Goal: Information Seeking & Learning: Compare options

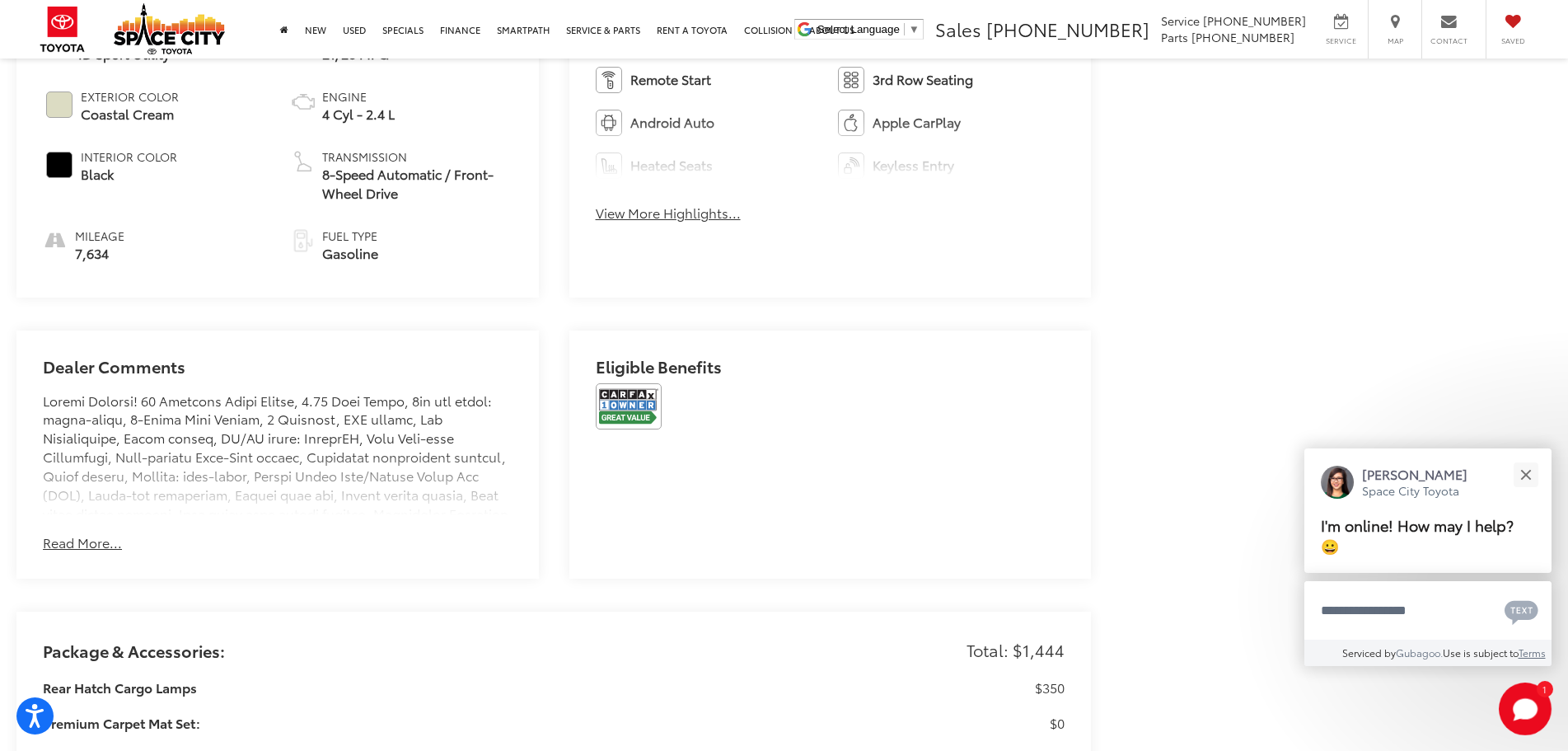
scroll to position [989, 0]
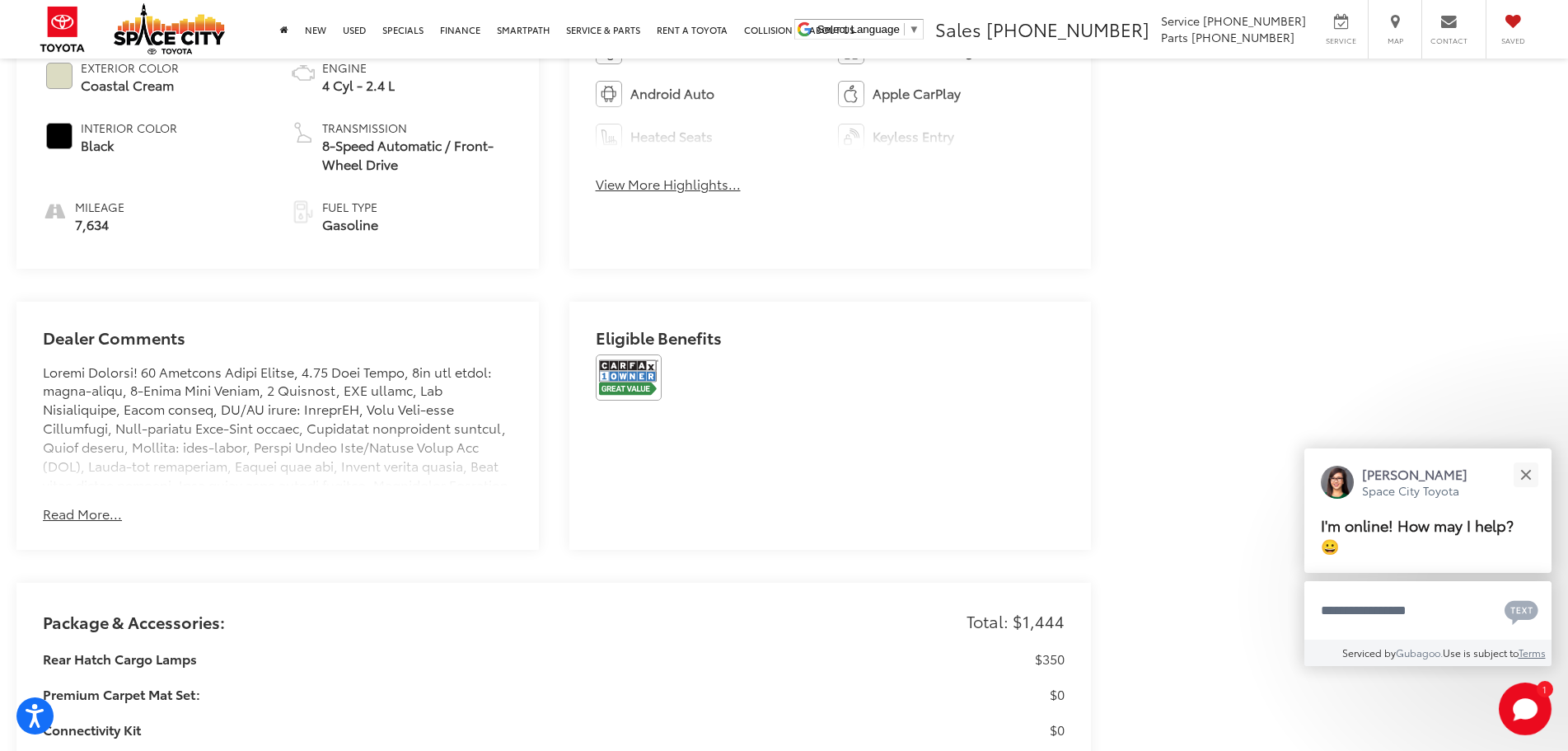
click at [103, 517] on button "Read More..." at bounding box center [83, 513] width 79 height 19
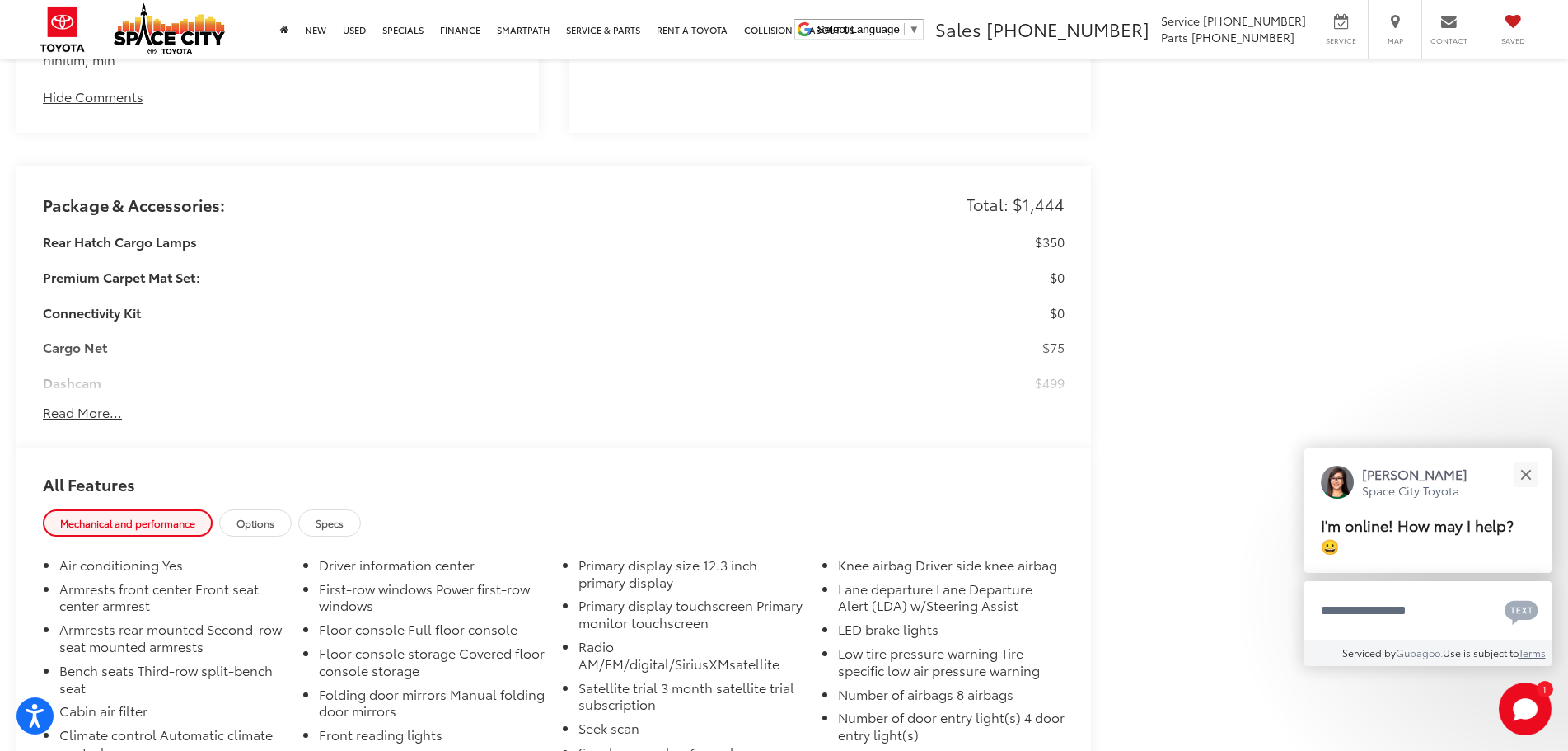
scroll to position [2472, 0]
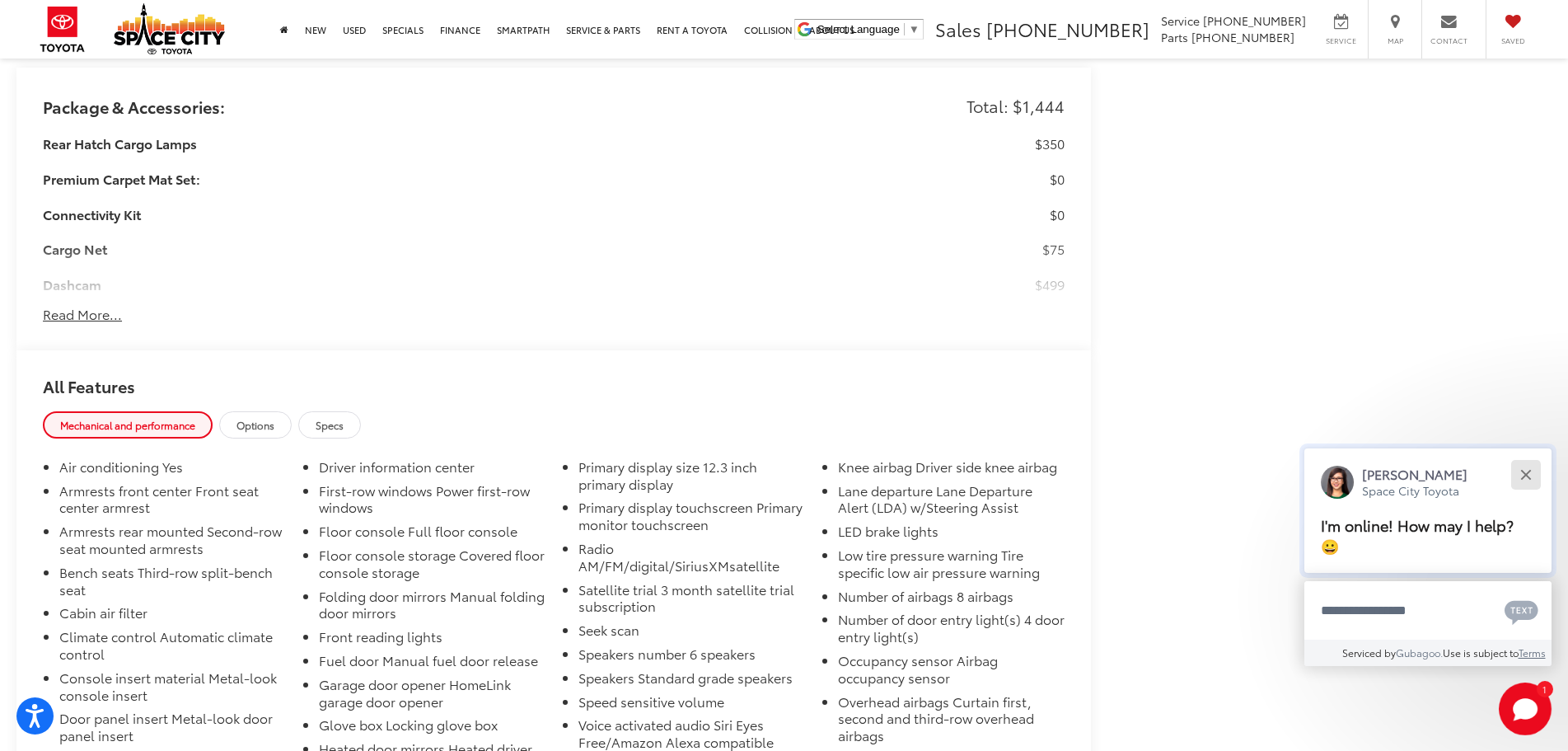
click at [1523, 474] on div "Close" at bounding box center [1525, 474] width 11 height 11
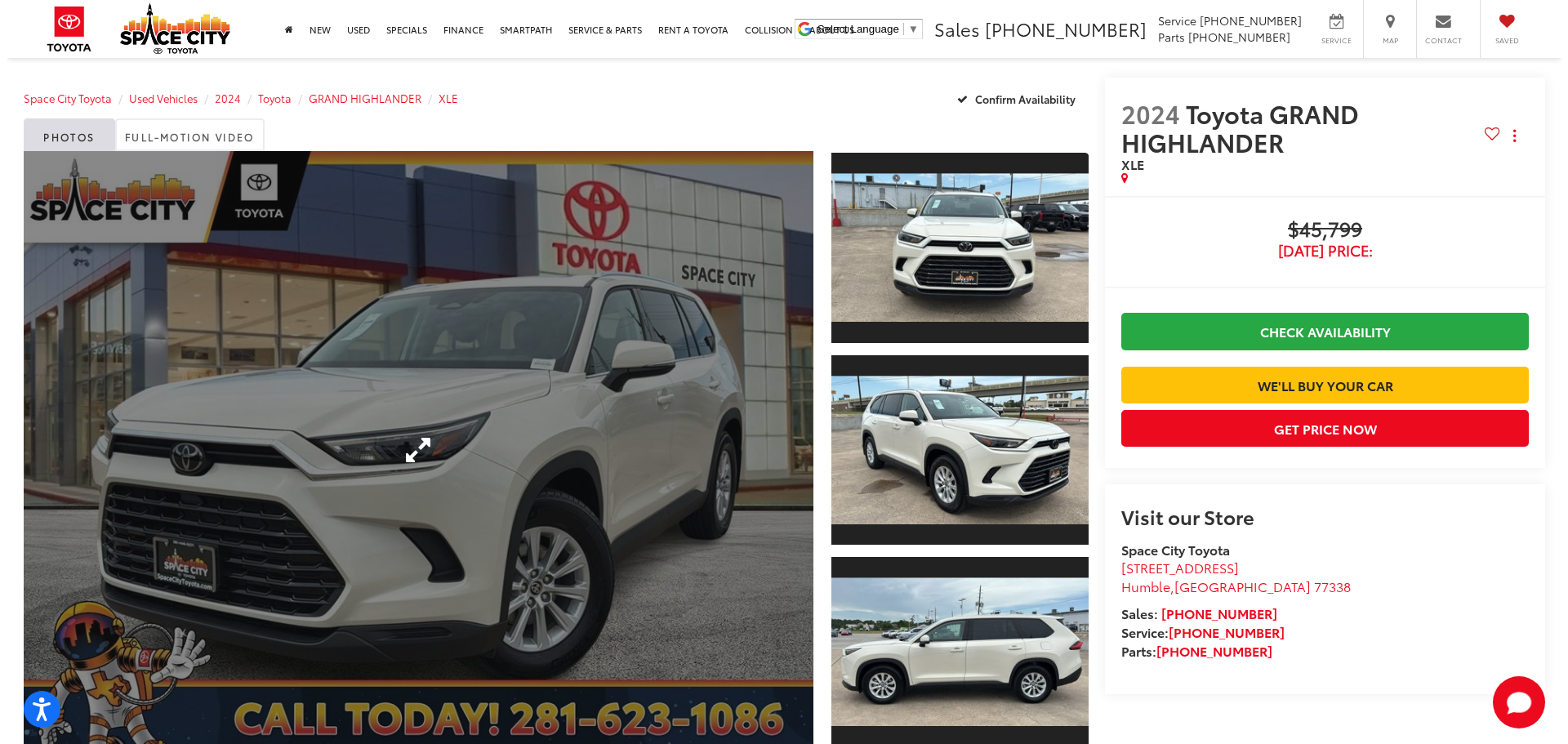
scroll to position [82, 0]
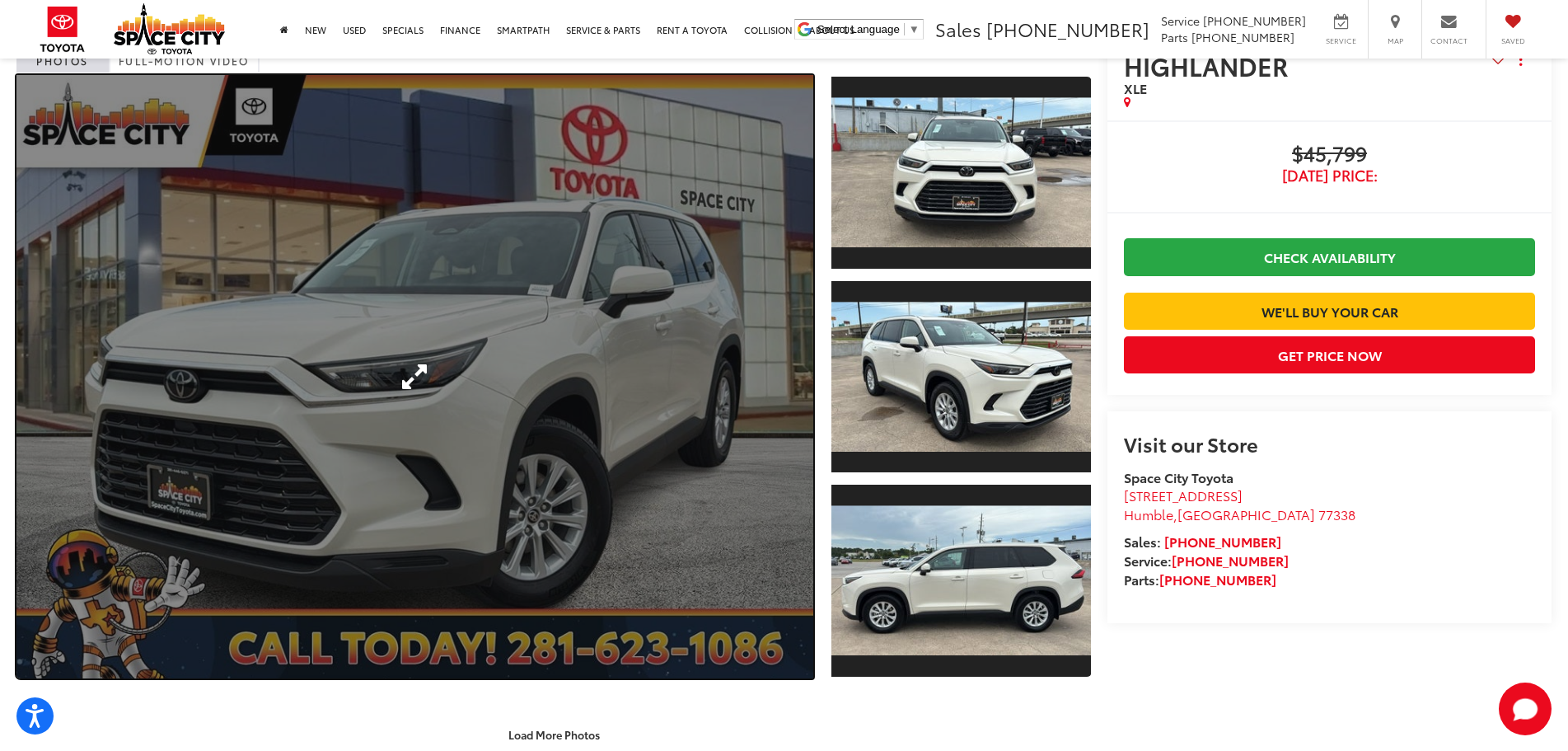
click at [662, 443] on link "Expand Photo 0" at bounding box center [415, 377] width 796 height 603
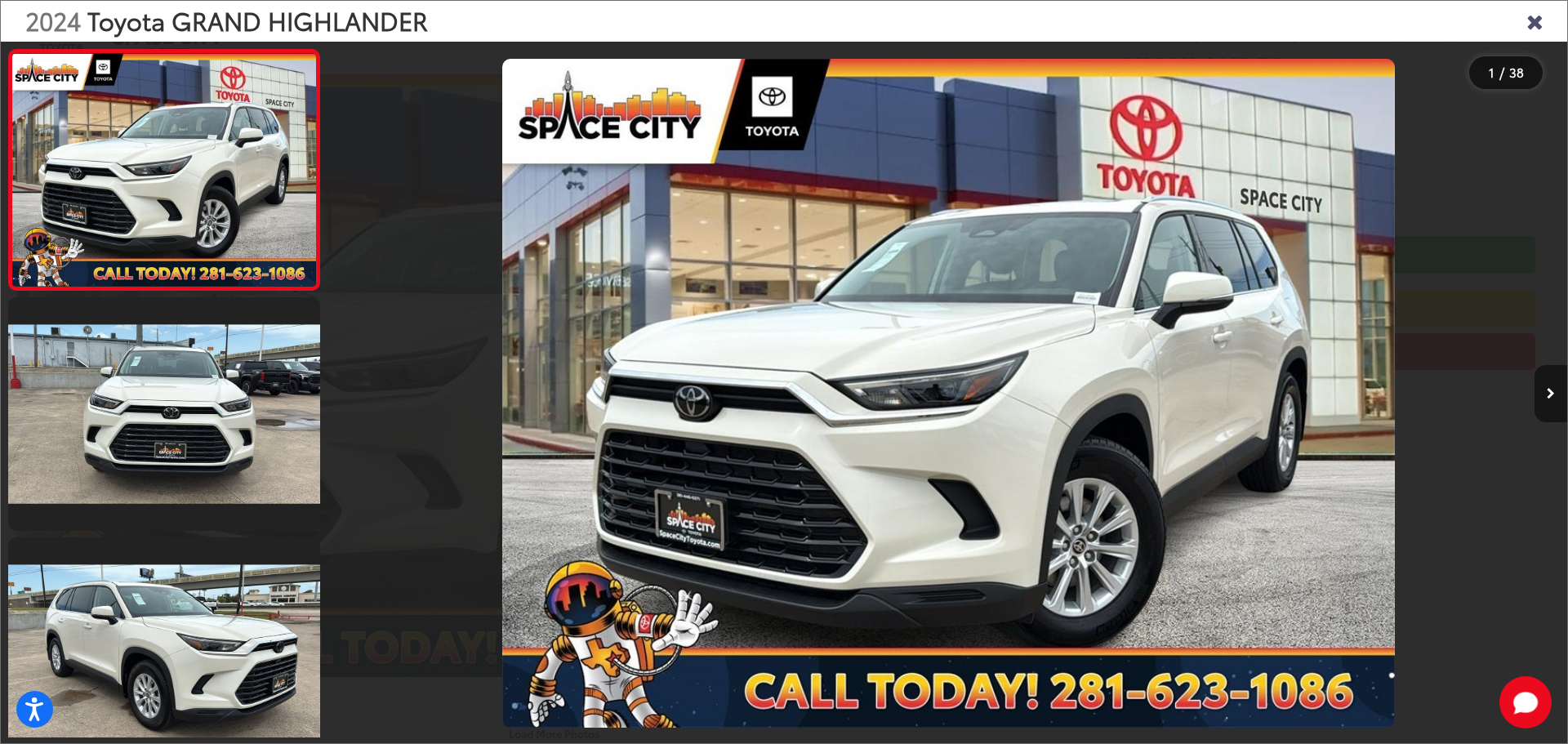
click at [1535, 393] on button "Next image" at bounding box center [1550, 393] width 33 height 57
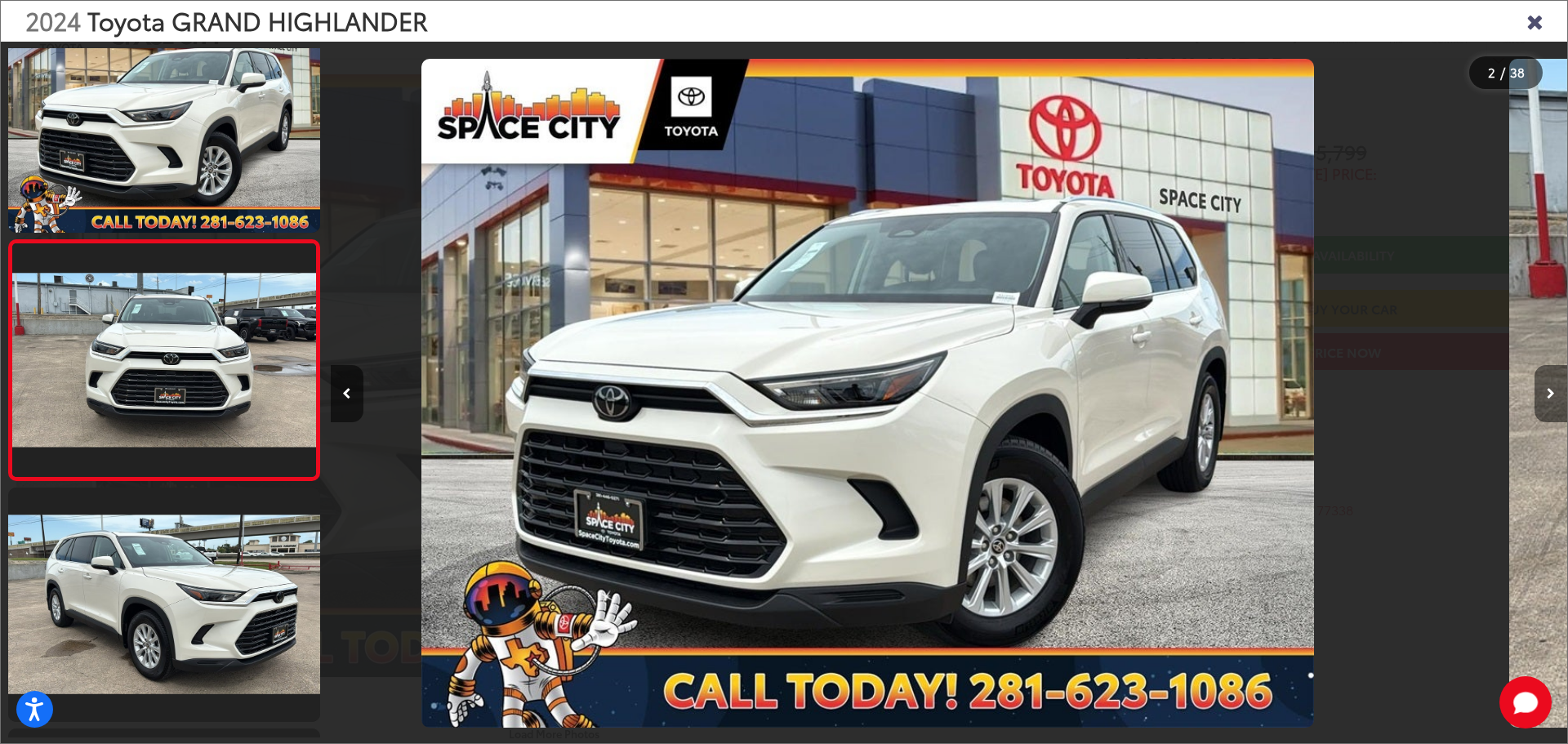
scroll to position [64, 0]
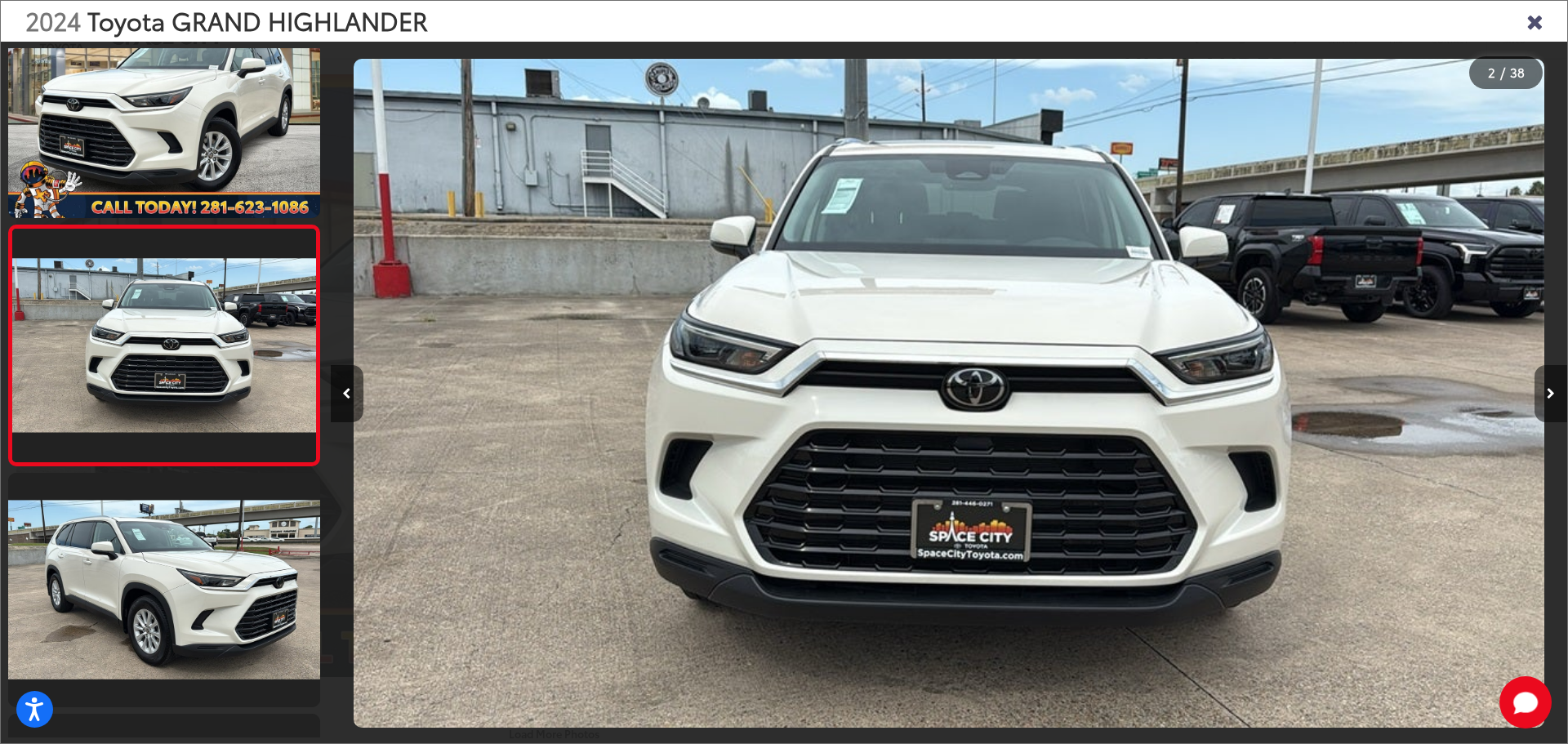
click at [1535, 393] on button "Next image" at bounding box center [1550, 393] width 33 height 57
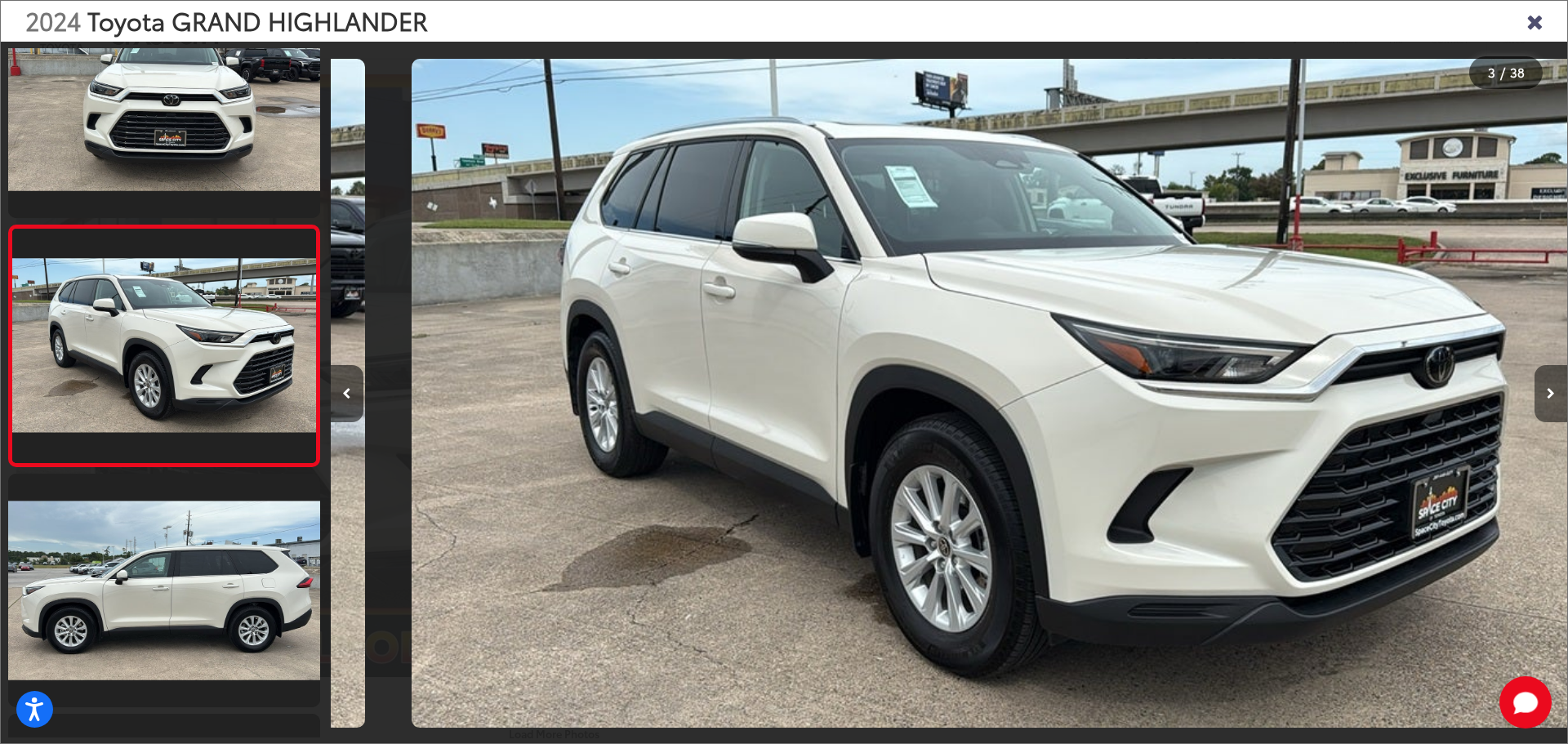
scroll to position [0, 2474]
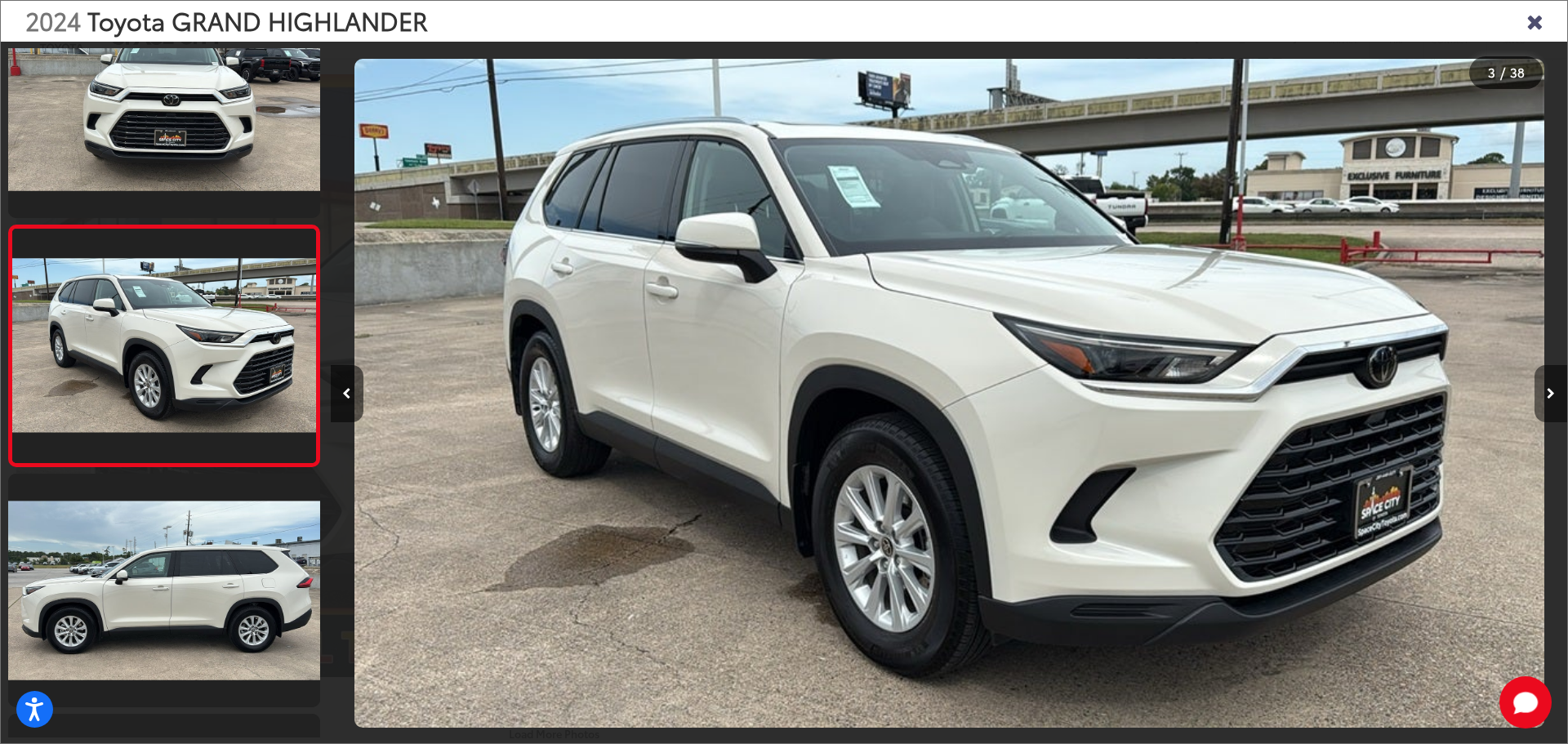
click at [1535, 393] on button "Next image" at bounding box center [1550, 393] width 33 height 57
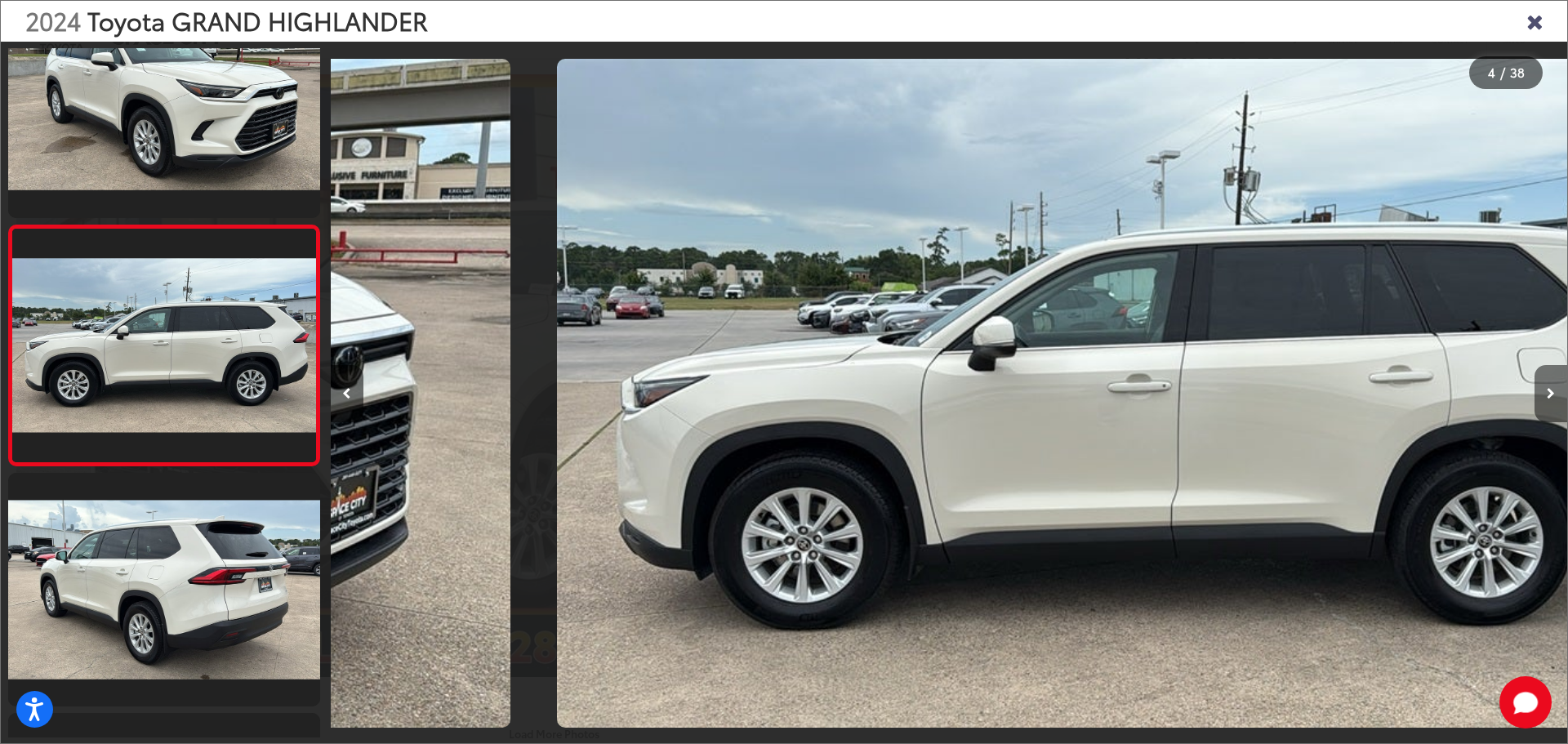
scroll to position [0, 3711]
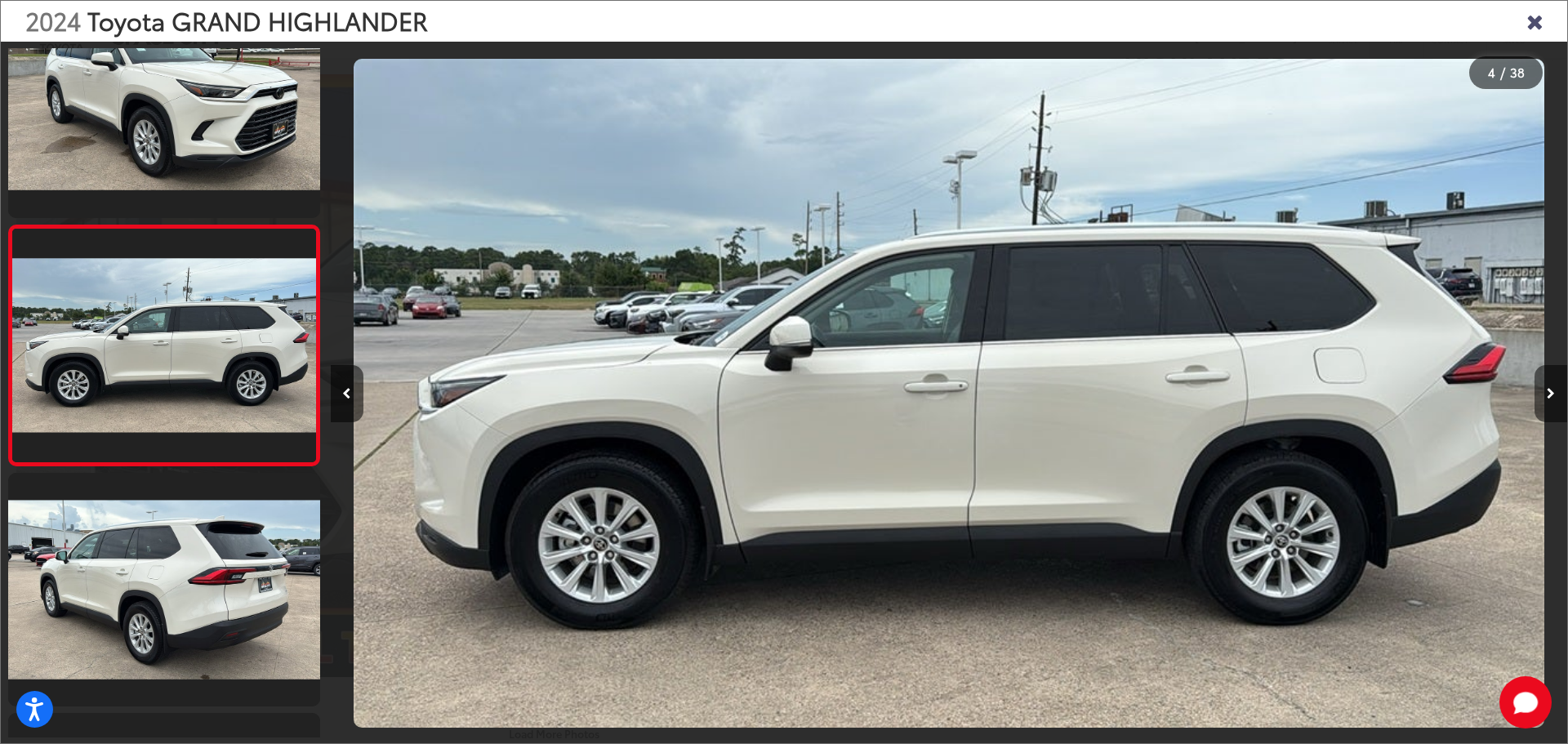
click at [1540, 390] on button "Next image" at bounding box center [1550, 393] width 33 height 57
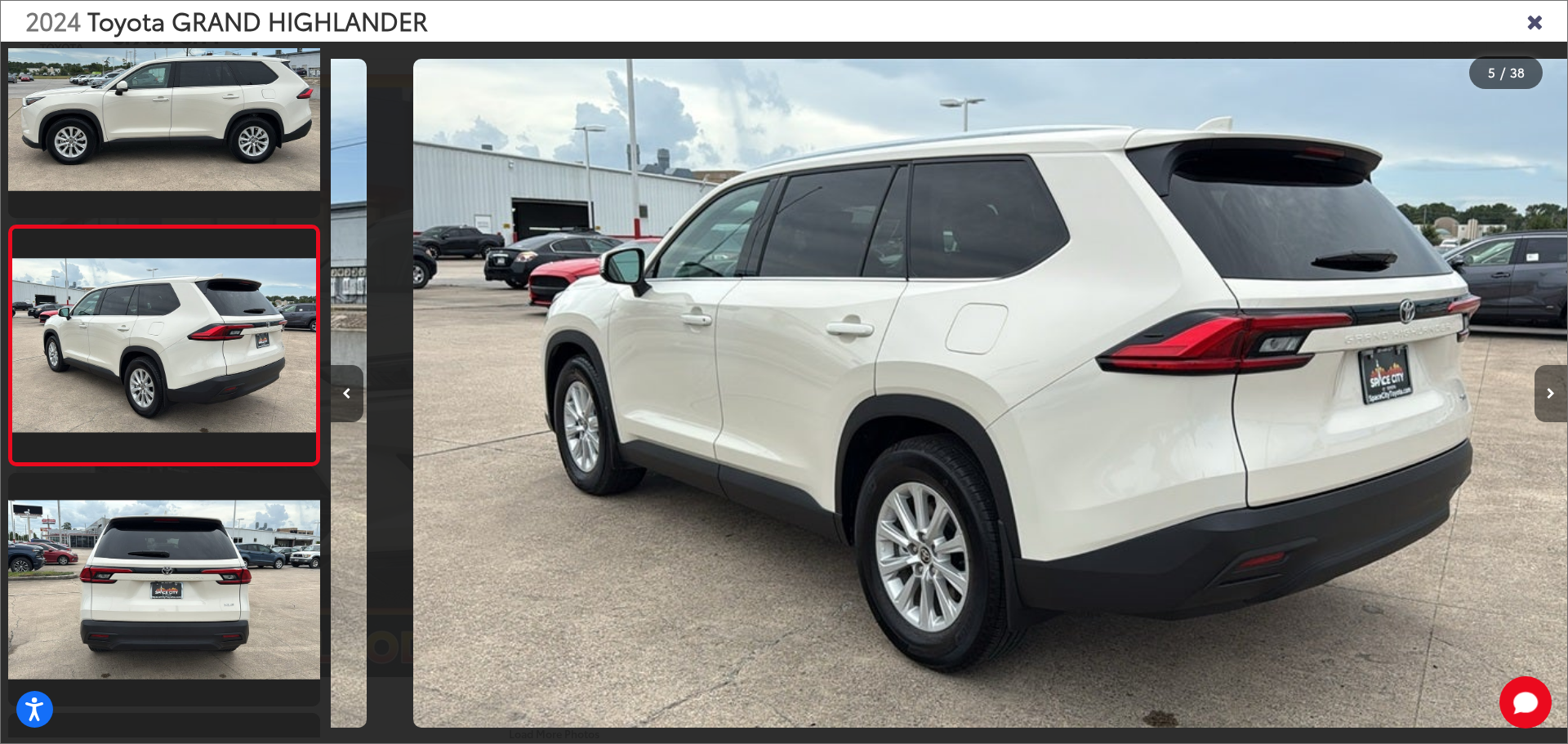
scroll to position [0, 4947]
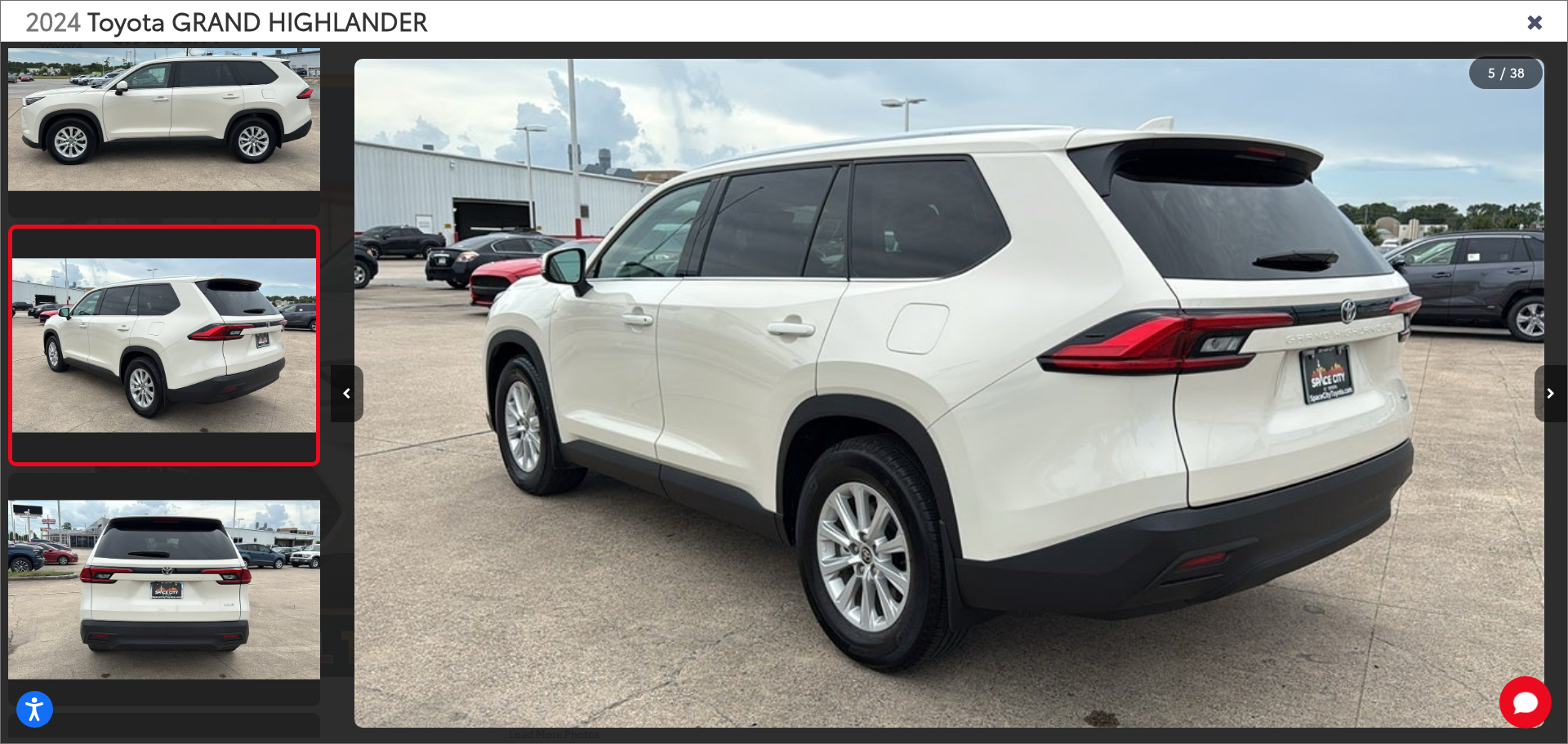
click at [1540, 390] on button "Next image" at bounding box center [1550, 393] width 33 height 57
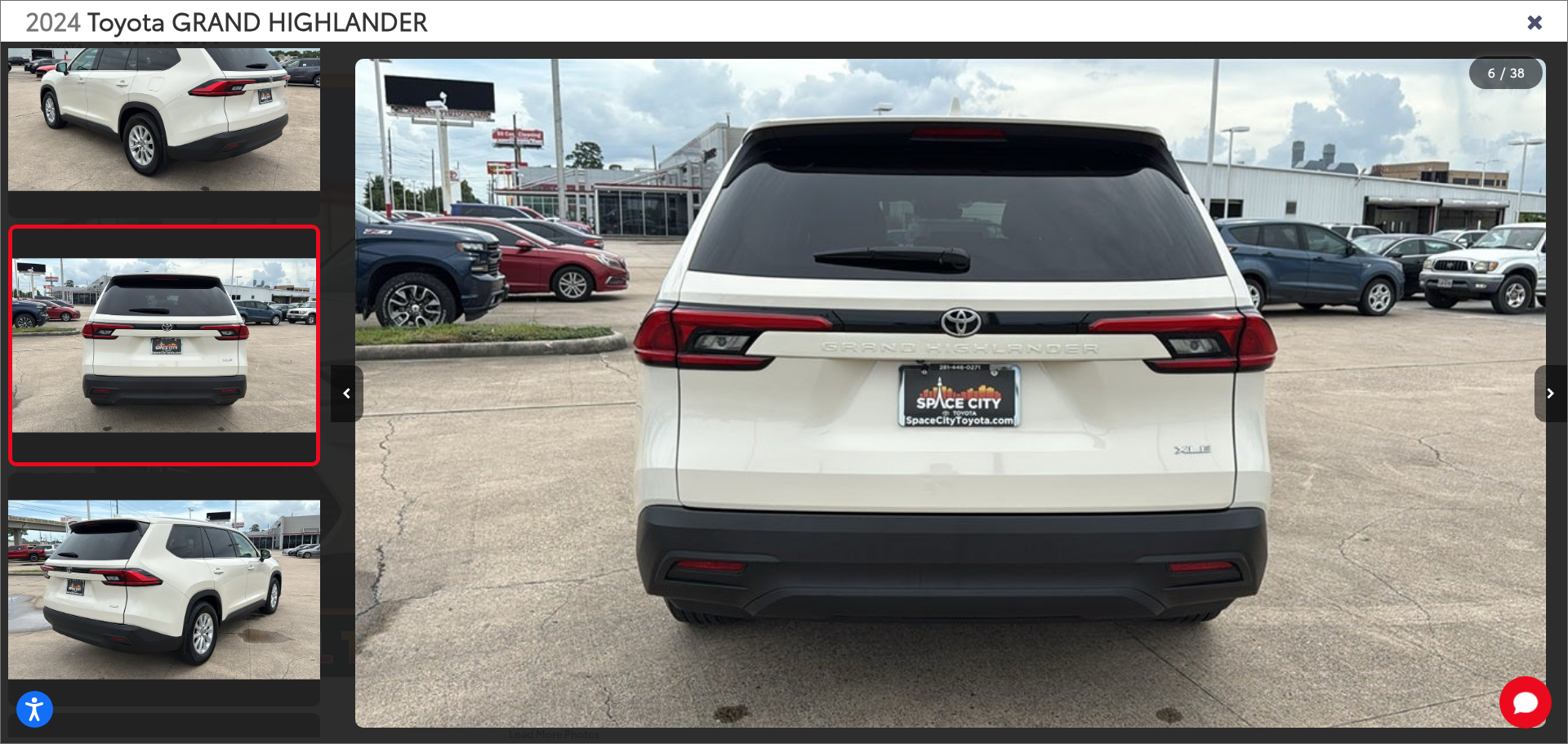
scroll to position [0, 6185]
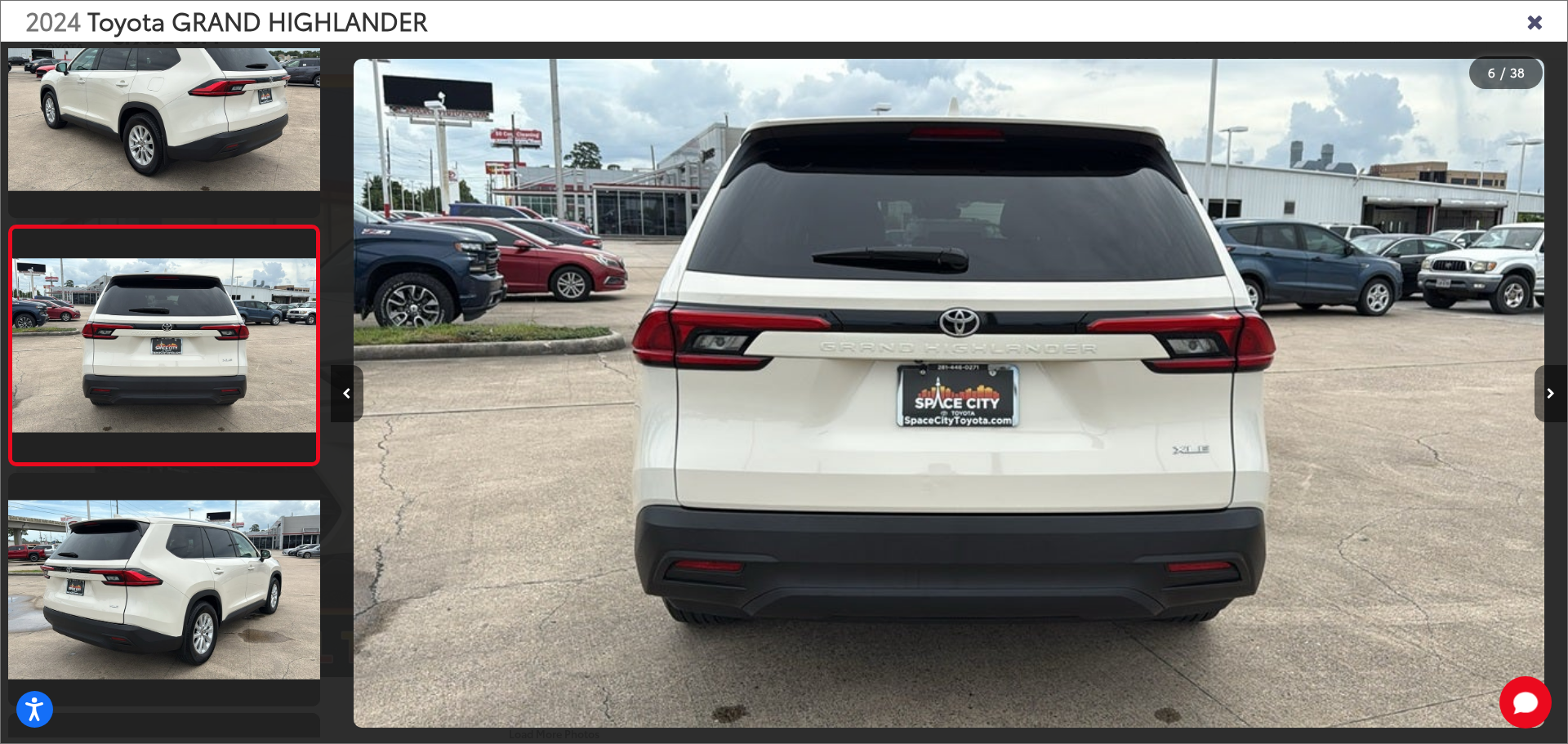
click at [1545, 390] on button "Next image" at bounding box center [1550, 393] width 33 height 57
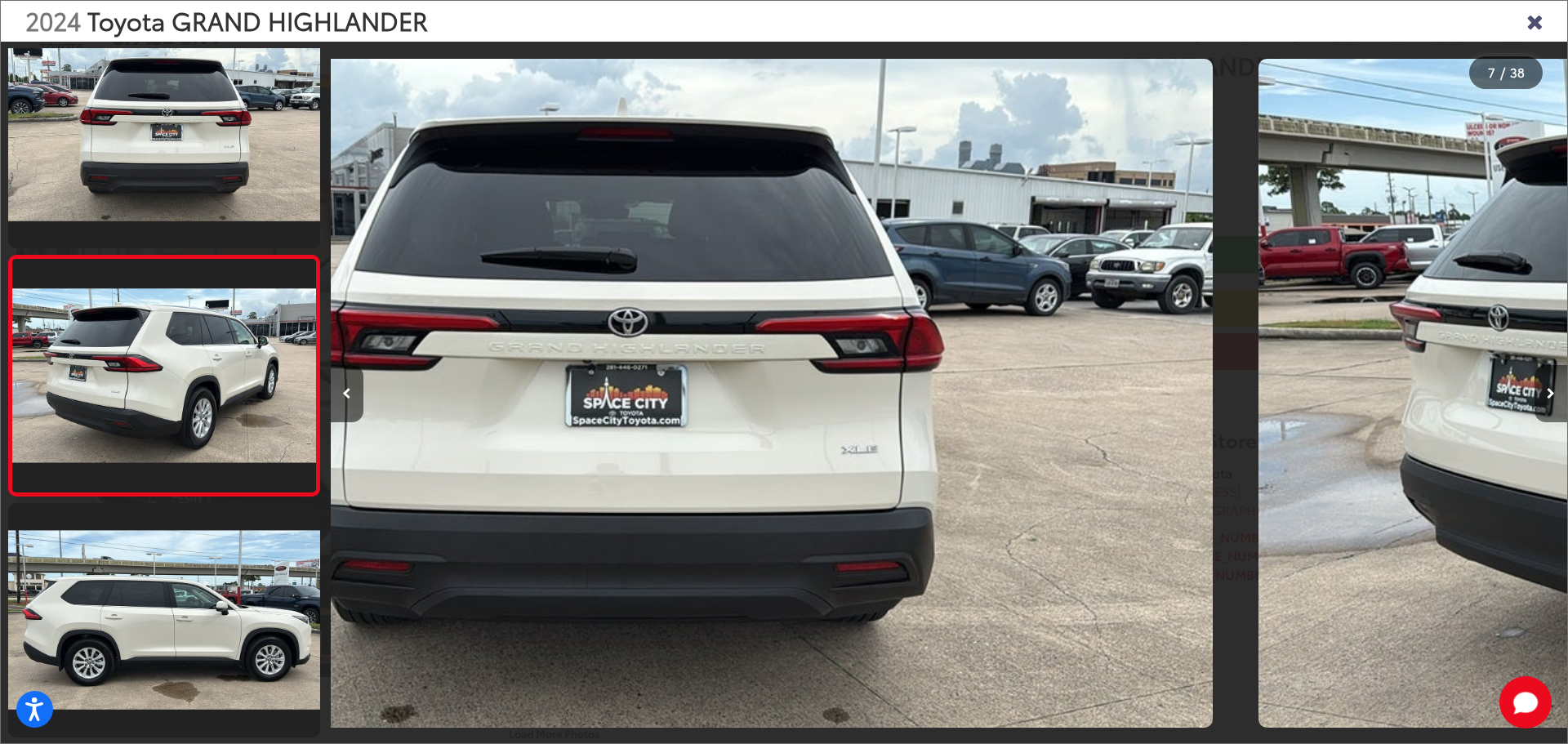
scroll to position [1266, 0]
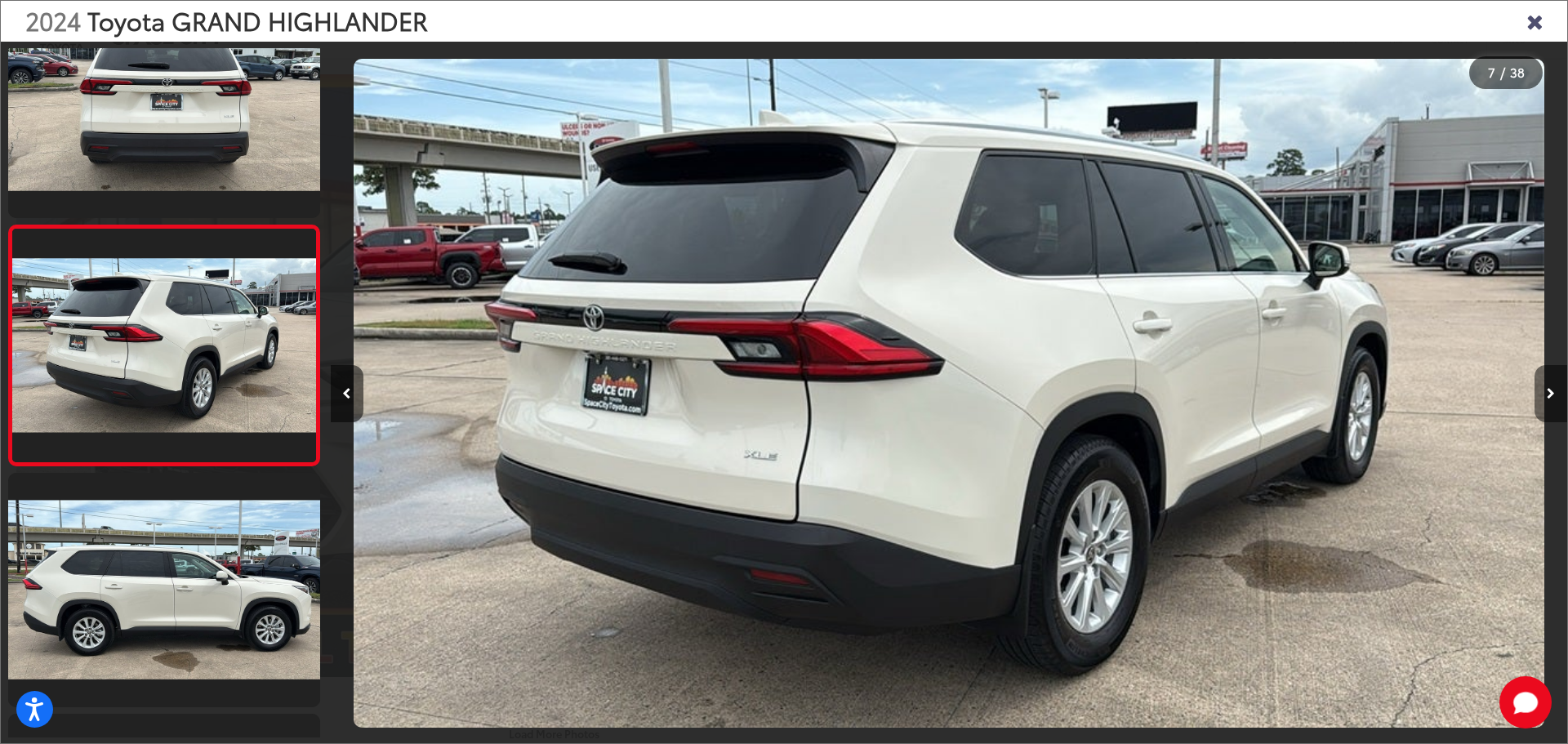
click at [1545, 390] on button "Next image" at bounding box center [1550, 393] width 33 height 57
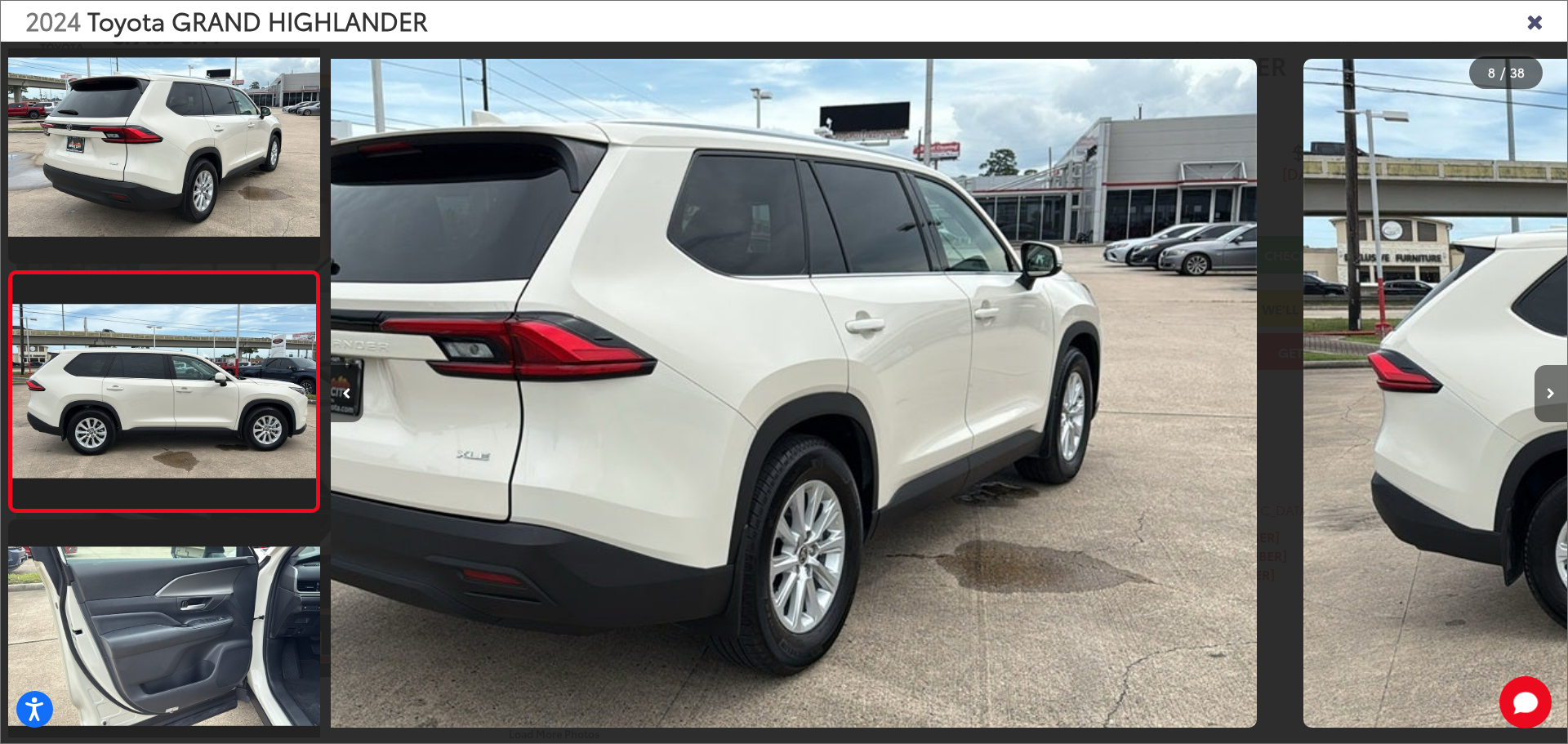
scroll to position [0, 0]
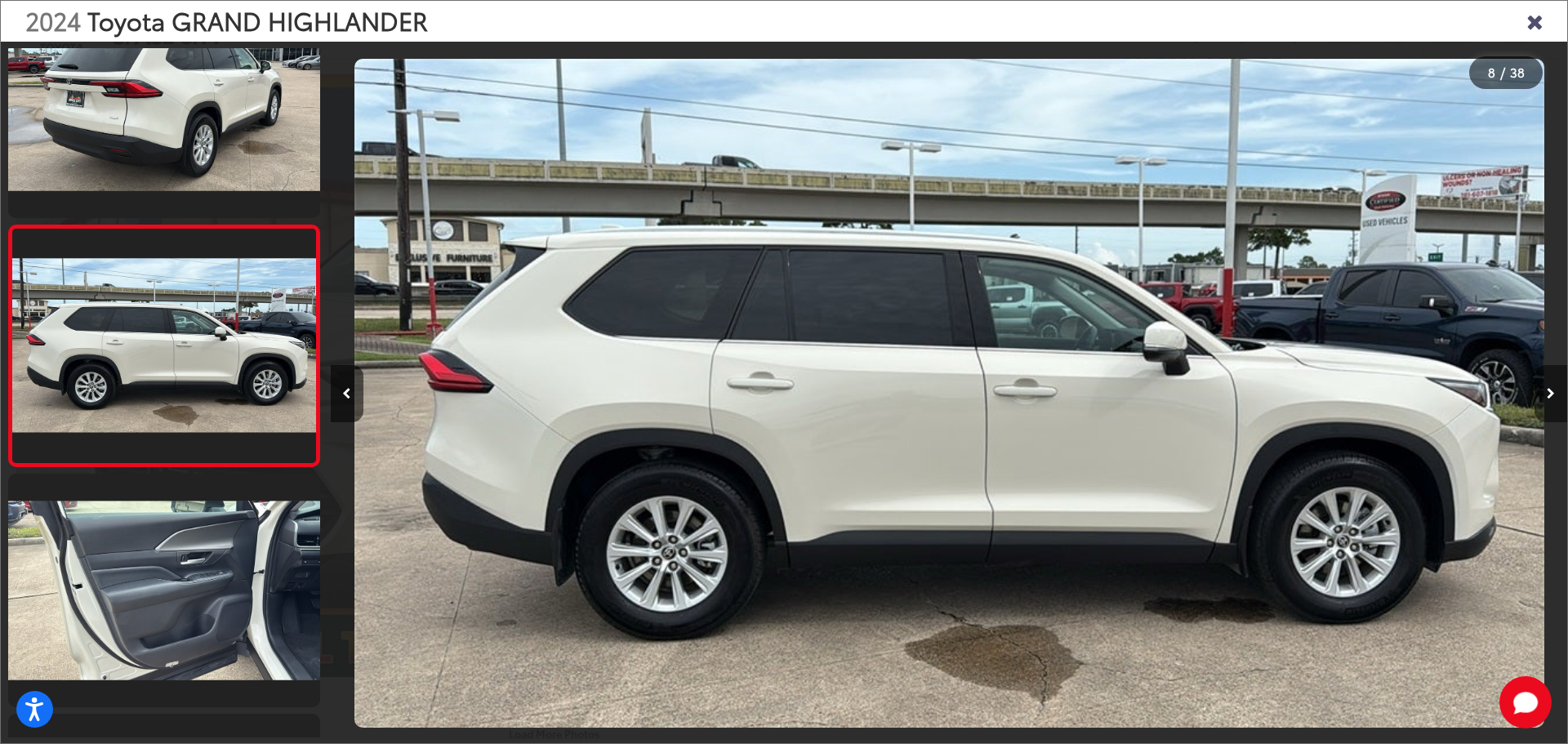
click at [1545, 390] on button "Next image" at bounding box center [1550, 393] width 33 height 57
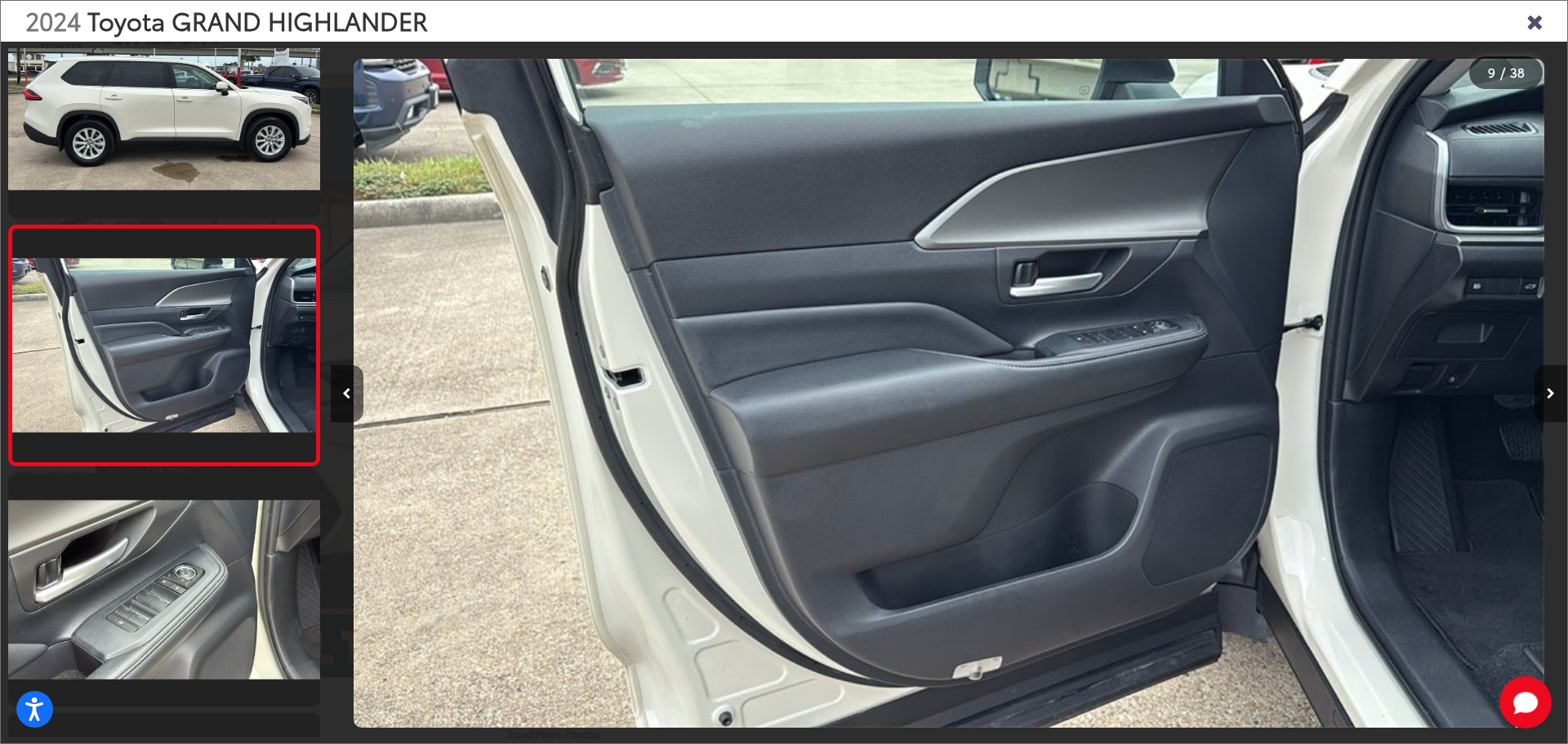
click at [1546, 390] on button "Next image" at bounding box center [1550, 393] width 33 height 57
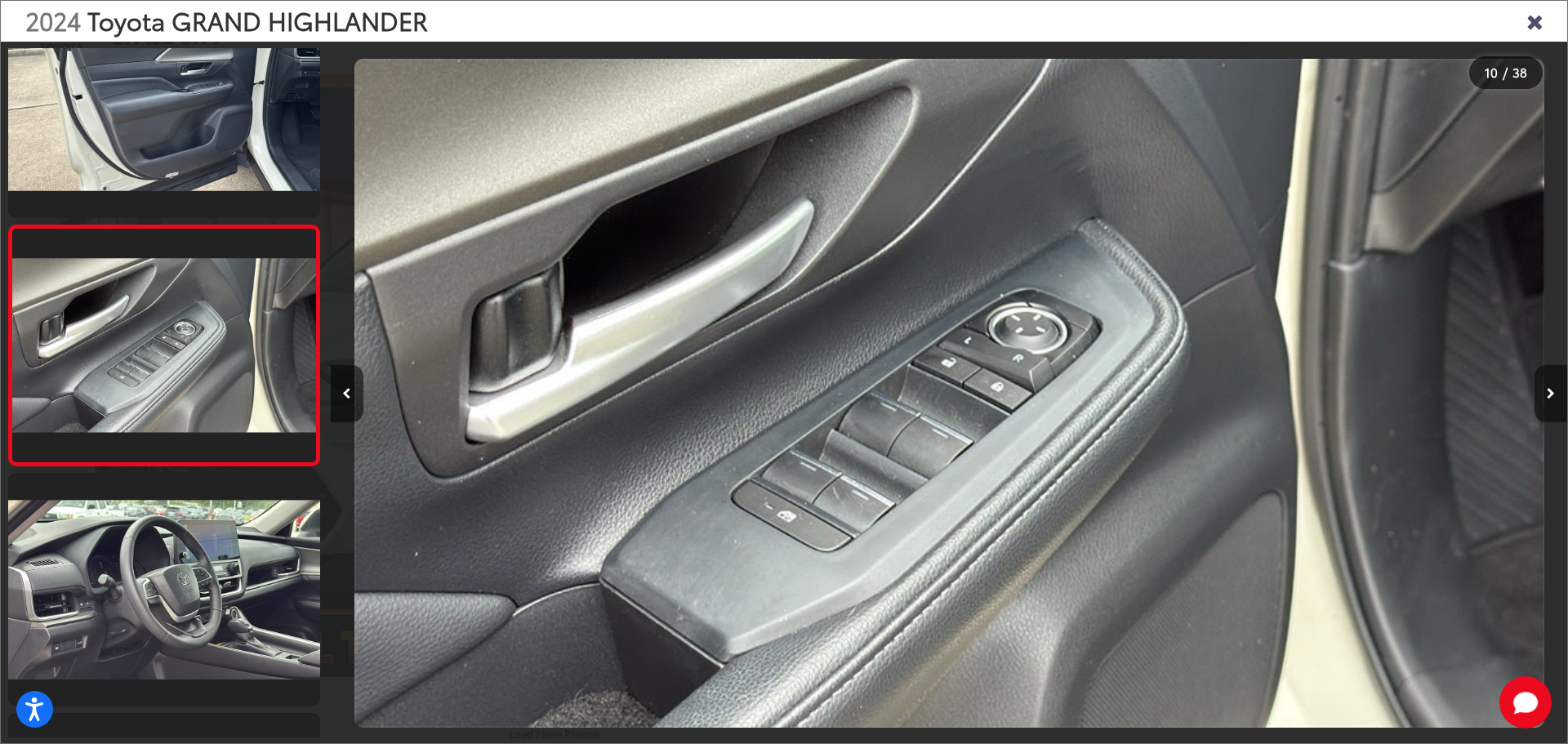
click at [1546, 390] on button "Next image" at bounding box center [1550, 393] width 33 height 57
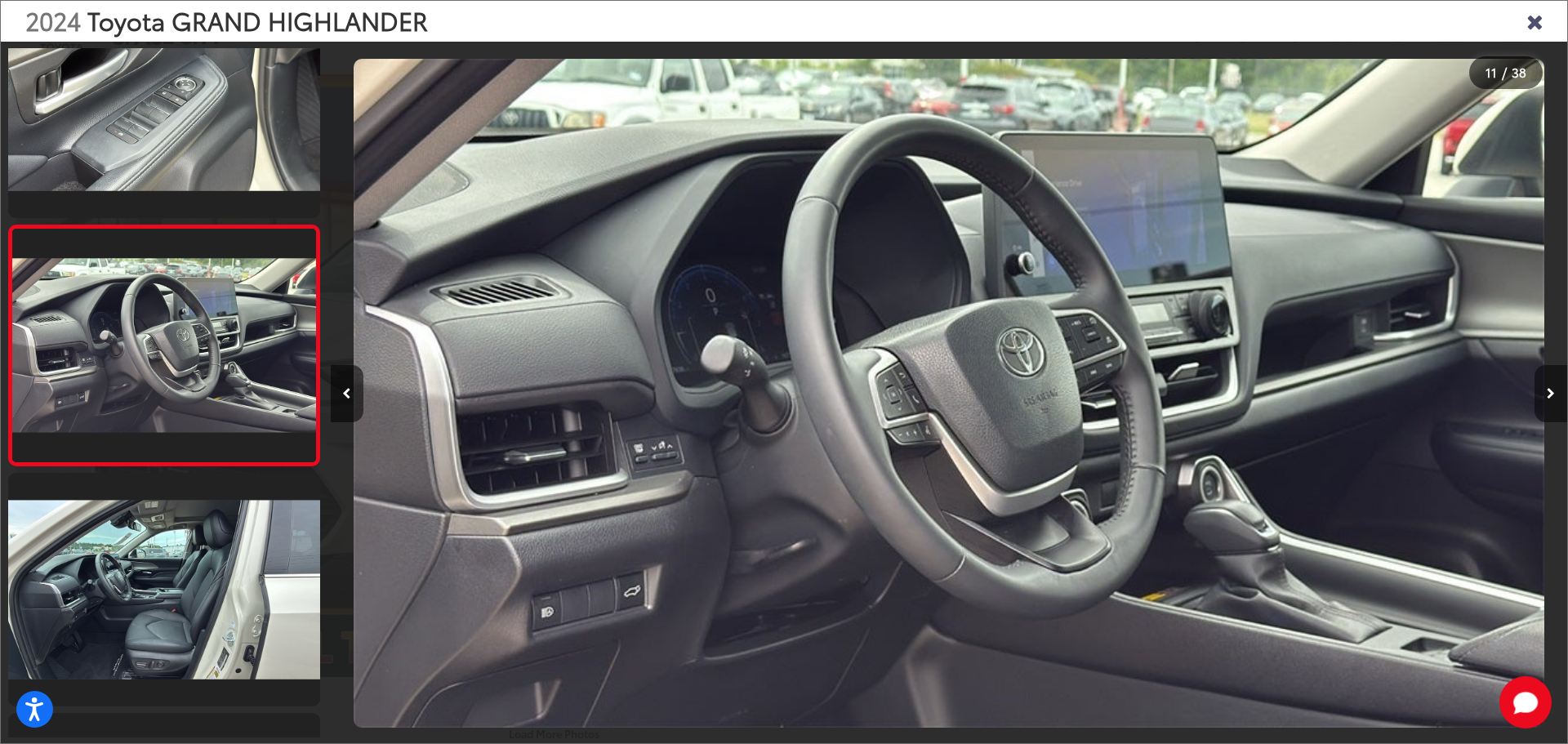
click at [1546, 390] on button "Next image" at bounding box center [1550, 393] width 33 height 57
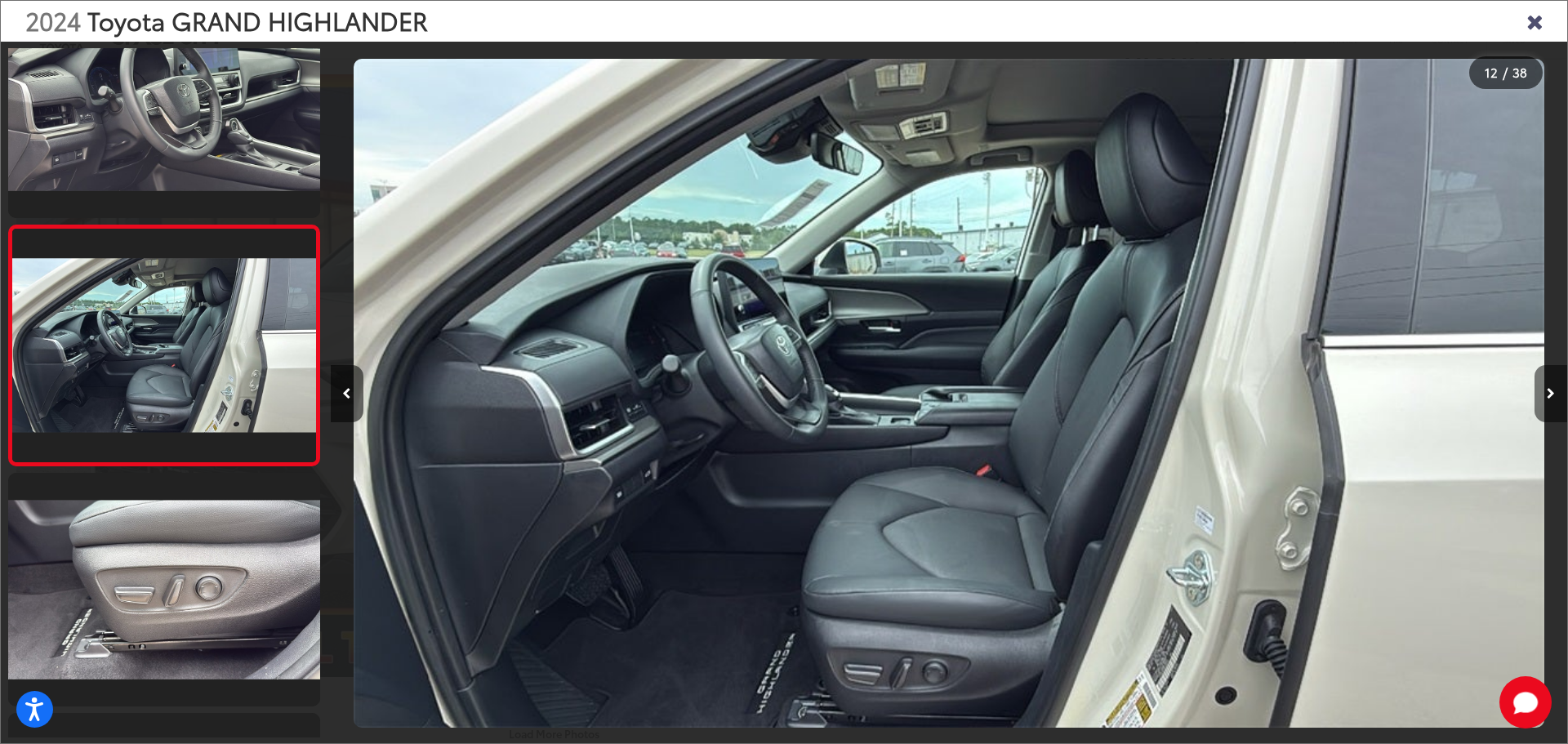
click at [1548, 392] on icon "Next image" at bounding box center [1551, 393] width 8 height 12
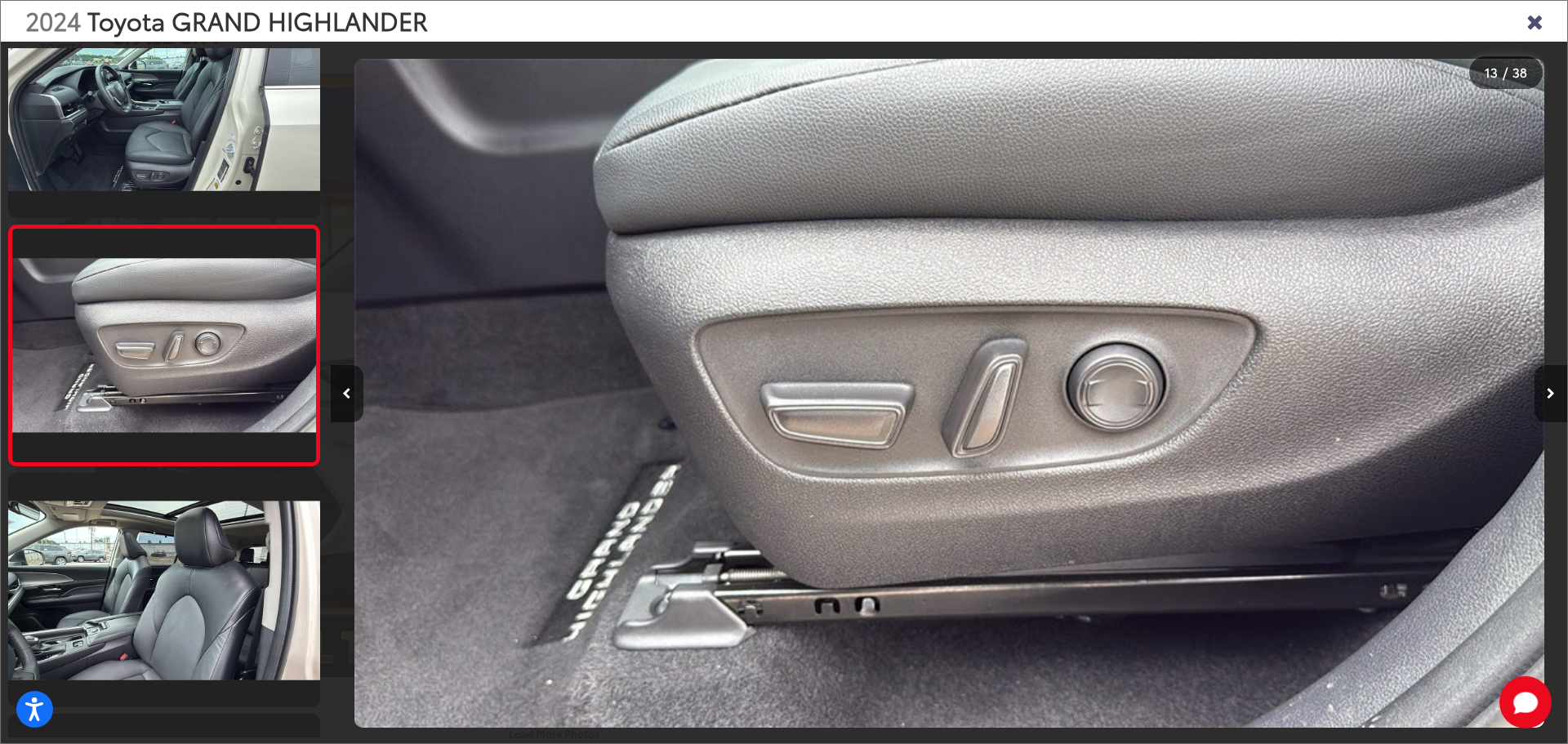
click at [1551, 391] on icon "Next image" at bounding box center [1551, 393] width 8 height 12
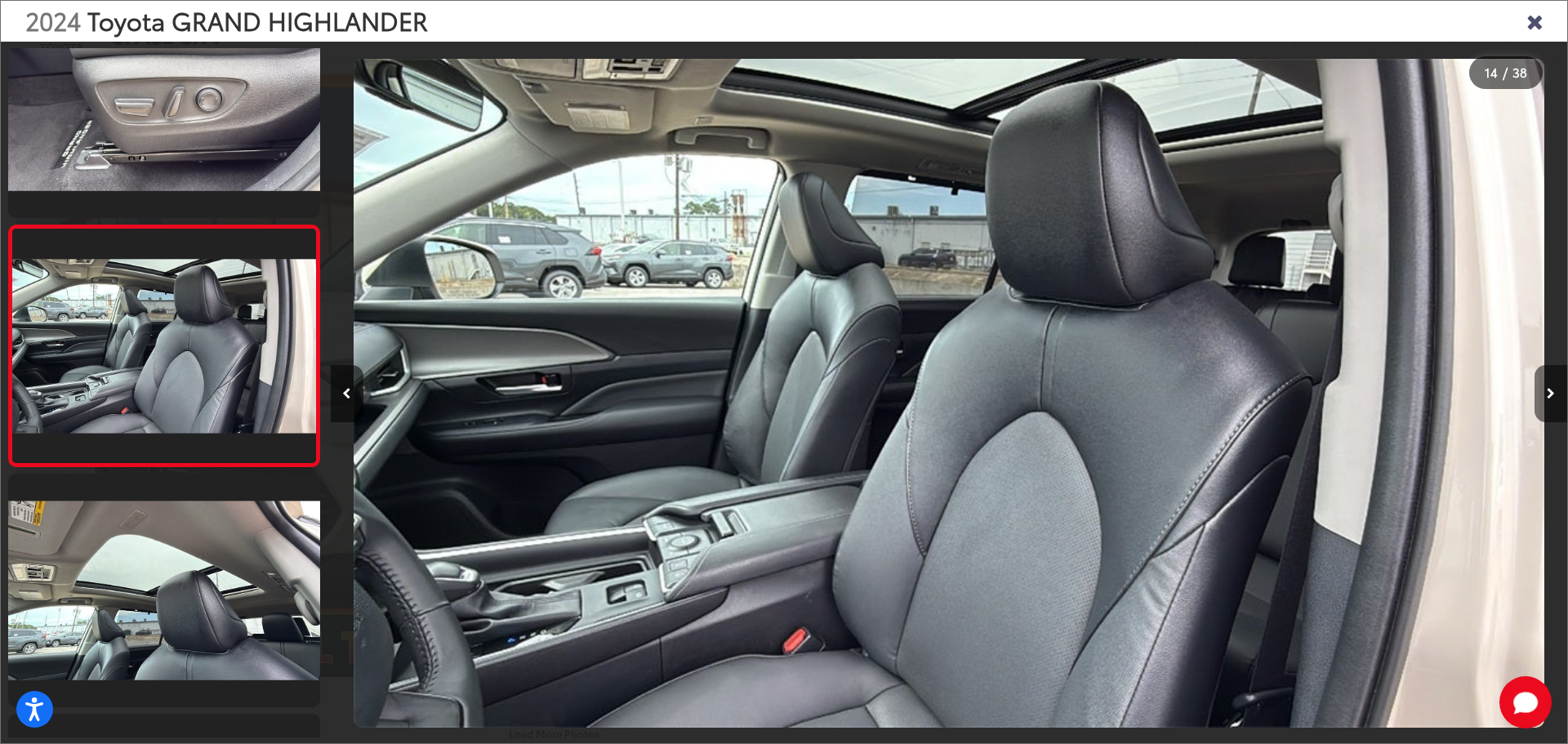
click at [1551, 391] on icon "Next image" at bounding box center [1551, 393] width 8 height 12
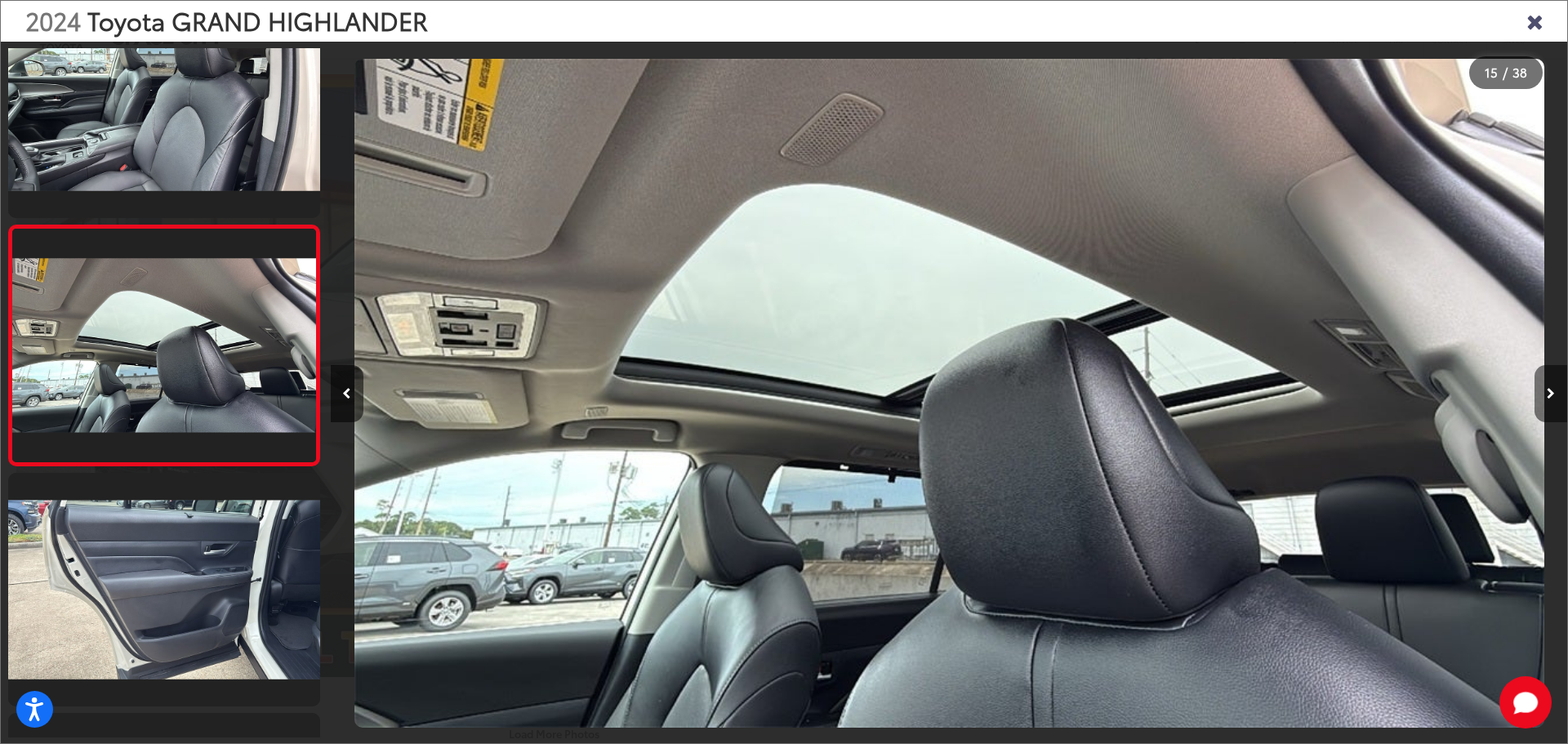
click at [1551, 391] on icon "Next image" at bounding box center [1551, 393] width 8 height 12
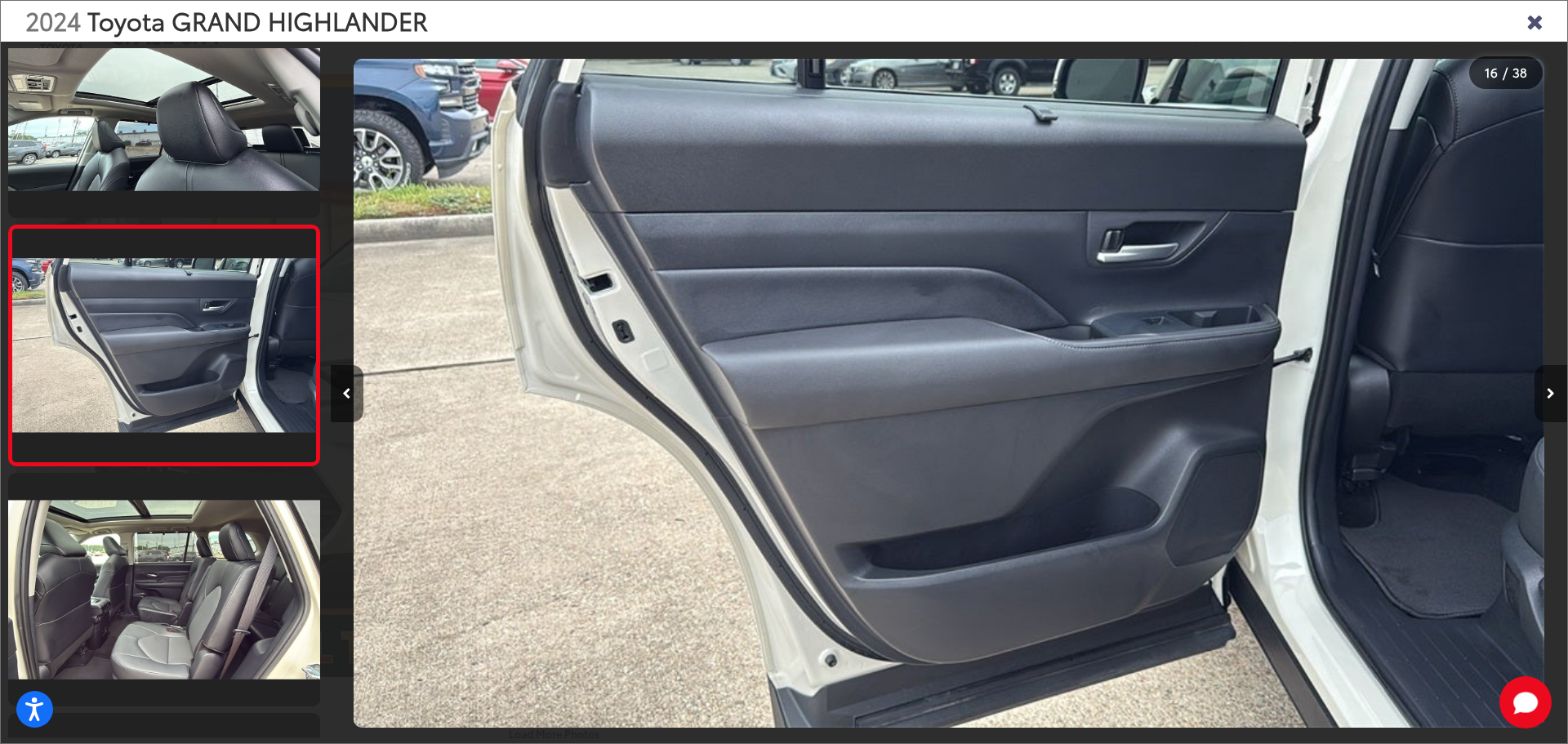
click at [1551, 391] on icon "Next image" at bounding box center [1551, 393] width 8 height 12
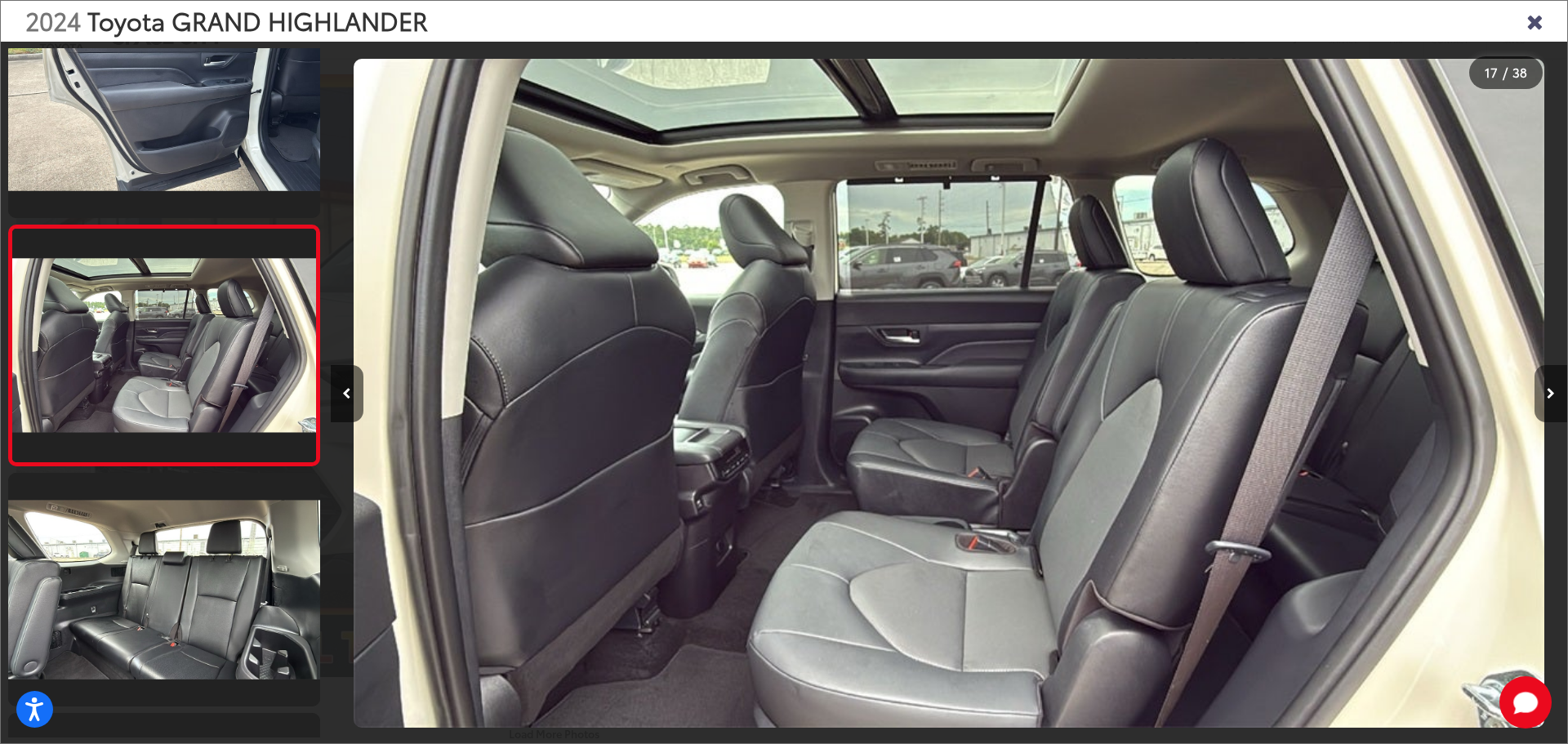
click at [1551, 391] on icon "Next image" at bounding box center [1551, 393] width 8 height 12
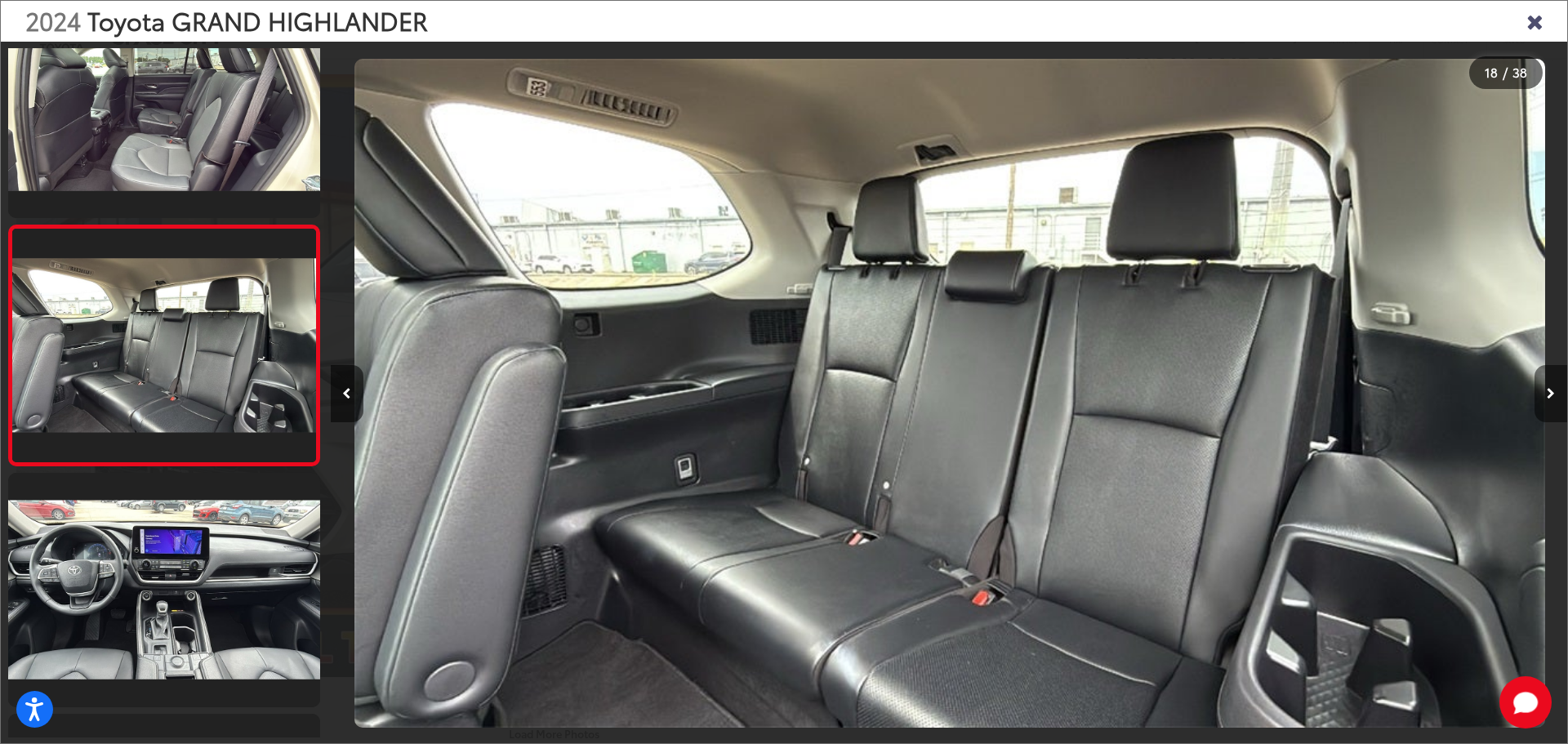
click at [1551, 391] on icon "Next image" at bounding box center [1551, 393] width 8 height 12
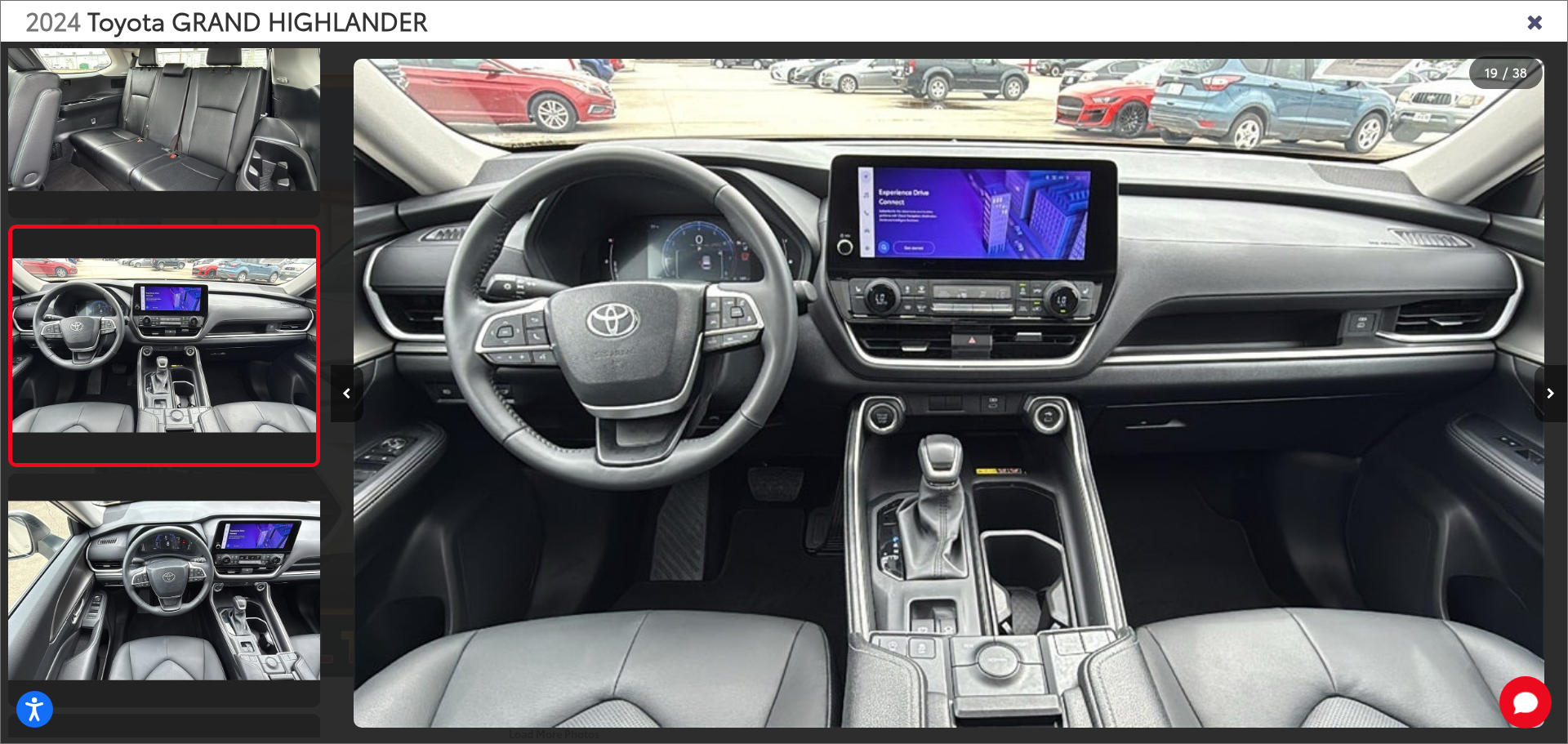
click at [1554, 397] on button "Next image" at bounding box center [1550, 393] width 33 height 57
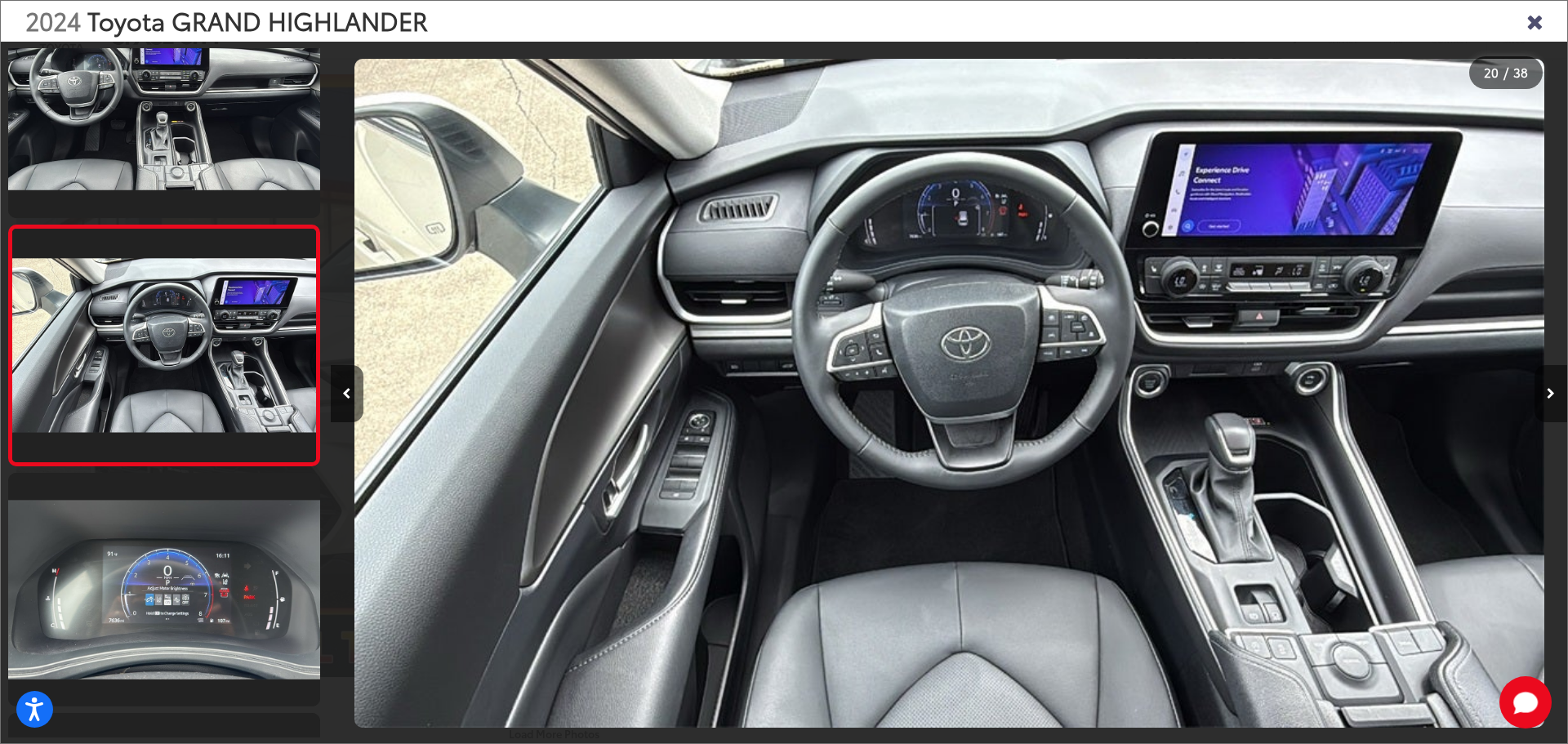
click at [1554, 397] on button "Next image" at bounding box center [1550, 393] width 33 height 57
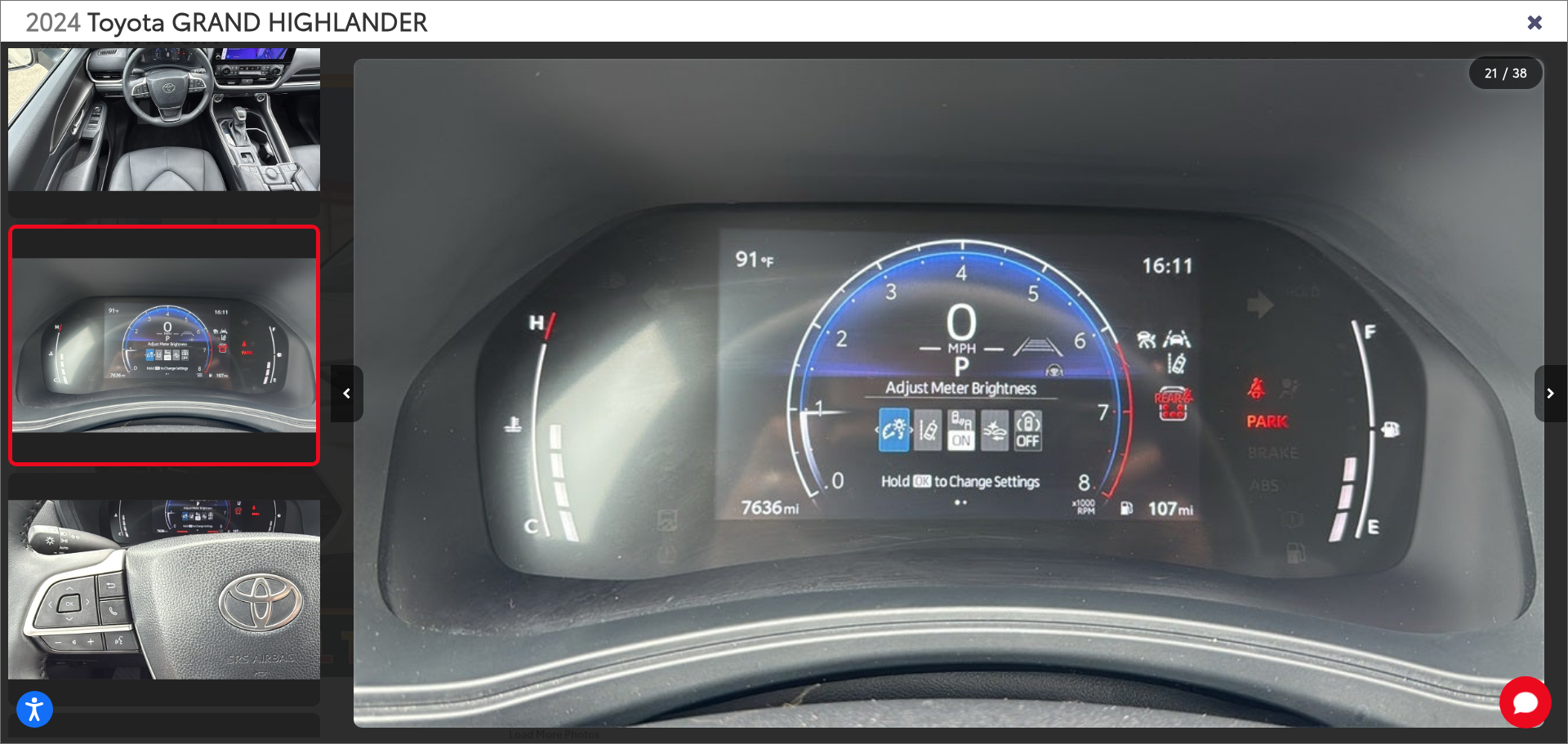
click at [1554, 397] on button "Next image" at bounding box center [1550, 393] width 33 height 57
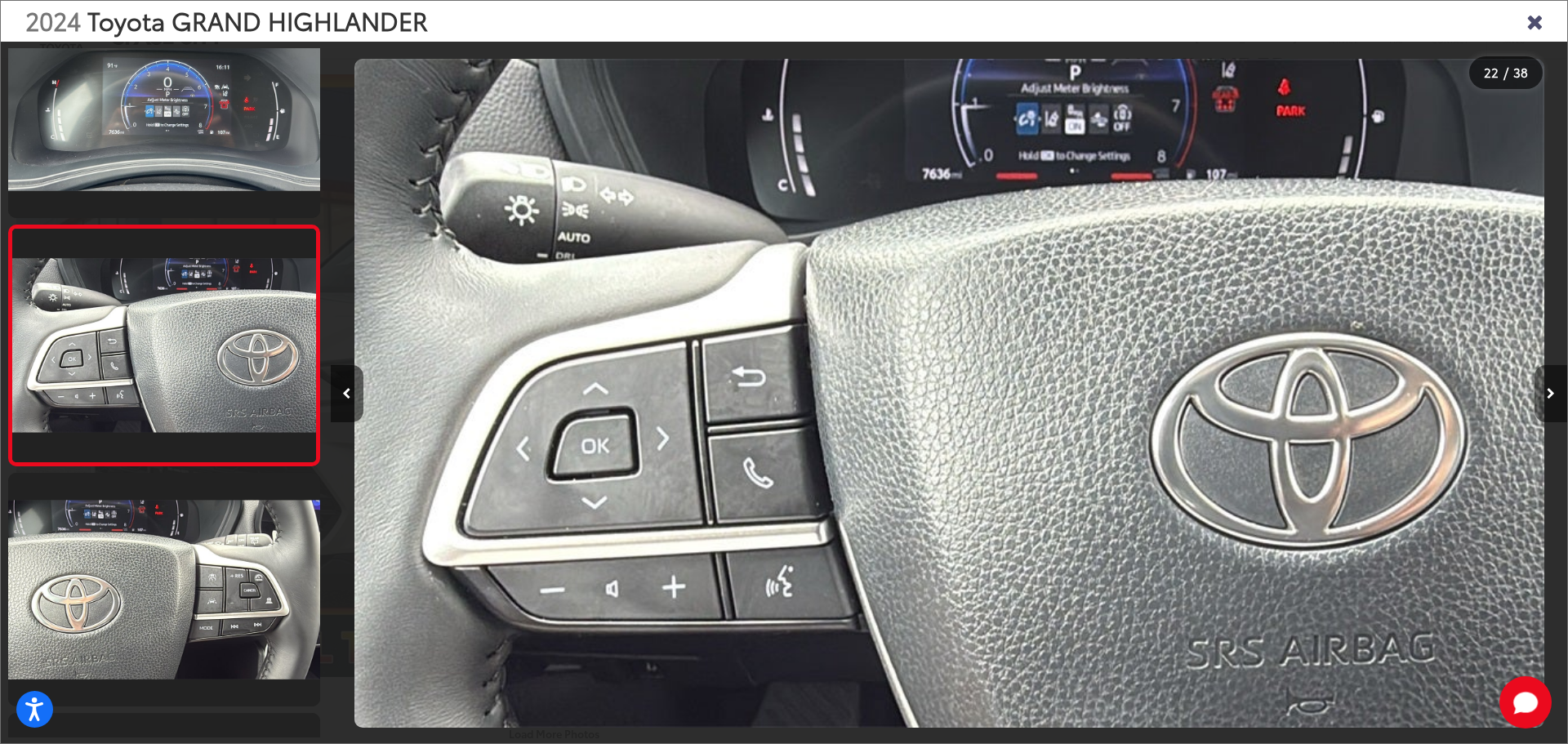
click at [1554, 398] on button "Next image" at bounding box center [1550, 393] width 33 height 57
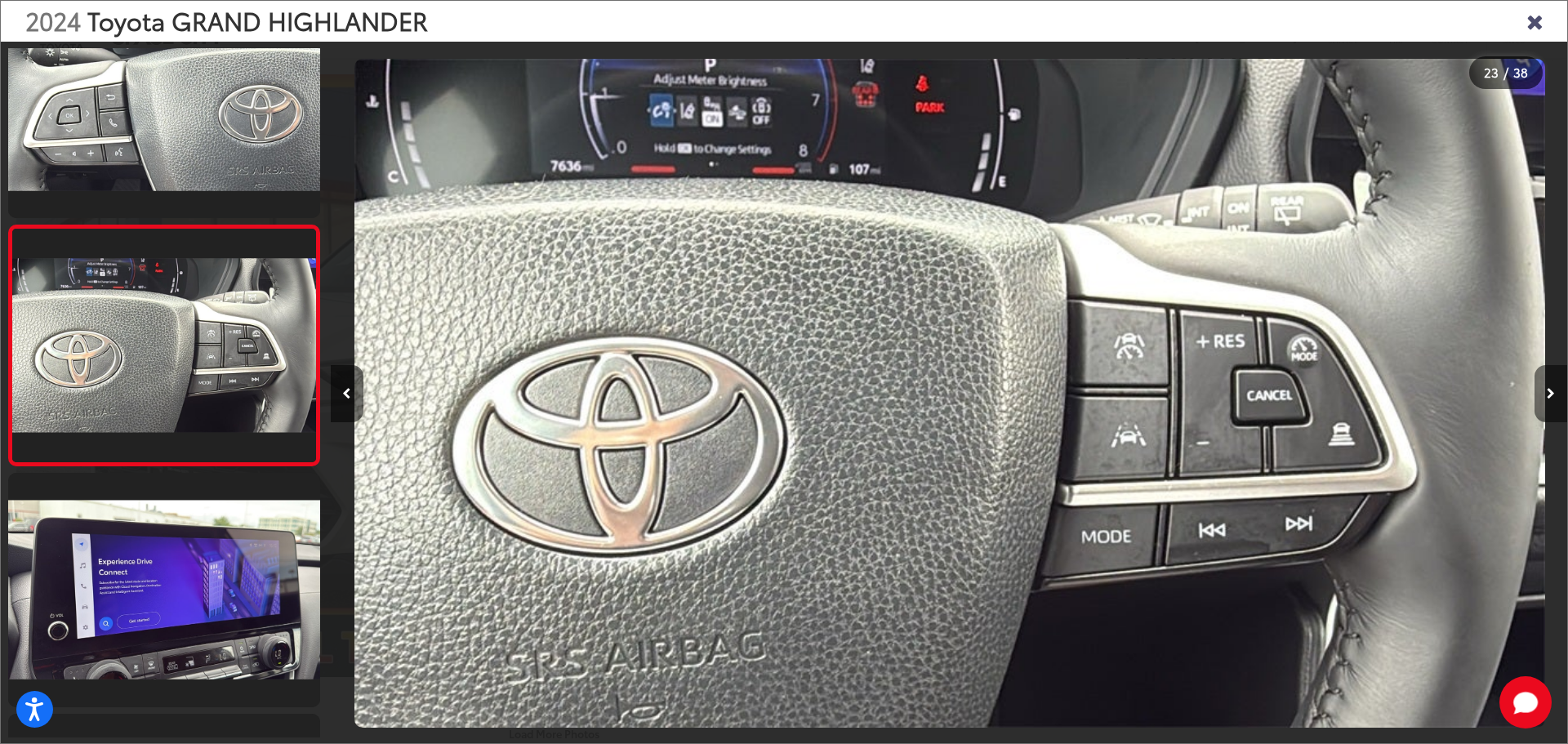
click at [1554, 399] on button "Next image" at bounding box center [1550, 393] width 33 height 57
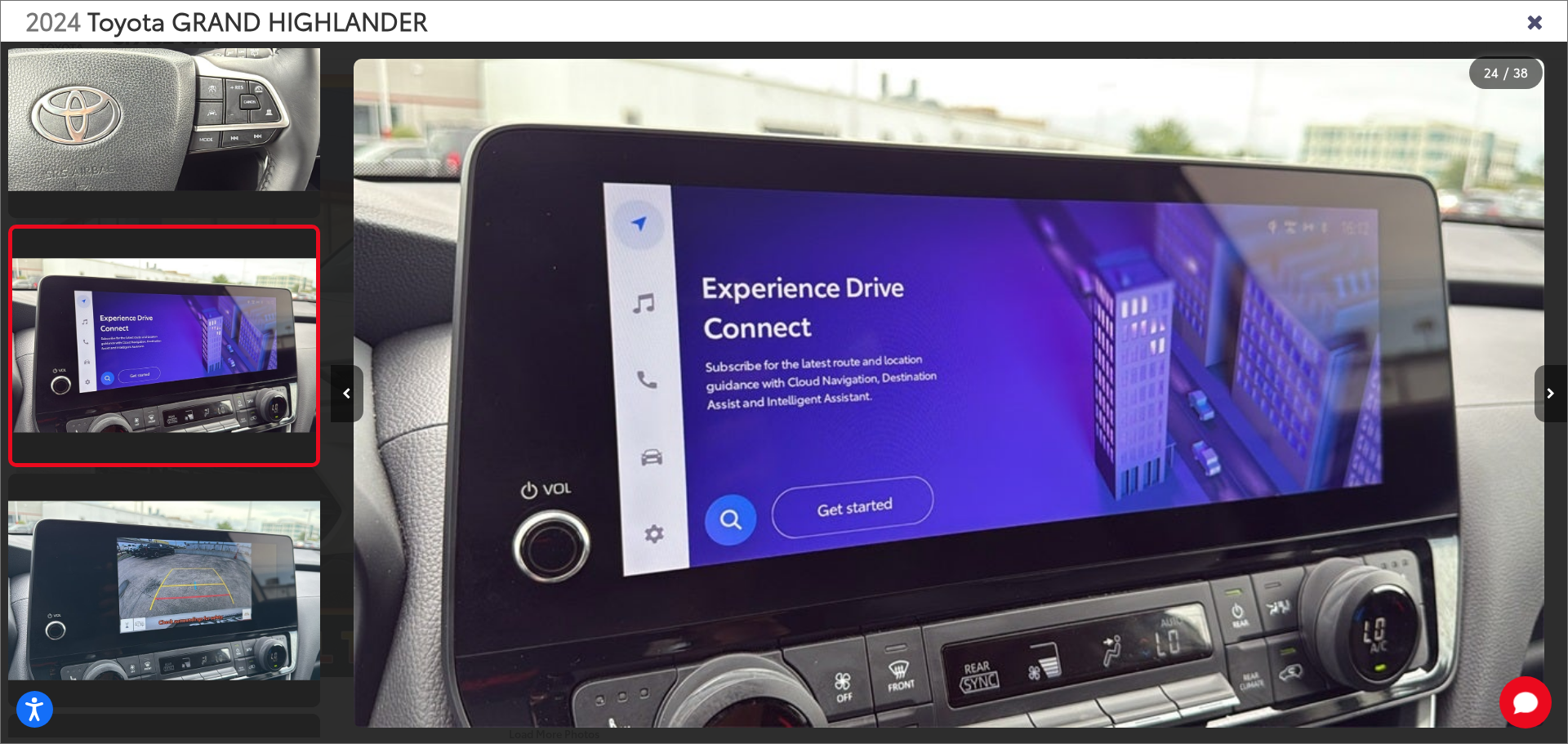
click at [1554, 399] on button "Next image" at bounding box center [1550, 393] width 33 height 57
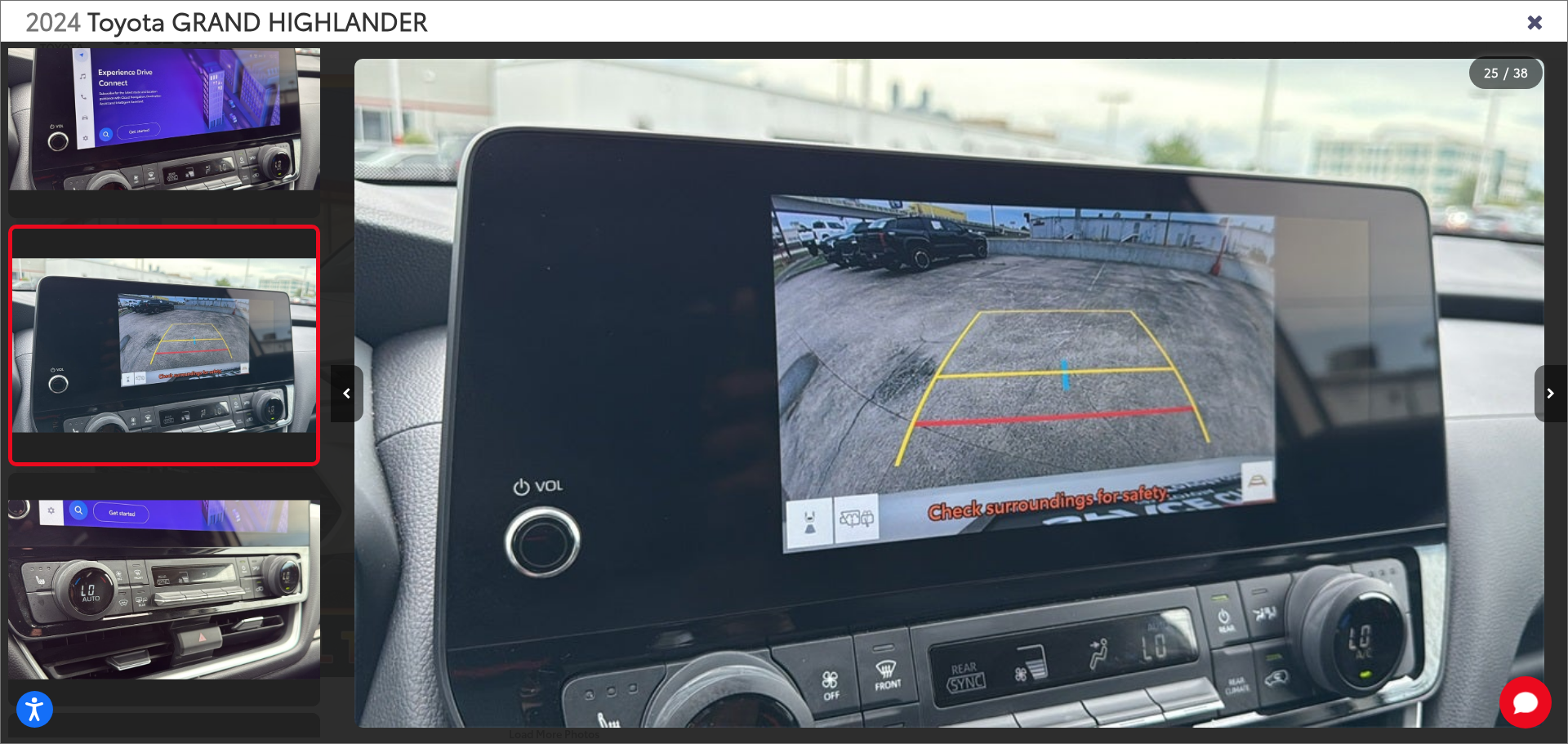
click at [1554, 399] on button "Next image" at bounding box center [1550, 393] width 33 height 57
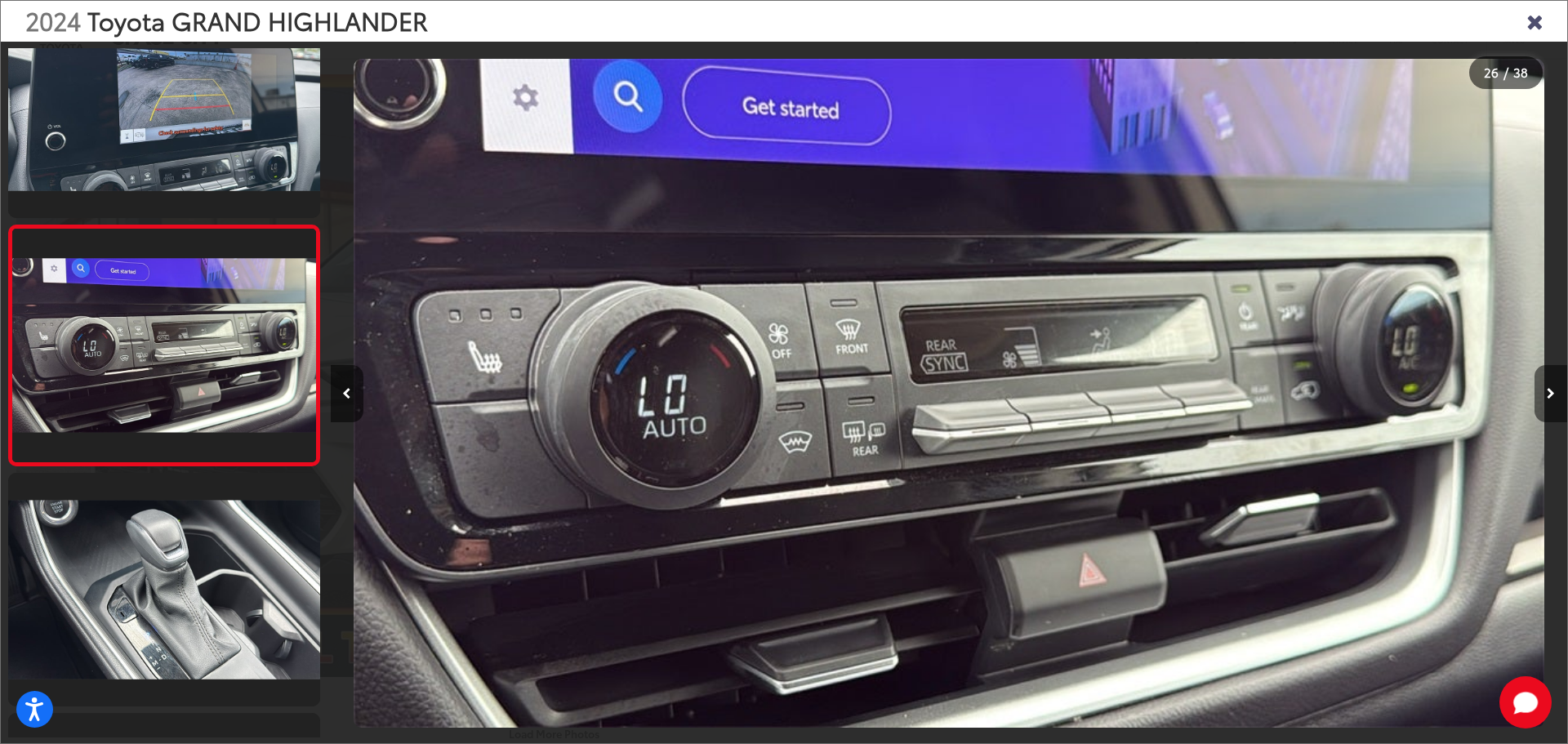
click at [1554, 399] on button "Next image" at bounding box center [1550, 393] width 33 height 57
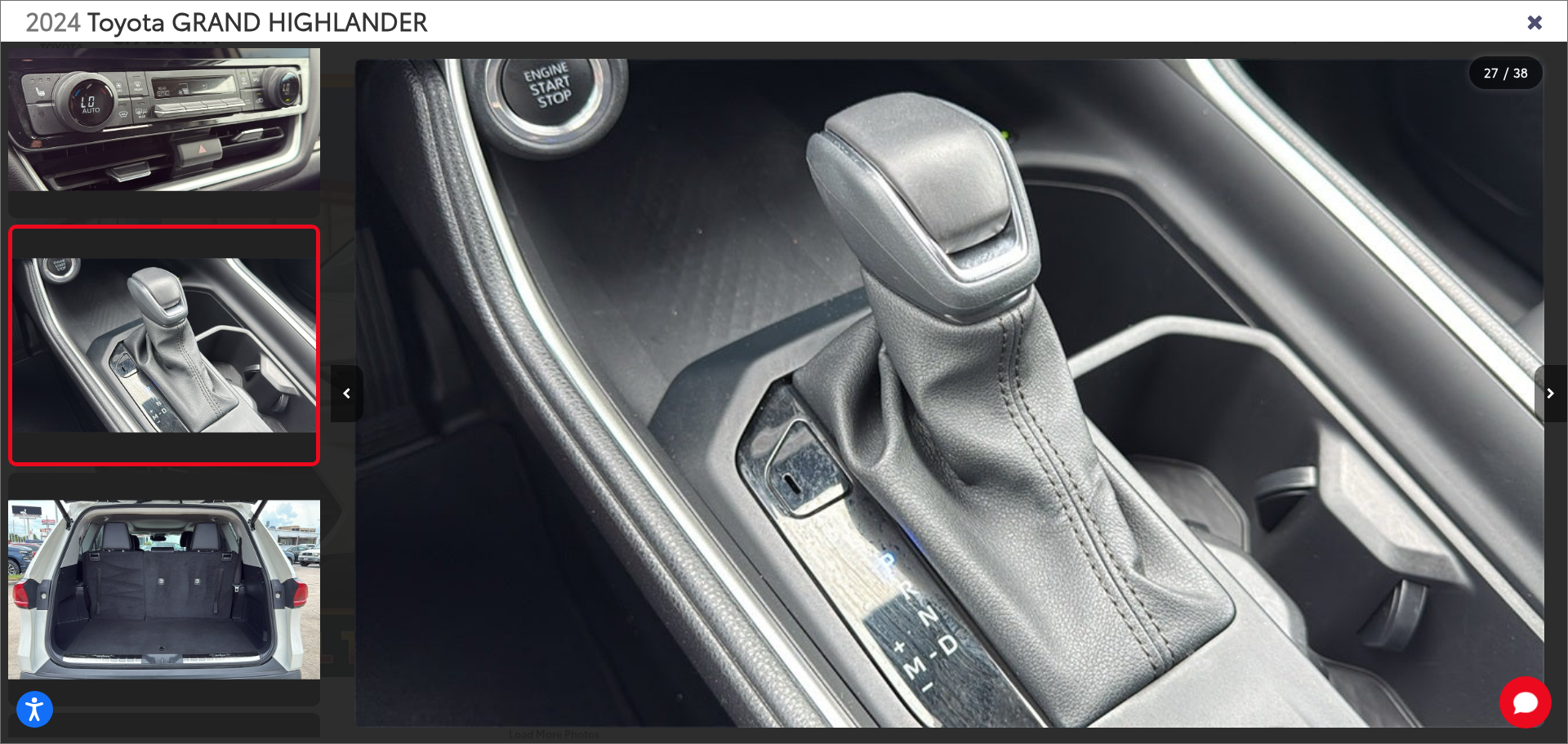
click at [1554, 400] on button "Next image" at bounding box center [1550, 393] width 33 height 57
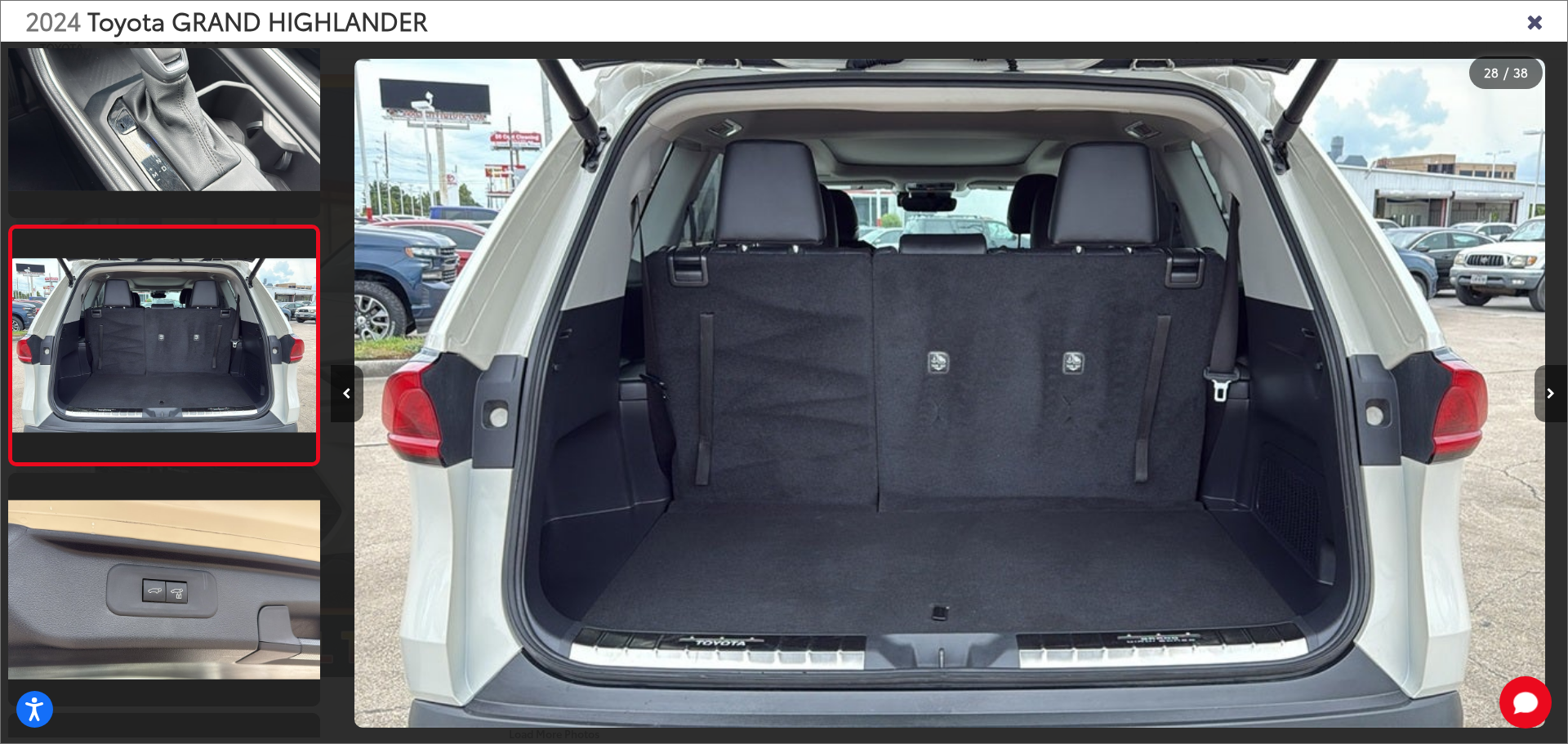
click at [1554, 400] on button "Next image" at bounding box center [1550, 393] width 33 height 57
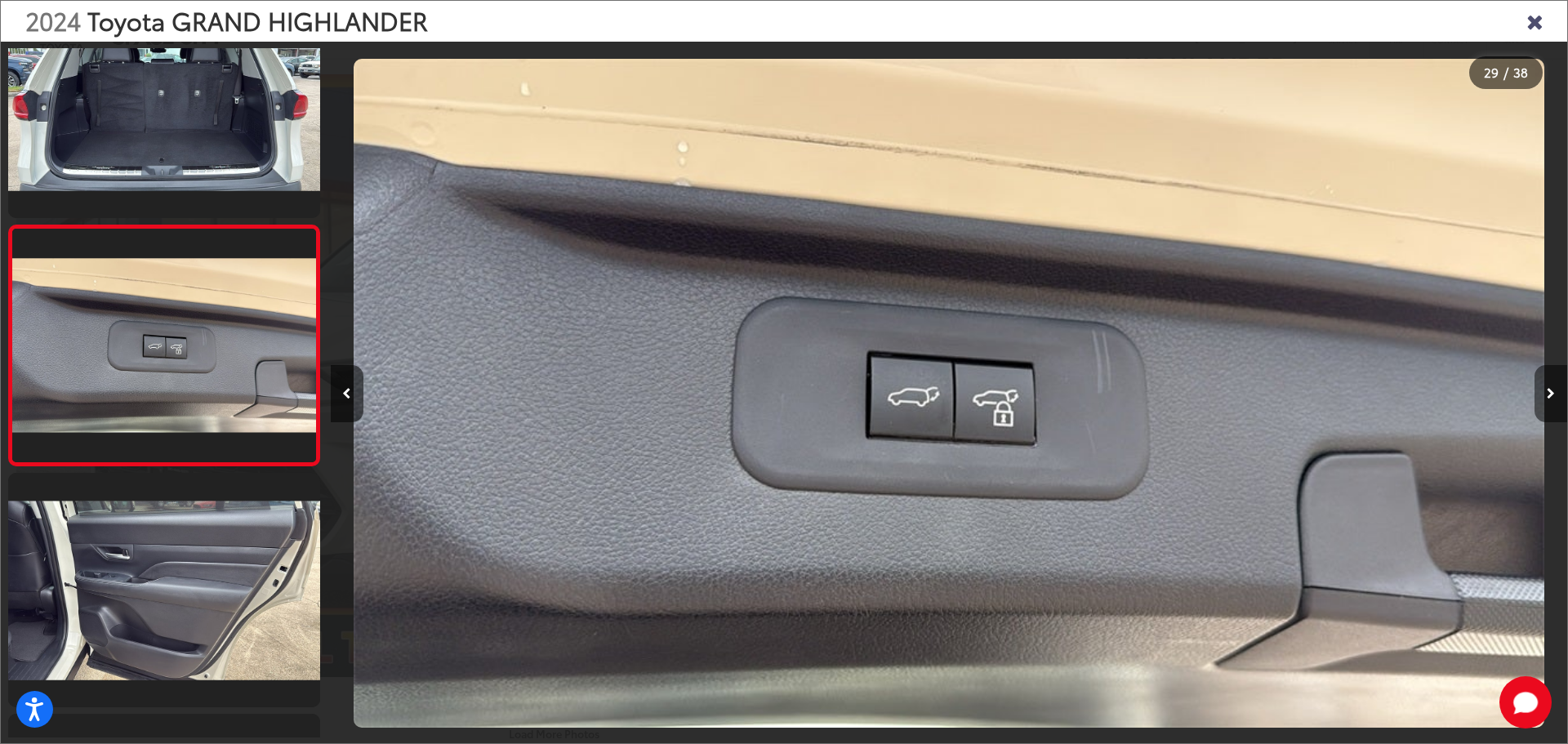
click at [1554, 400] on button "Next image" at bounding box center [1550, 393] width 33 height 57
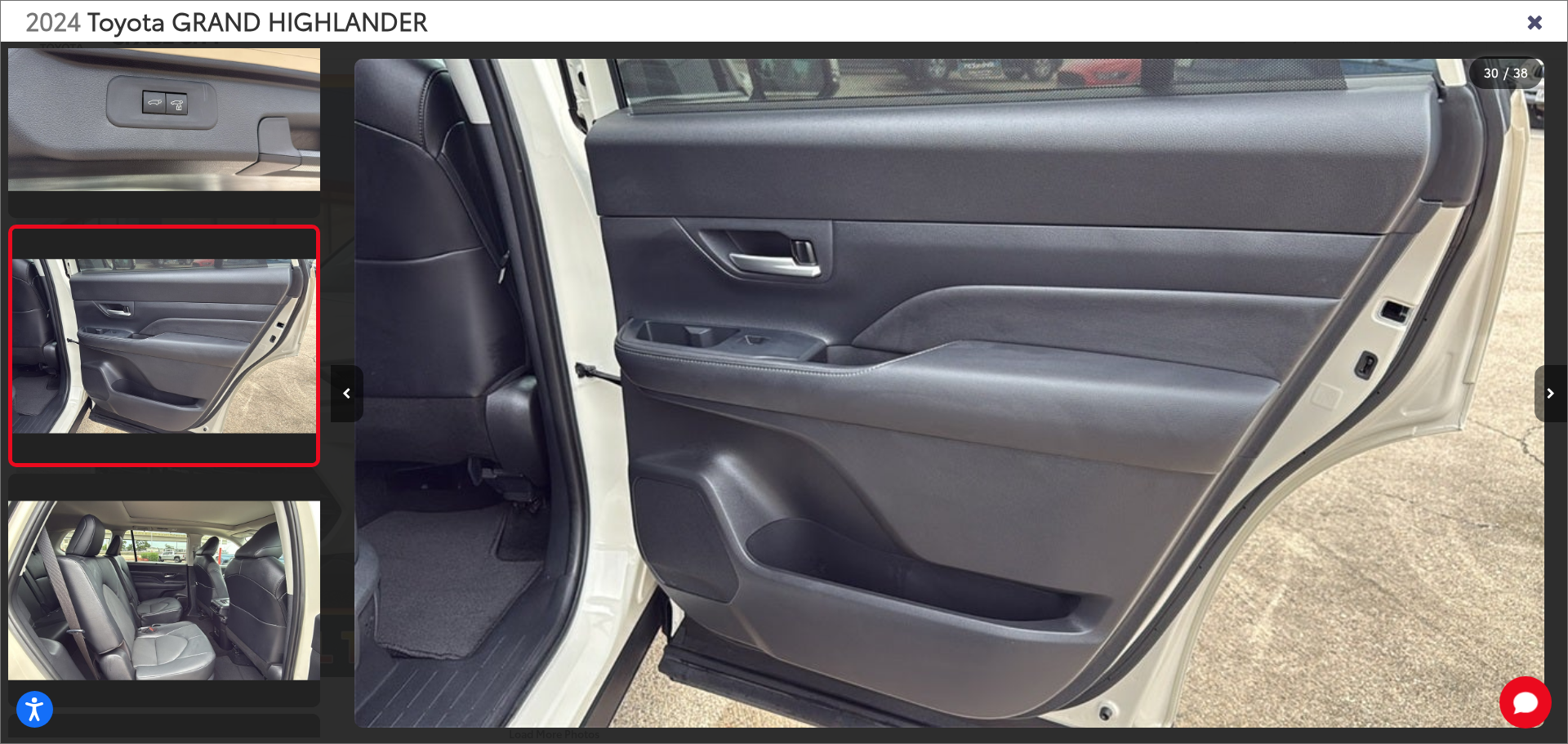
click at [1554, 400] on button "Next image" at bounding box center [1550, 393] width 33 height 57
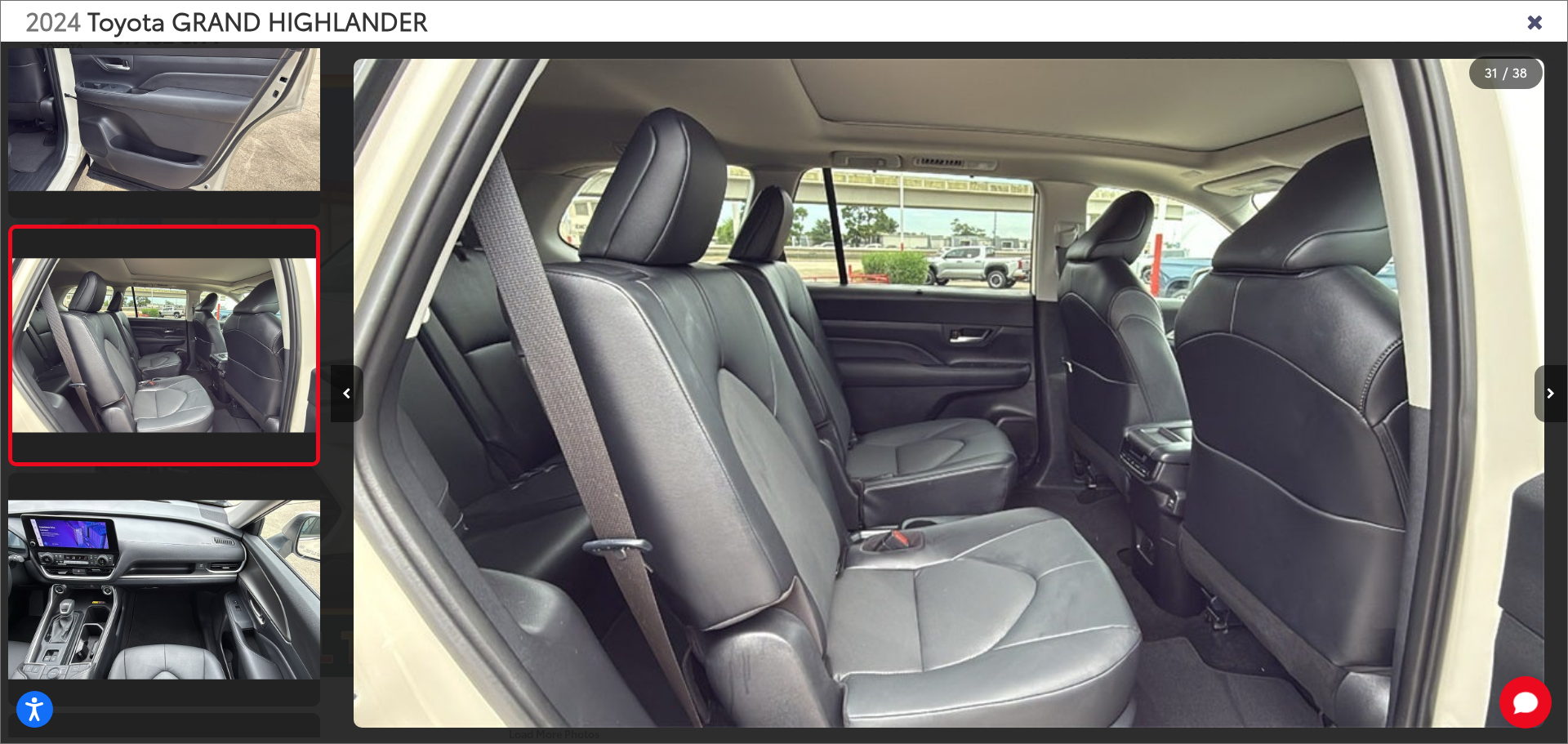
click at [1554, 400] on button "Next image" at bounding box center [1550, 393] width 33 height 57
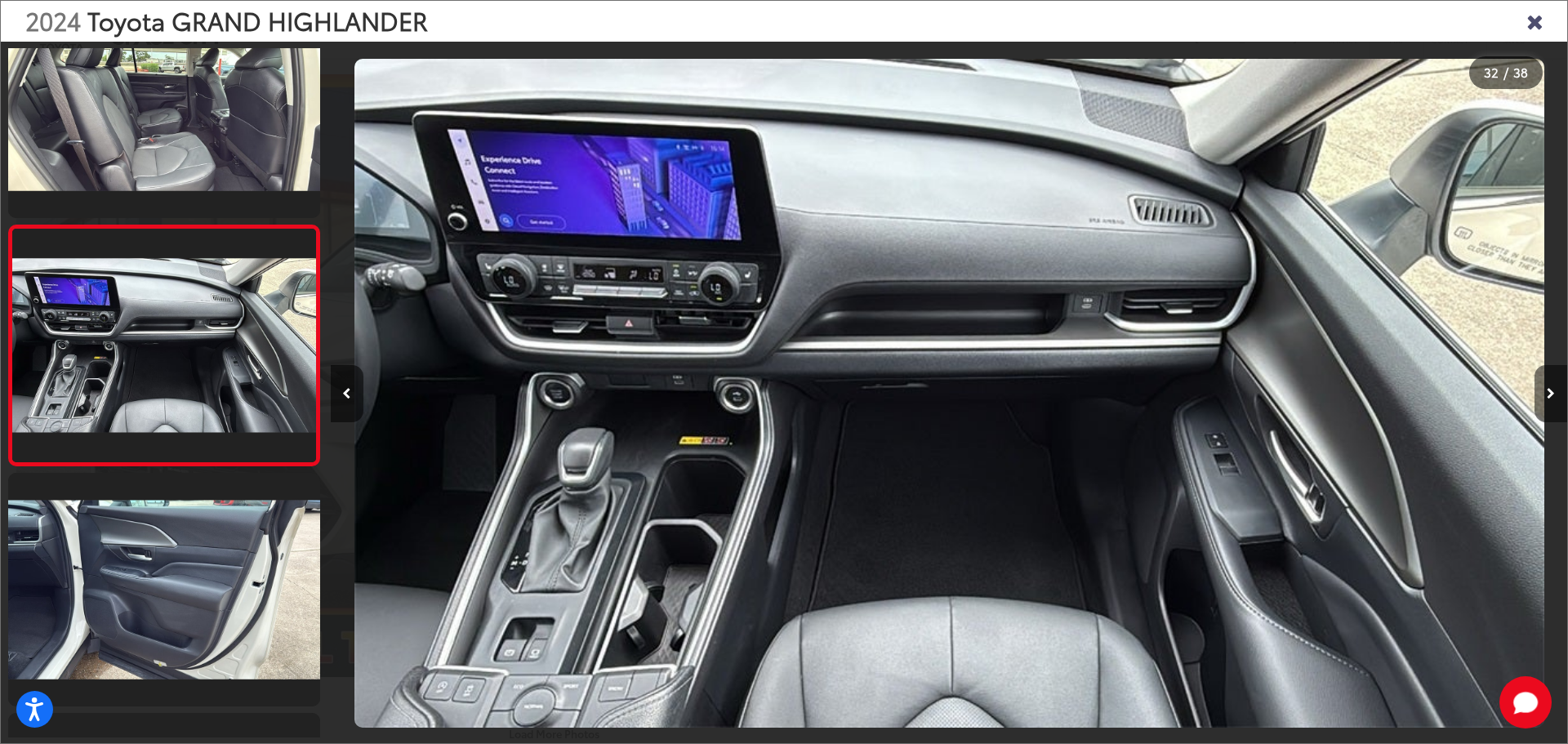
click at [1554, 400] on button "Next image" at bounding box center [1550, 393] width 33 height 57
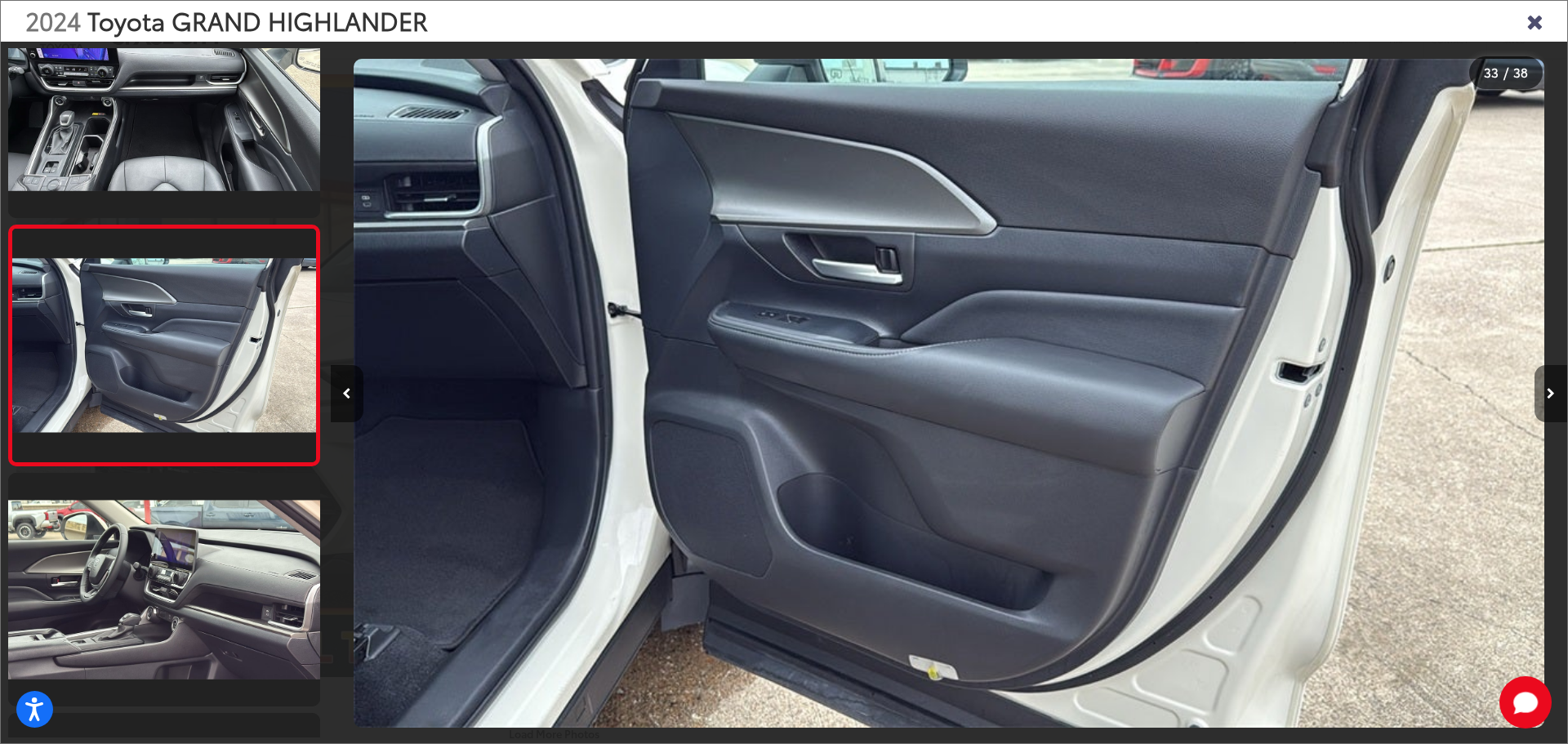
click at [1554, 400] on button "Next image" at bounding box center [1550, 393] width 33 height 57
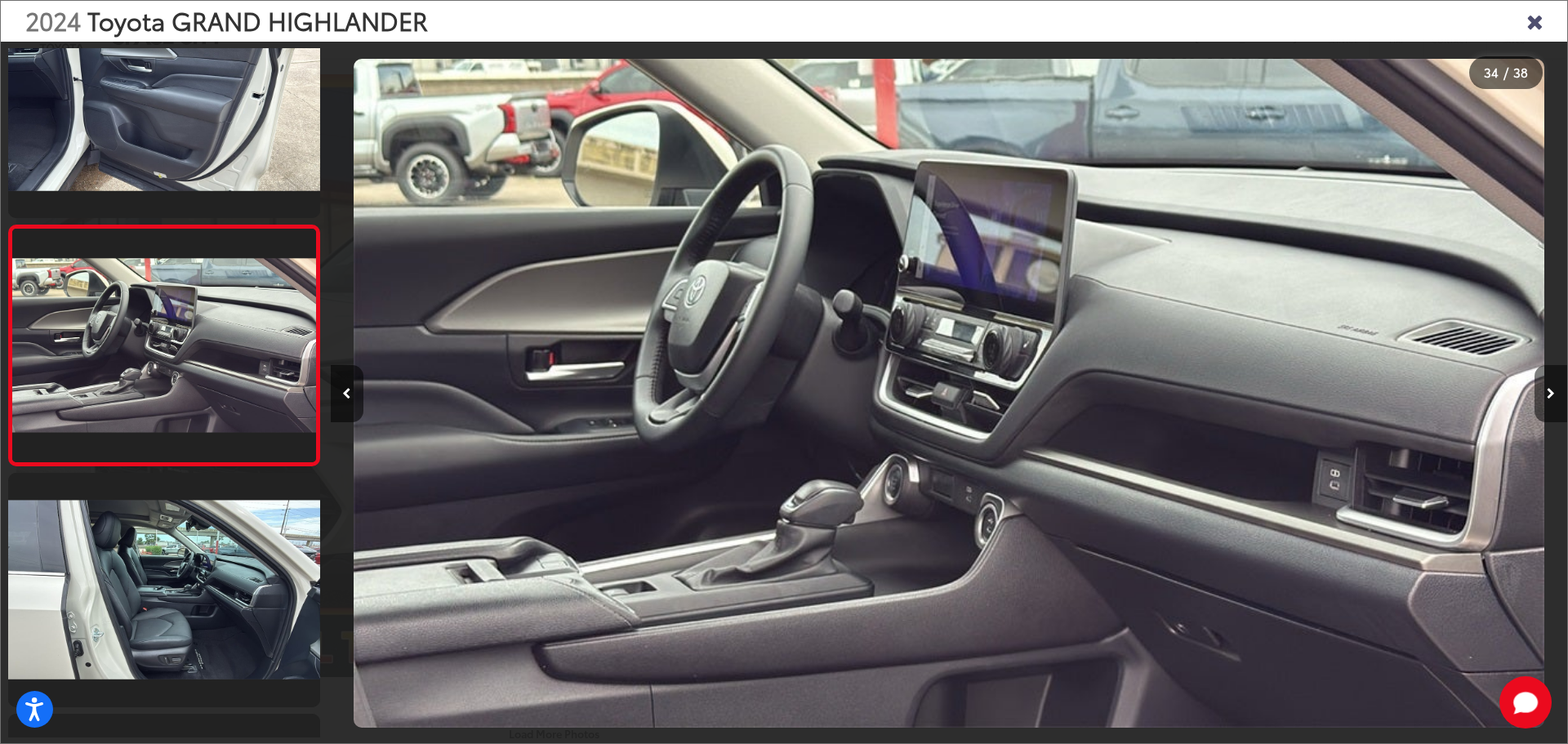
click at [1554, 400] on button "Next image" at bounding box center [1550, 393] width 33 height 57
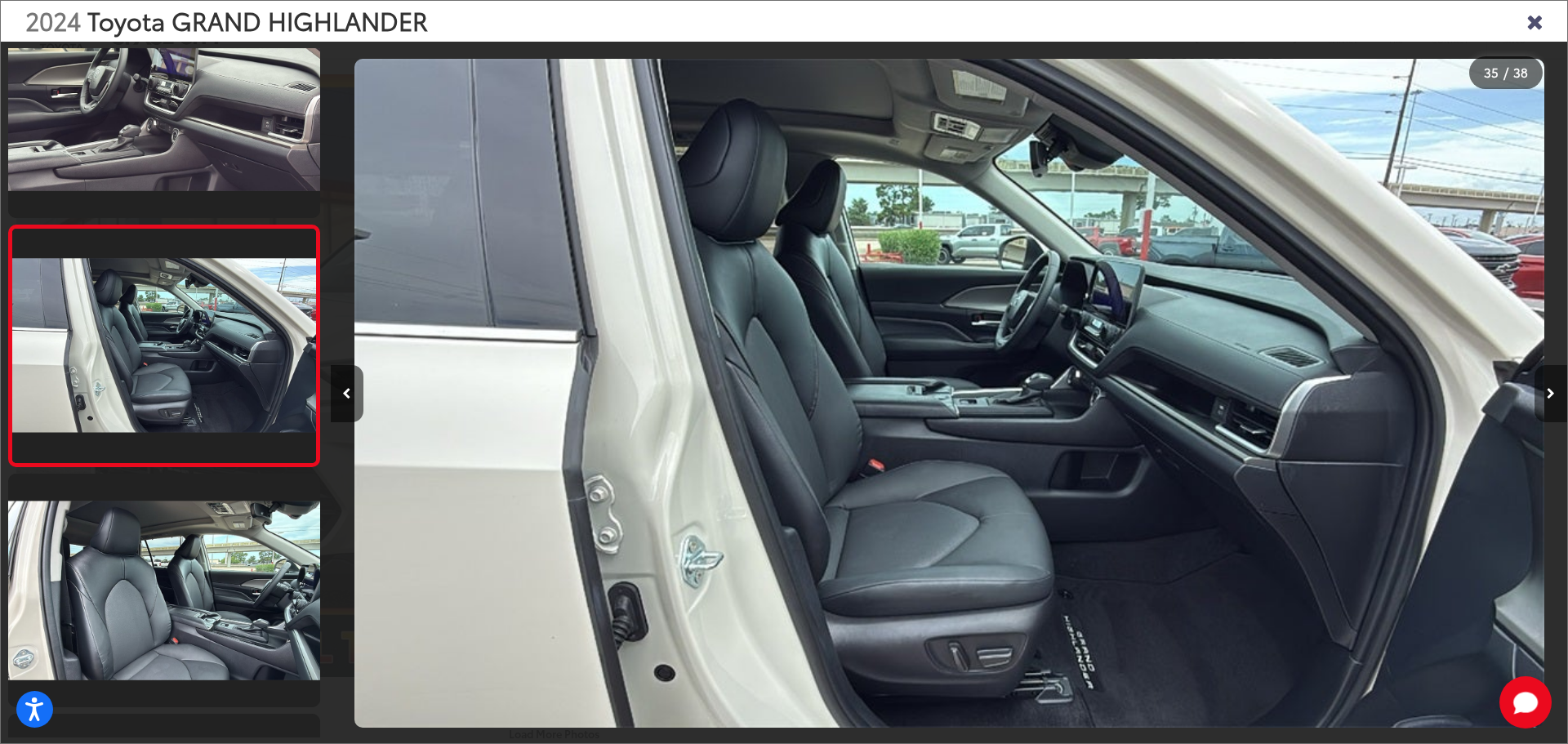
click at [1554, 400] on button "Next image" at bounding box center [1550, 393] width 33 height 57
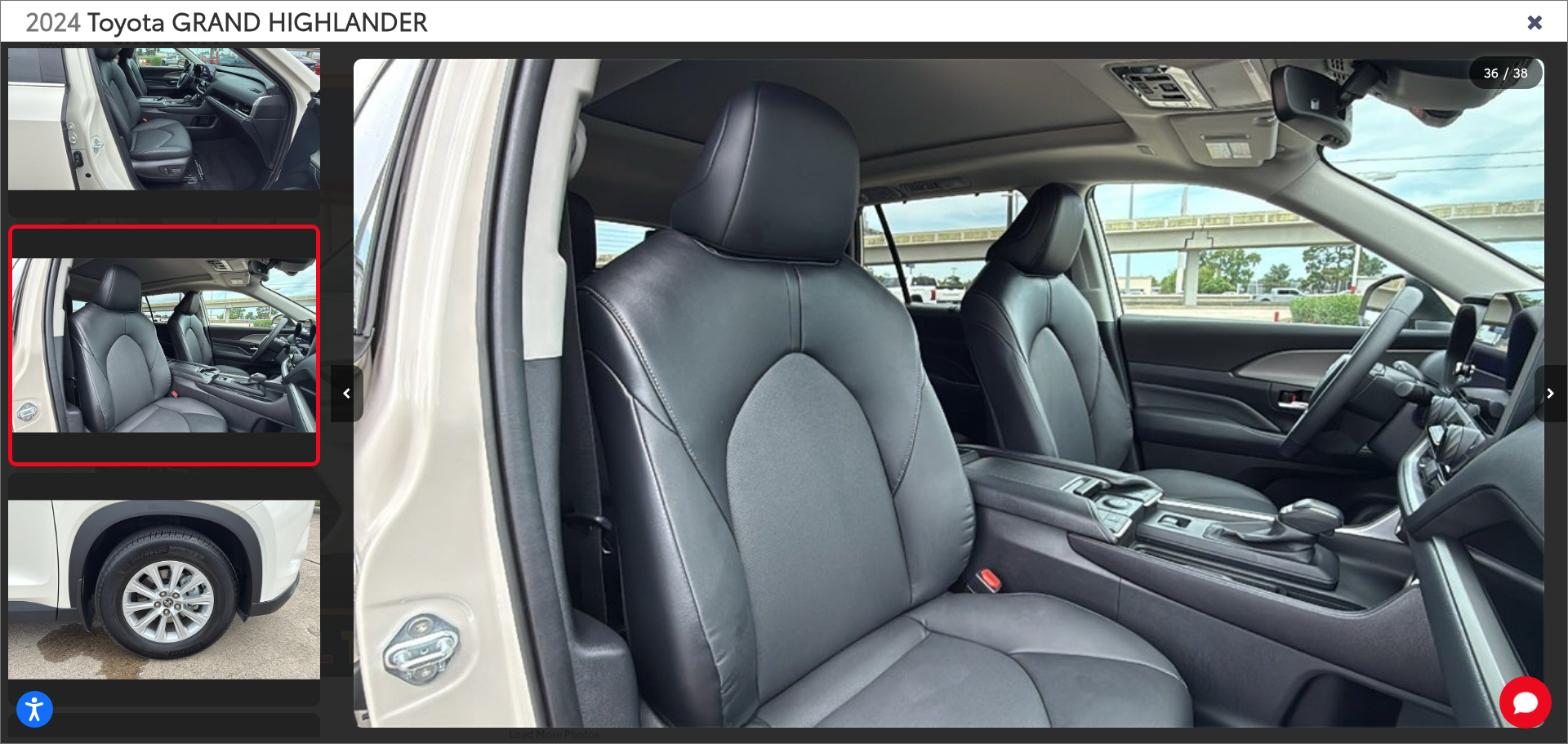
click at [1554, 400] on button "Next image" at bounding box center [1550, 393] width 33 height 57
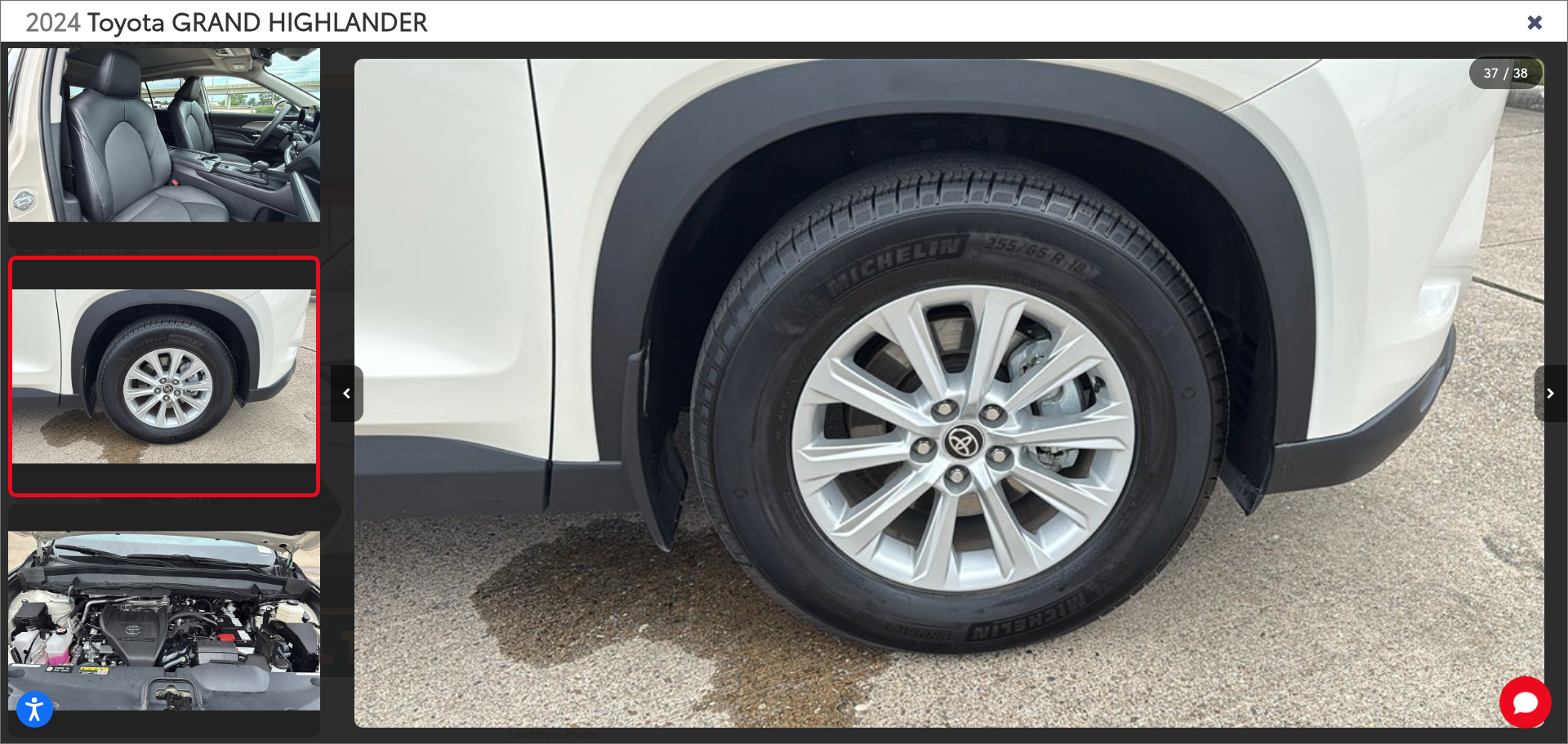
click at [1554, 400] on button "Next image" at bounding box center [1550, 393] width 33 height 57
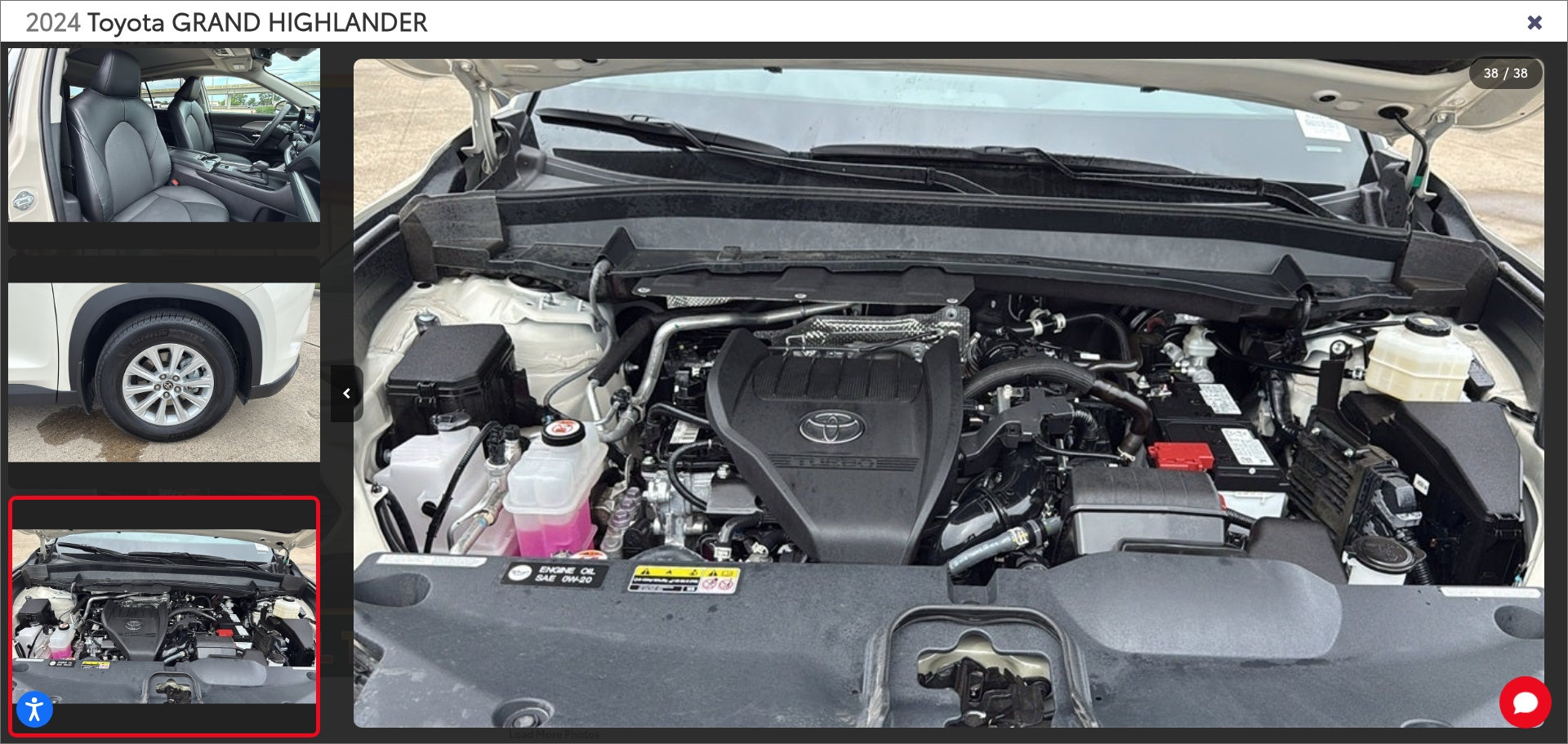
click at [1547, 19] on div "2024 Toyota GRAND HIGHLANDER" at bounding box center [784, 21] width 1566 height 41
click at [1541, 22] on icon "Close gallery" at bounding box center [1535, 20] width 17 height 21
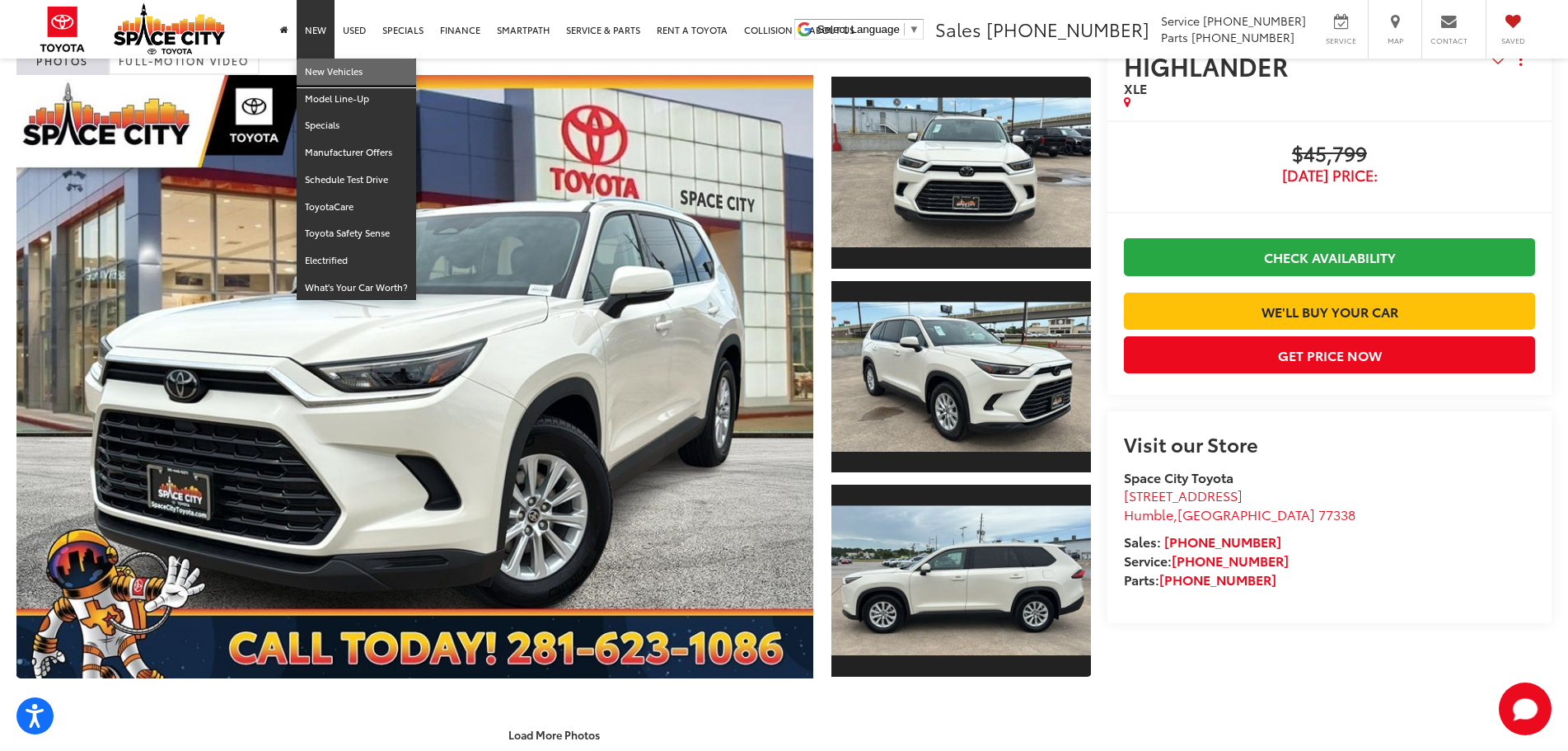
click at [321, 63] on link "New Vehicles" at bounding box center [356, 72] width 120 height 27
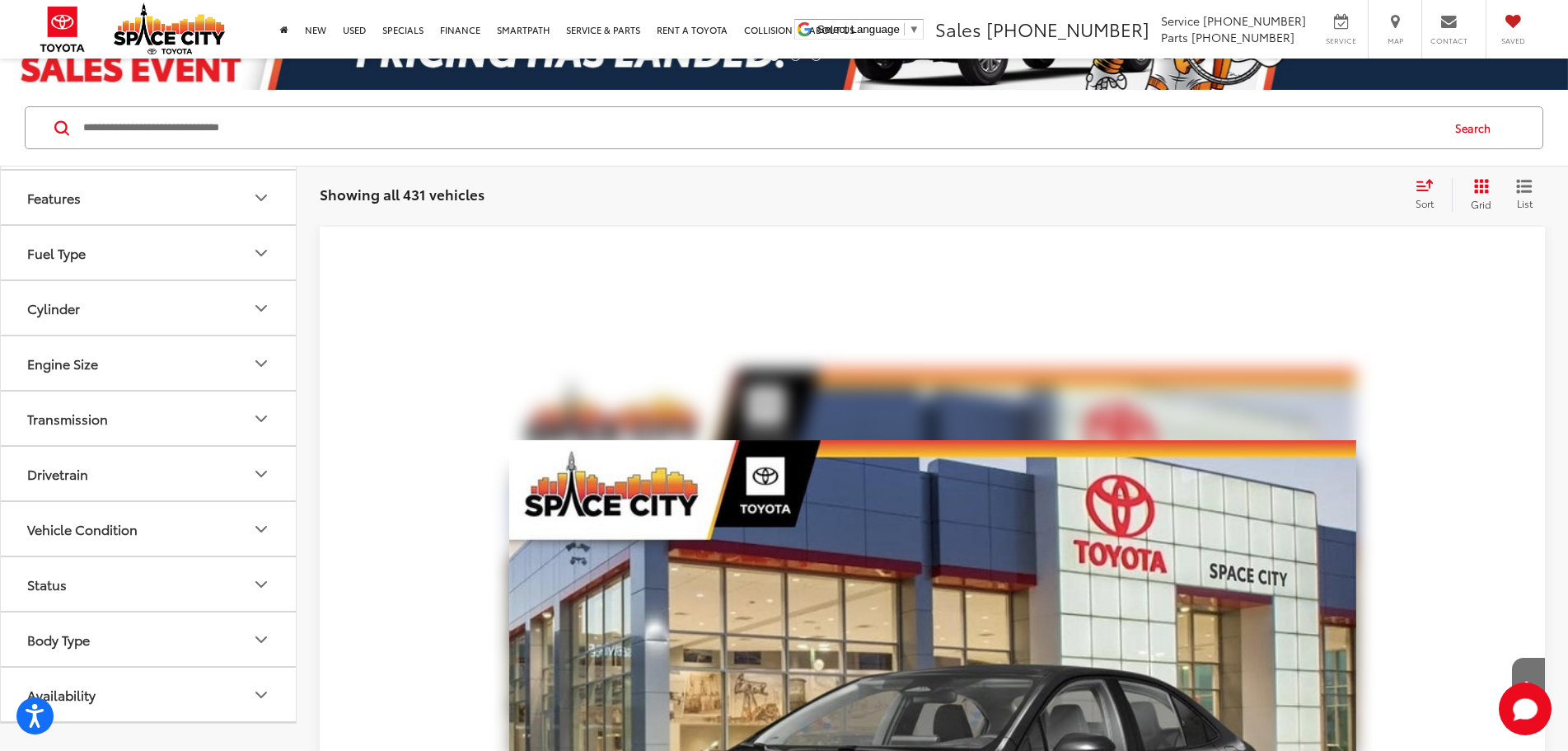
scroll to position [165, 0]
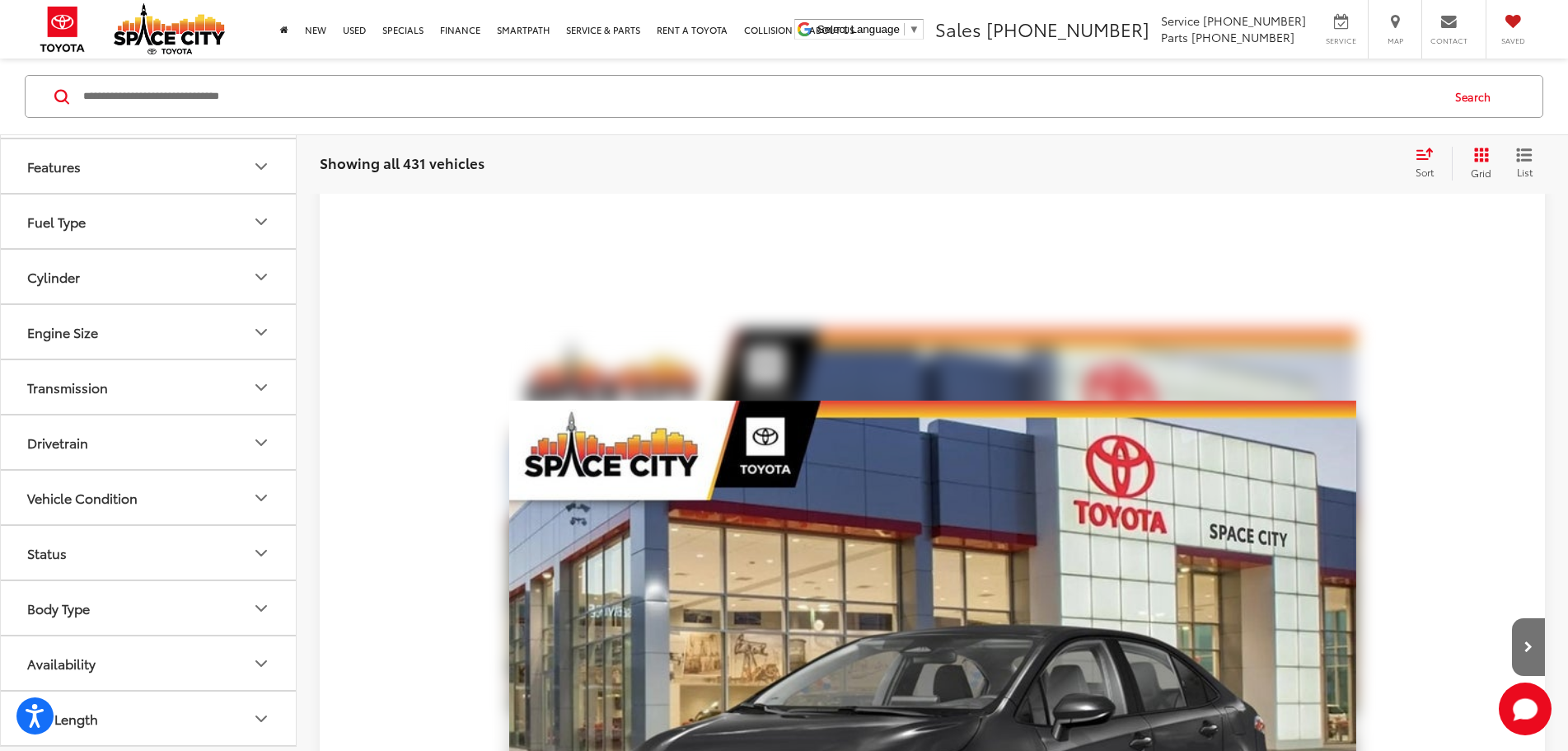
click at [176, 589] on button "Body Type" at bounding box center [149, 608] width 297 height 54
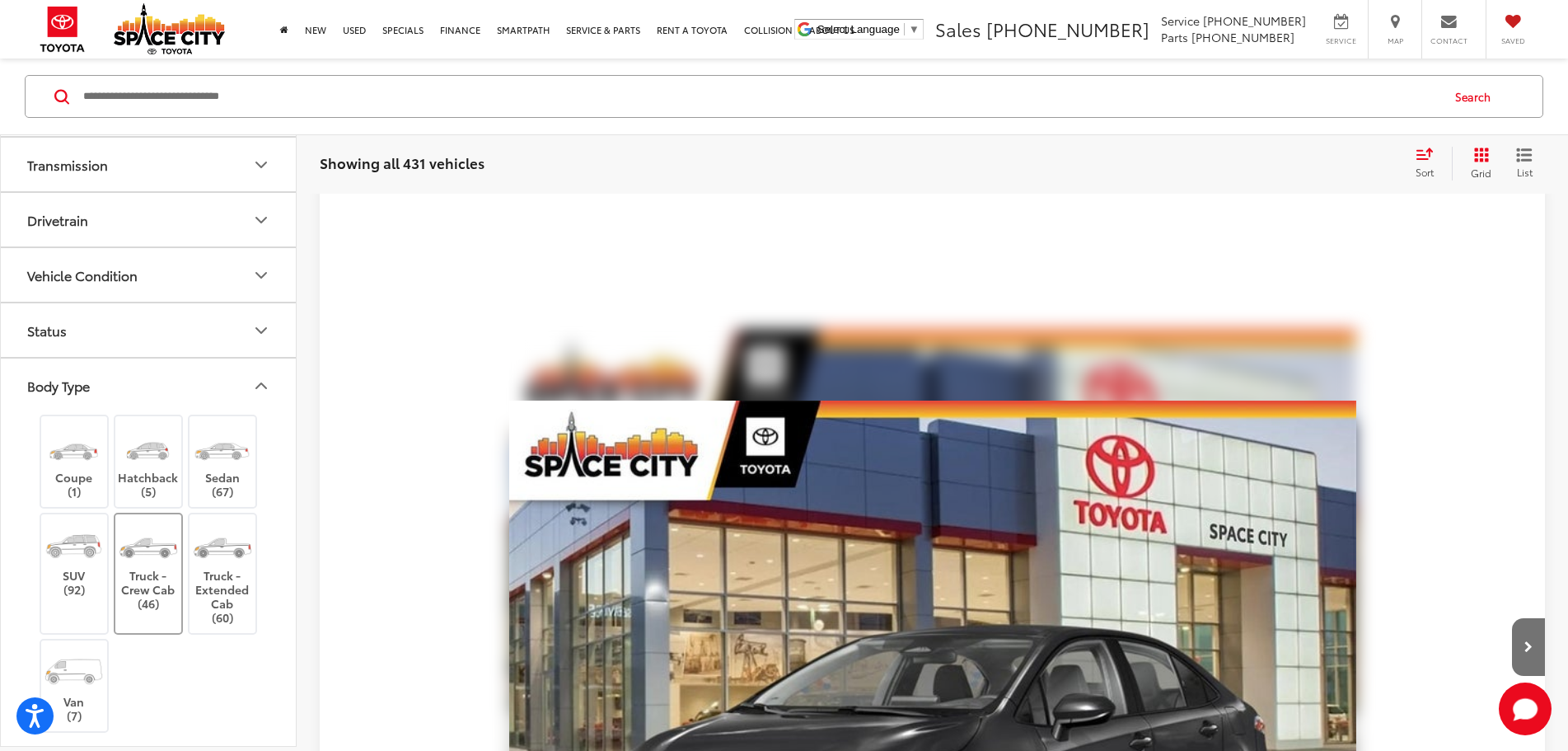
scroll to position [685, 0]
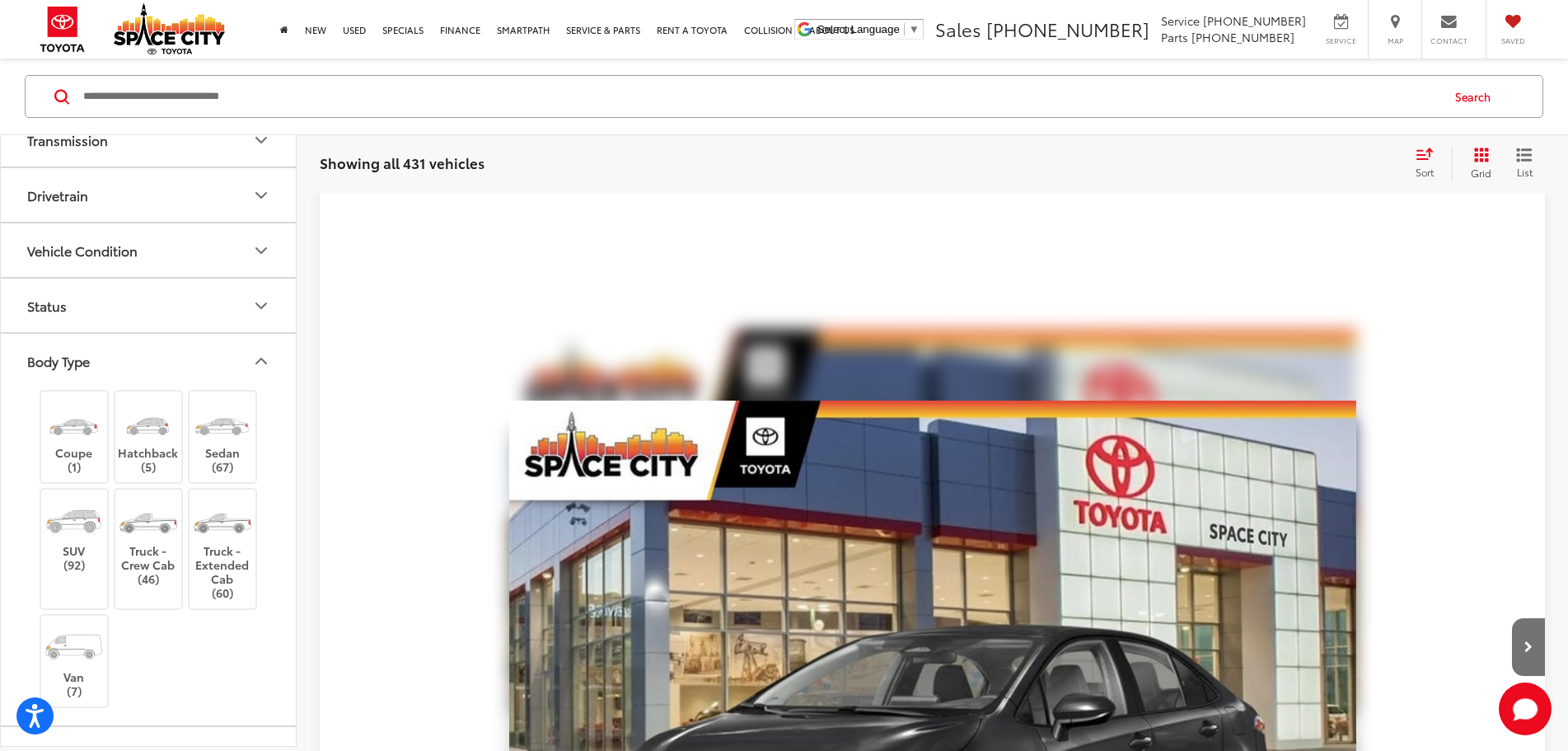
click at [255, 366] on icon "Body Type" at bounding box center [260, 361] width 19 height 19
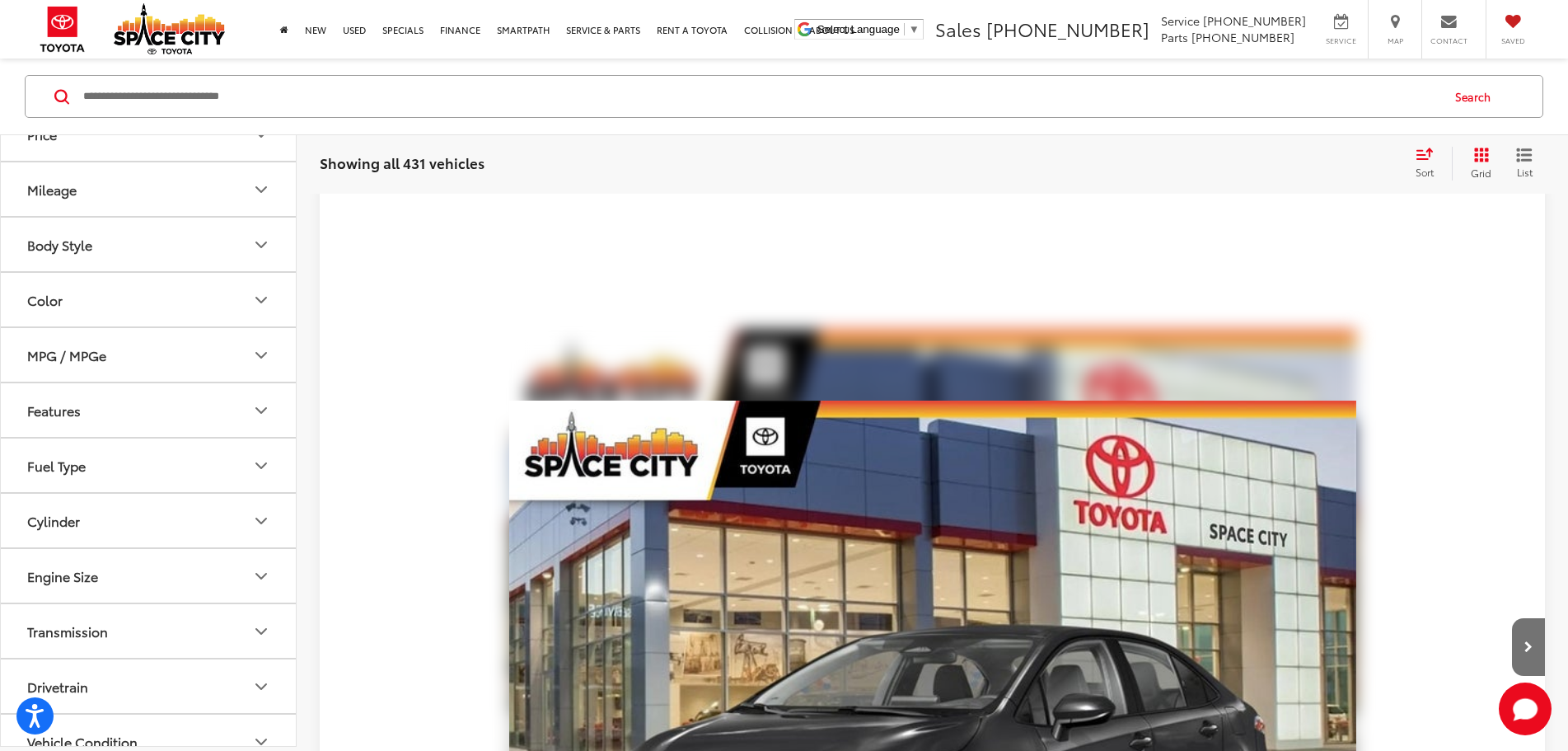
scroll to position [191, 0]
click at [227, 237] on button "Body Style" at bounding box center [149, 248] width 297 height 54
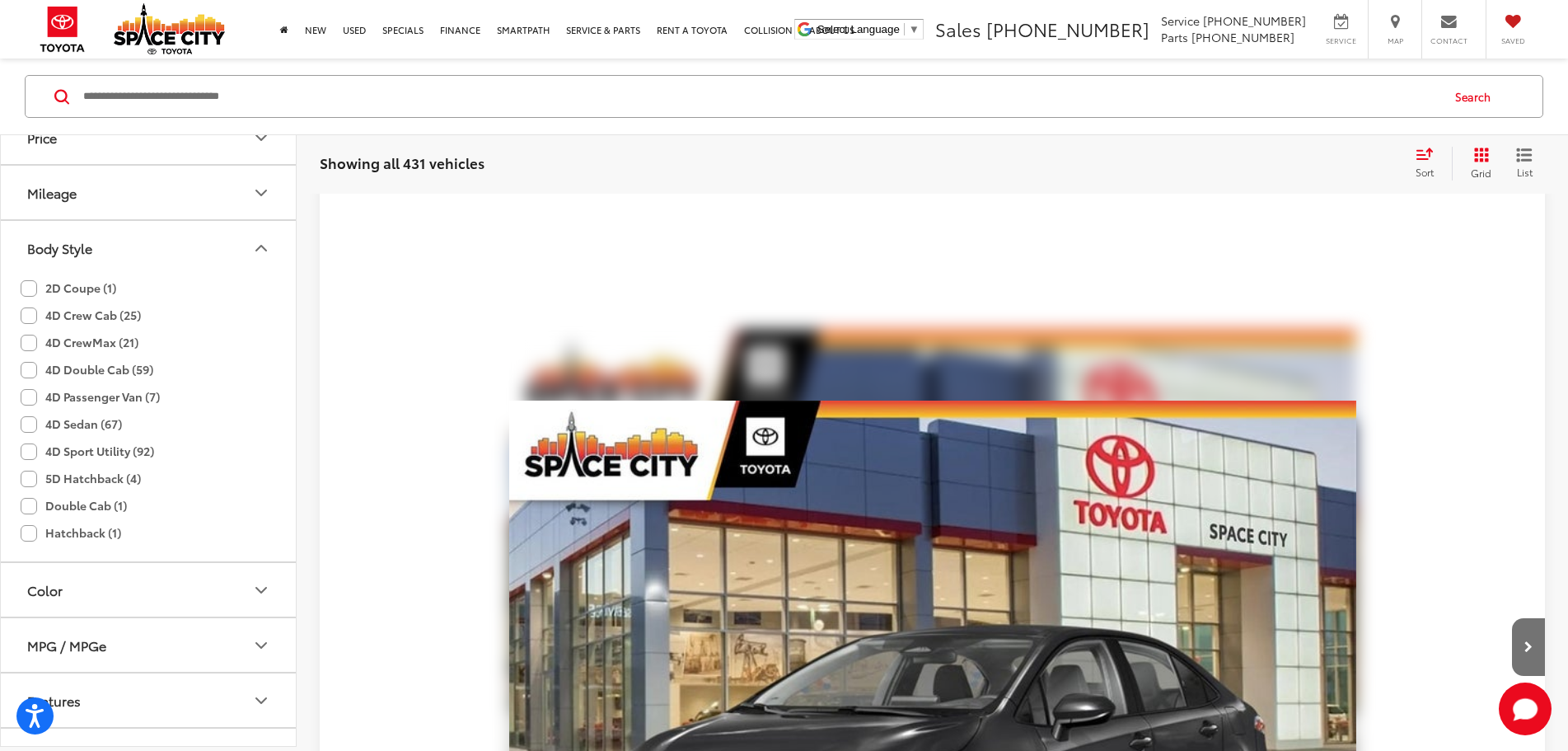
click at [250, 241] on button "Body Style" at bounding box center [149, 248] width 297 height 54
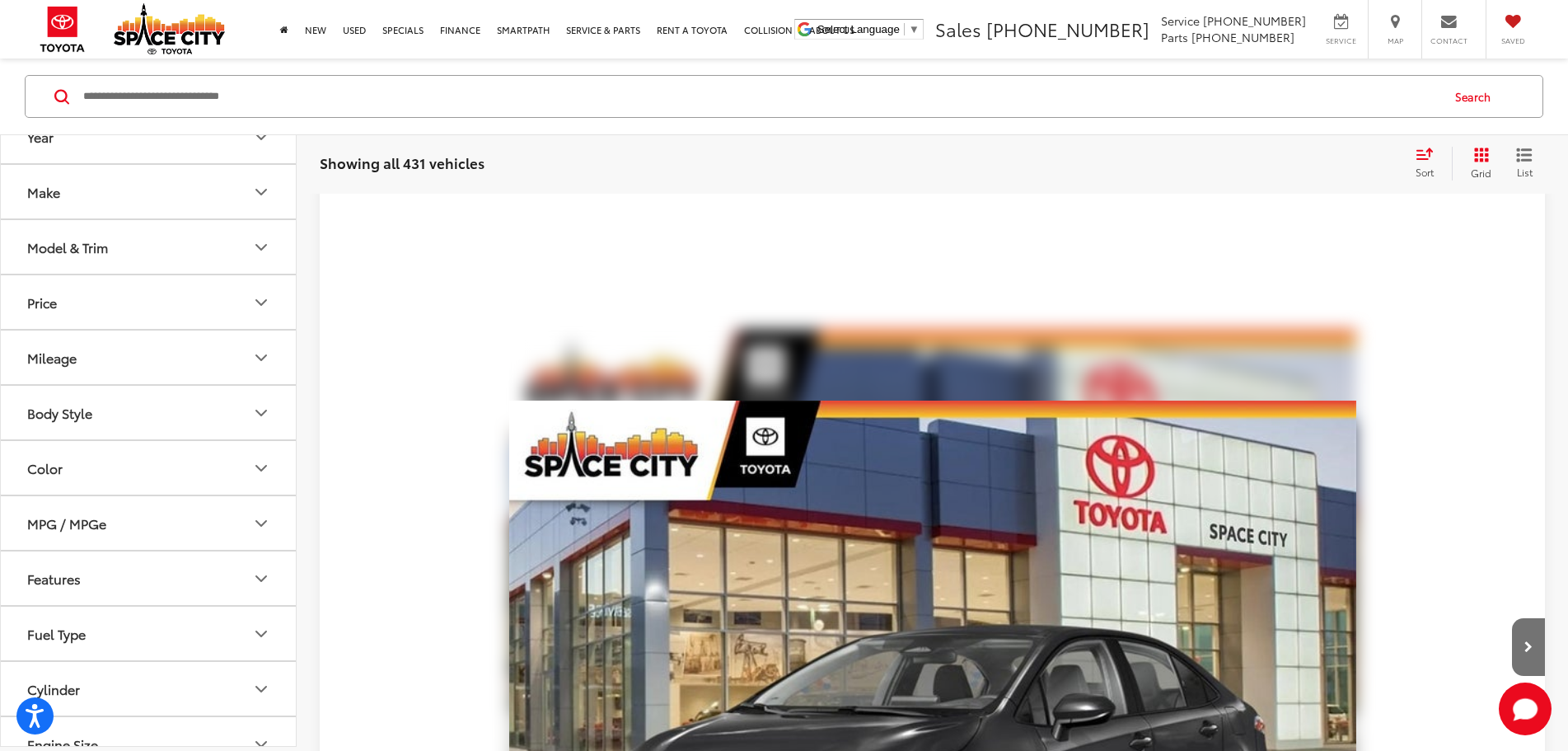
scroll to position [0, 0]
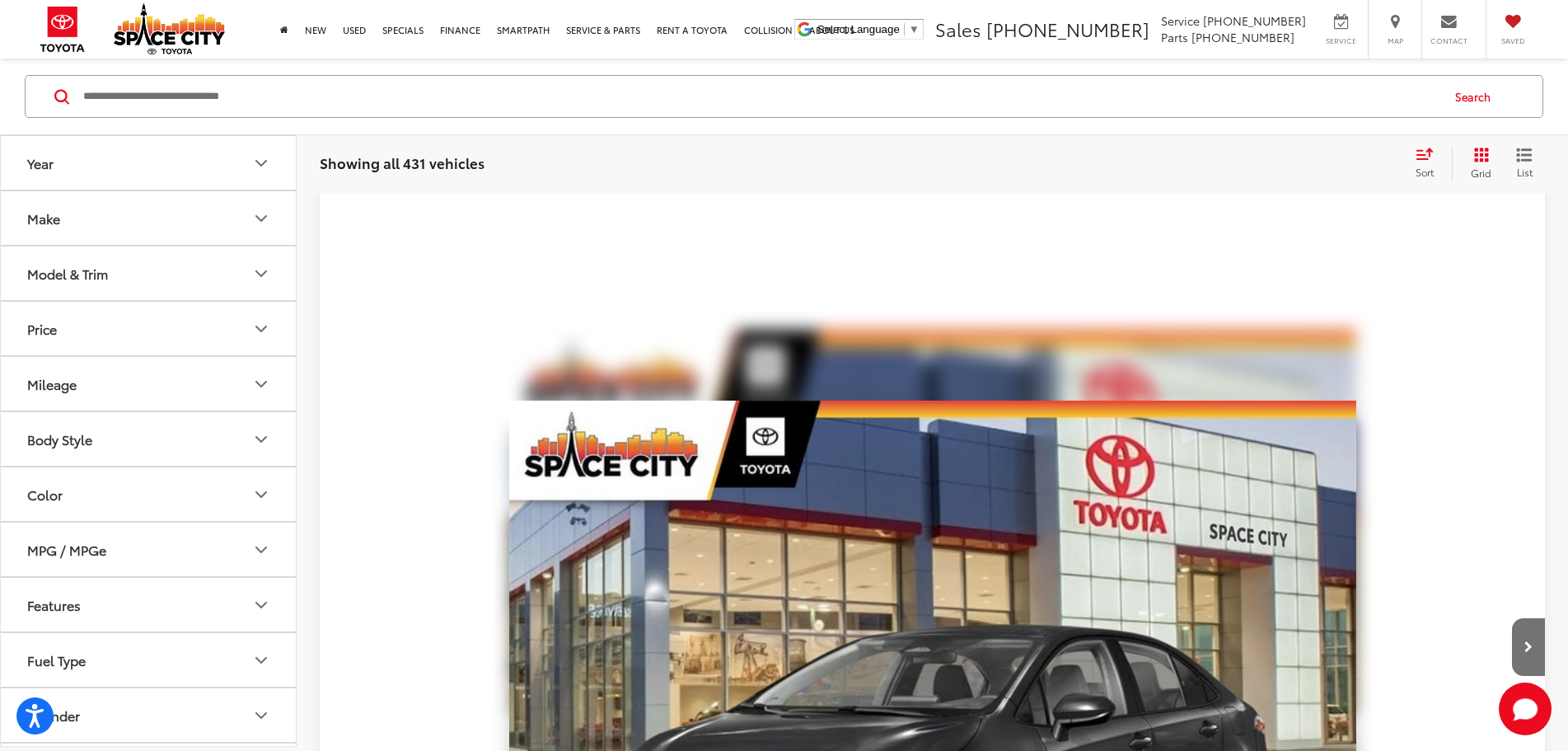
click at [204, 281] on button "Model & Trim" at bounding box center [149, 273] width 297 height 54
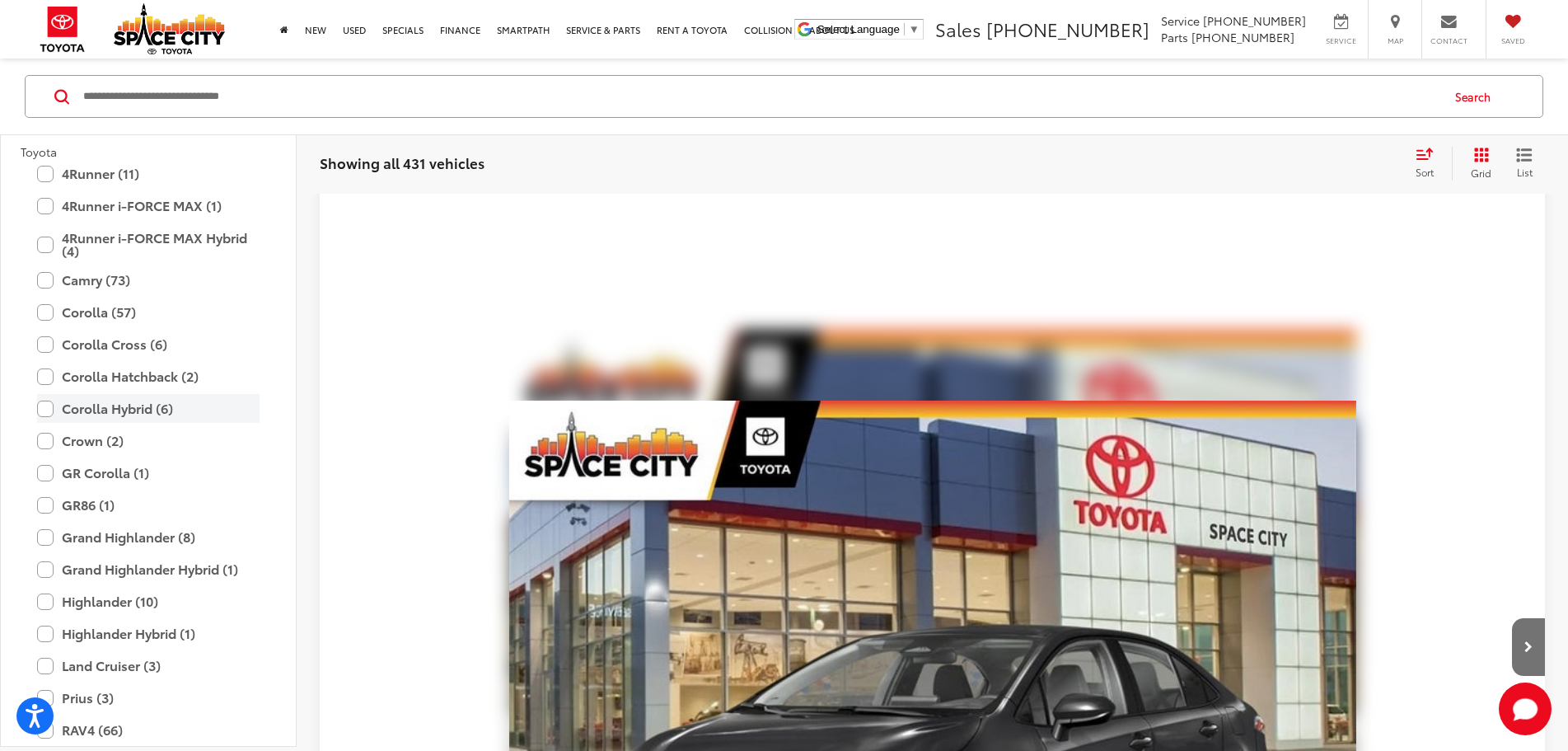
scroll to position [165, 0]
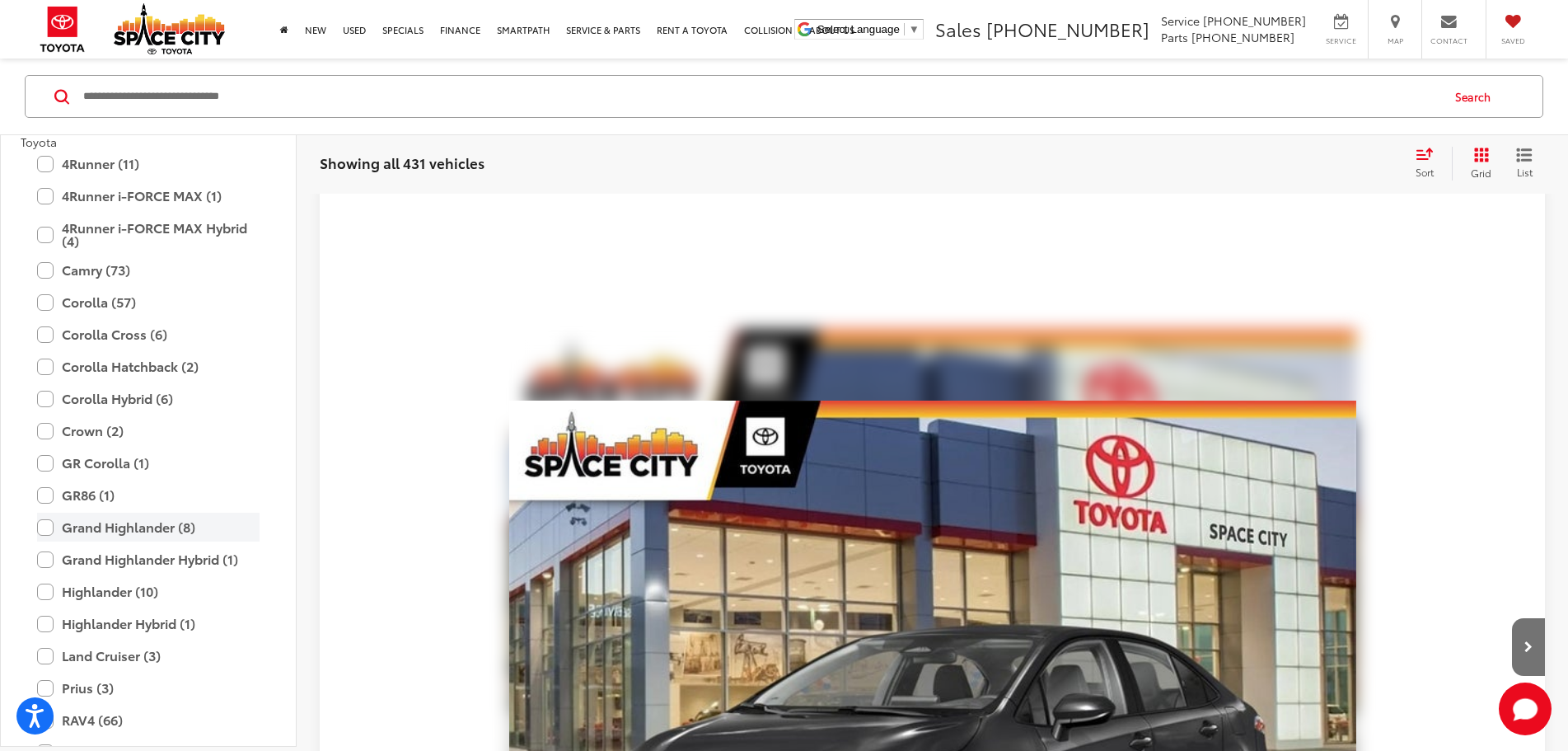
click at [41, 523] on label "Grand Highlander (8)" at bounding box center [148, 527] width 222 height 29
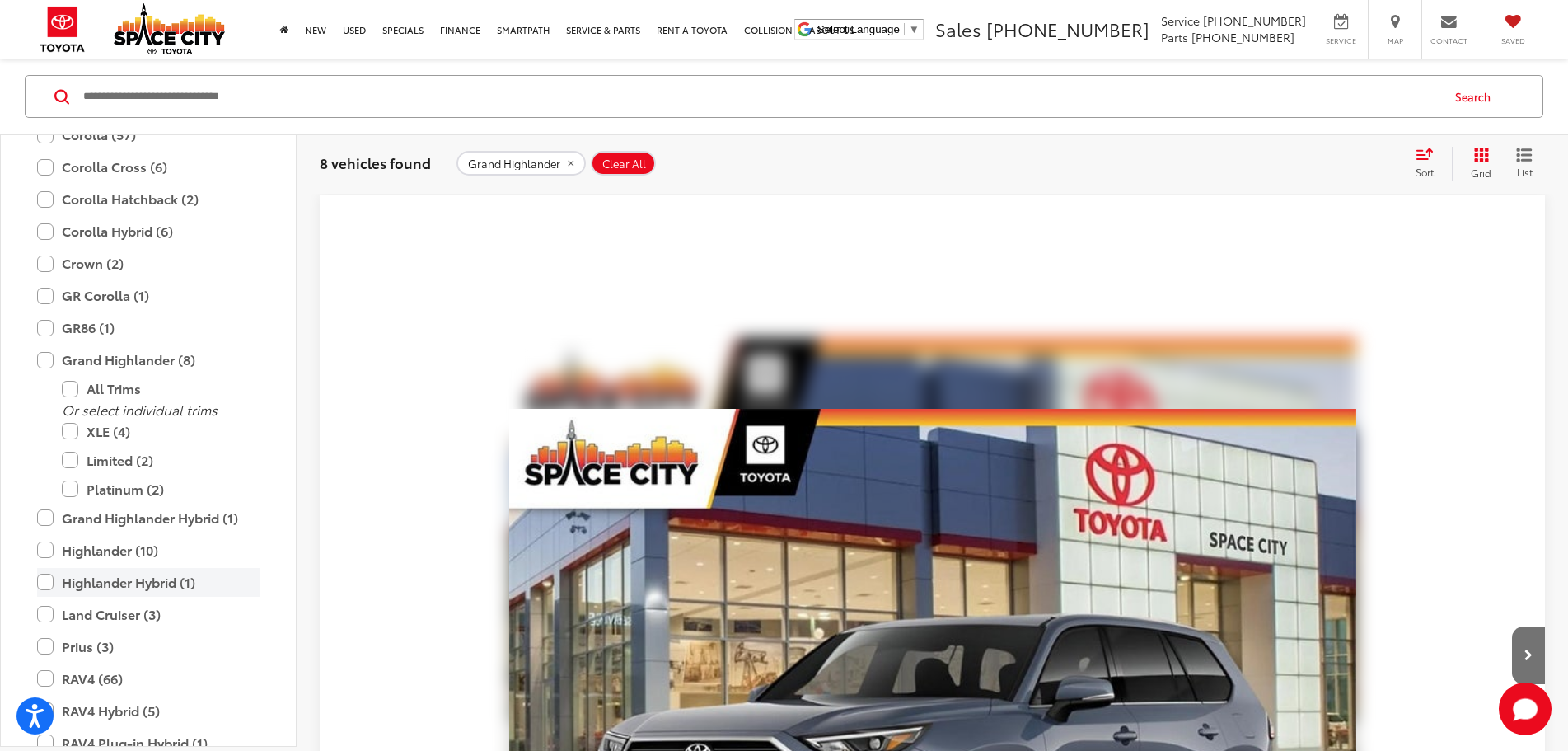
scroll to position [319, 0]
click at [43, 522] on label "Grand Highlander Hybrid (1)" at bounding box center [148, 520] width 222 height 29
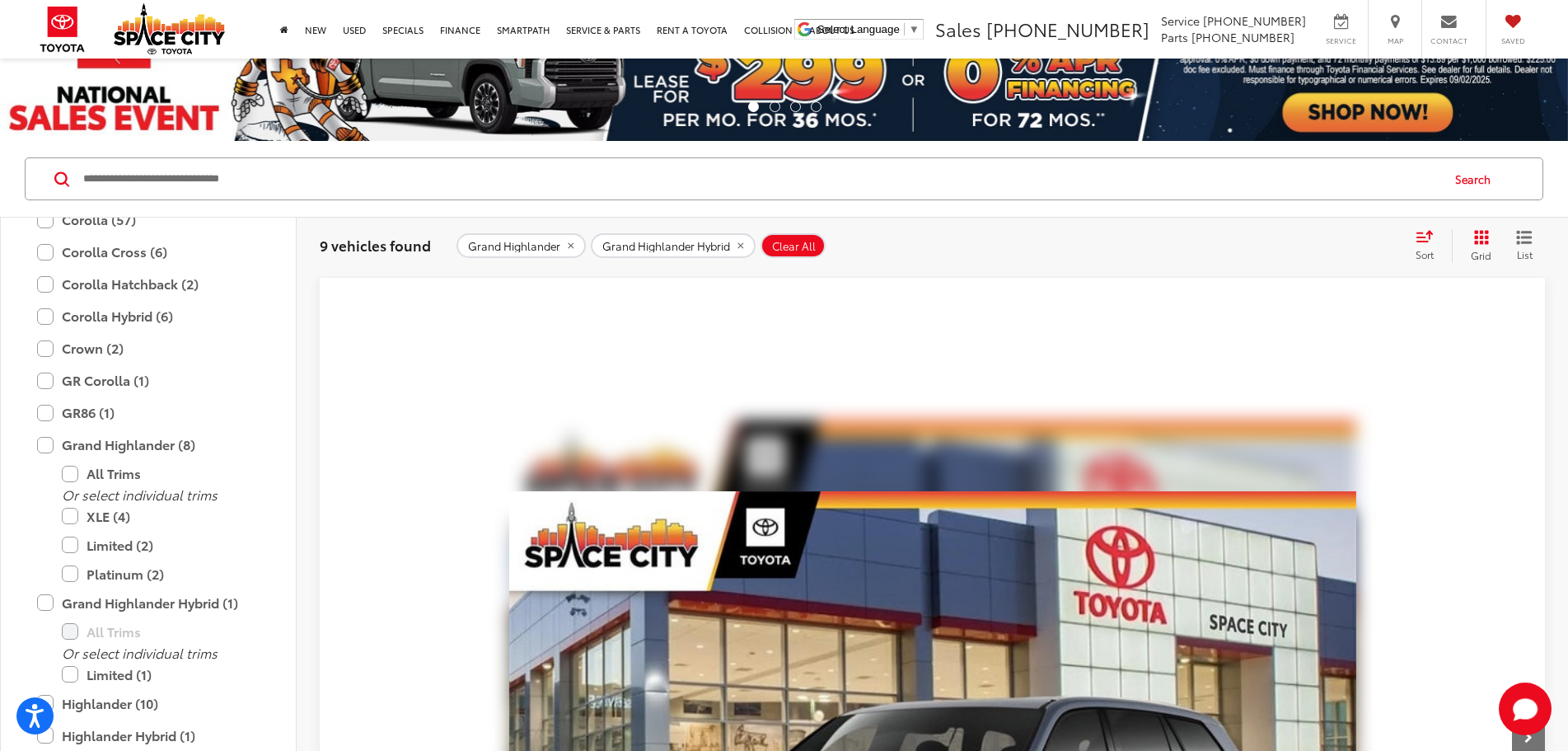
scroll to position [157, 0]
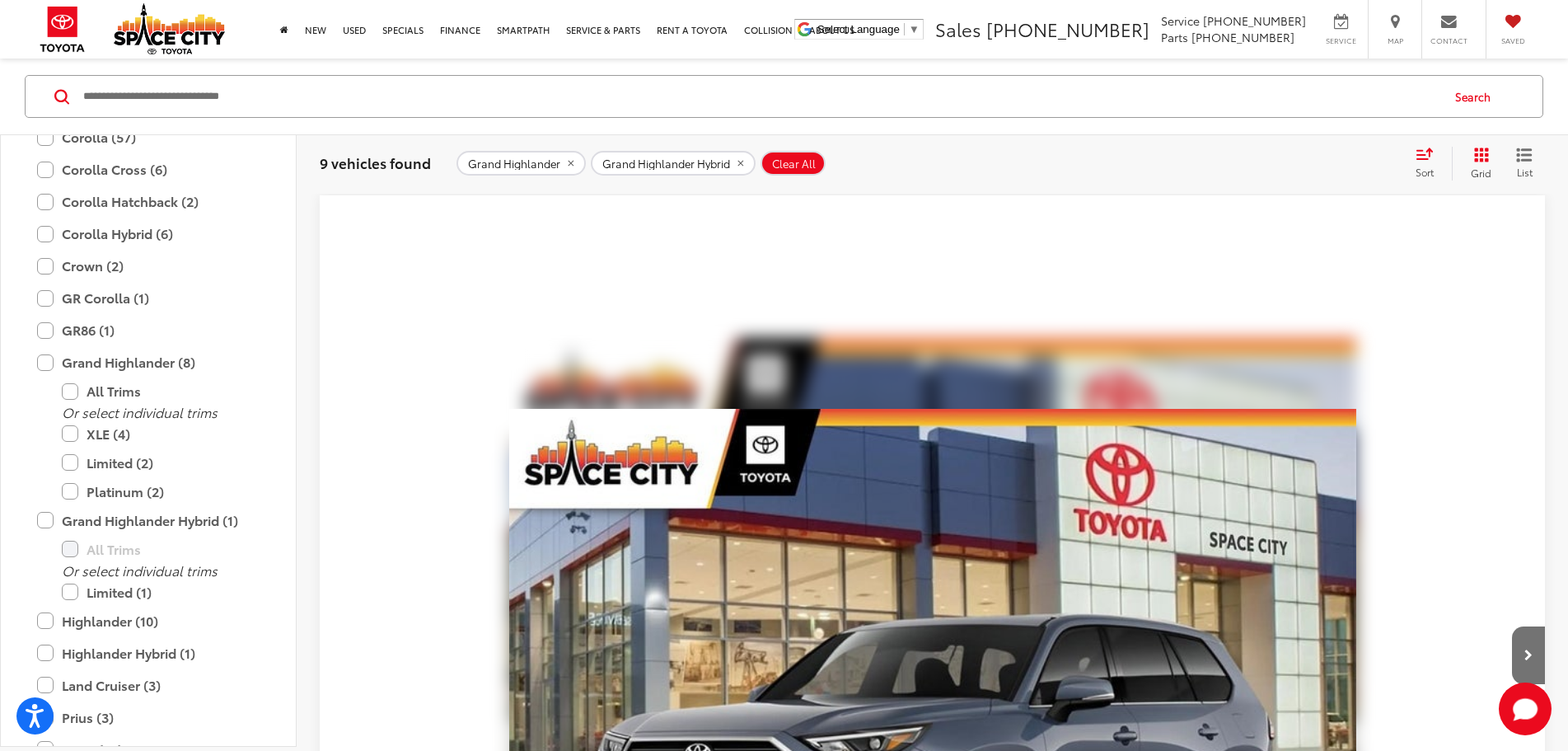
click at [0, 0] on button "More..." at bounding box center [0, 0] width 0 height 0
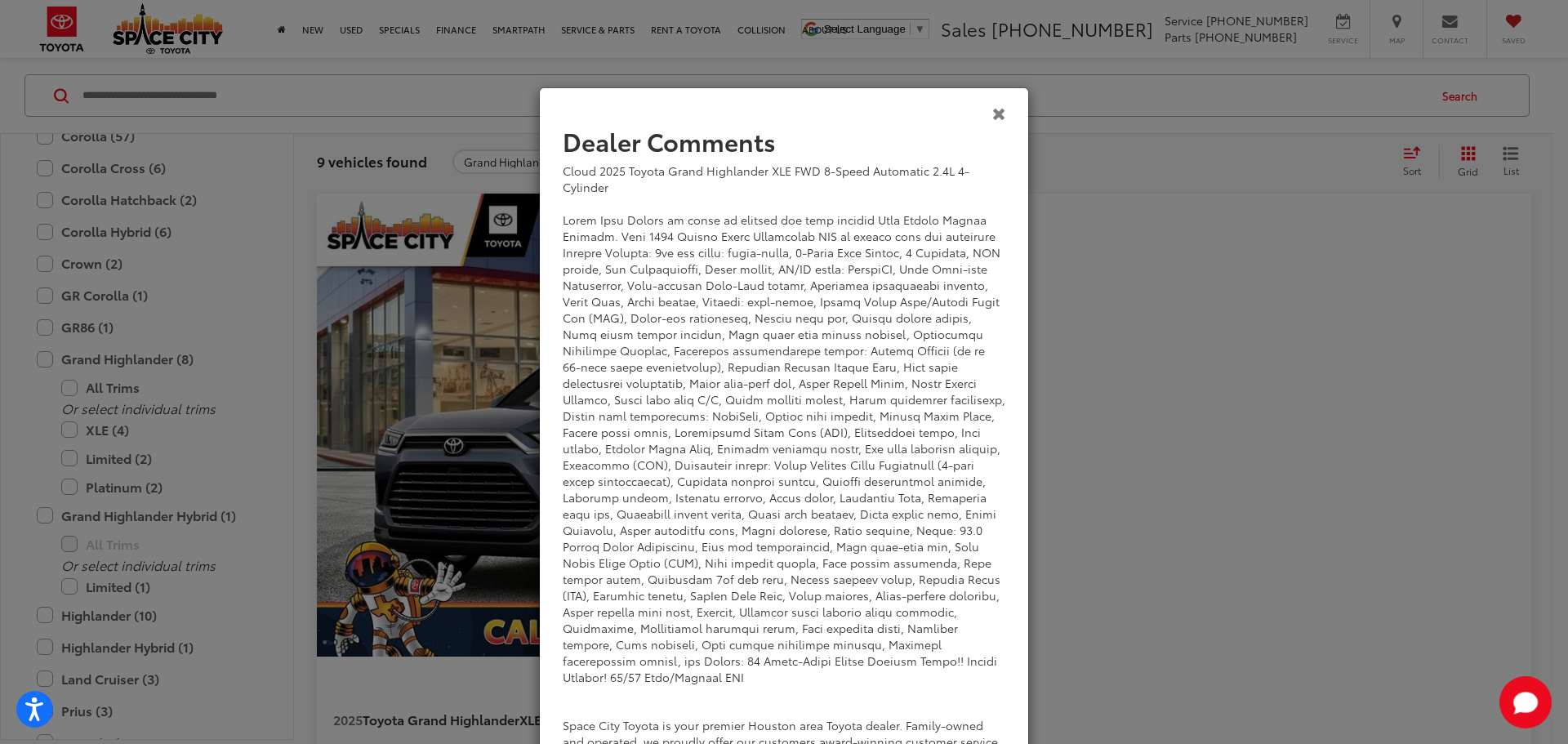
click at [992, 114] on icon "Close" at bounding box center [999, 113] width 14 height 18
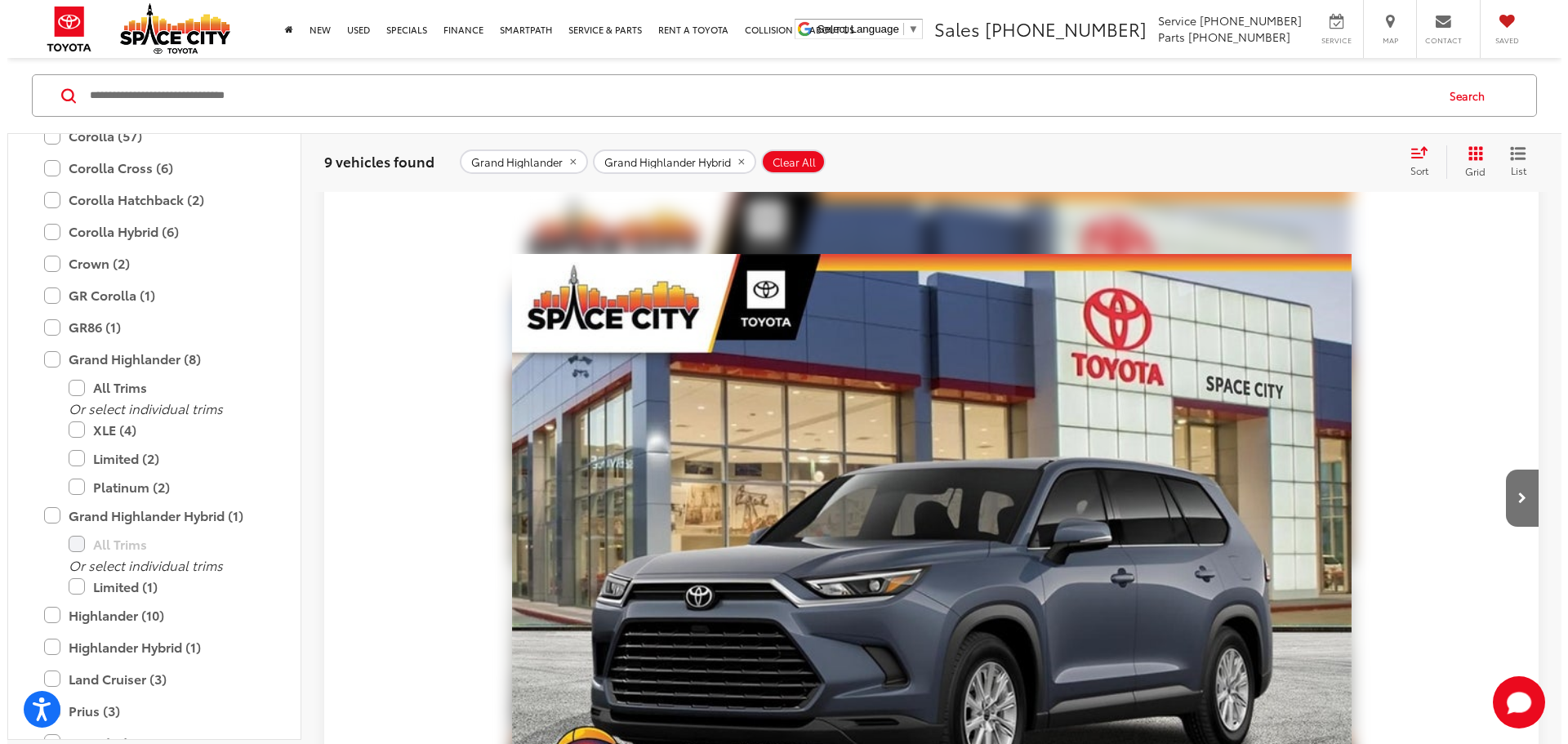
scroll to position [318, 0]
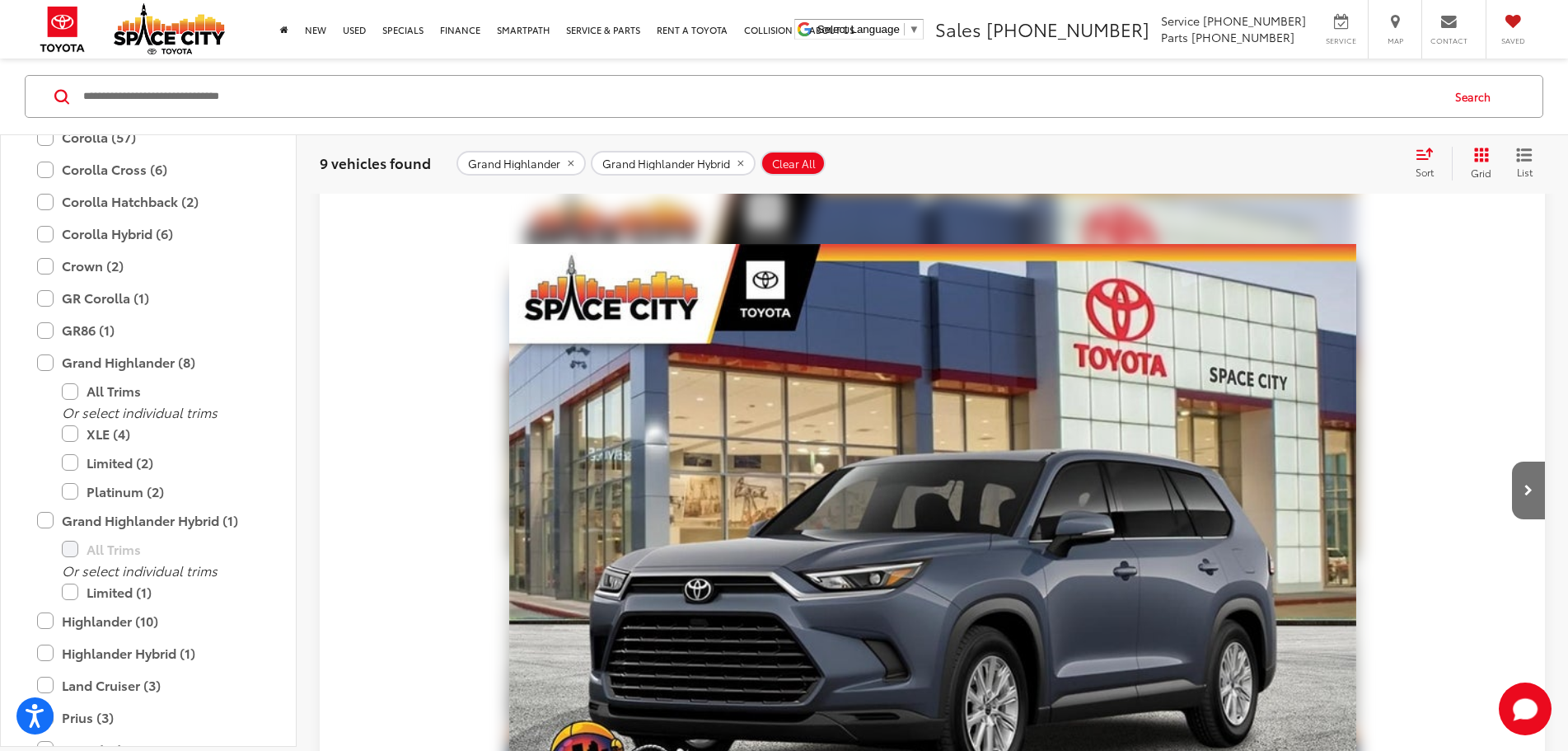
click at [0, 0] on button "More..." at bounding box center [0, 0] width 0 height 0
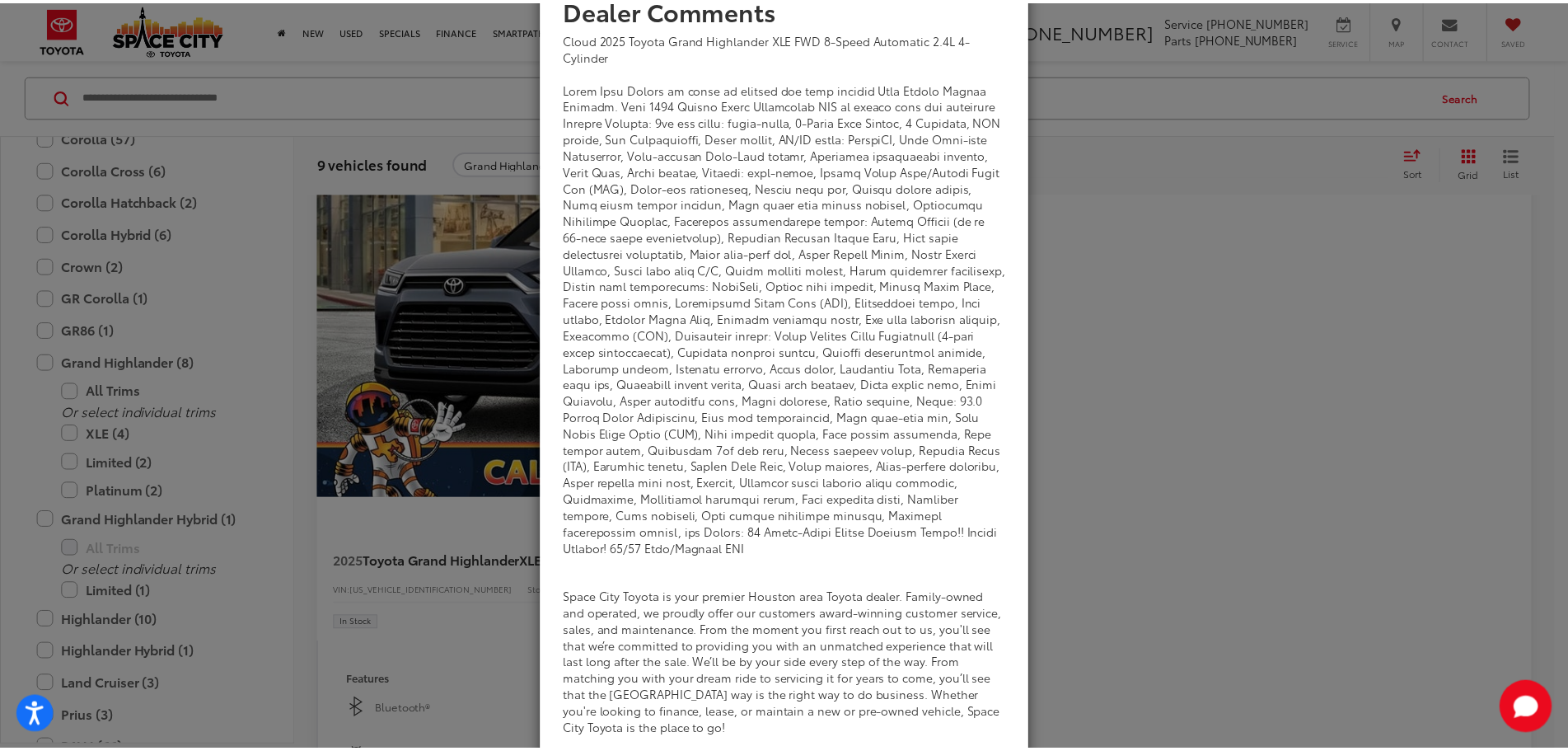
scroll to position [137, 0]
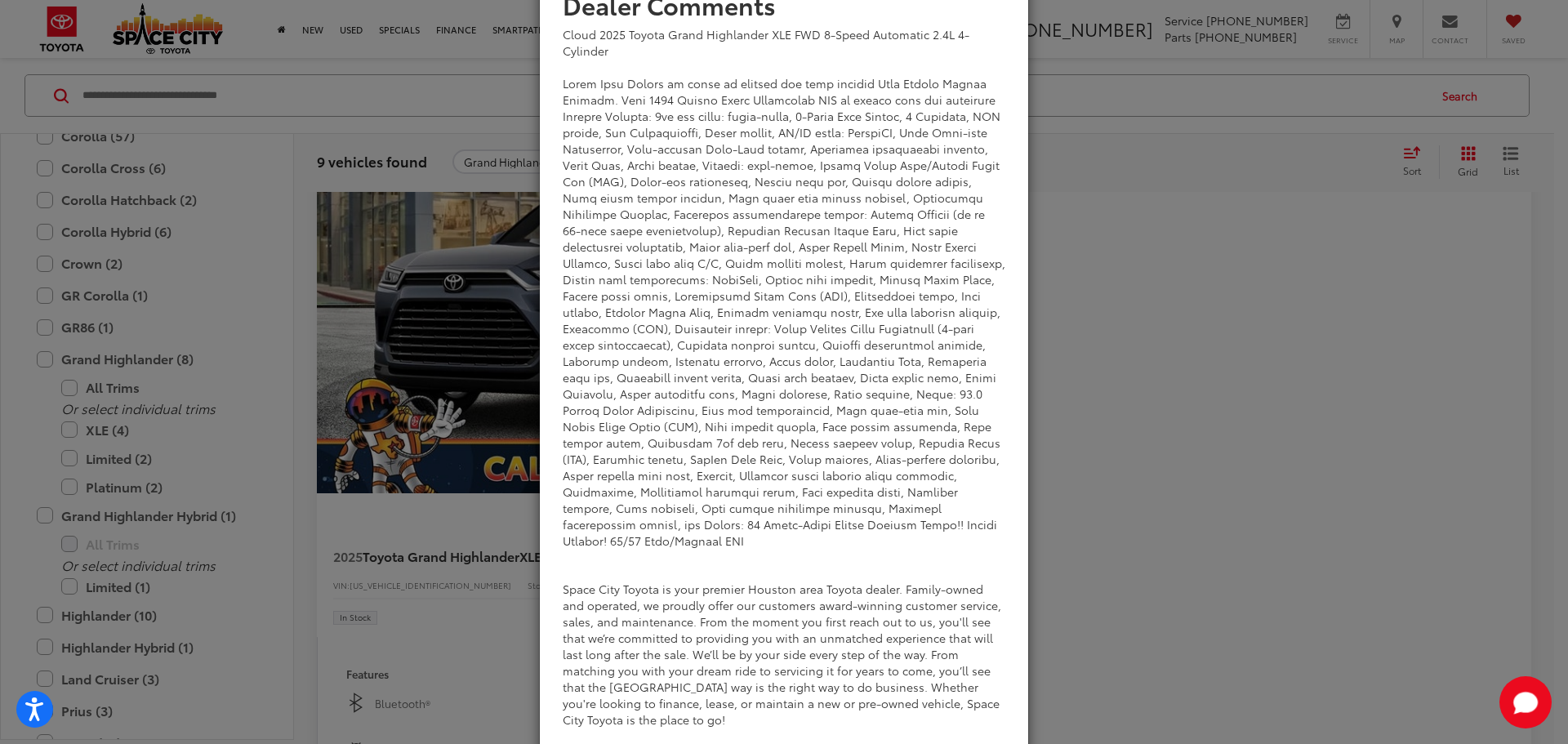
click at [1081, 293] on div "Dealer Comments Cloud 2025 Toyota Grand Highlander XLE FWD 8-Speed Automatic 2.…" at bounding box center [784, 372] width 1568 height 744
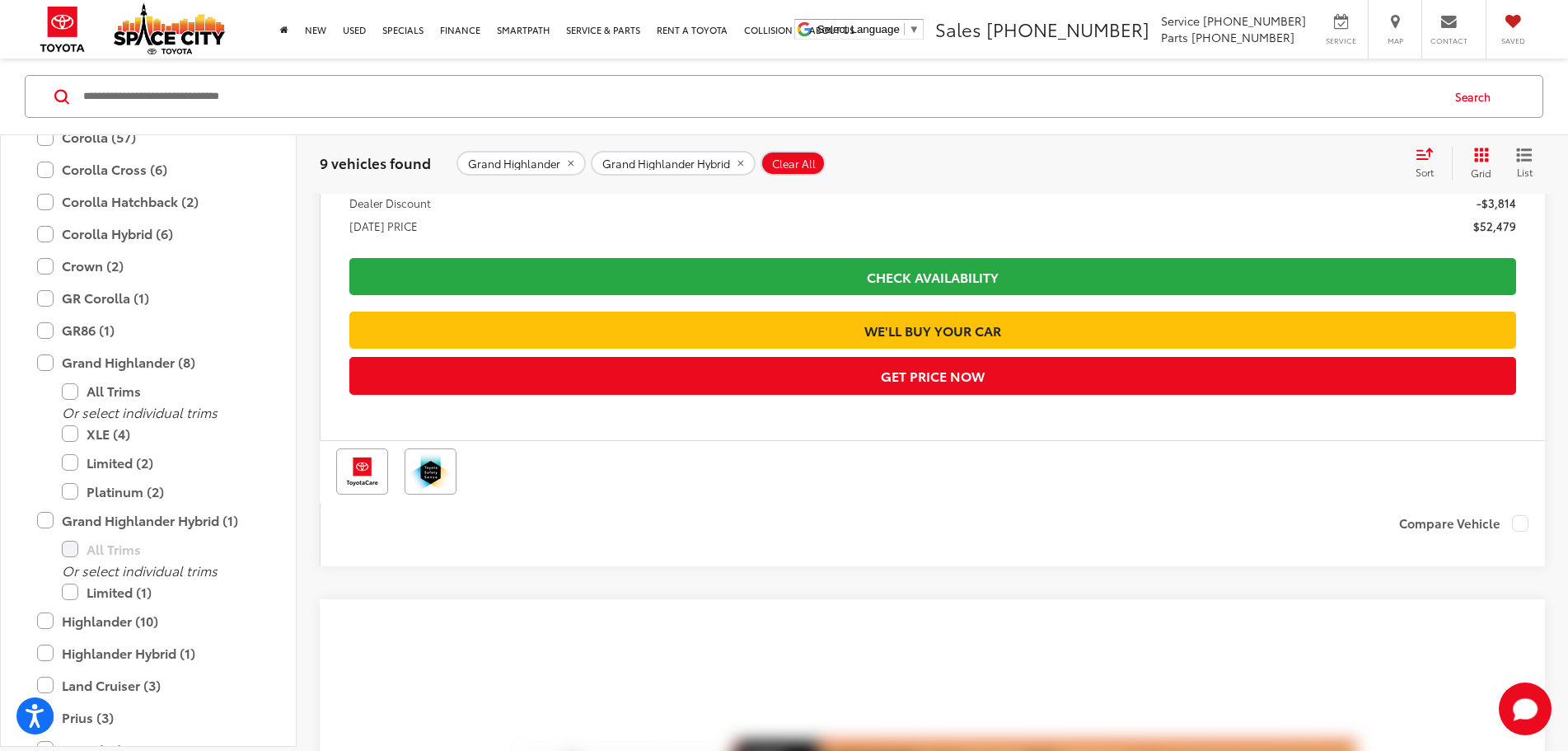
scroll to position [5761, 0]
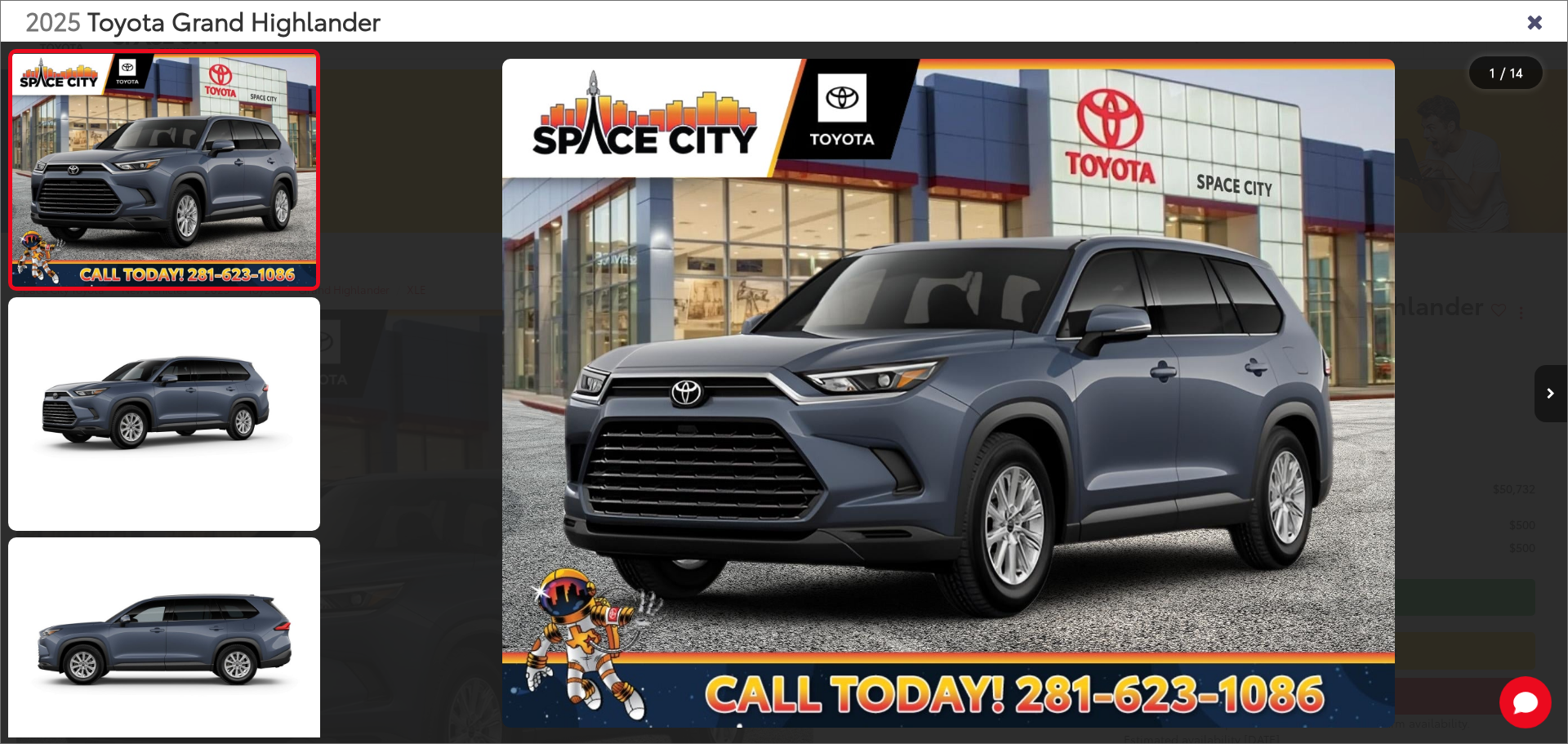
click at [1550, 397] on icon "Next image" at bounding box center [1551, 393] width 8 height 12
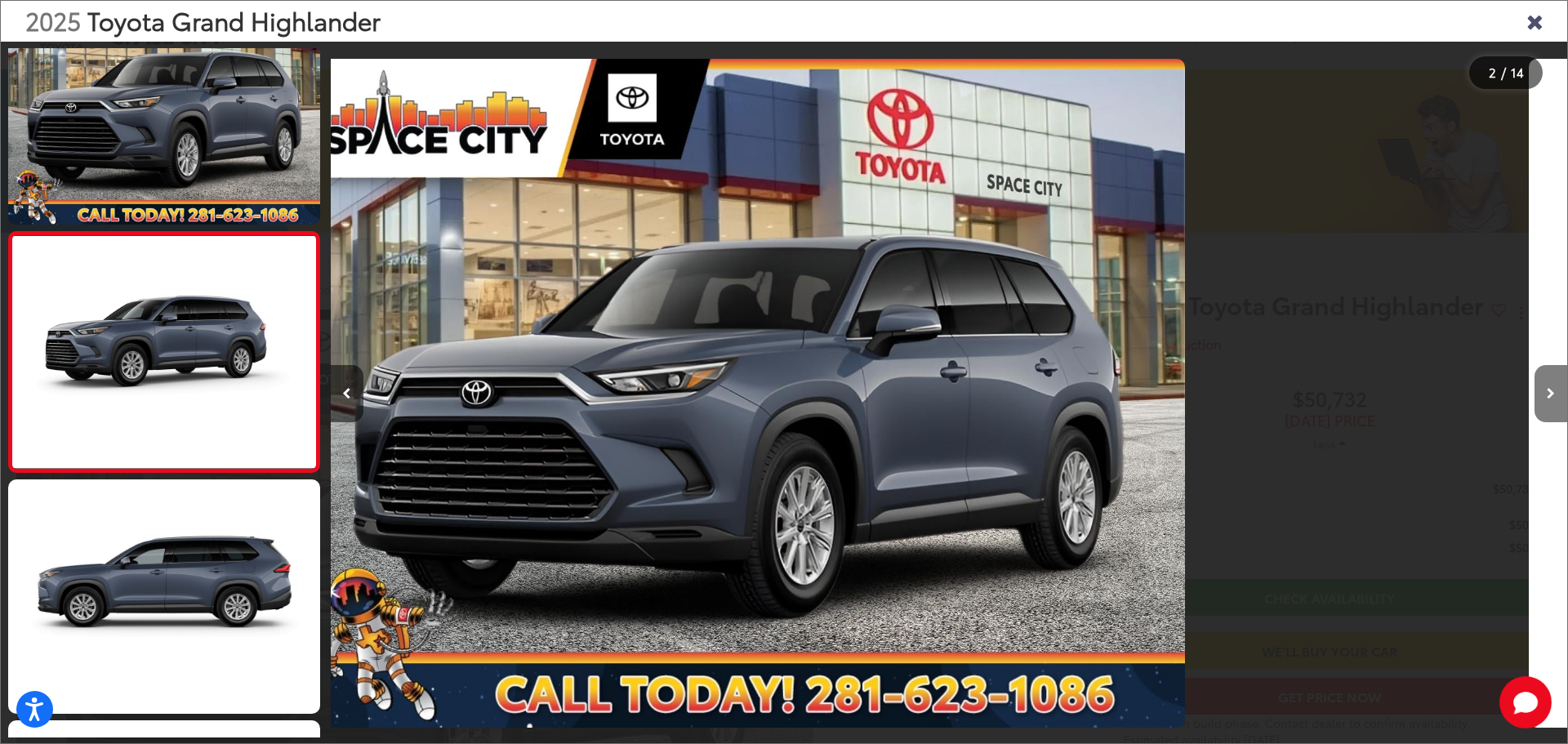
scroll to position [64, 0]
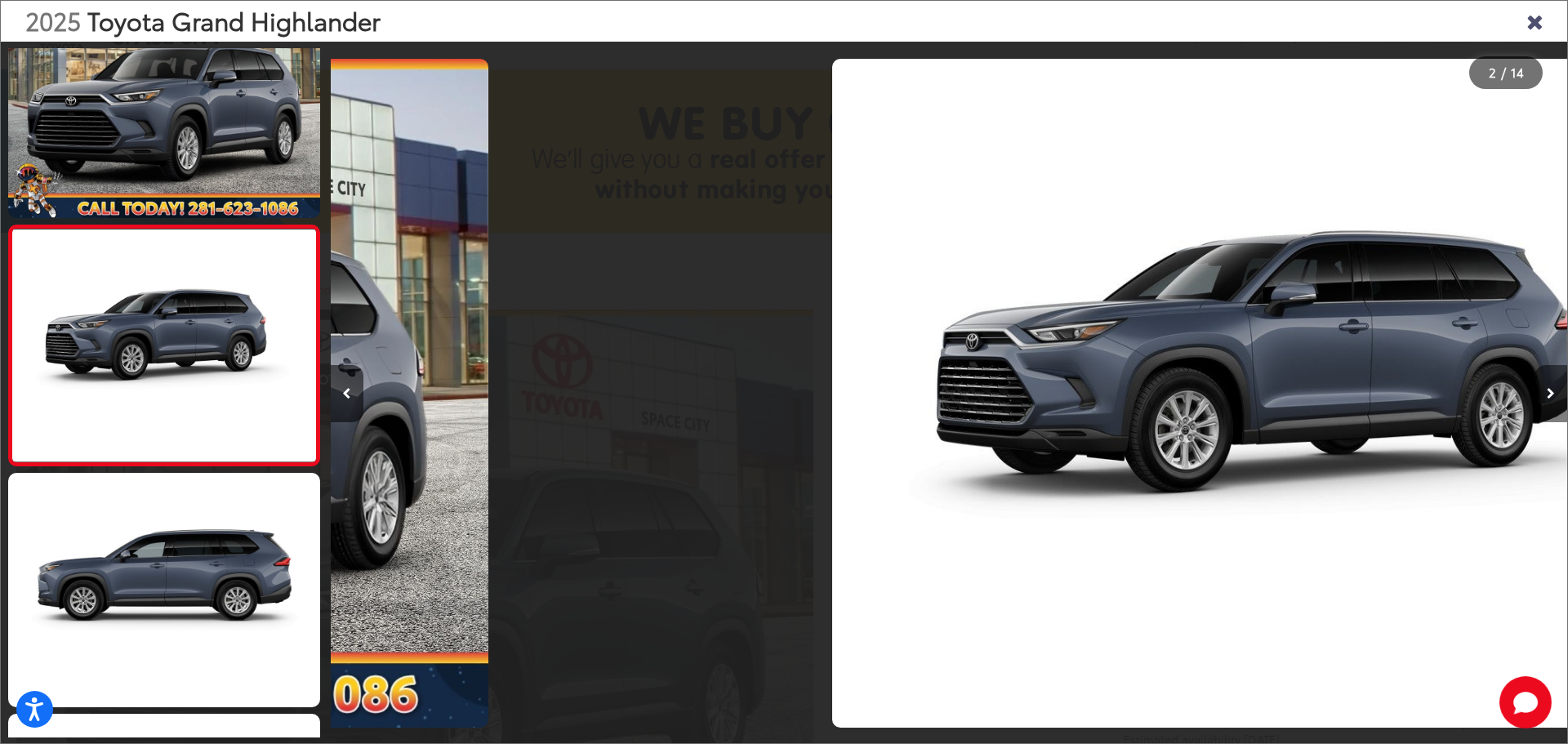
click at [1550, 397] on icon "Next image" at bounding box center [1551, 393] width 8 height 12
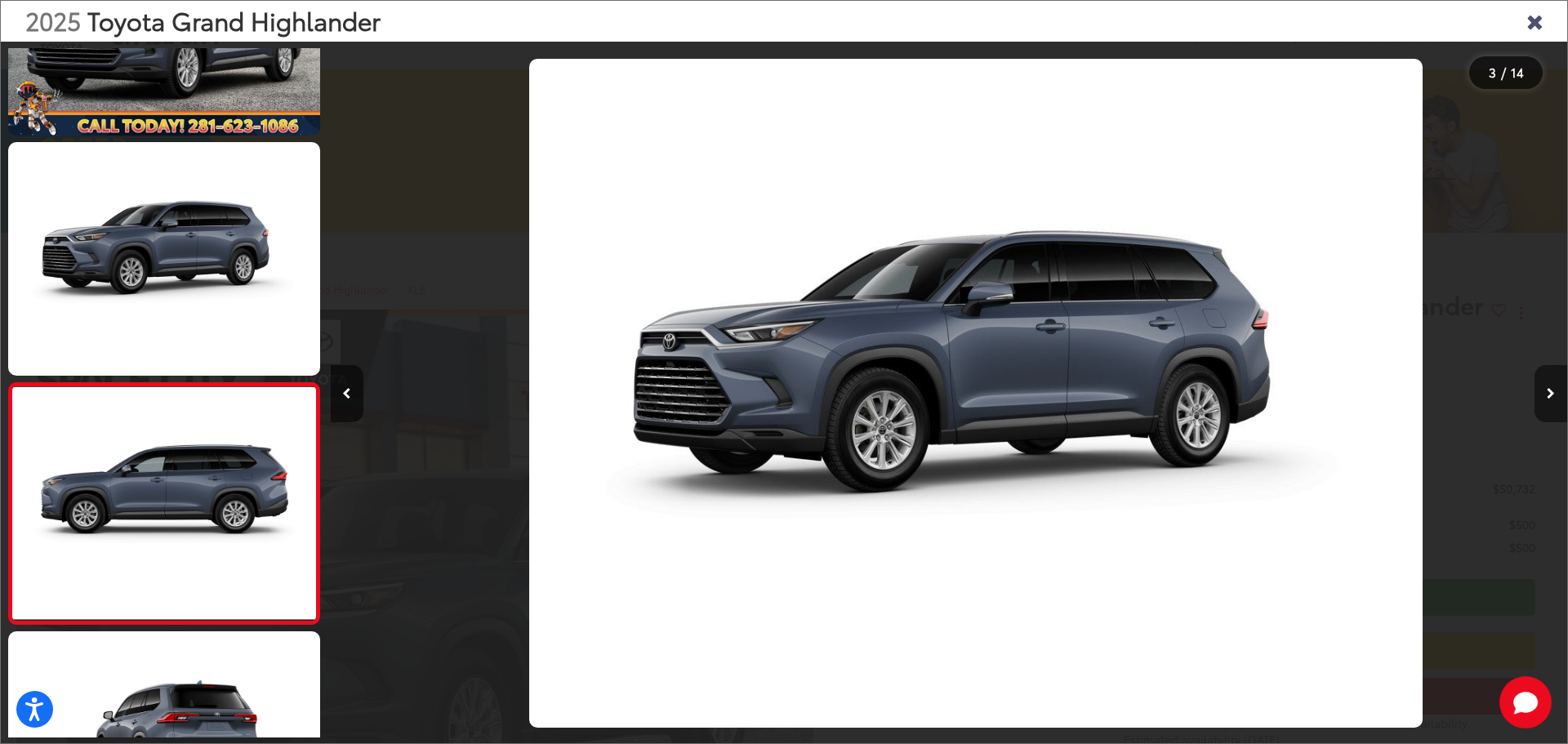
scroll to position [305, 0]
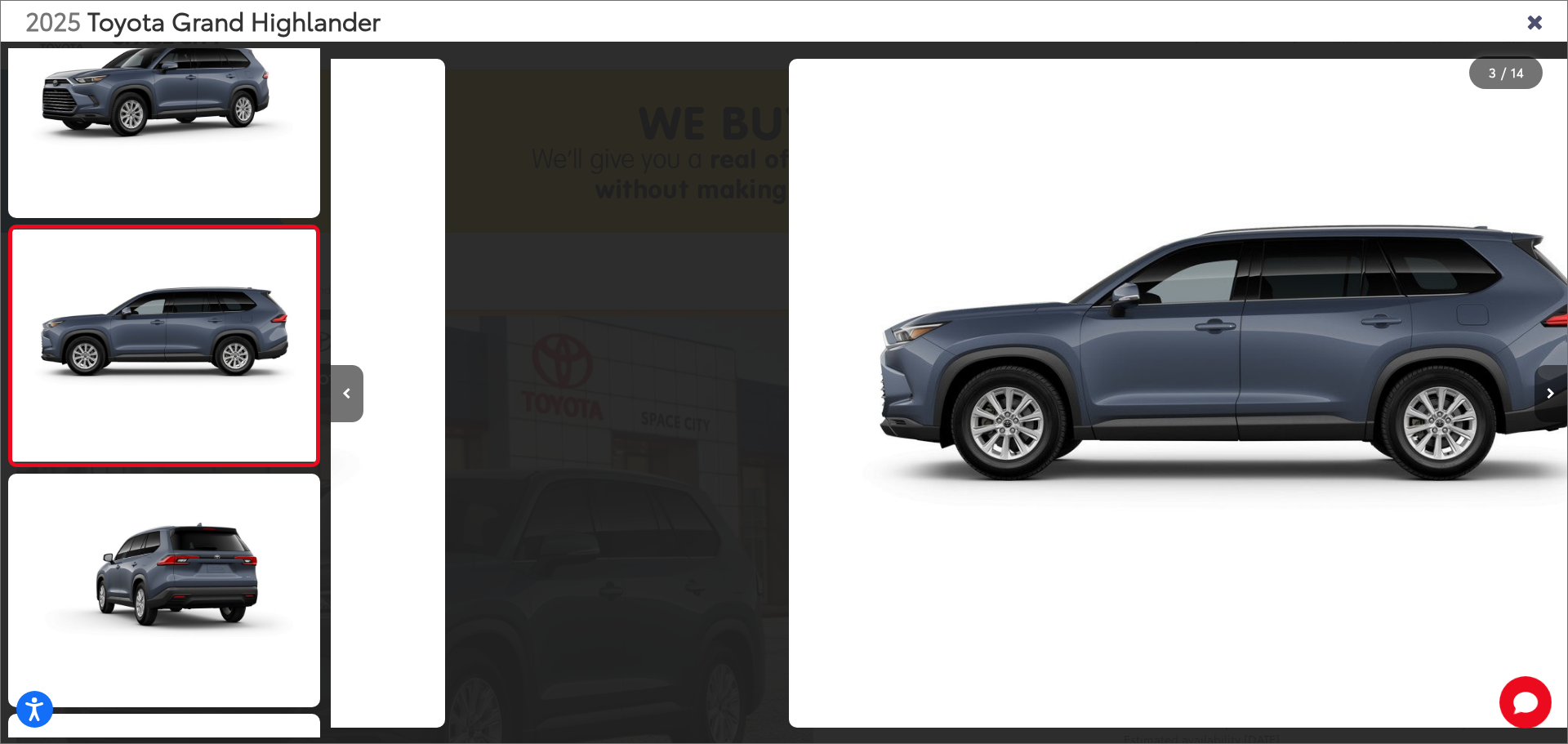
click at [1550, 397] on icon "Next image" at bounding box center [1551, 393] width 8 height 12
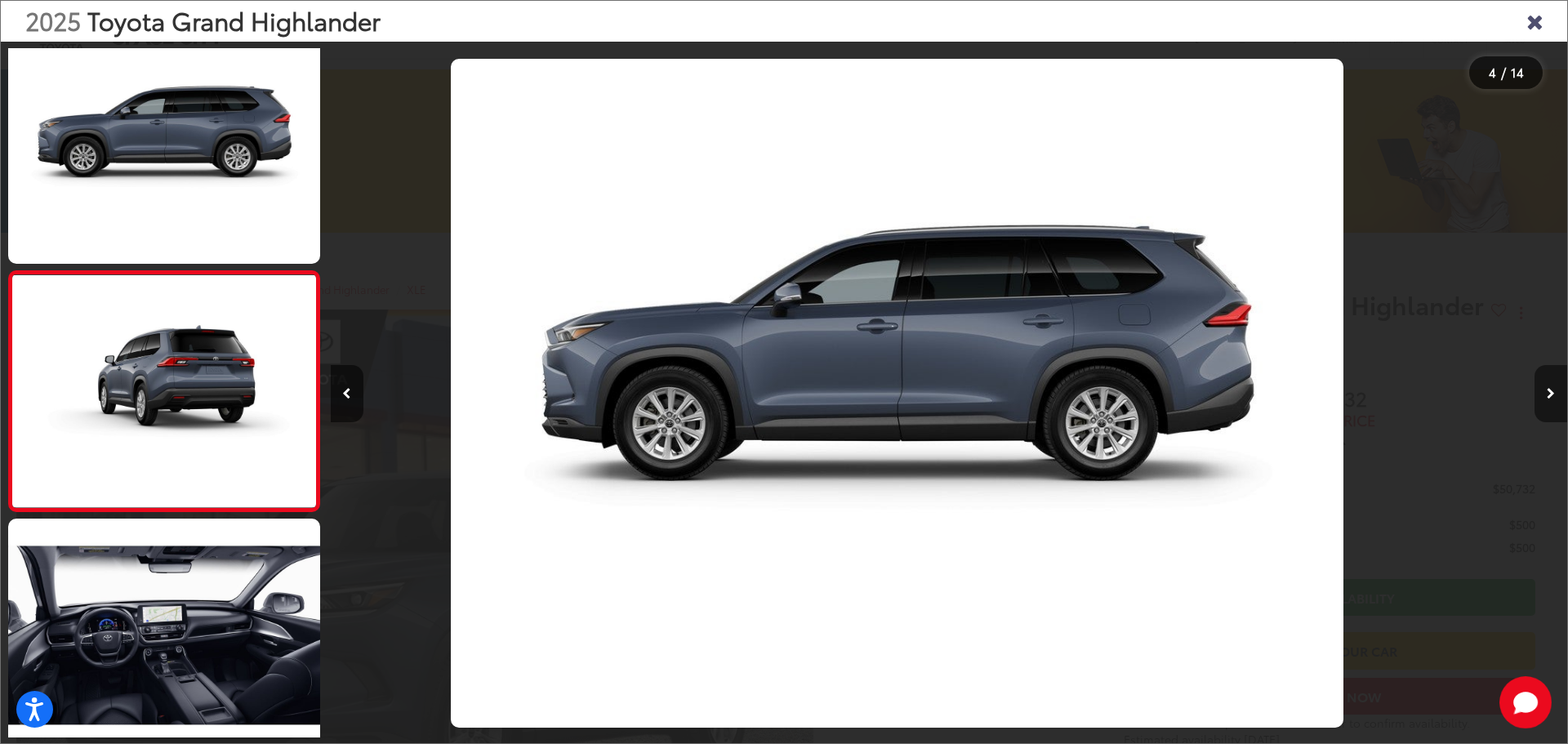
scroll to position [545, 0]
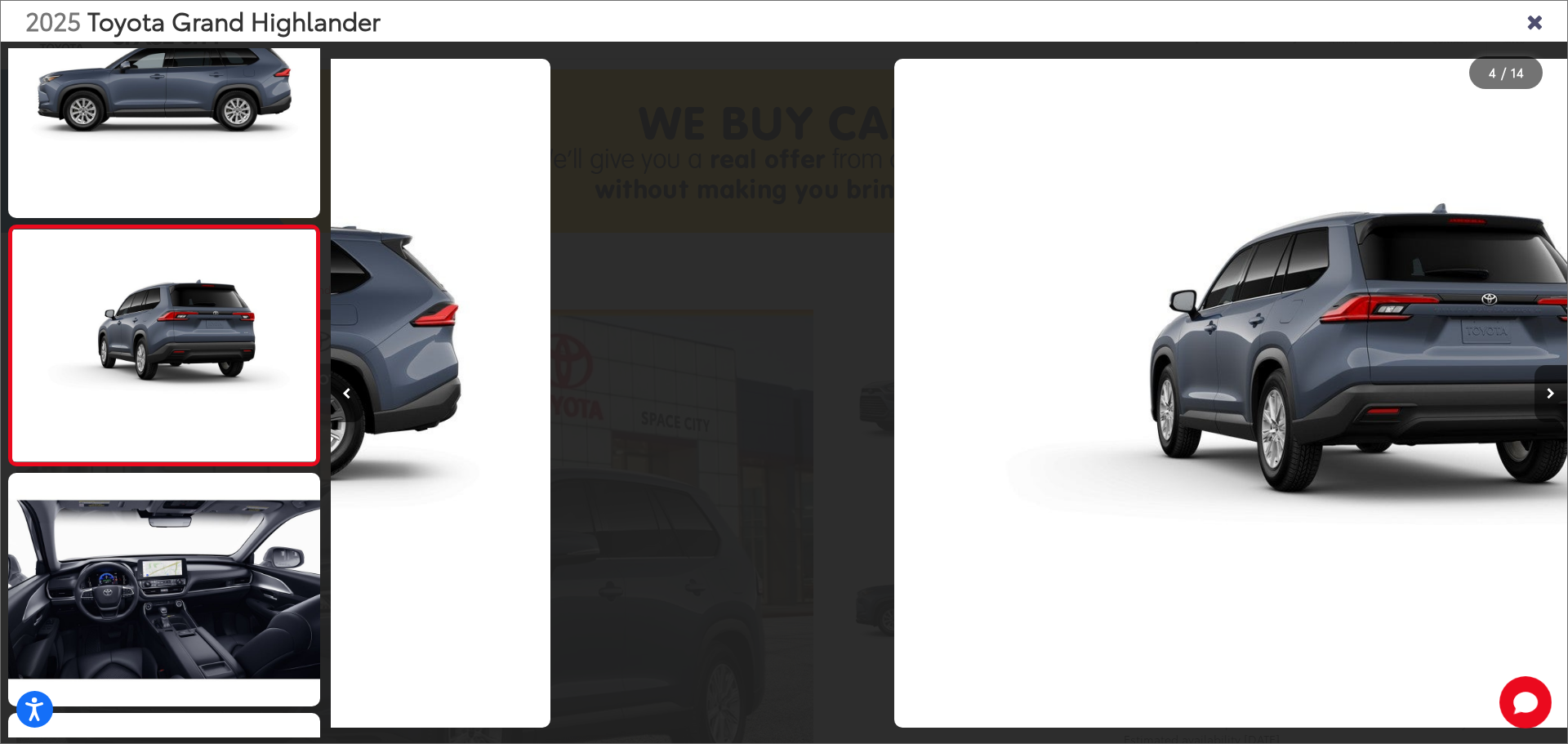
click at [1550, 397] on icon "Next image" at bounding box center [1551, 393] width 8 height 12
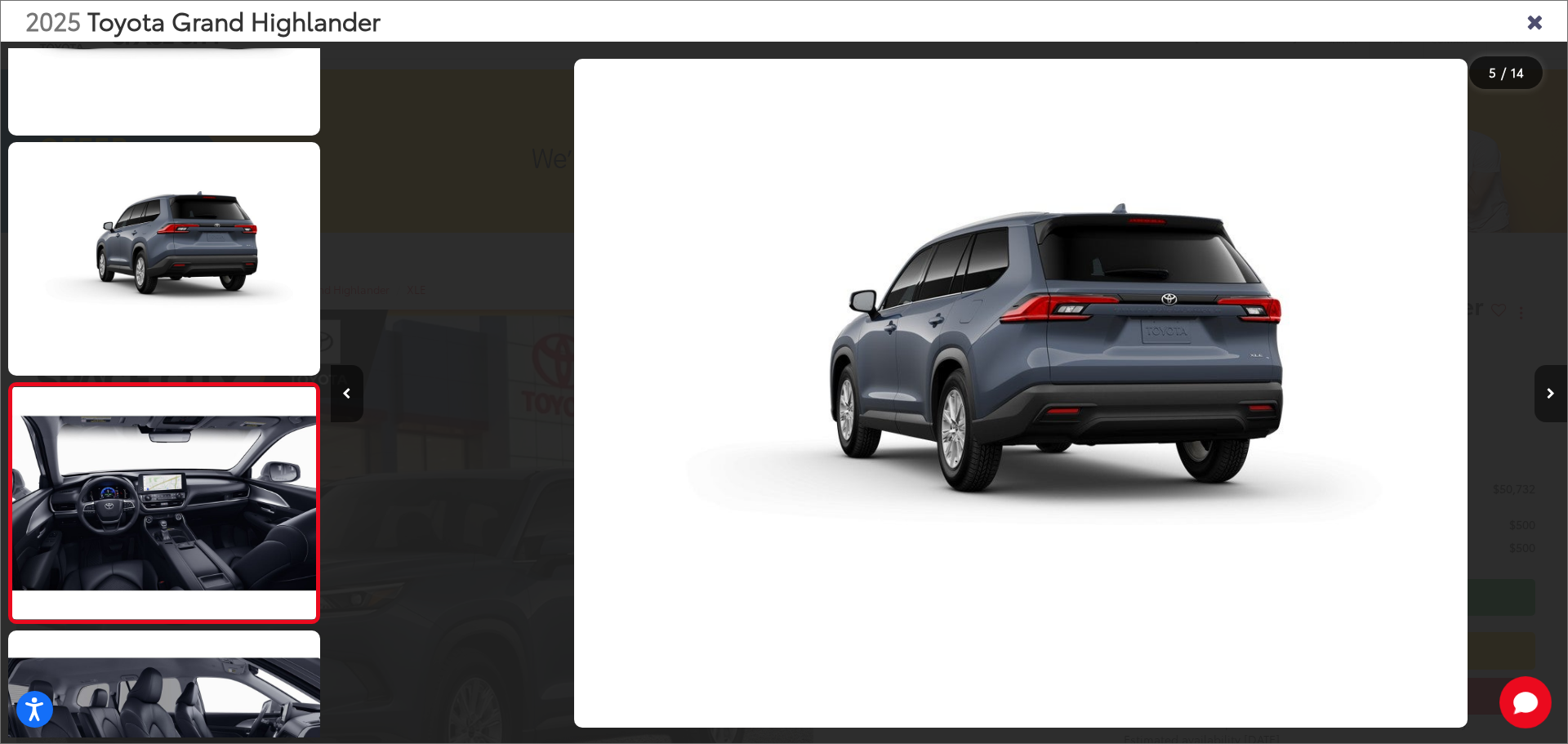
scroll to position [786, 0]
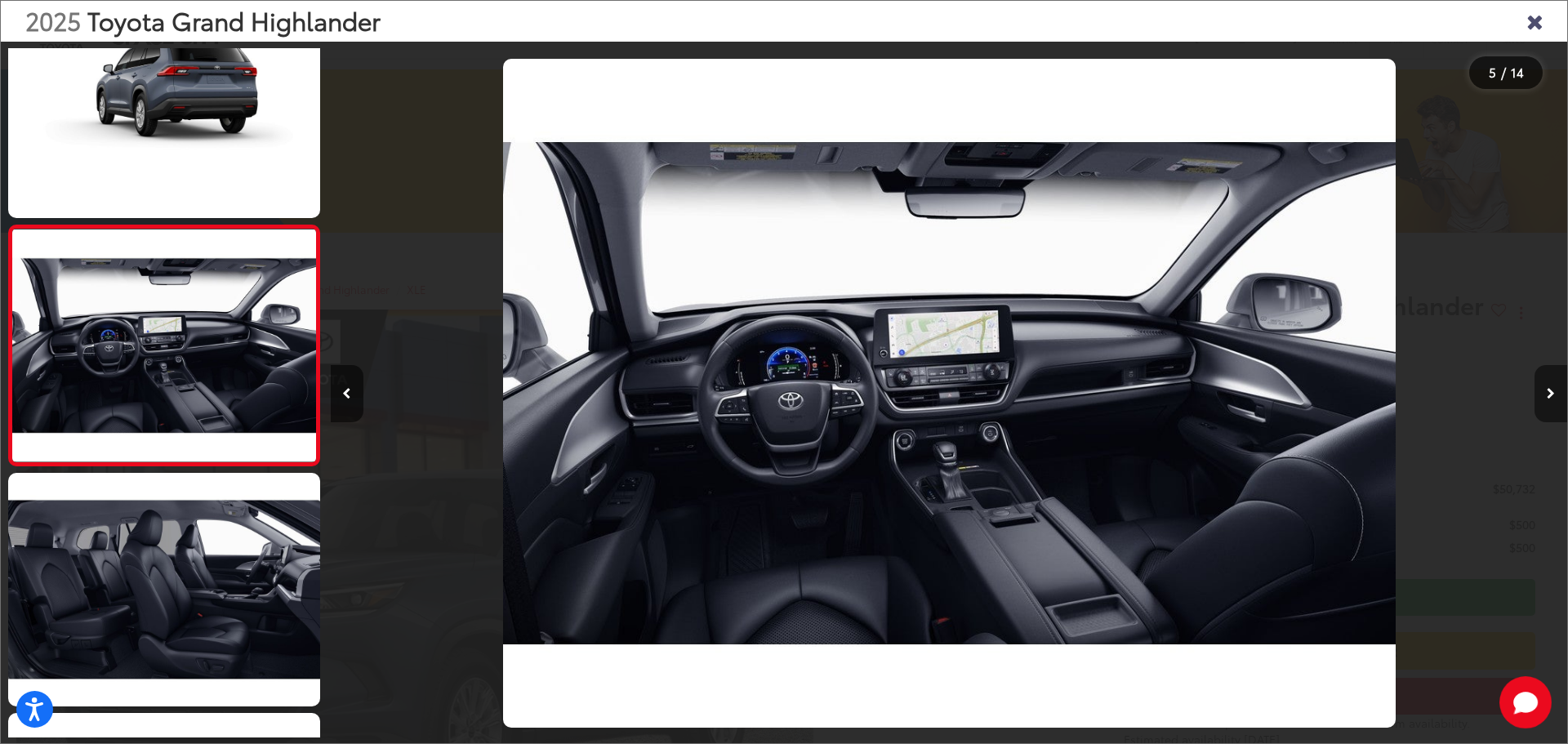
click at [1550, 397] on icon "Next image" at bounding box center [1551, 393] width 8 height 12
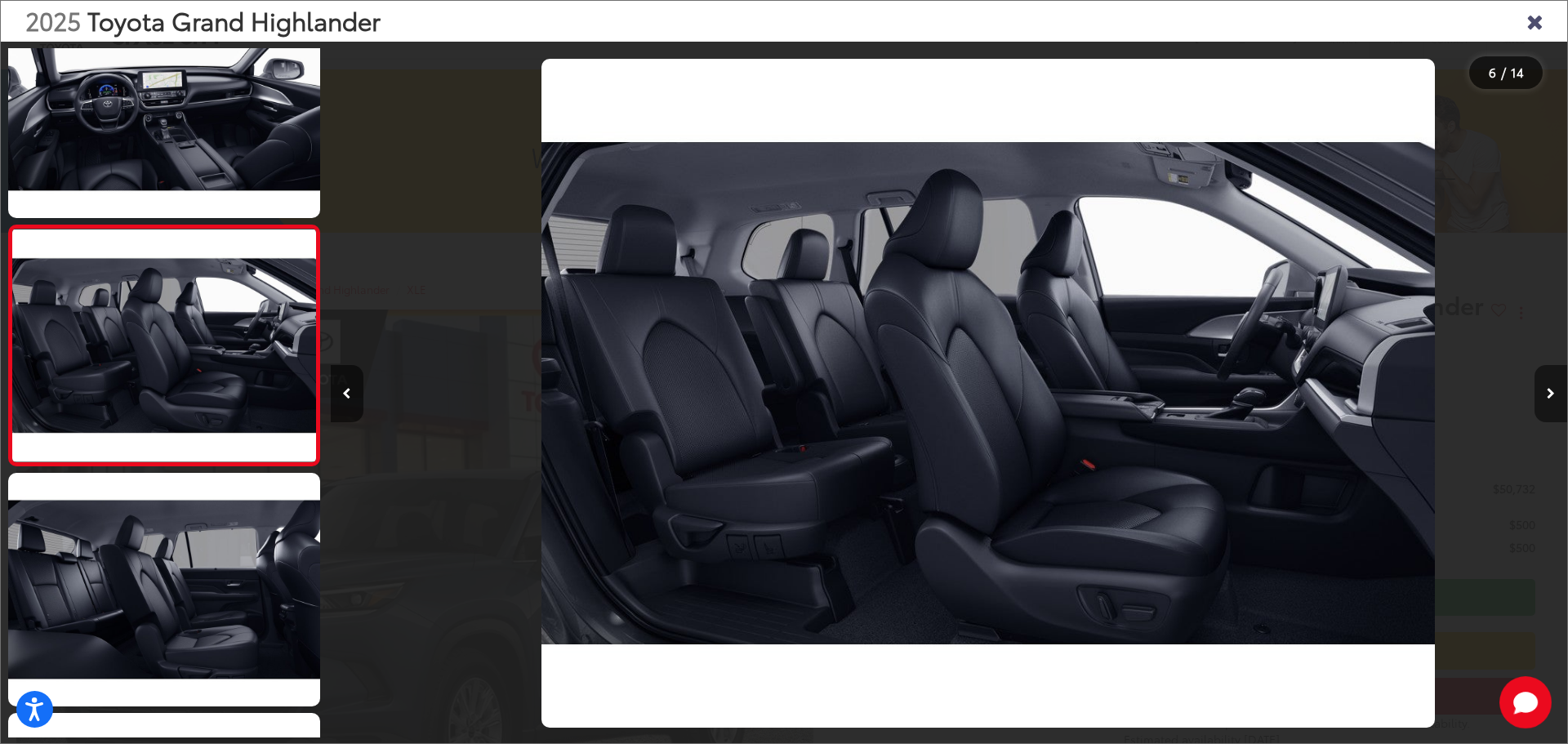
scroll to position [0, 6185]
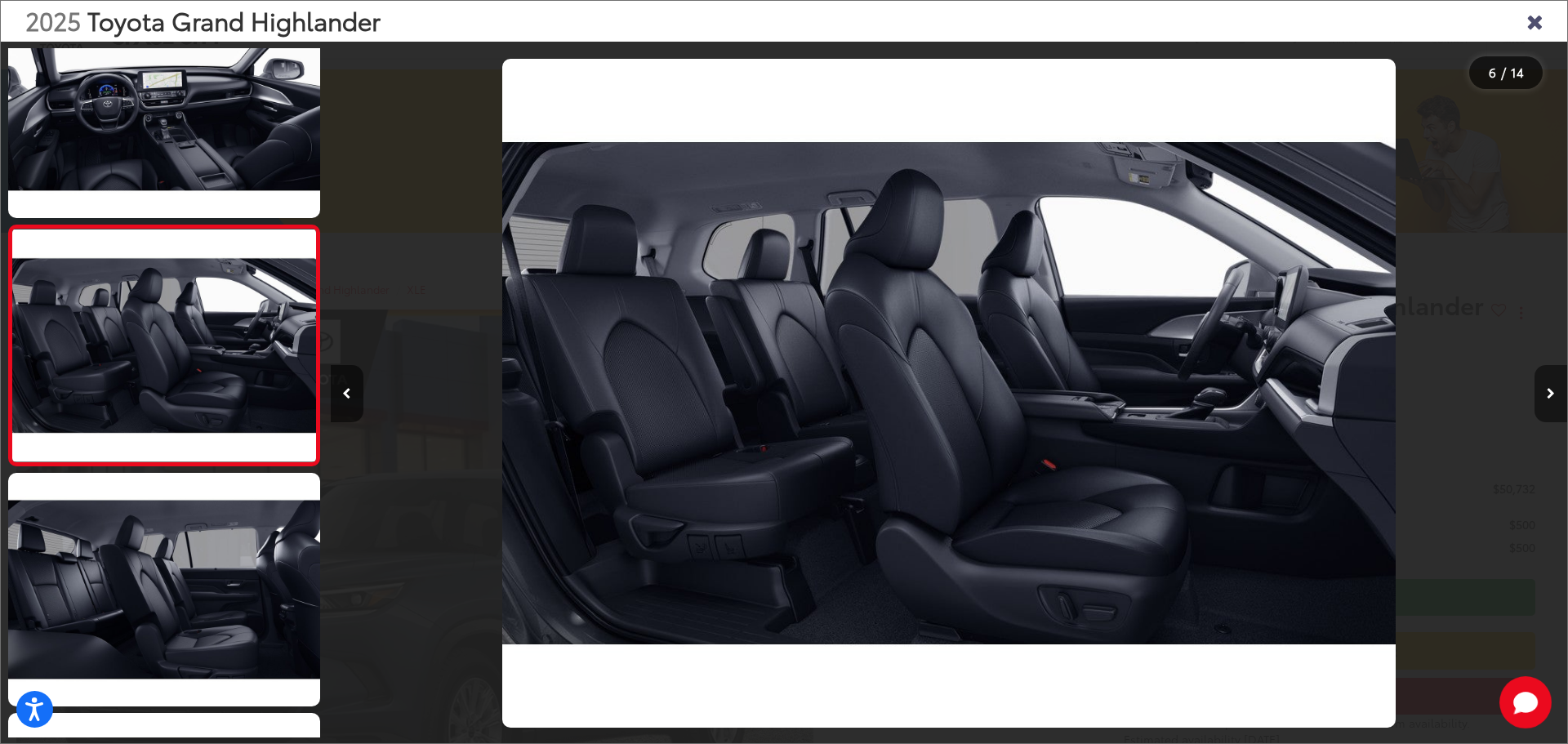
click at [1550, 397] on icon "Next image" at bounding box center [1551, 393] width 8 height 12
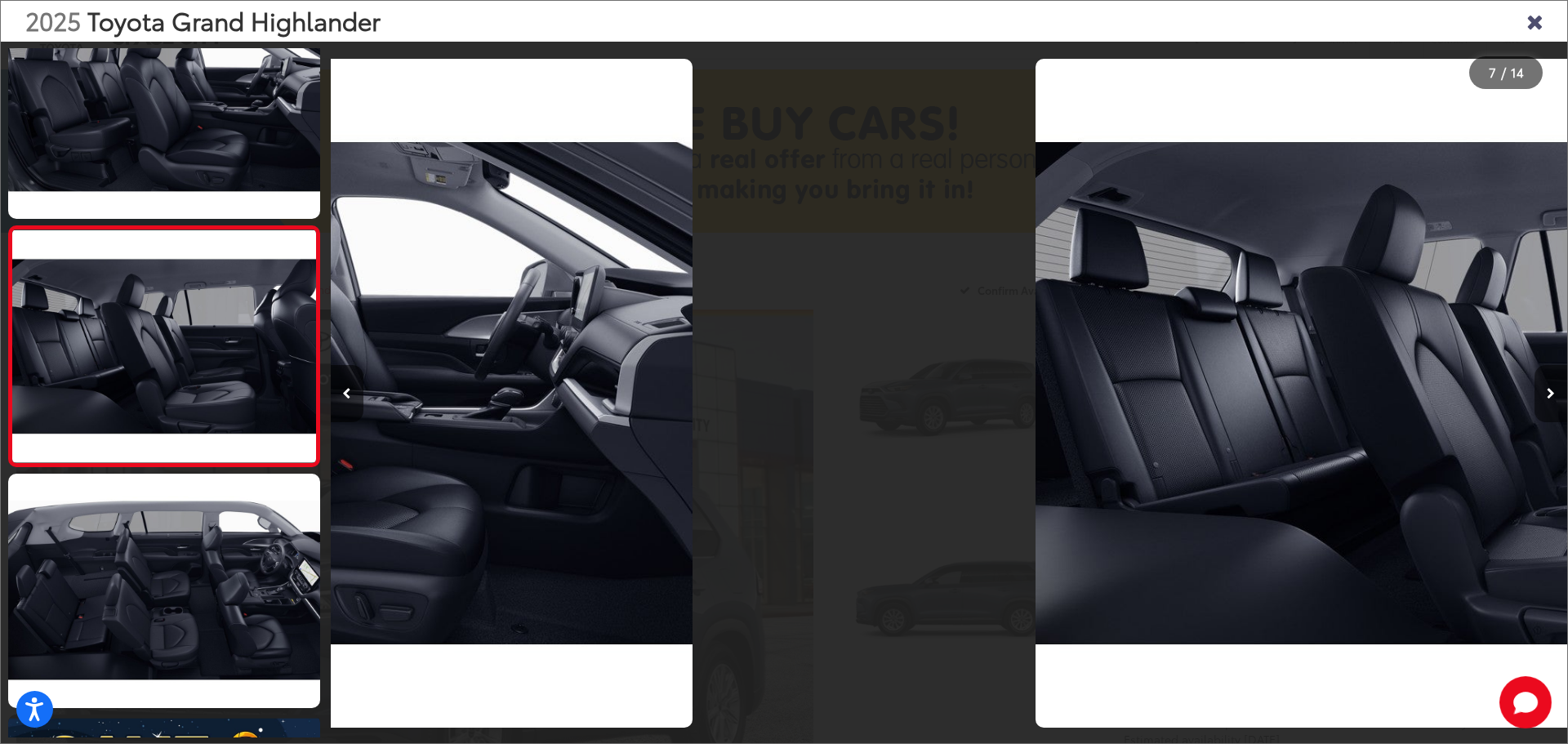
scroll to position [1266, 0]
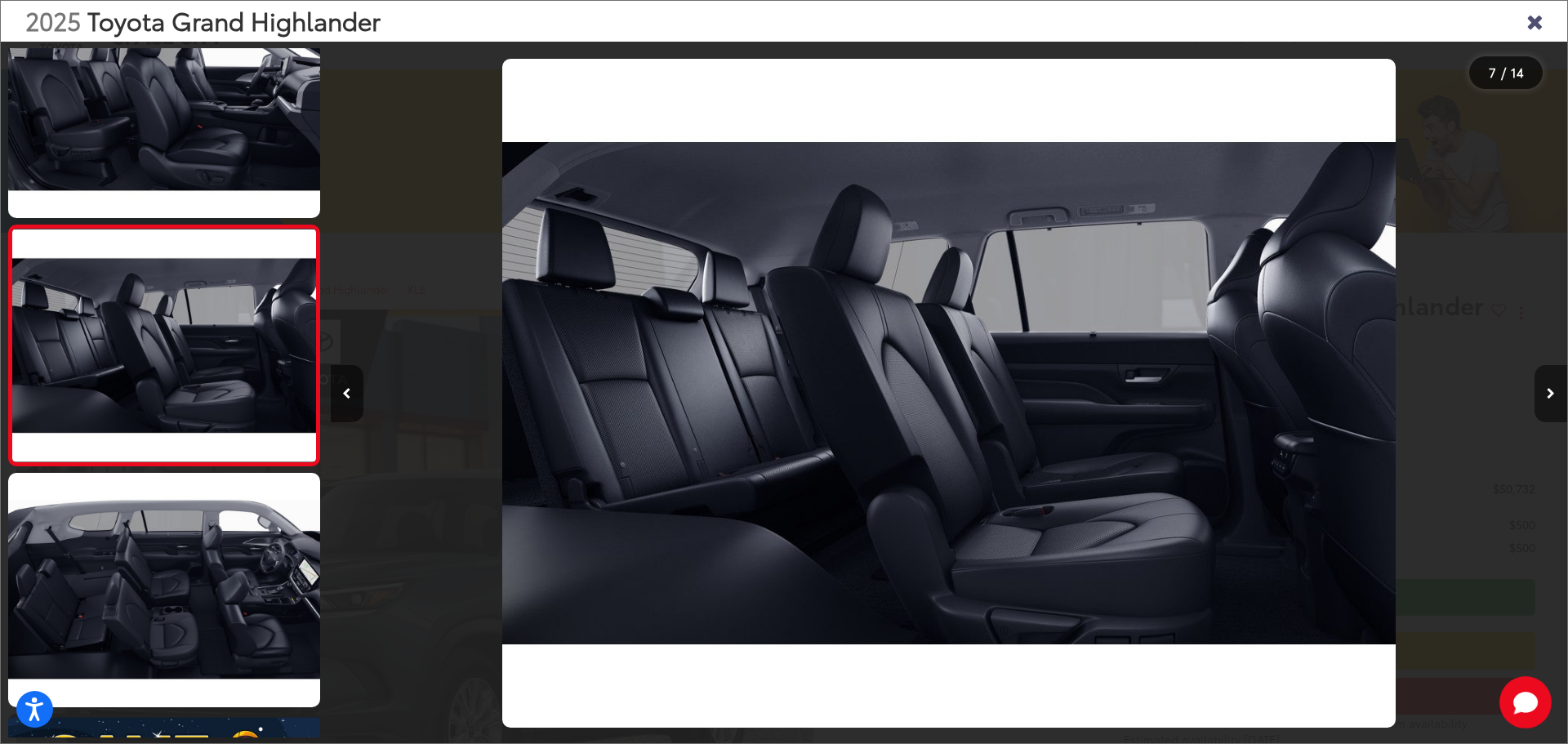
click at [1550, 397] on icon "Next image" at bounding box center [1551, 393] width 8 height 12
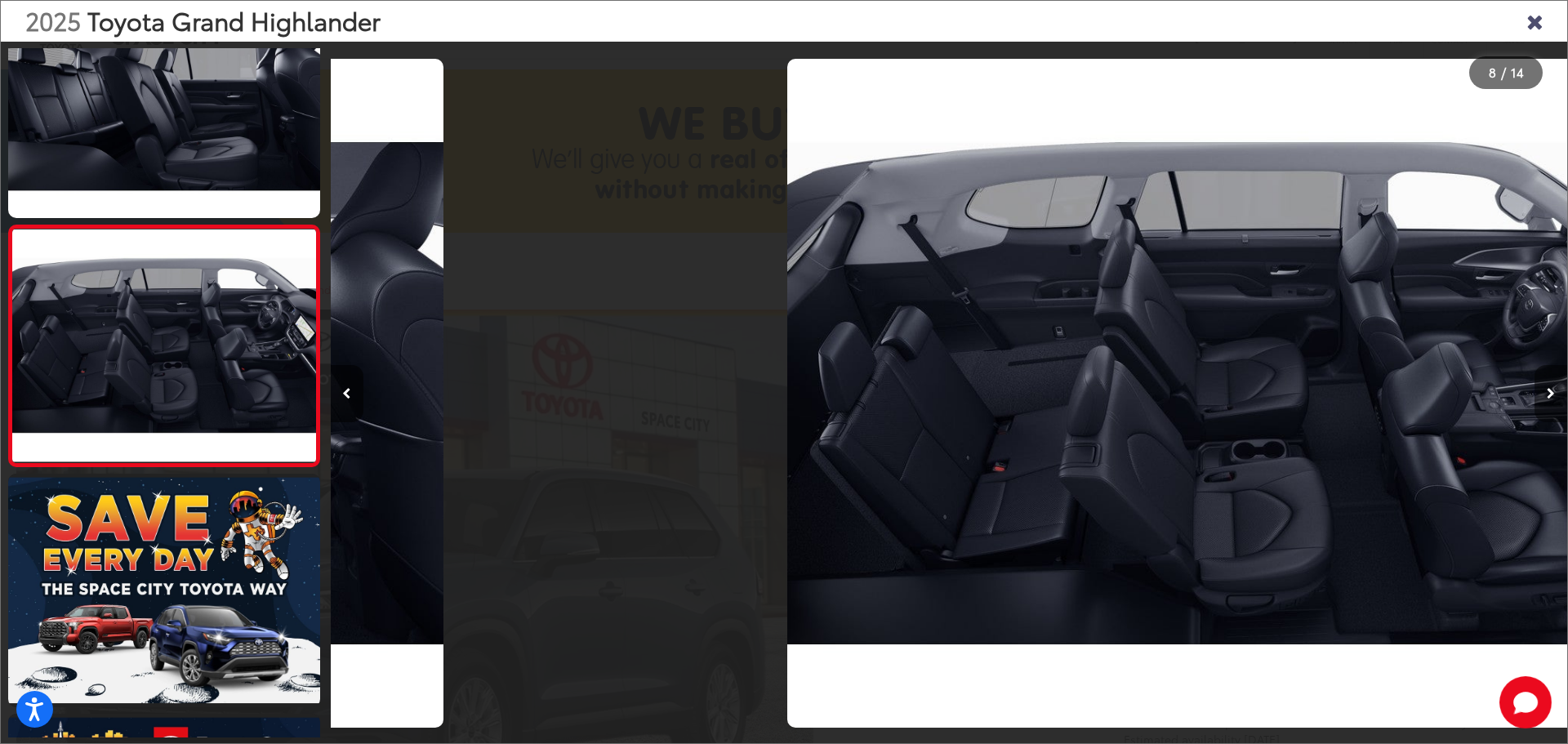
scroll to position [0, 8658]
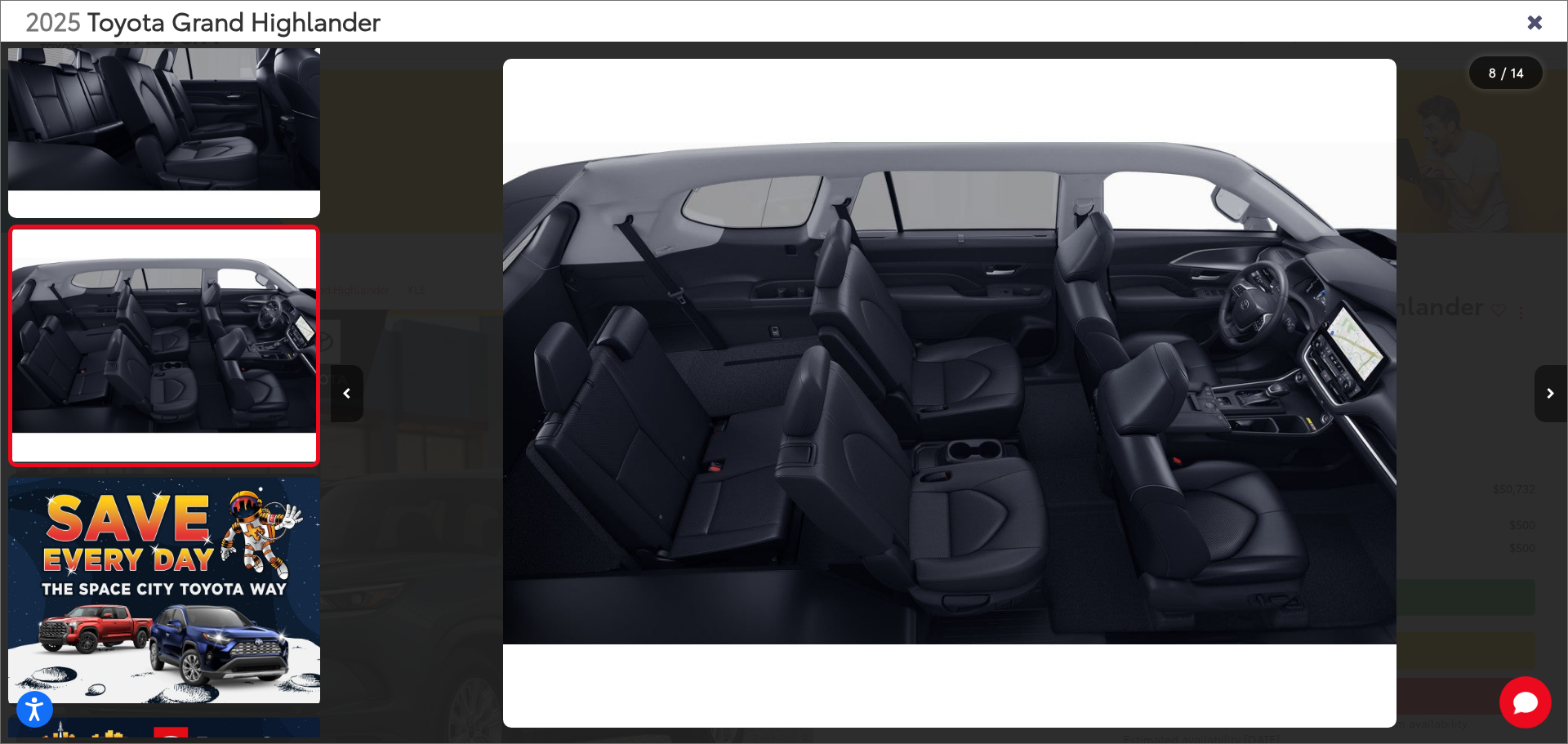
click at [1550, 397] on icon "Next image" at bounding box center [1551, 393] width 8 height 12
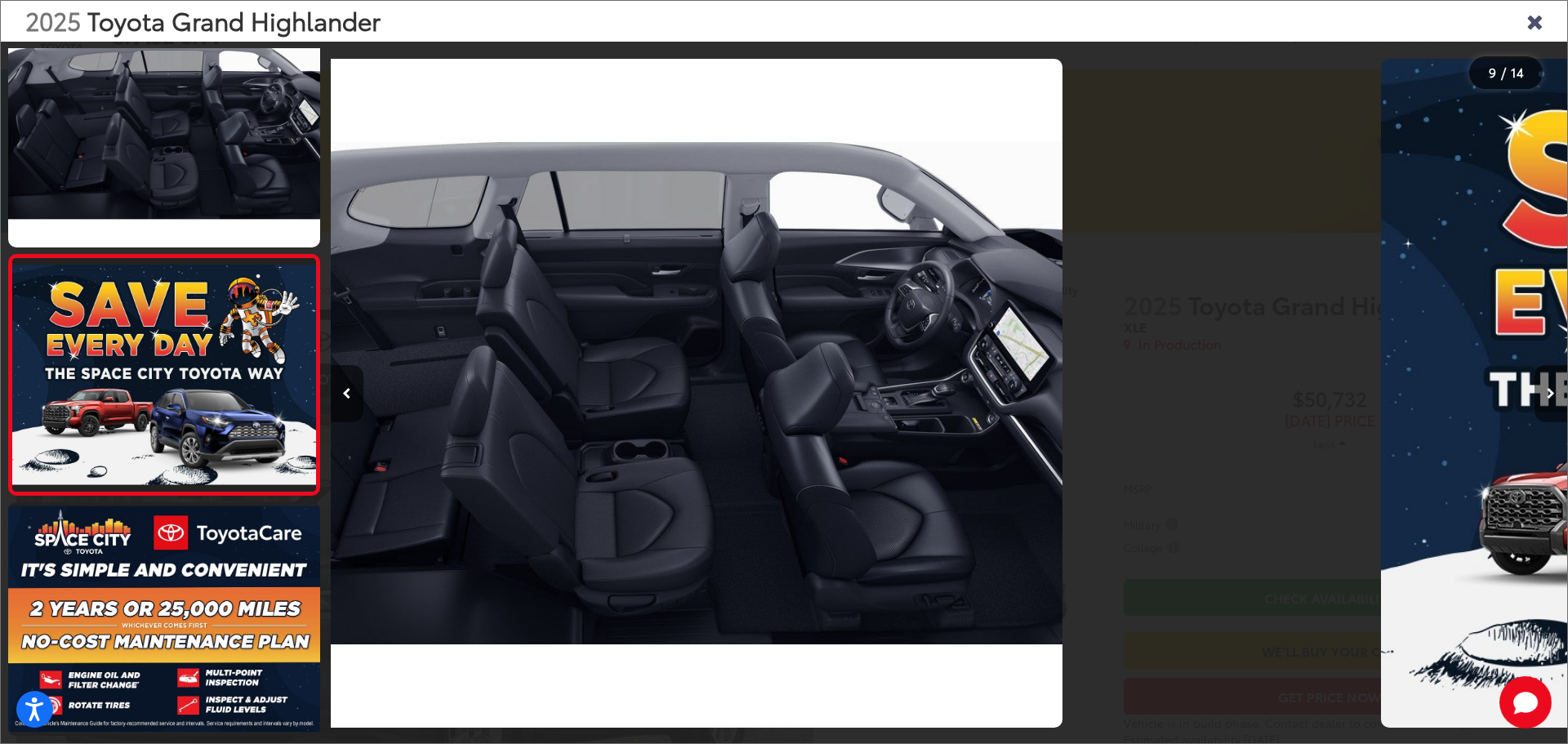
scroll to position [0, 0]
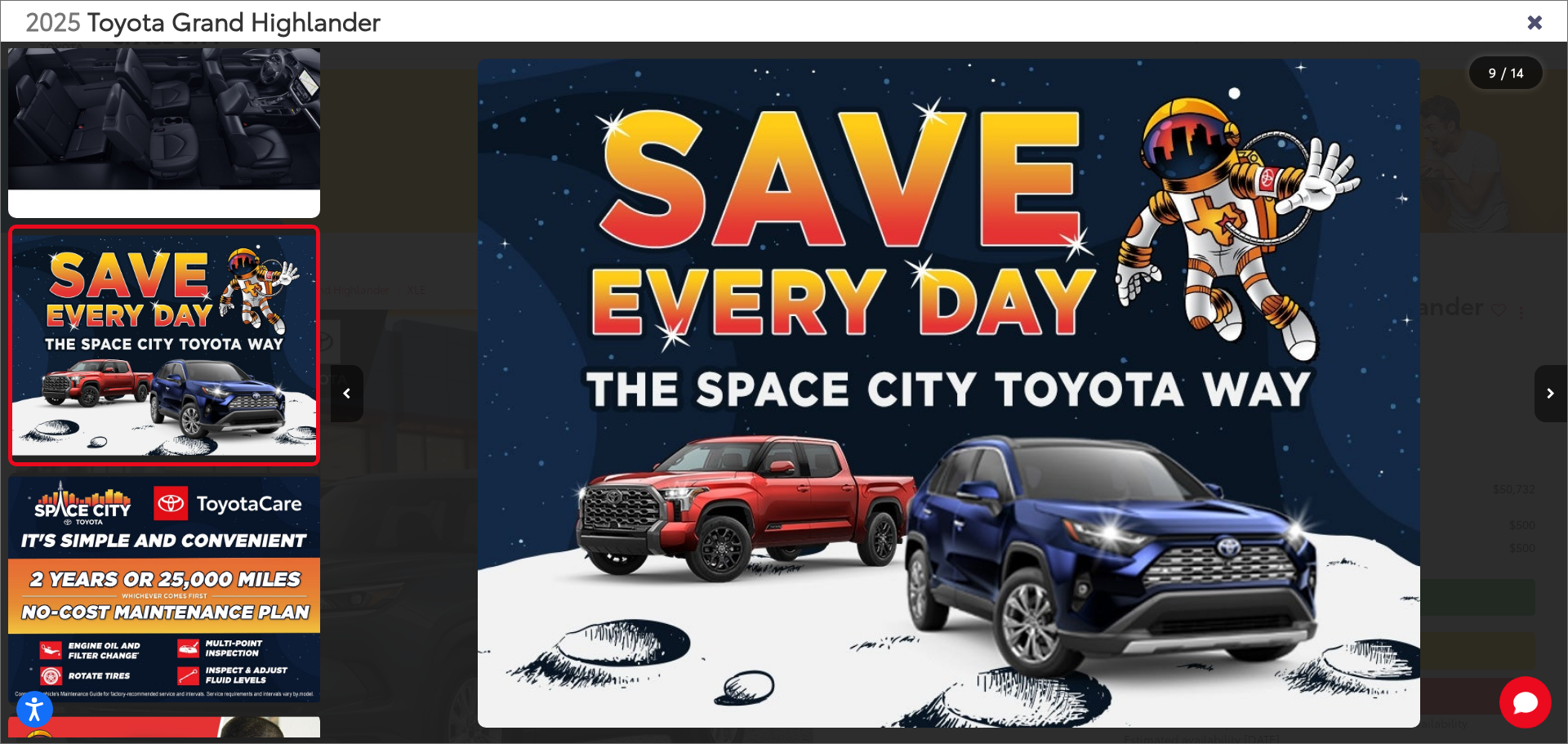
click at [1550, 397] on icon "Next image" at bounding box center [1551, 393] width 8 height 12
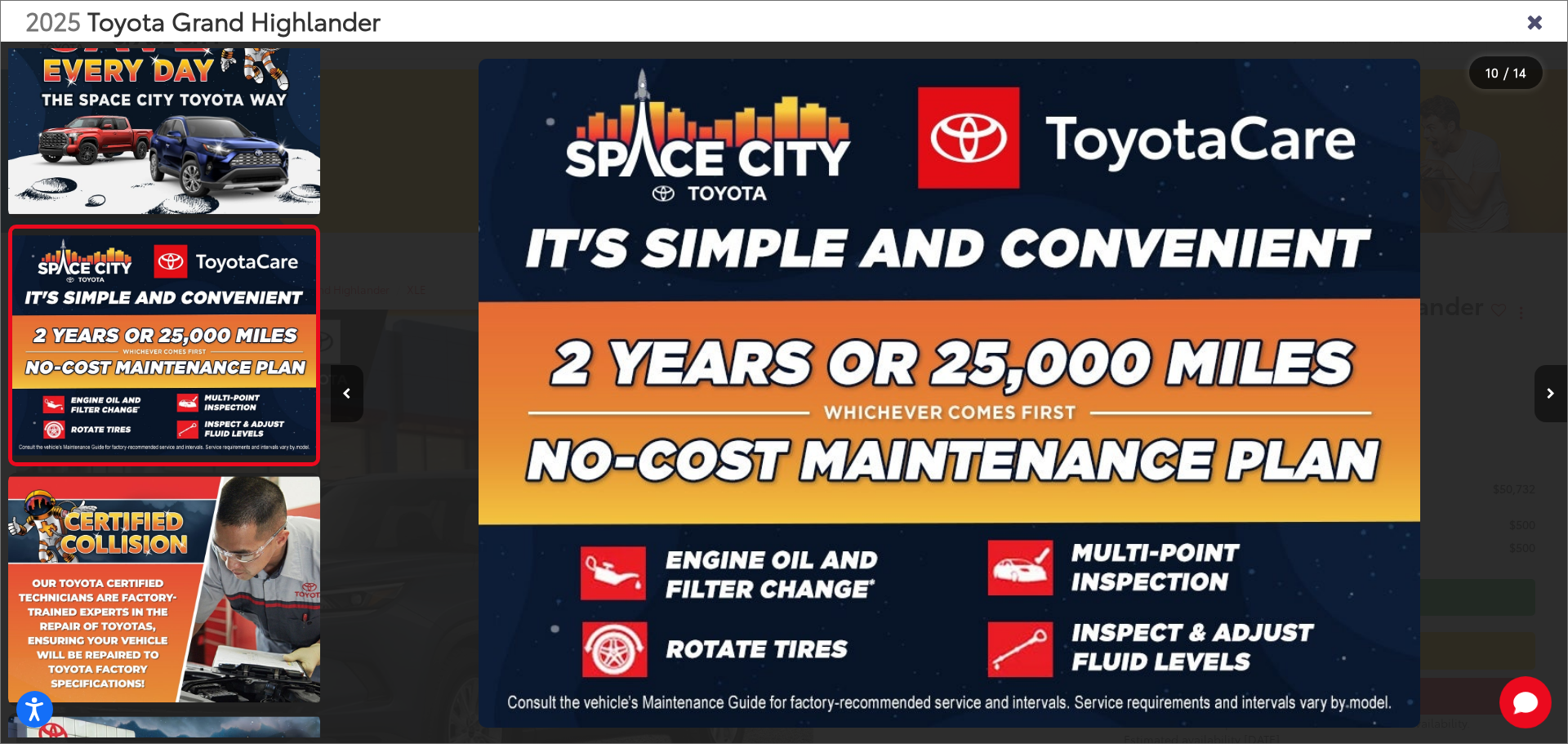
click at [1550, 397] on icon "Next image" at bounding box center [1551, 393] width 8 height 12
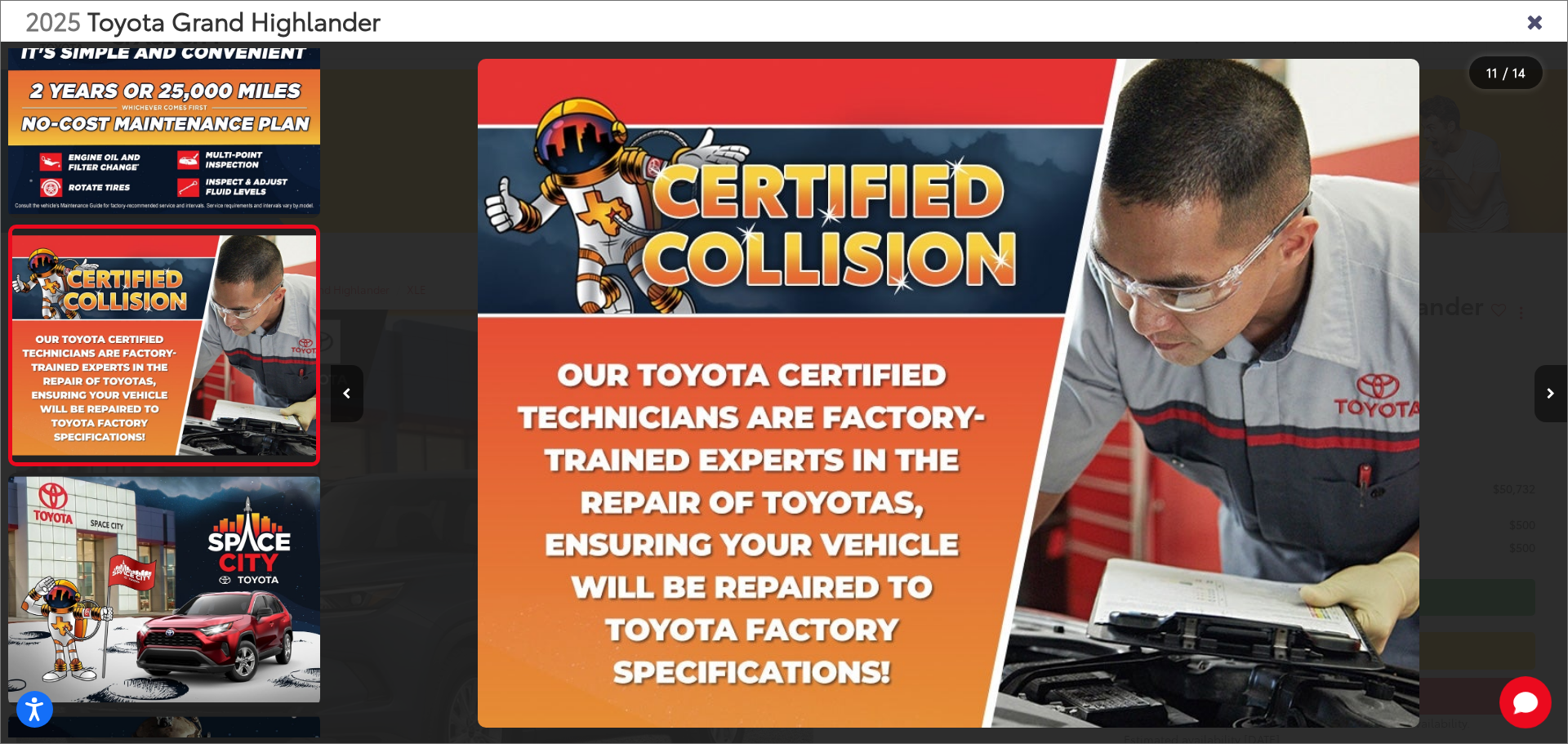
click at [1545, 396] on button "Next image" at bounding box center [1550, 393] width 33 height 57
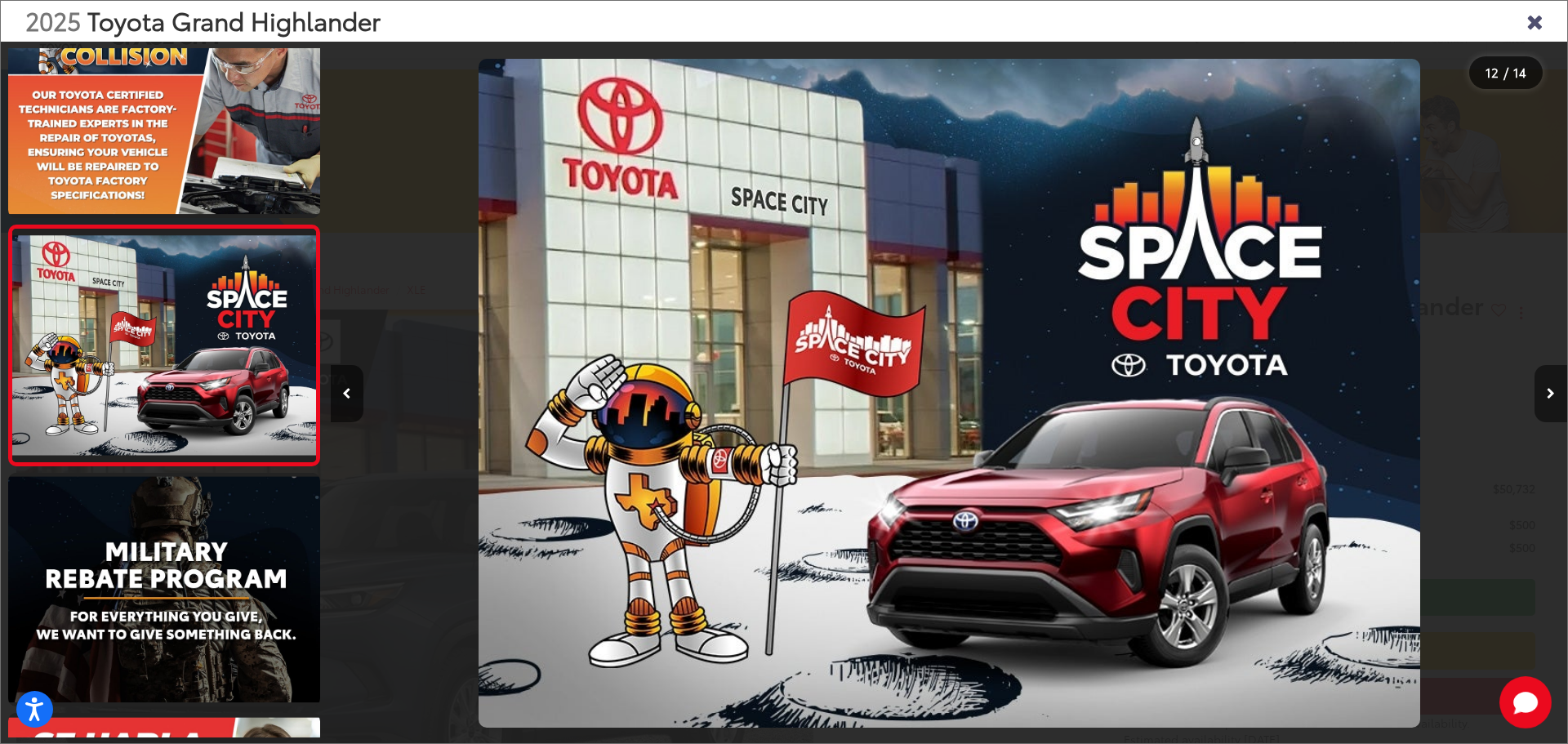
click at [1550, 387] on icon "Next image" at bounding box center [1551, 393] width 8 height 12
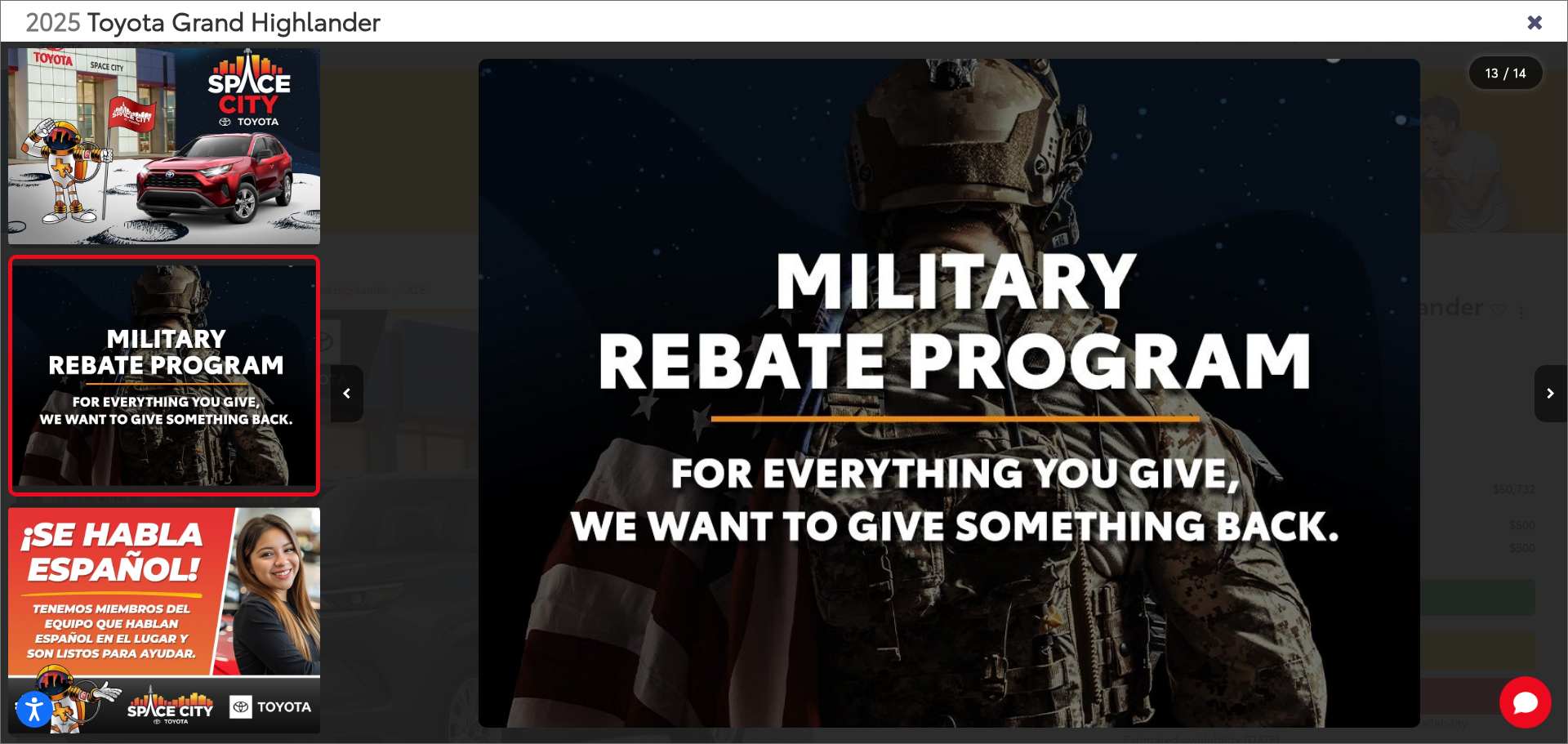
click at [1530, 26] on icon "Close gallery" at bounding box center [1535, 20] width 17 height 21
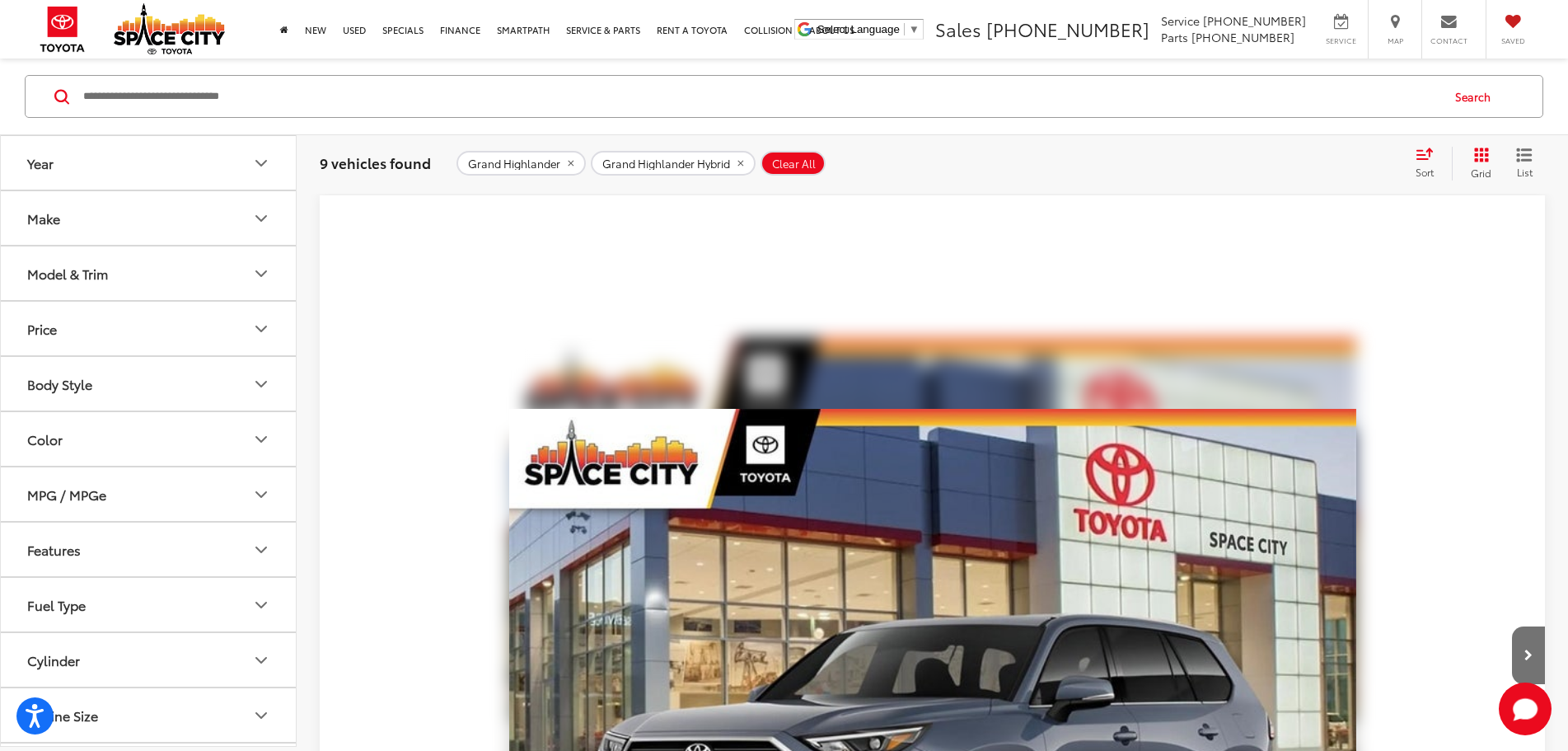
click at [241, 270] on button "Model & Trim" at bounding box center [149, 273] width 297 height 54
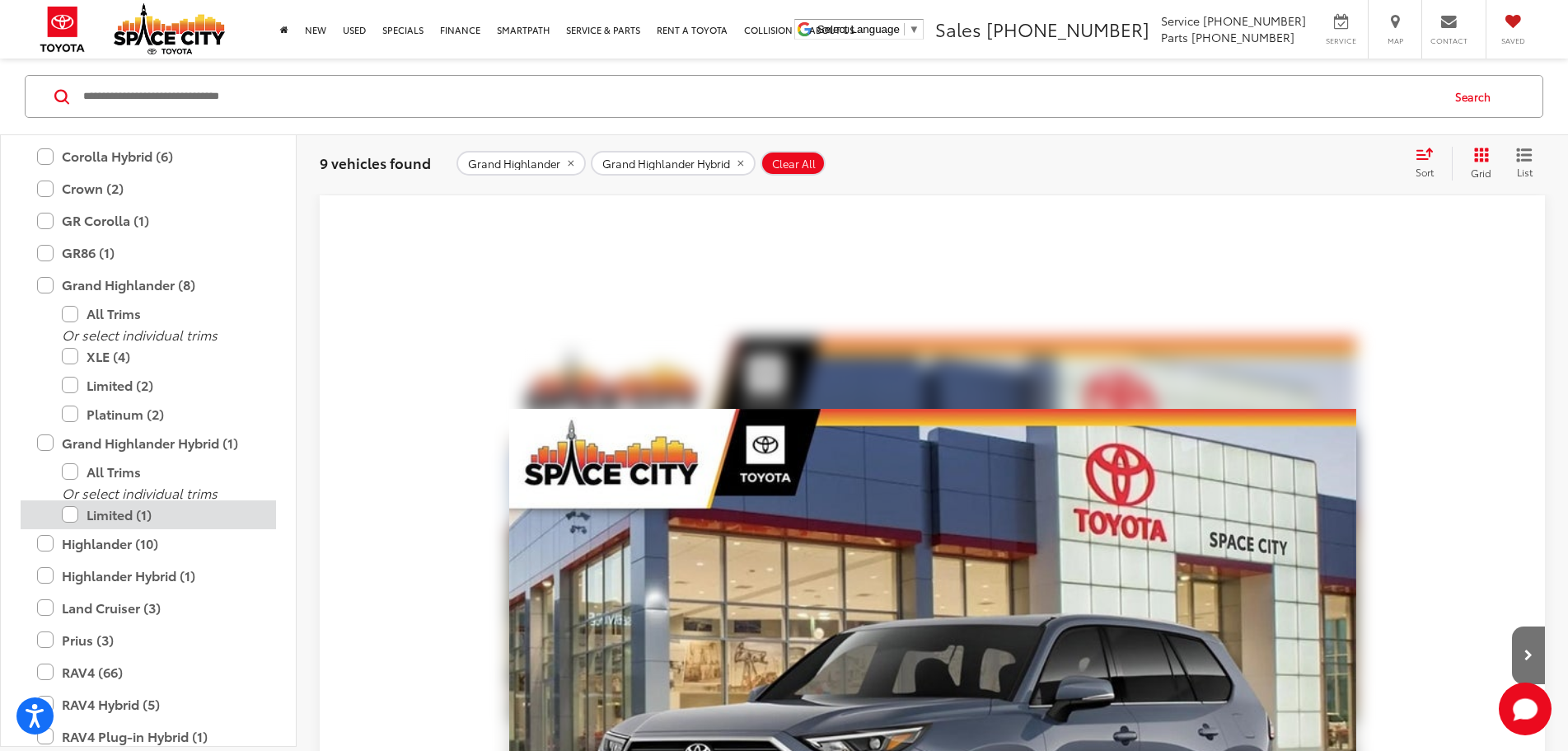
scroll to position [402, 0]
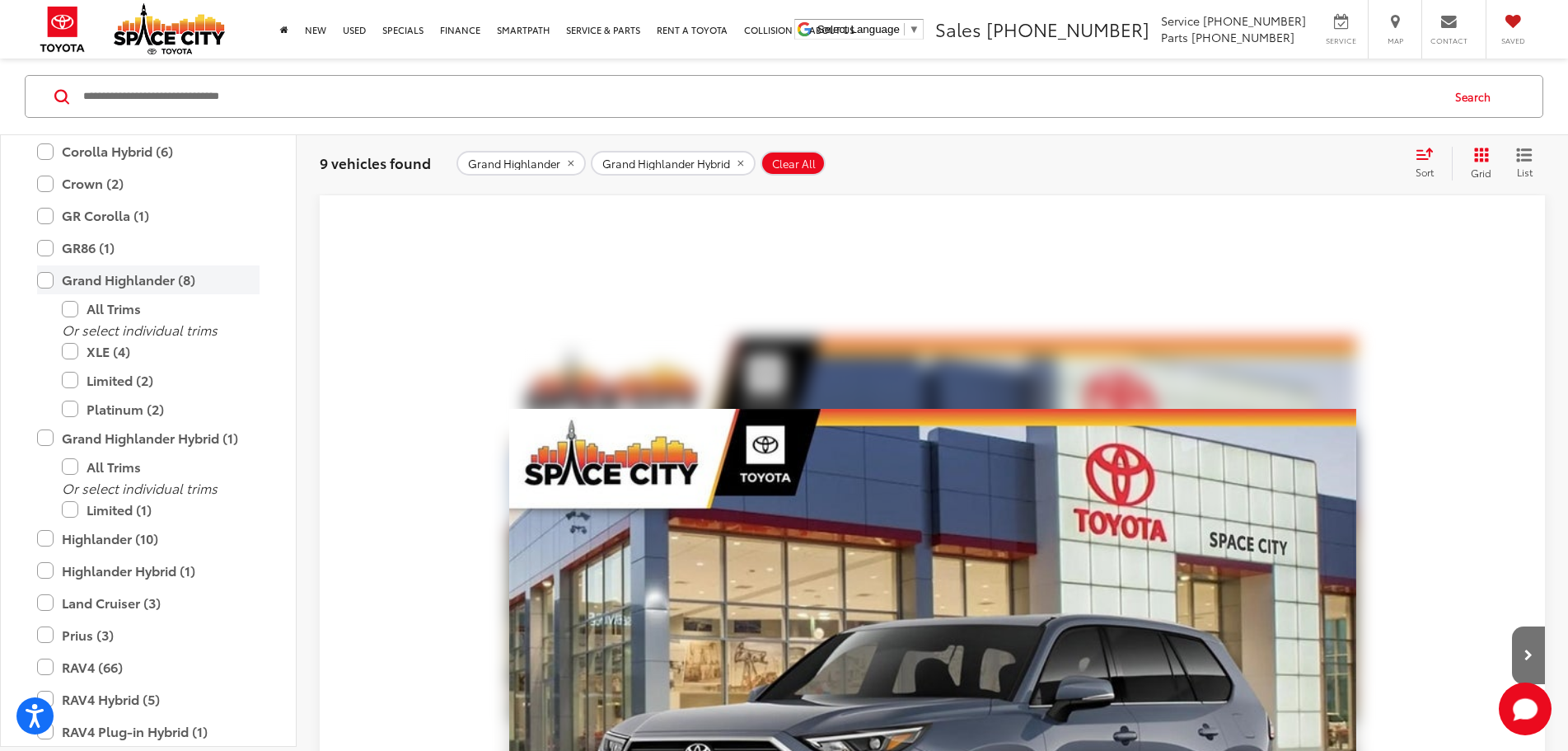
click at [43, 278] on label "Grand Highlander (8)" at bounding box center [148, 280] width 222 height 29
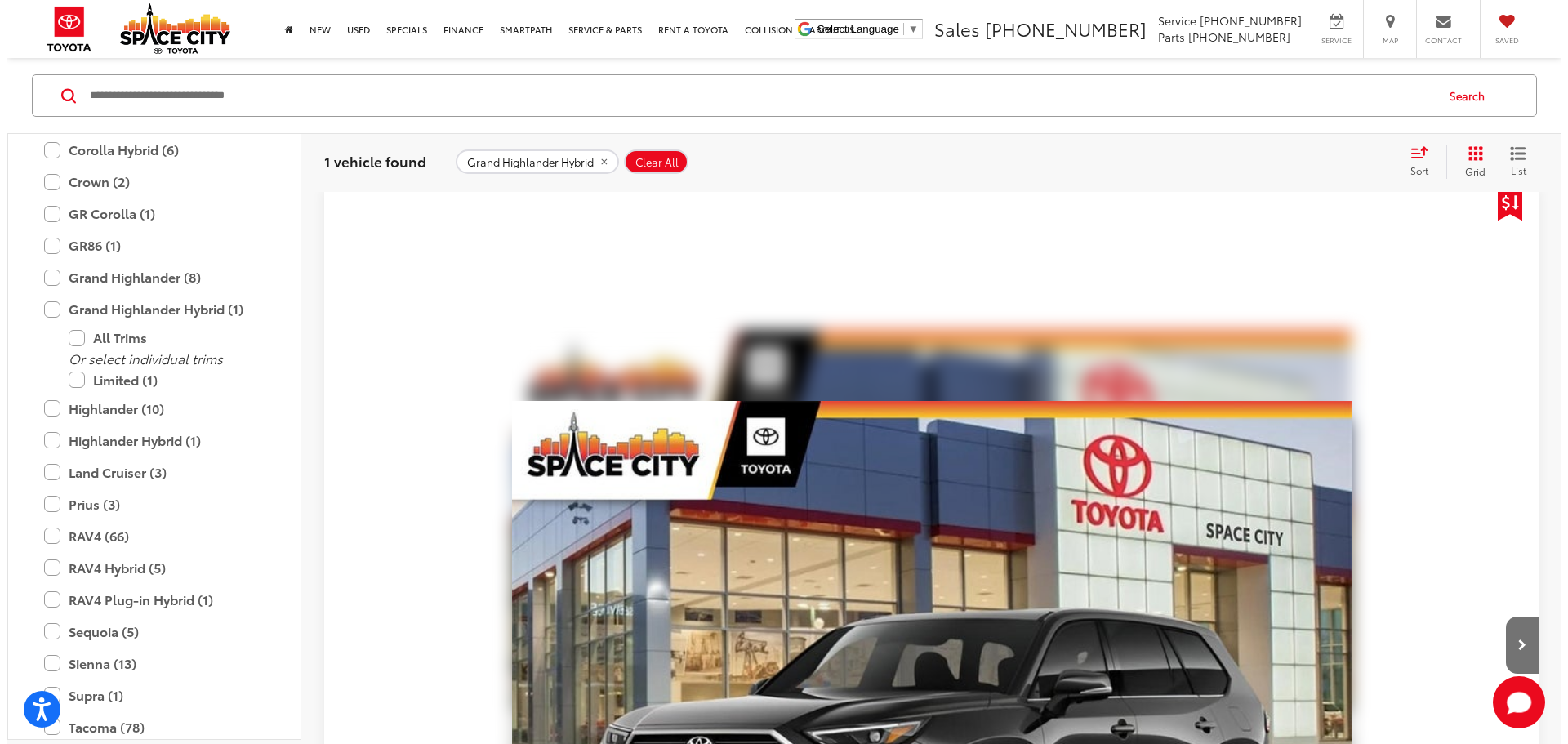
scroll to position [155, 0]
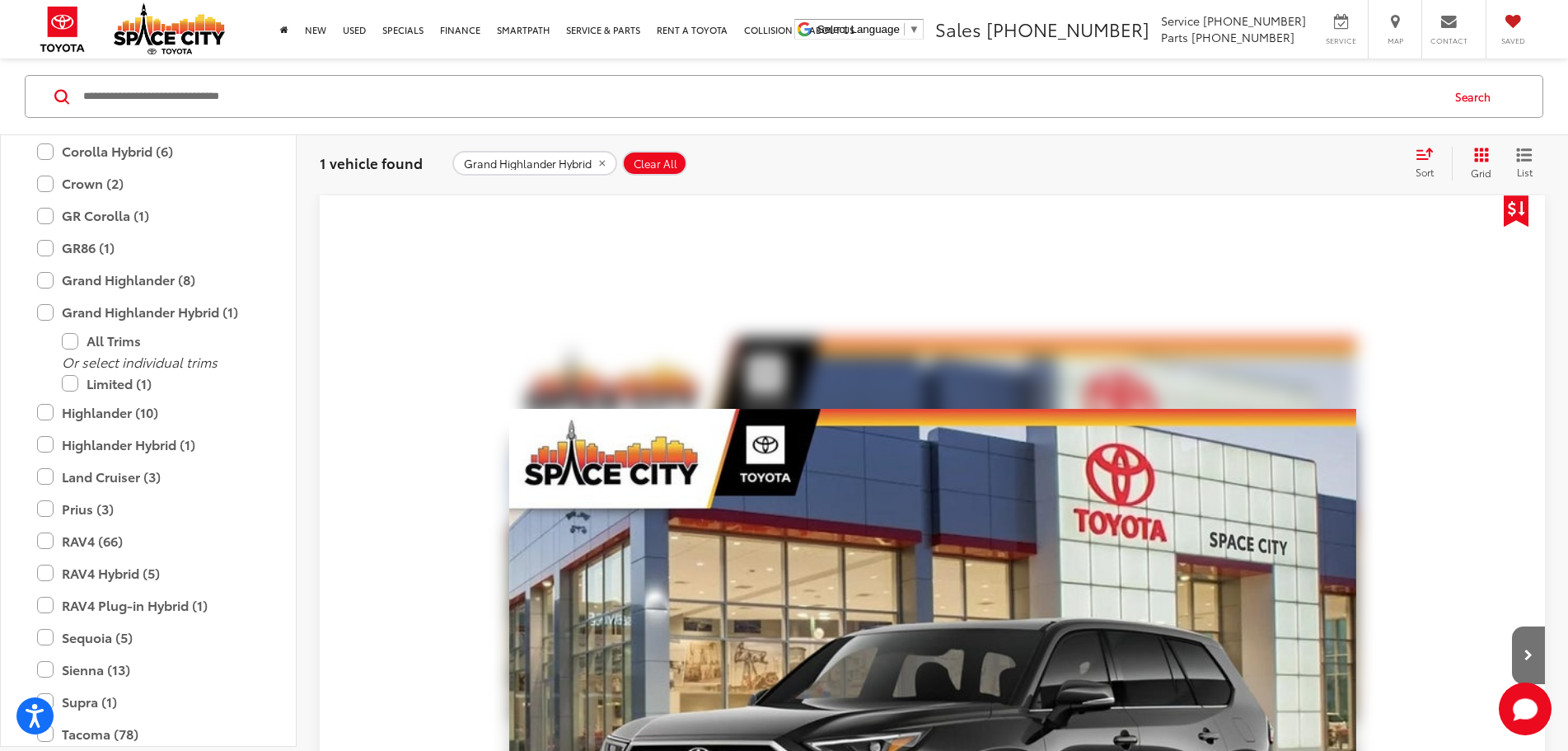
click at [0, 0] on button "More..." at bounding box center [0, 0] width 0 height 0
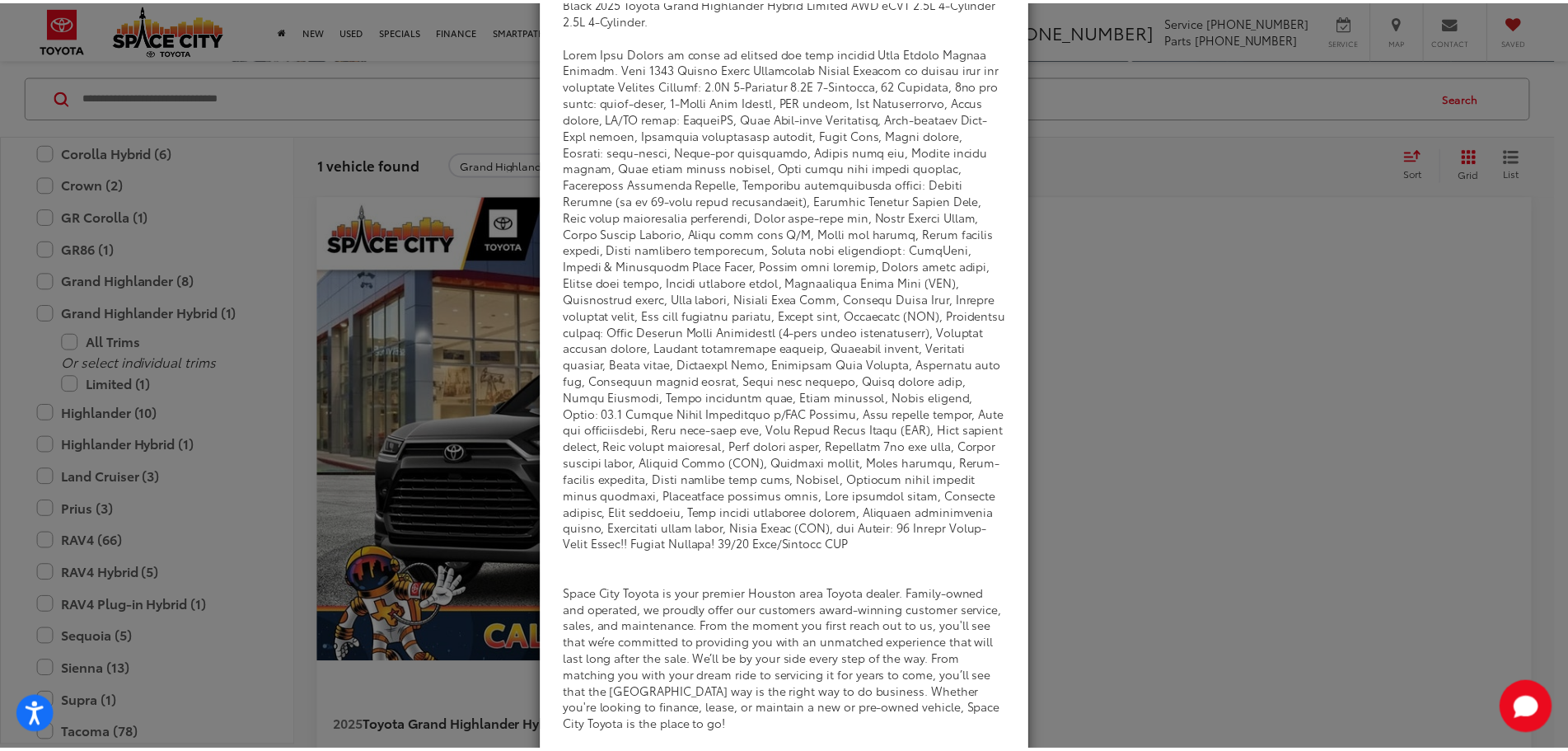
scroll to position [0, 0]
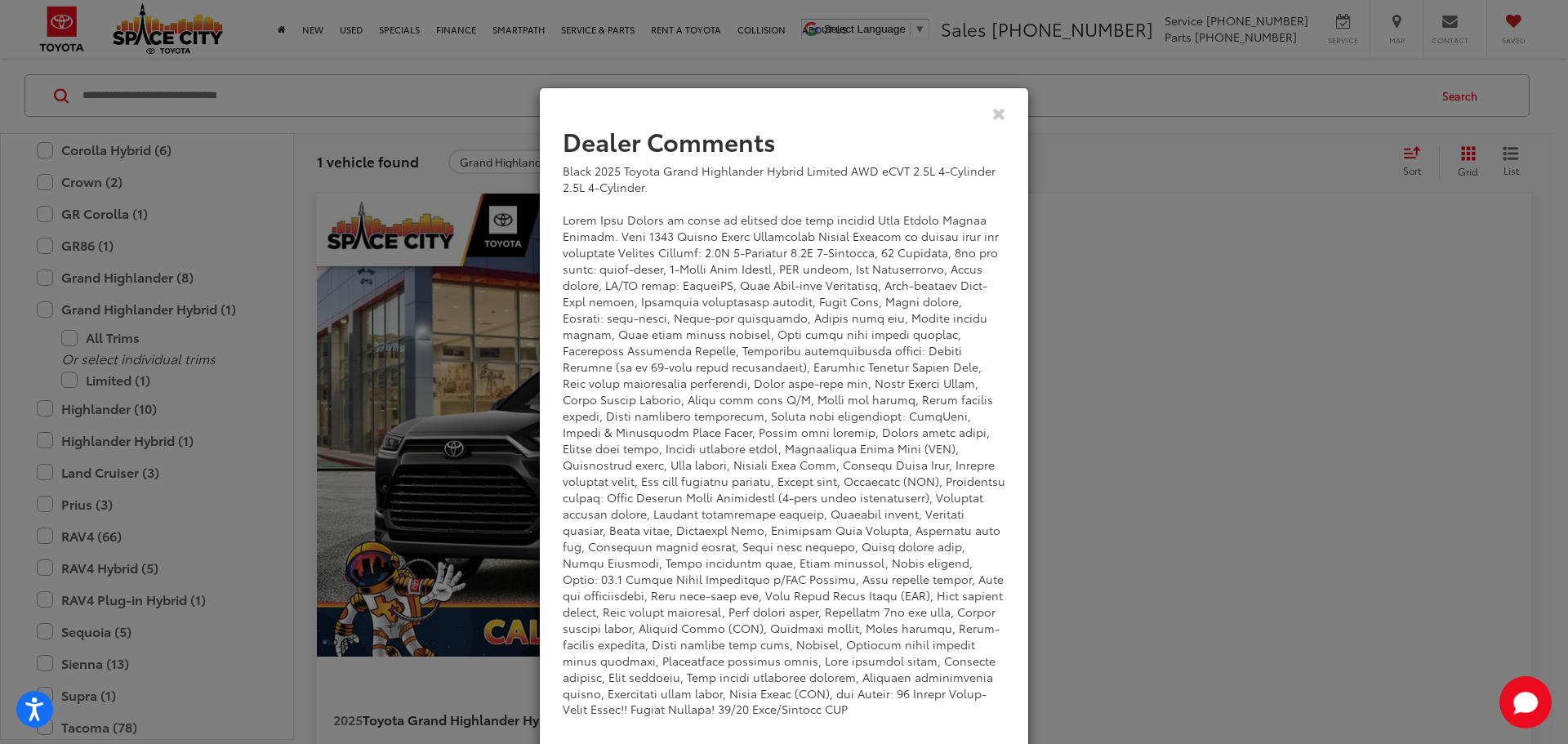
click at [1000, 109] on div "View Comments" at bounding box center [784, 113] width 490 height 63
click at [994, 114] on icon "Close" at bounding box center [999, 113] width 14 height 18
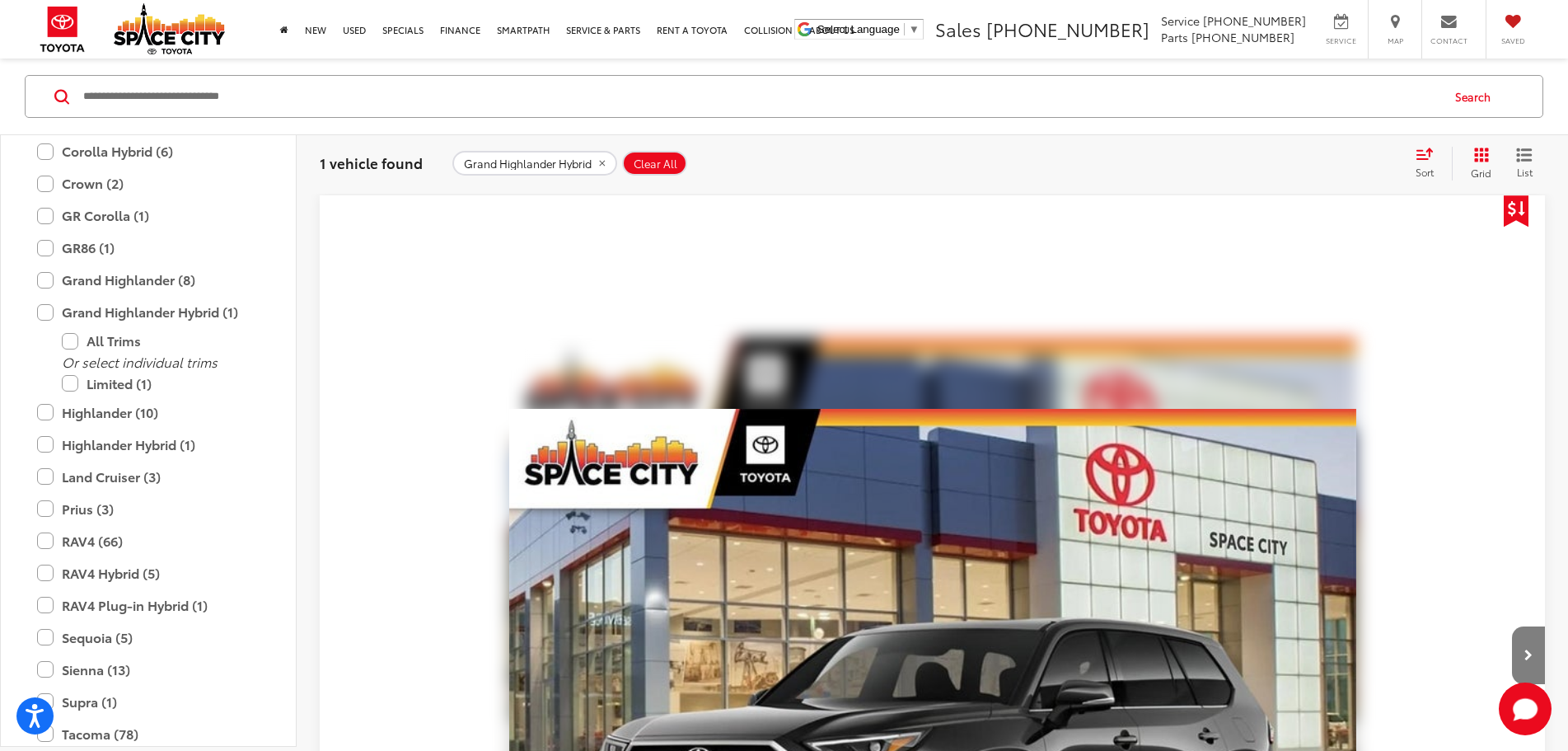
click at [1512, 626] on button "Next image" at bounding box center [1528, 655] width 33 height 57
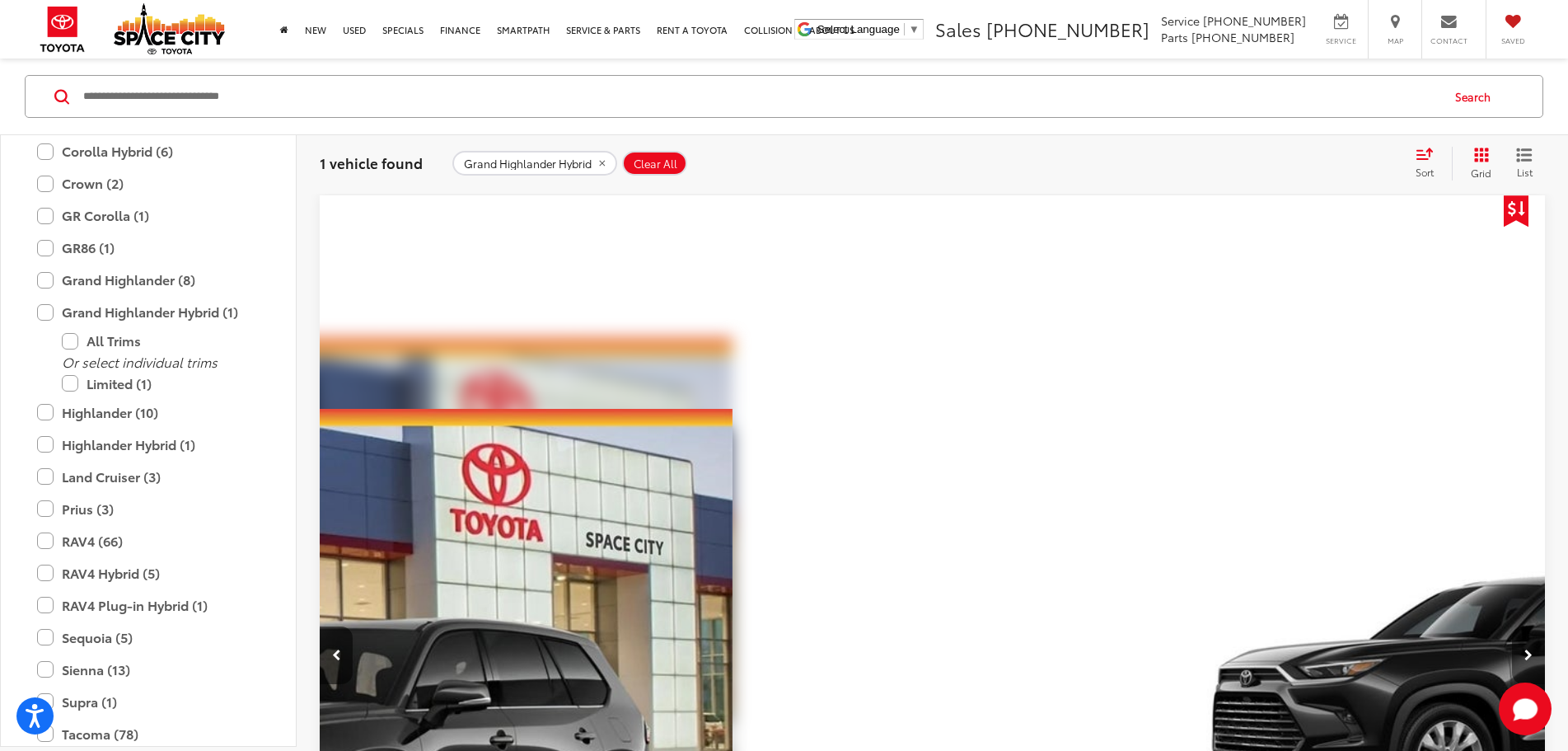
click at [1512, 626] on button "Next image" at bounding box center [1528, 655] width 33 height 57
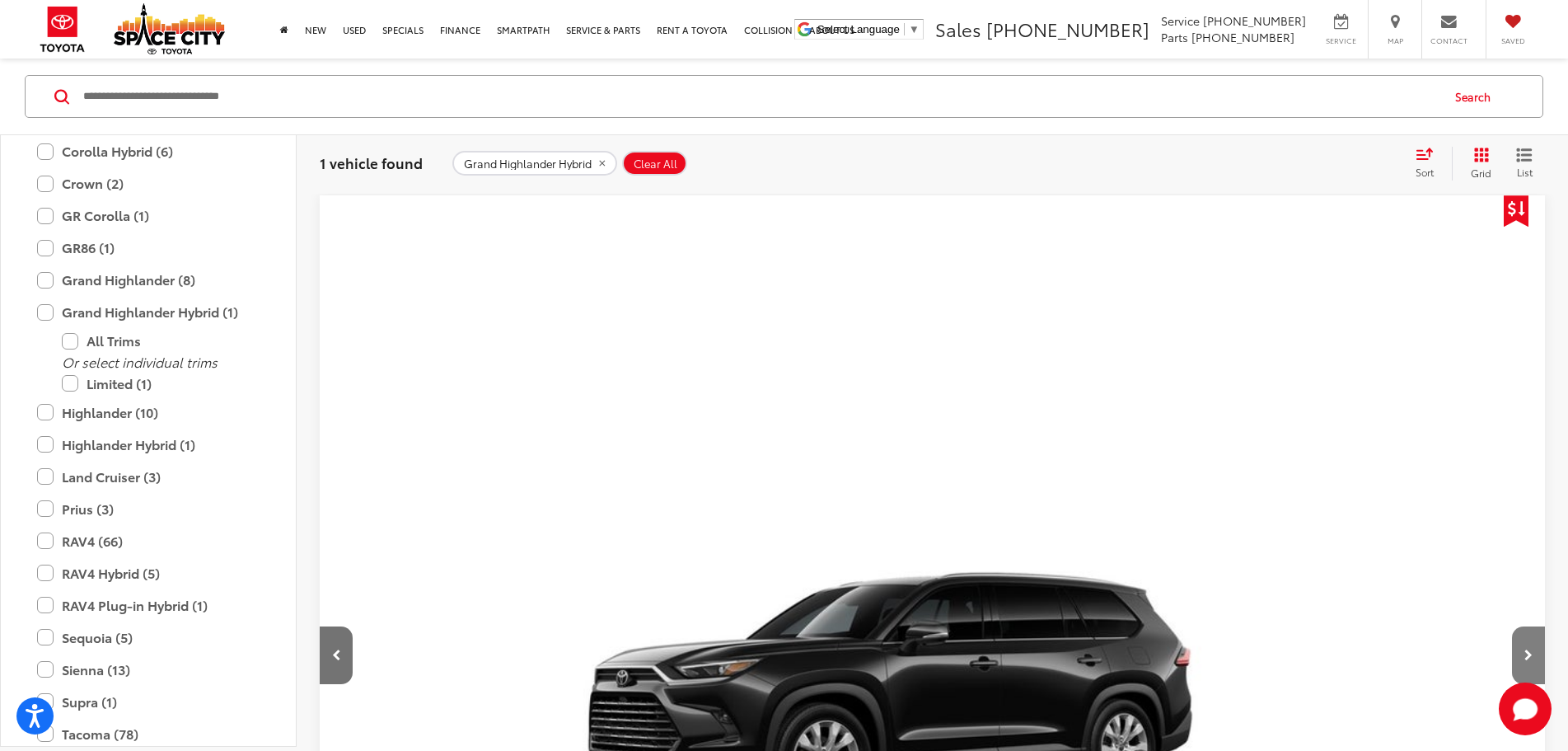
click at [1512, 626] on button "Next image" at bounding box center [1528, 655] width 33 height 57
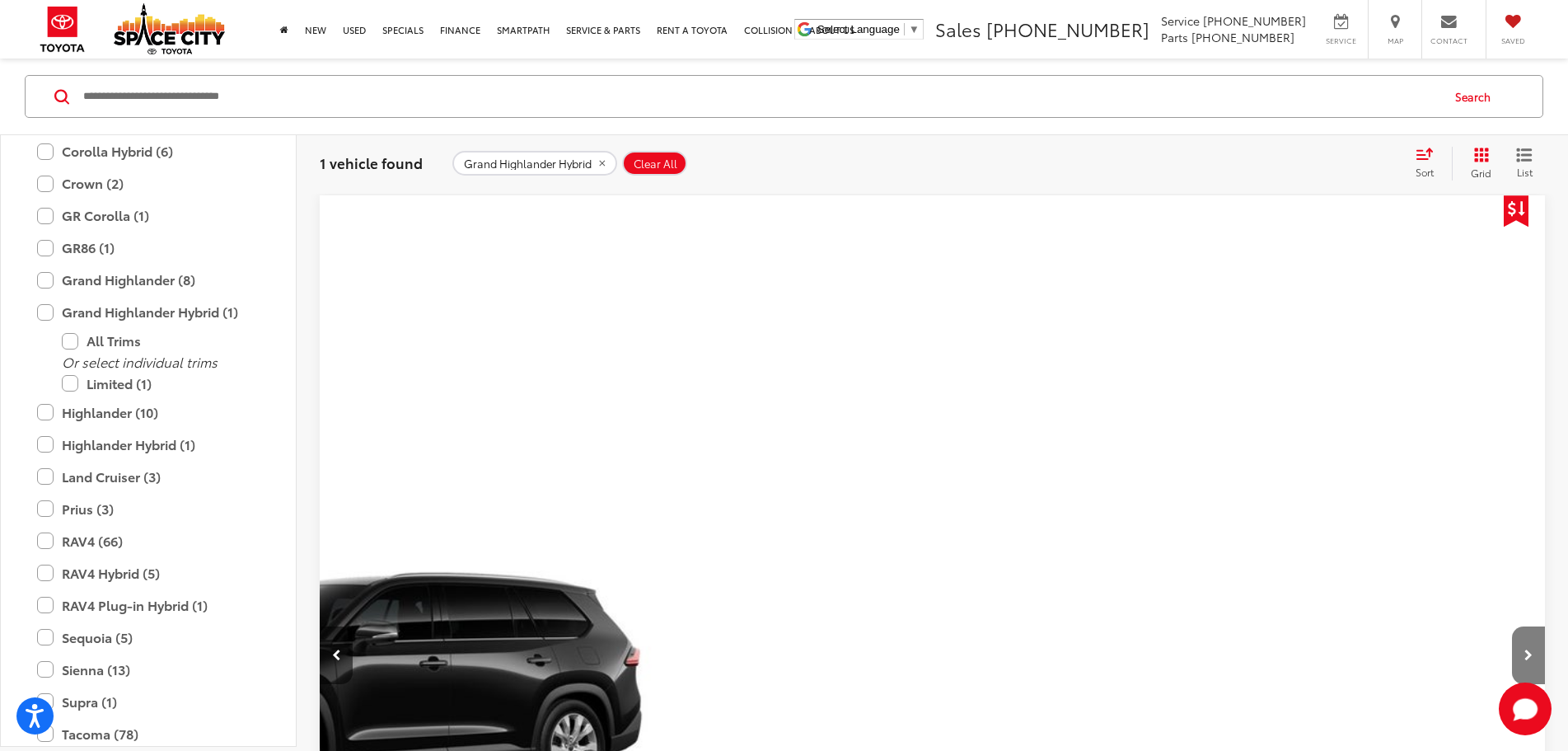
click at [1512, 626] on button "Next image" at bounding box center [1528, 655] width 33 height 57
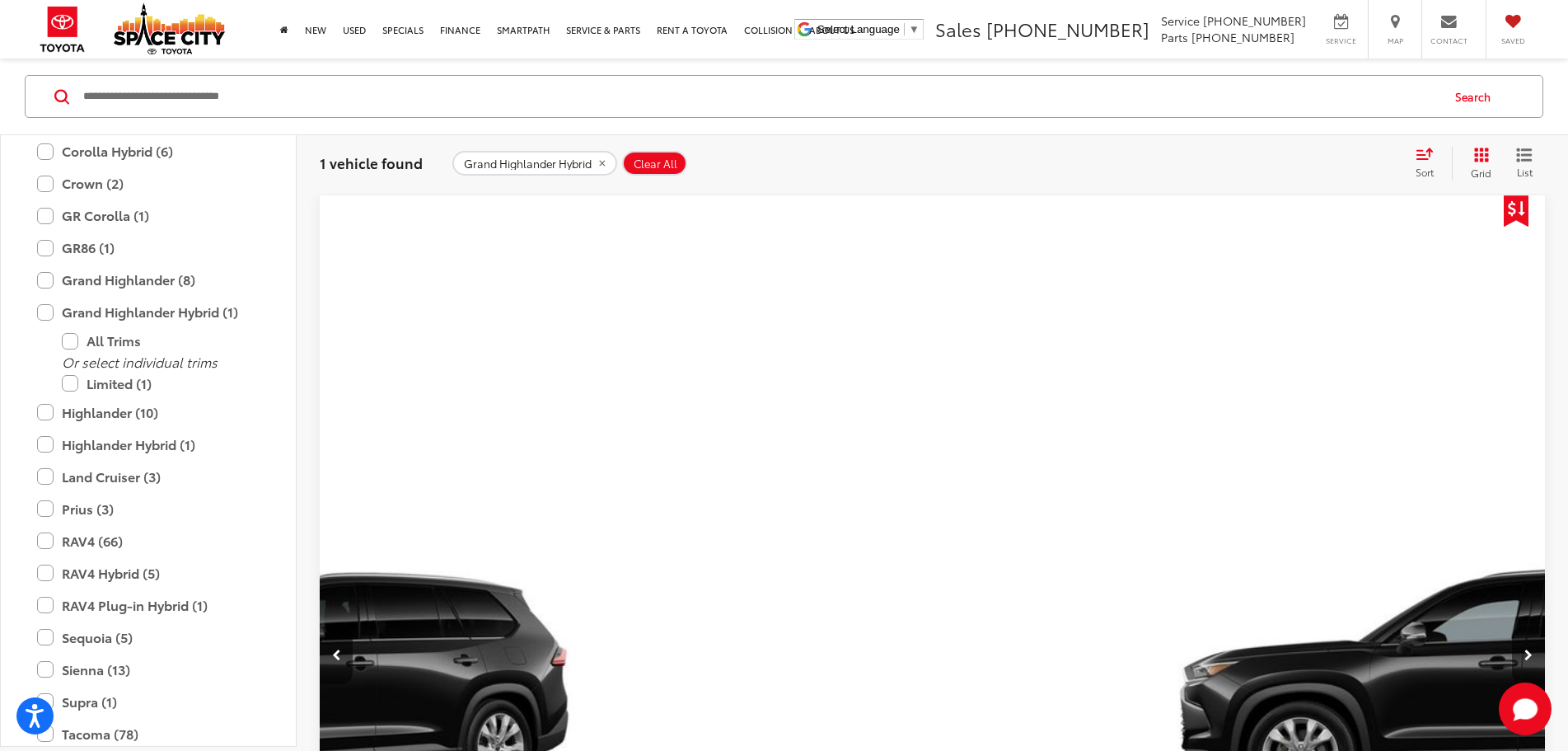
click at [1512, 626] on button "Next image" at bounding box center [1528, 655] width 33 height 57
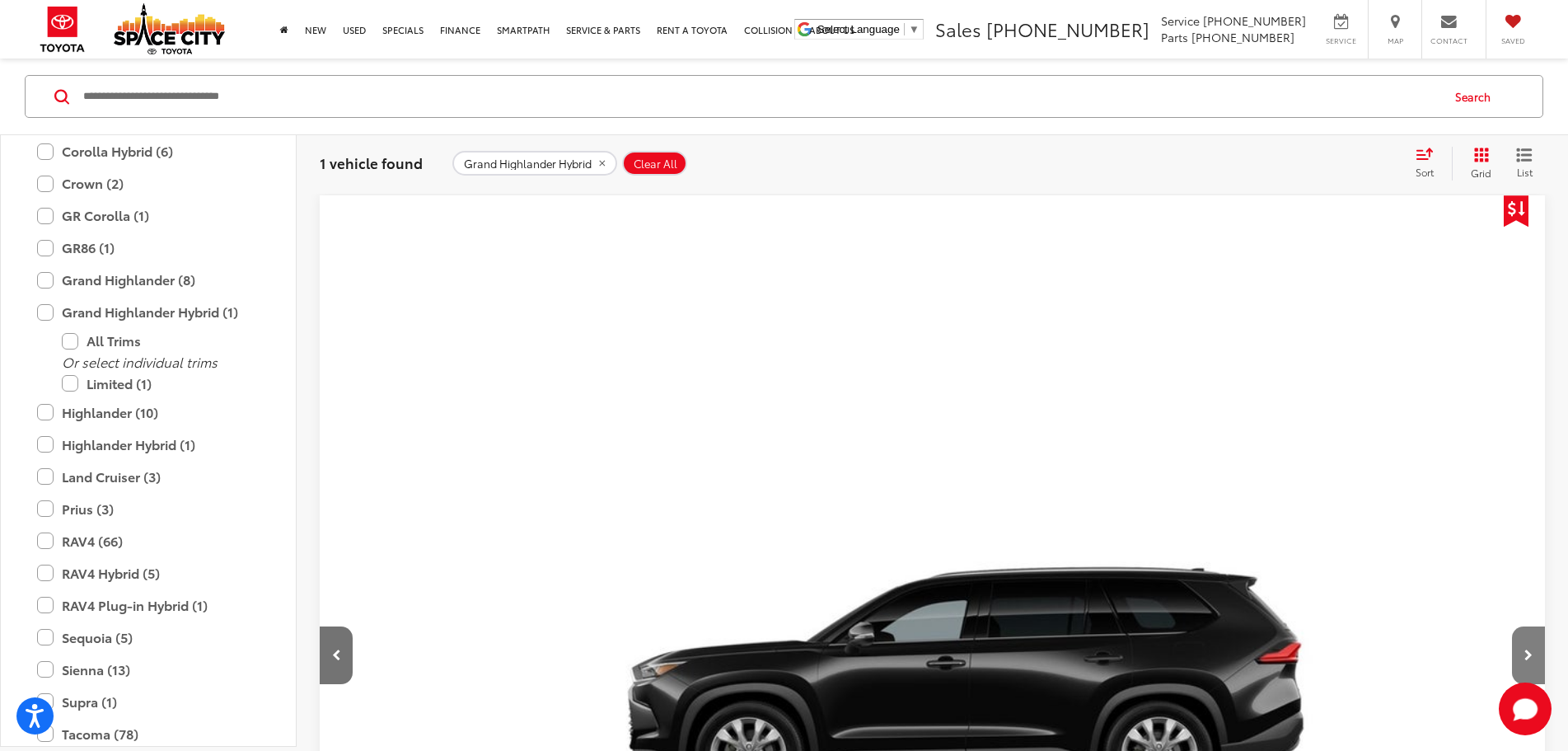
scroll to position [0, 2495]
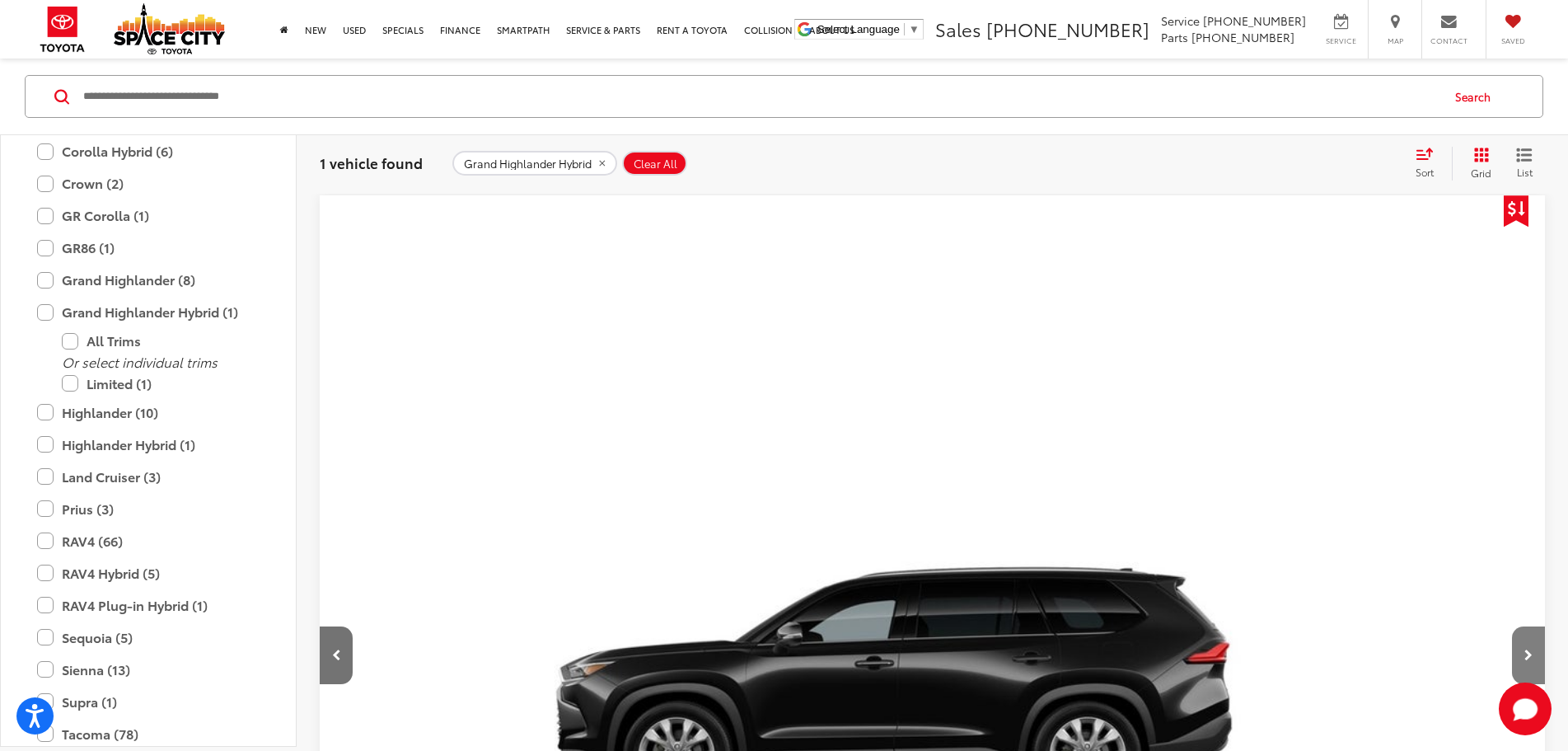
click at [1524, 649] on icon "Next image" at bounding box center [1528, 655] width 8 height 12
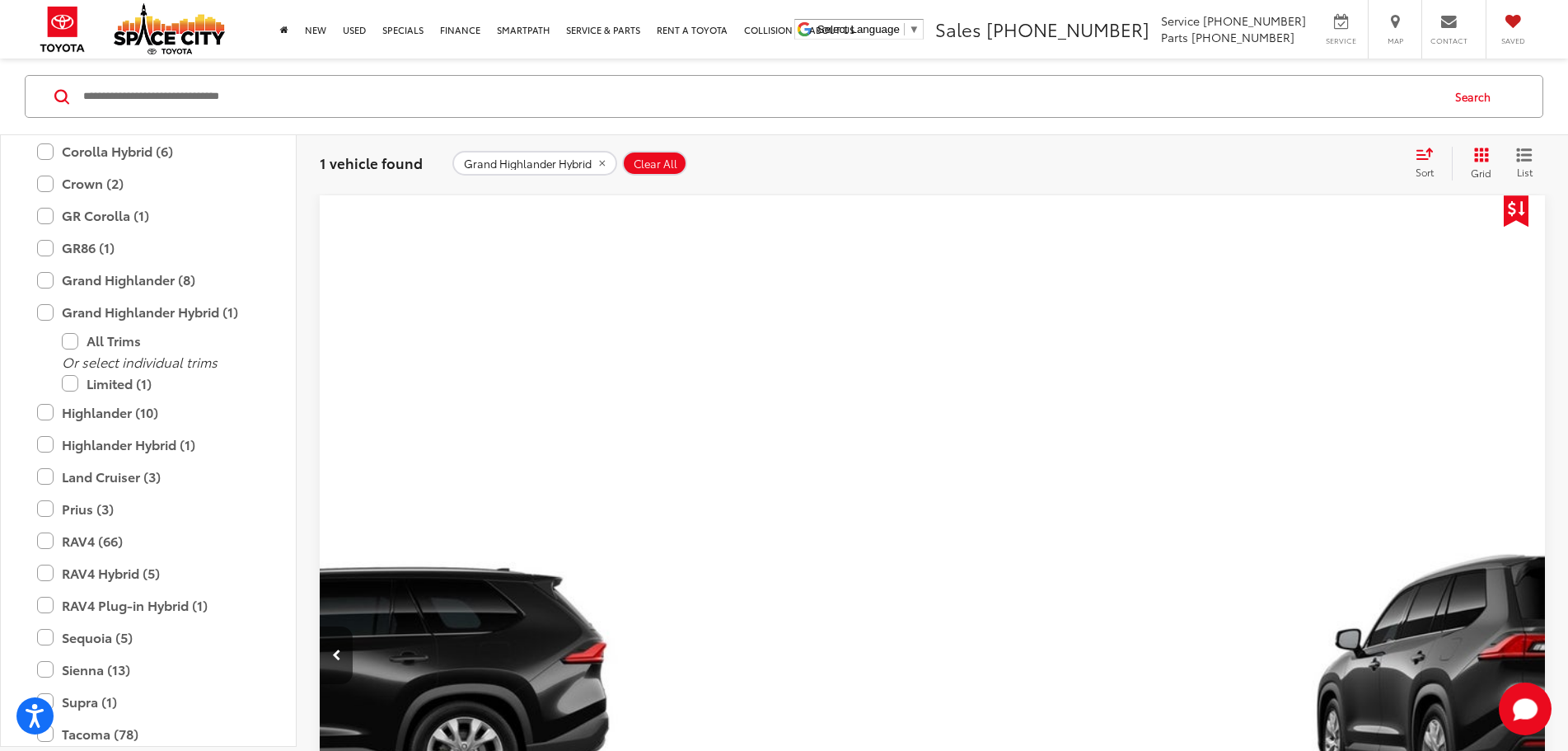
scroll to position [0, 3118]
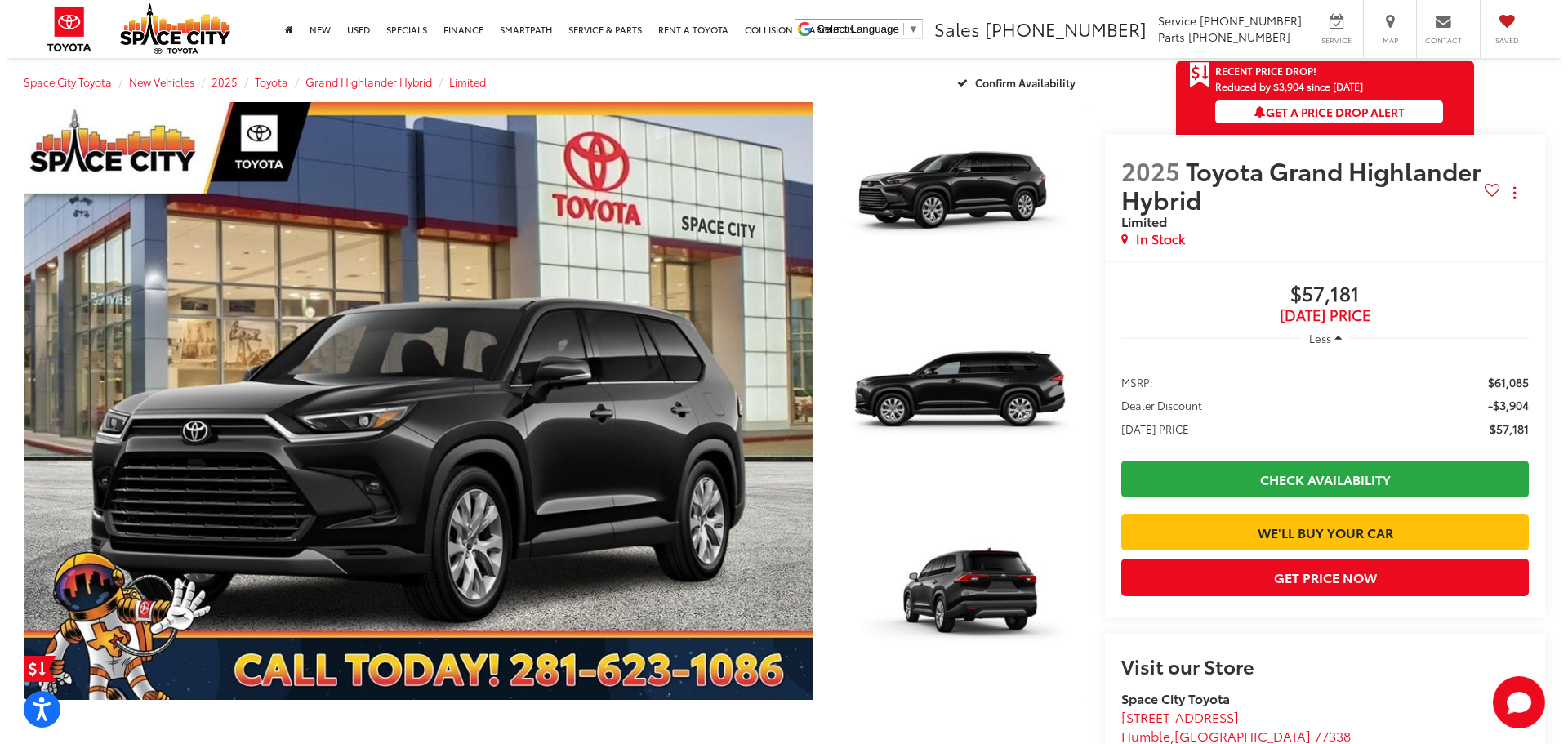
scroll to position [164, 0]
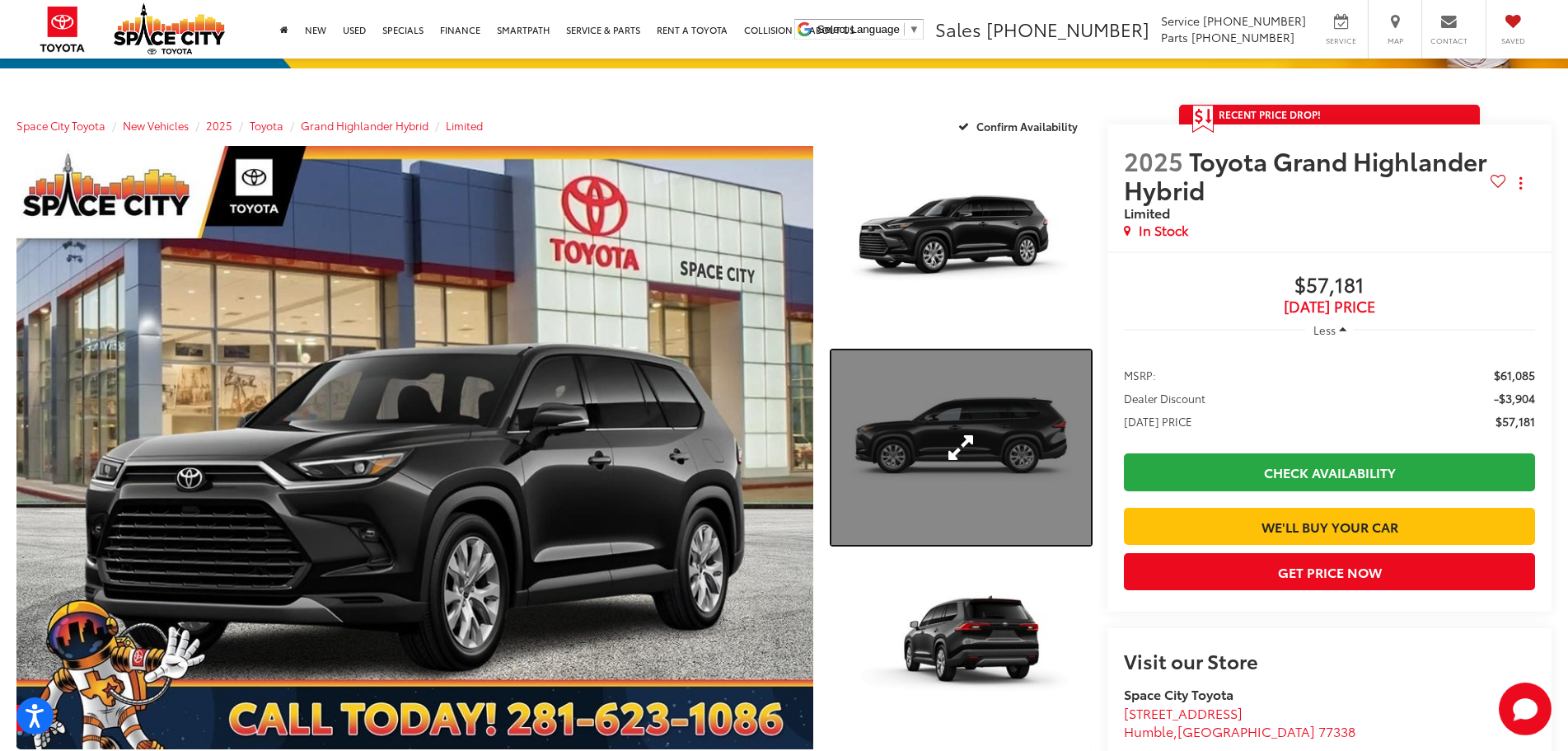
click at [888, 436] on link "Expand Photo 2" at bounding box center [961, 448] width 260 height 196
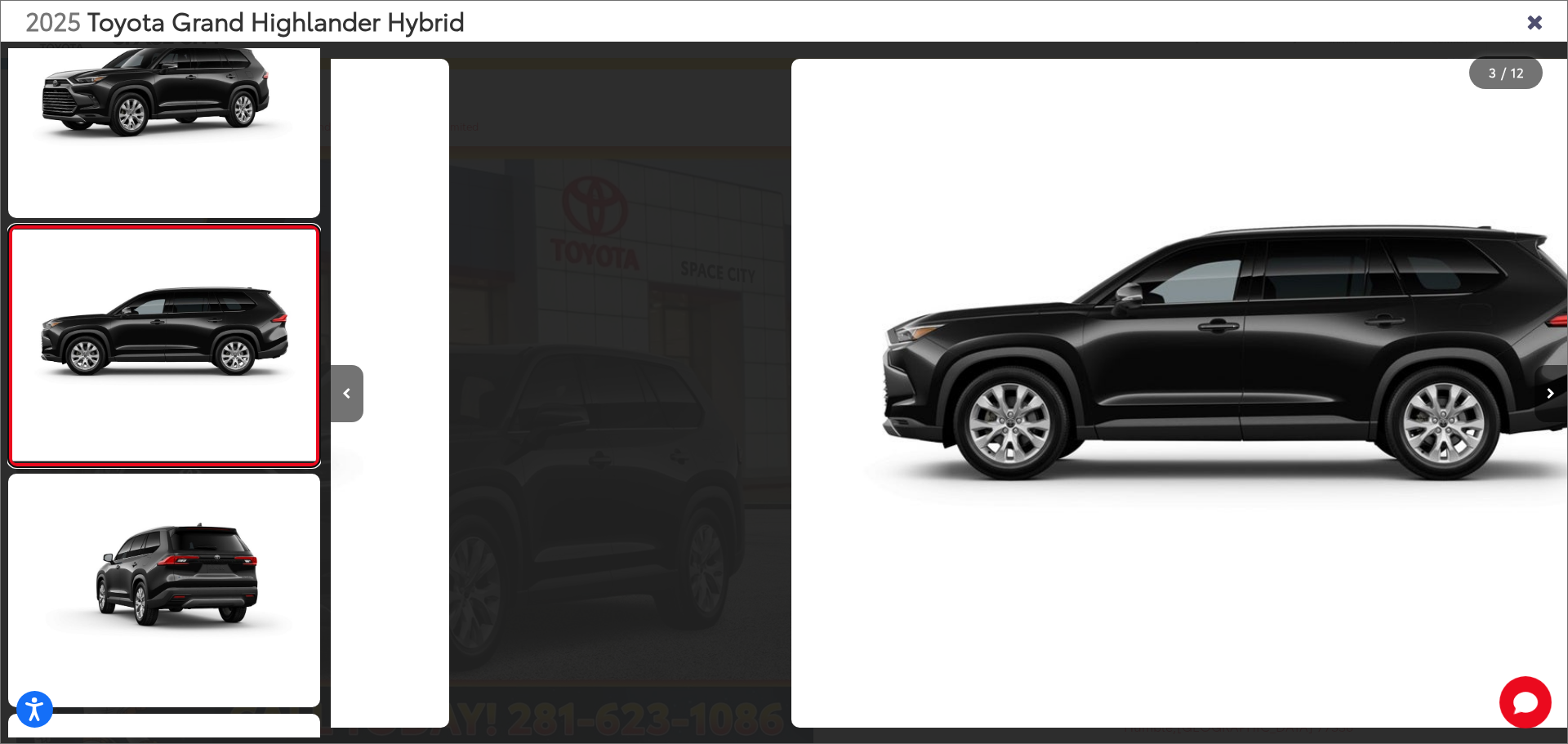
scroll to position [0, 2474]
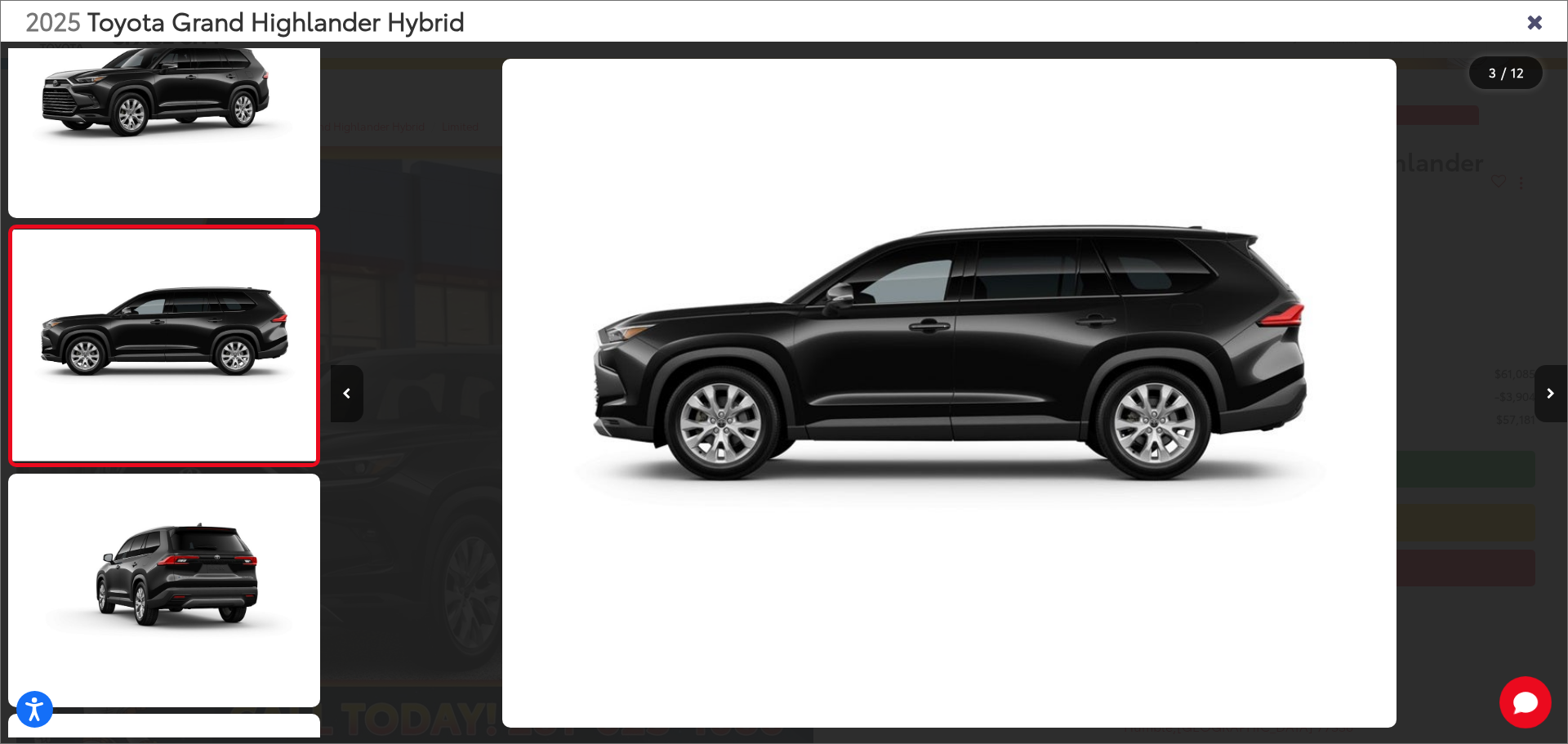
click at [1541, 387] on button "Next image" at bounding box center [1550, 393] width 33 height 57
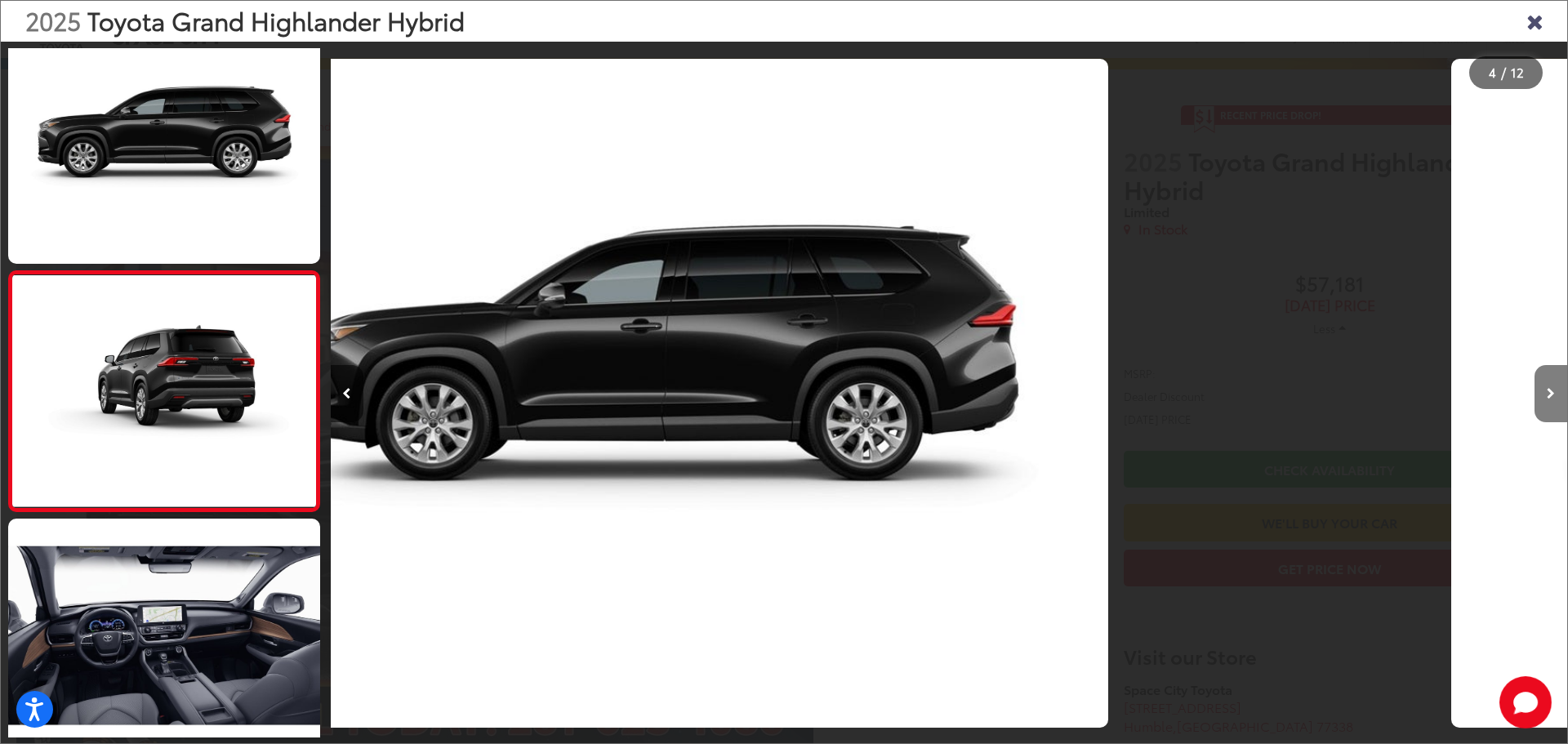
scroll to position [545, 0]
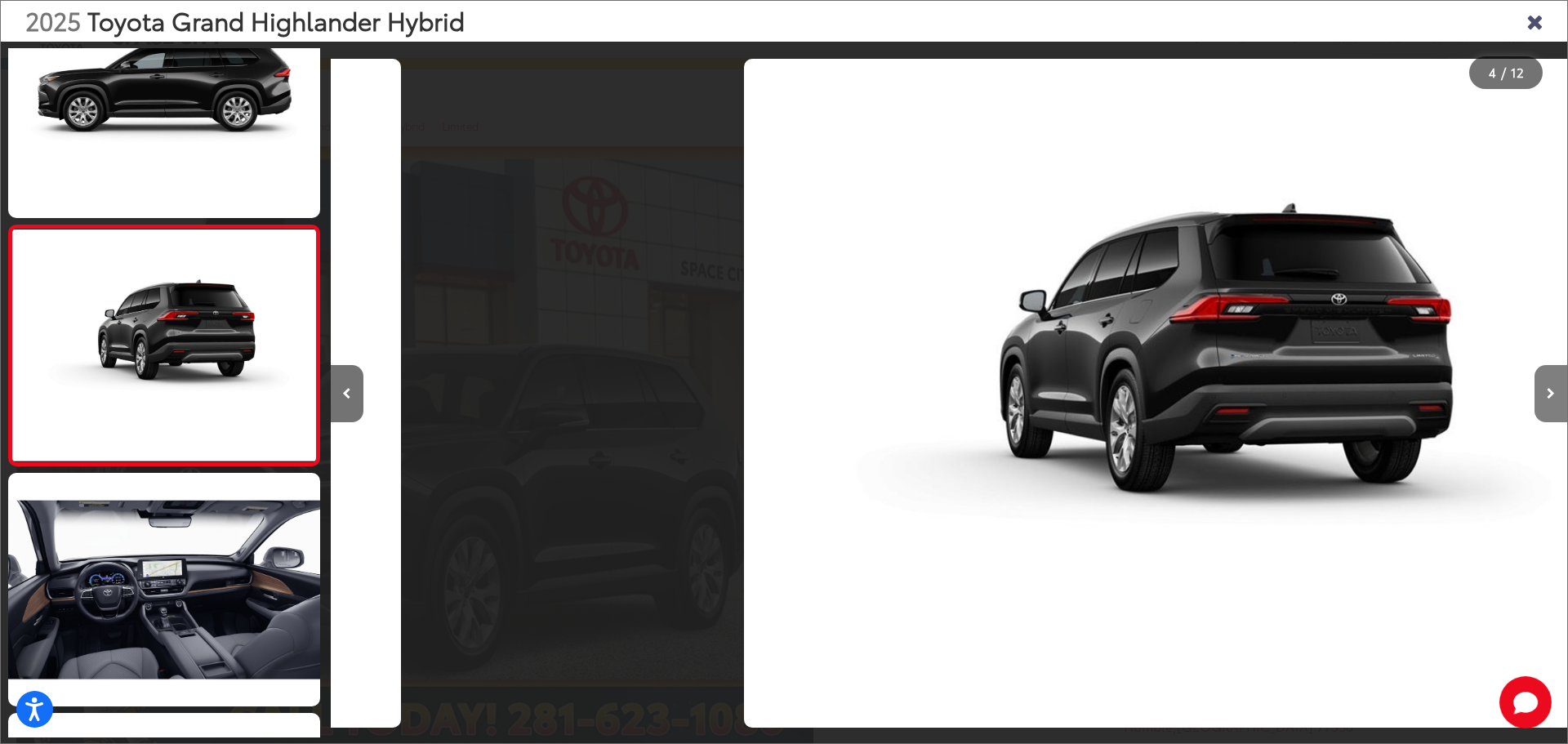
click at [1541, 384] on button "Next image" at bounding box center [1550, 393] width 33 height 57
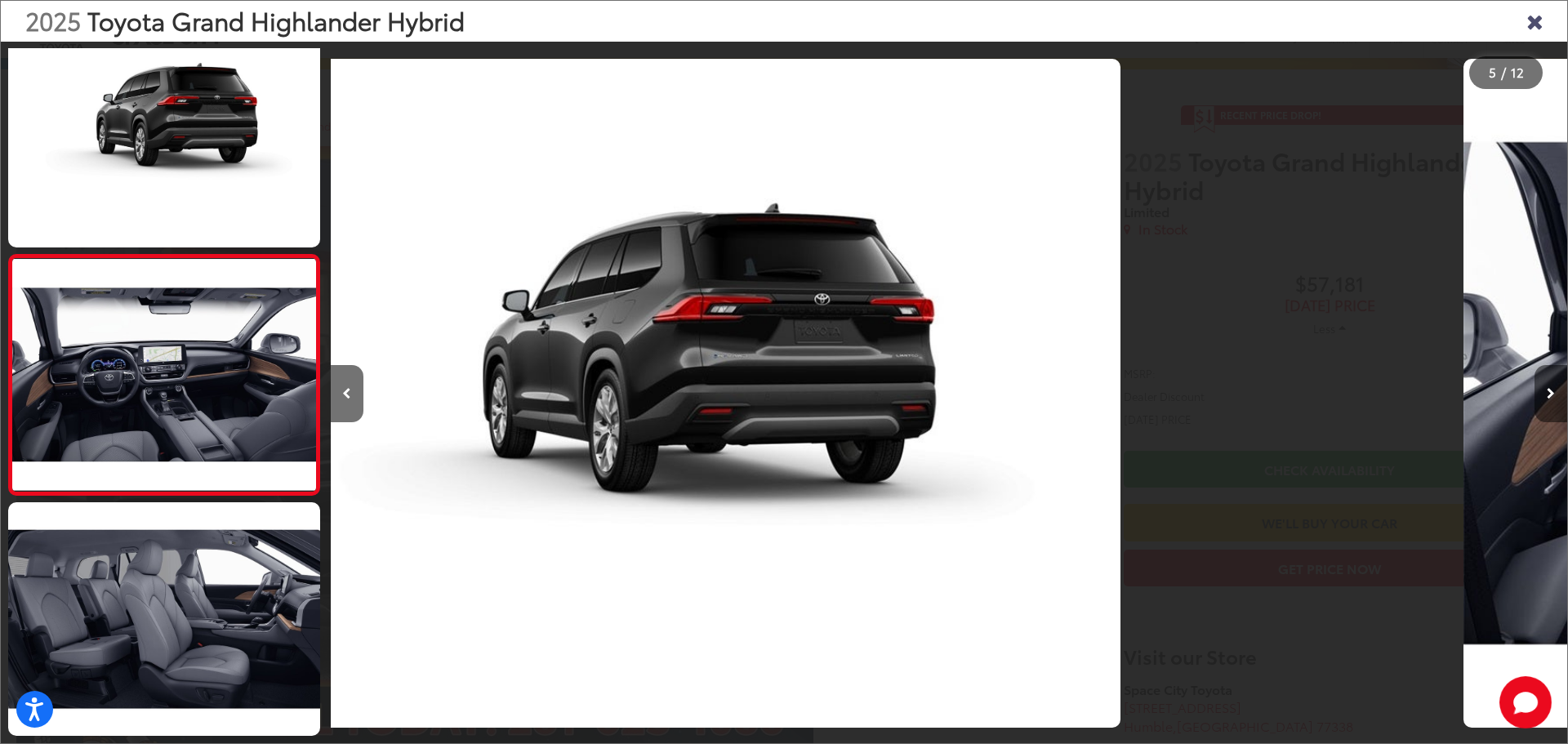
scroll to position [0, 0]
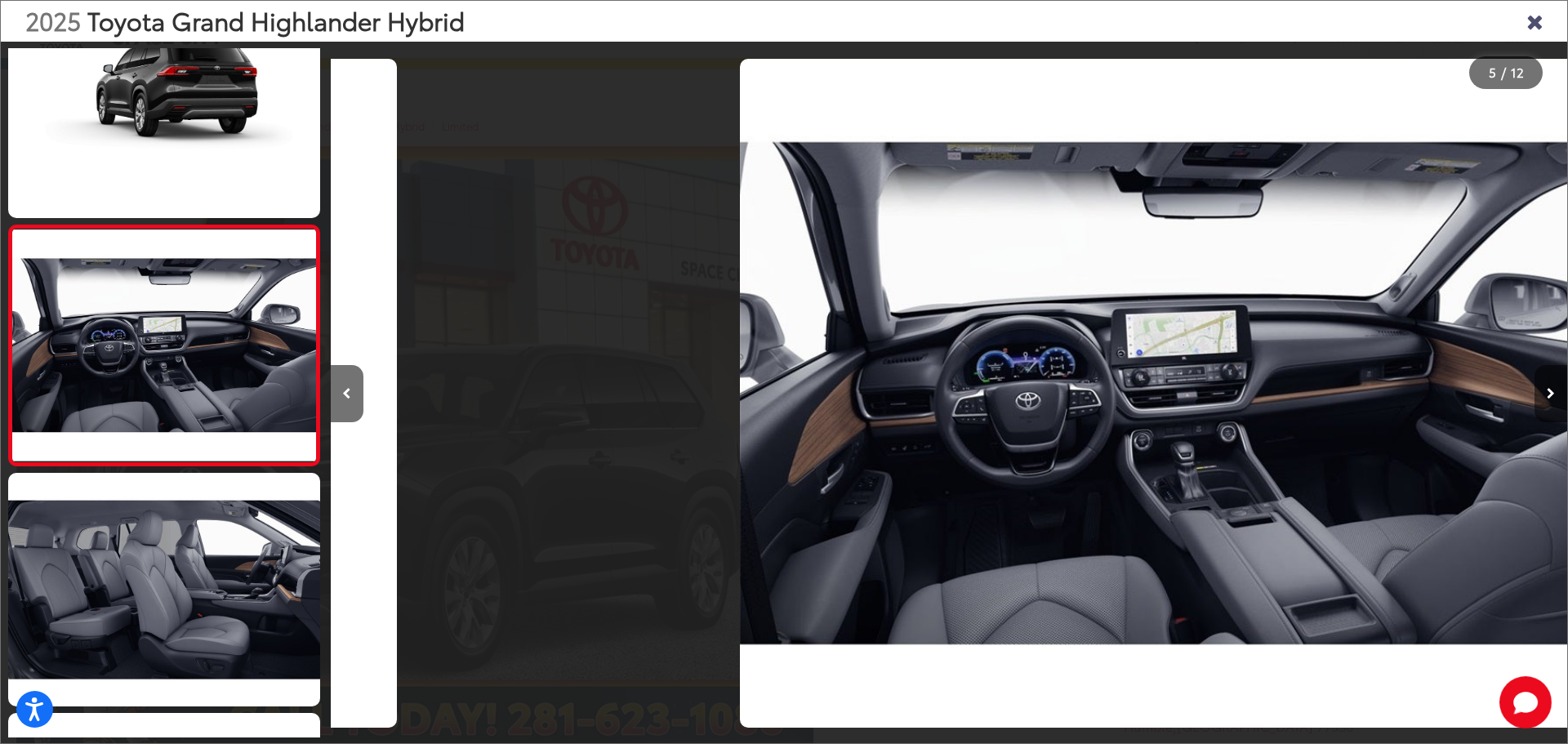
click at [1541, 385] on button "Next image" at bounding box center [1550, 393] width 33 height 57
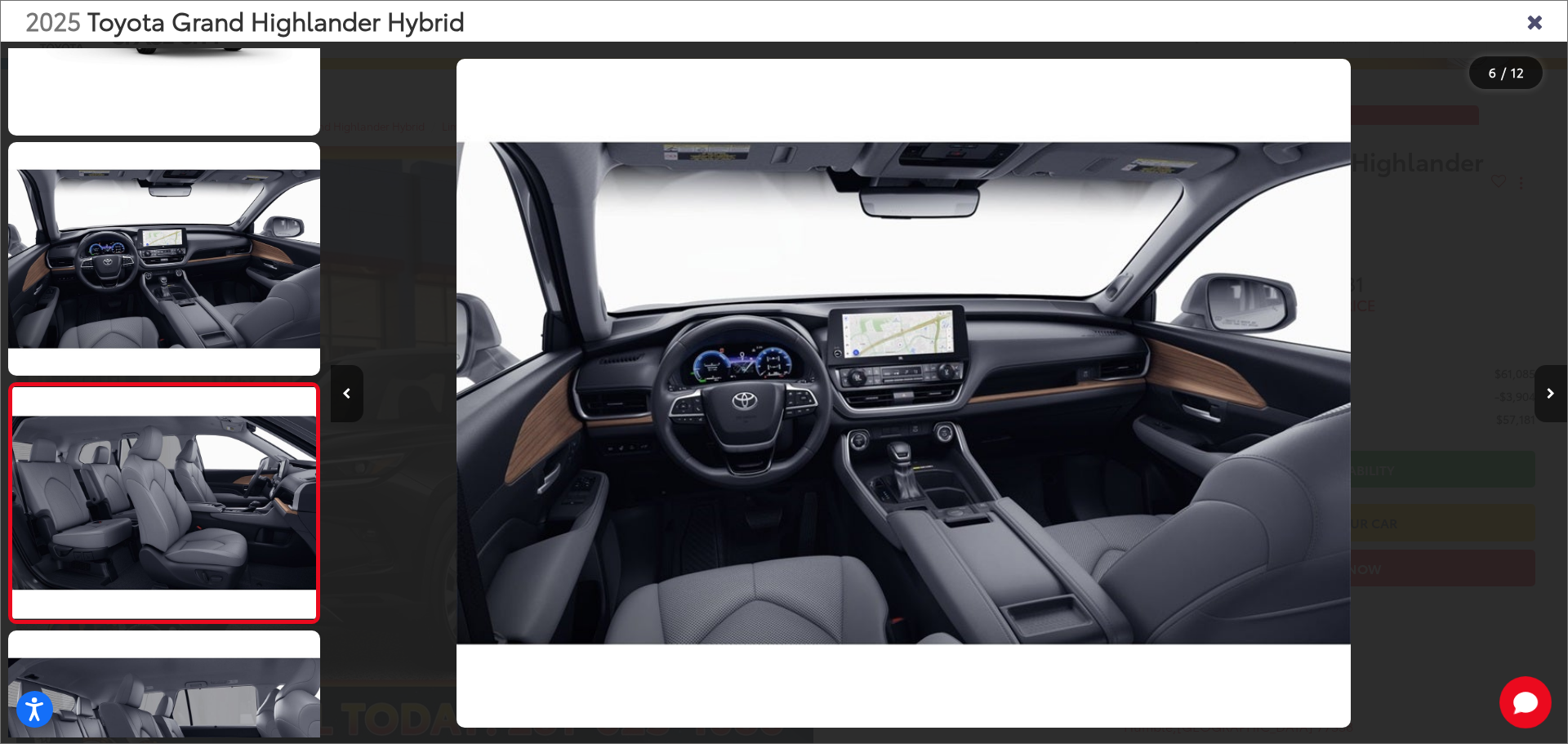
scroll to position [1009, 0]
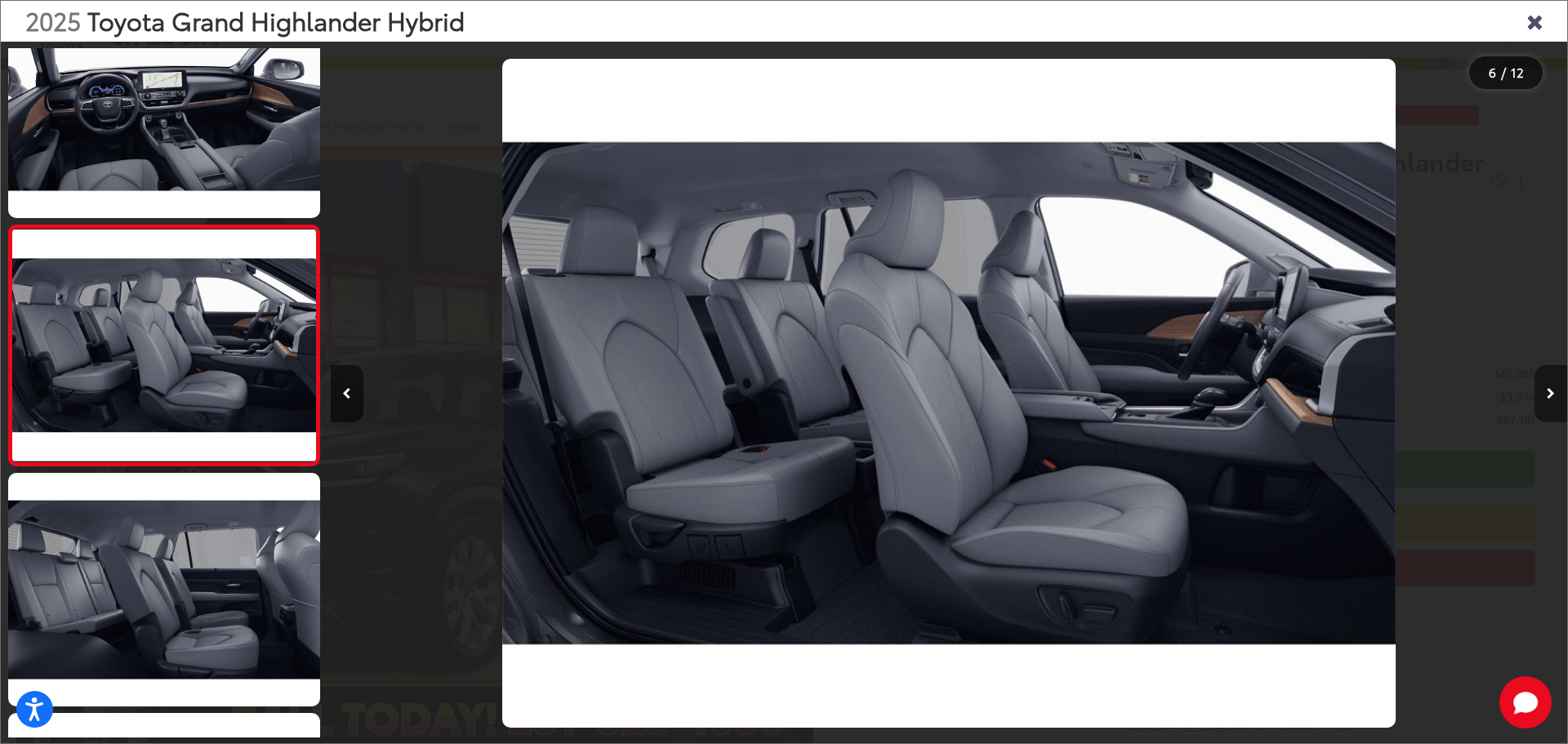
click at [1540, 383] on button "Next image" at bounding box center [1550, 393] width 33 height 57
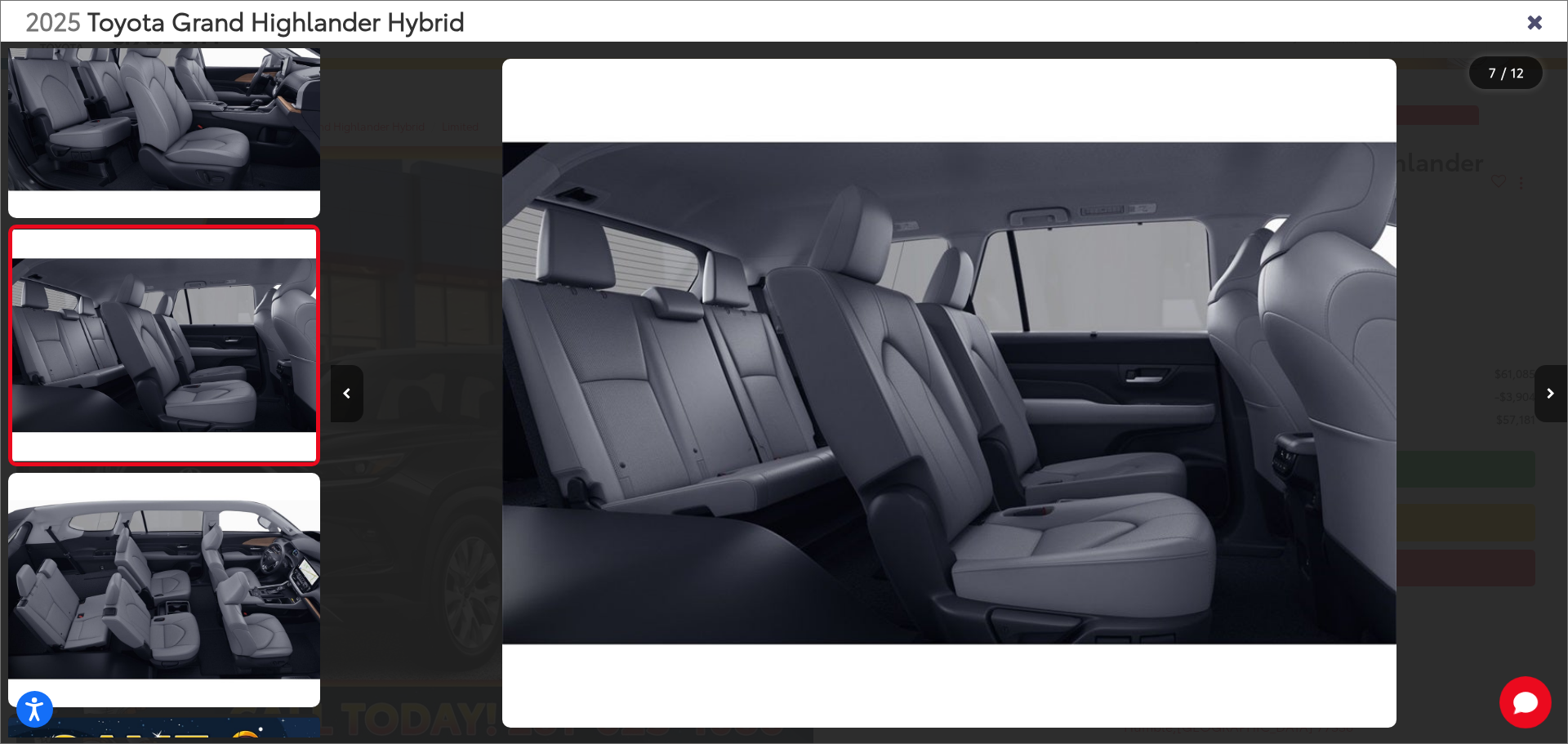
click at [1540, 384] on button "Next image" at bounding box center [1550, 393] width 33 height 57
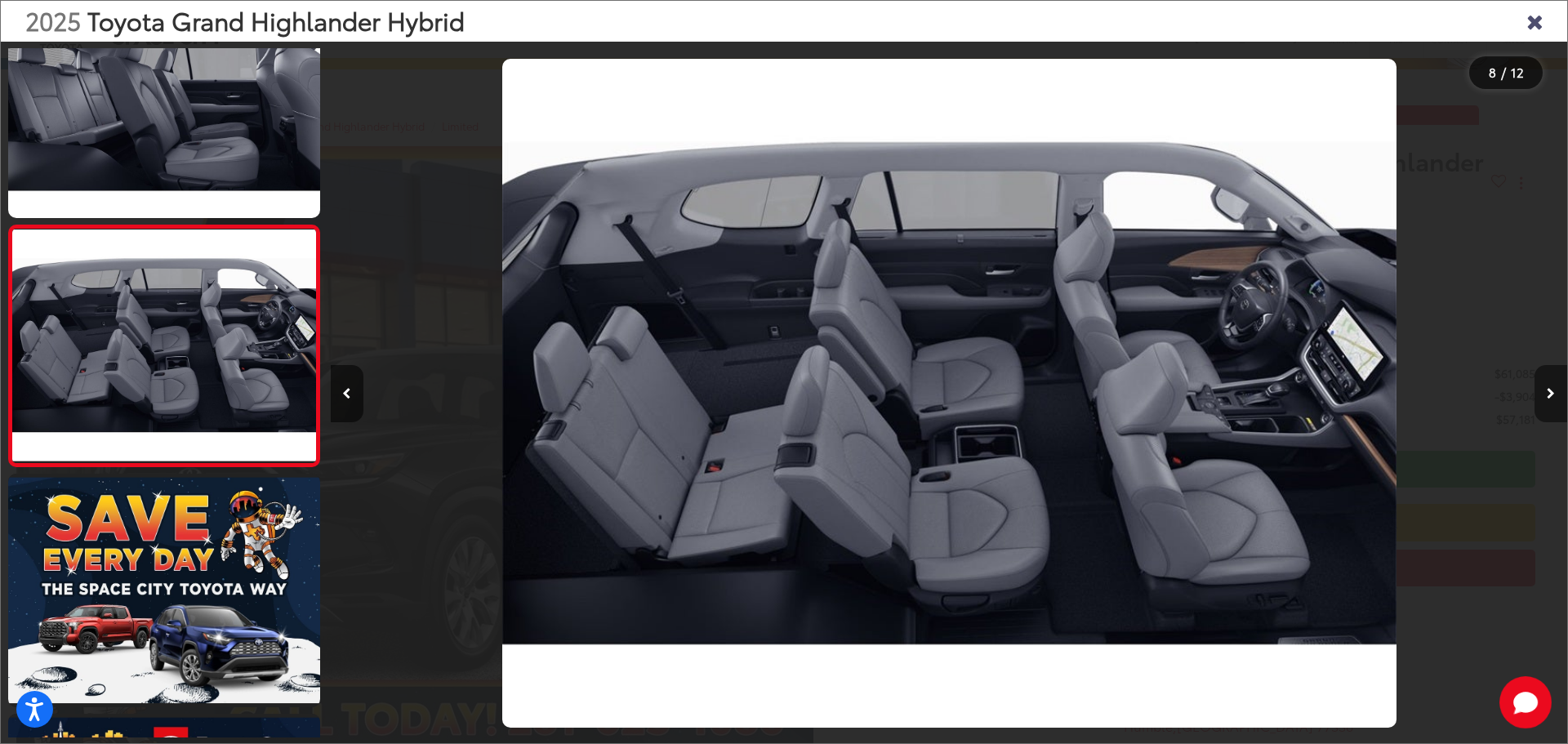
click at [1535, 385] on button "Next image" at bounding box center [1550, 393] width 33 height 57
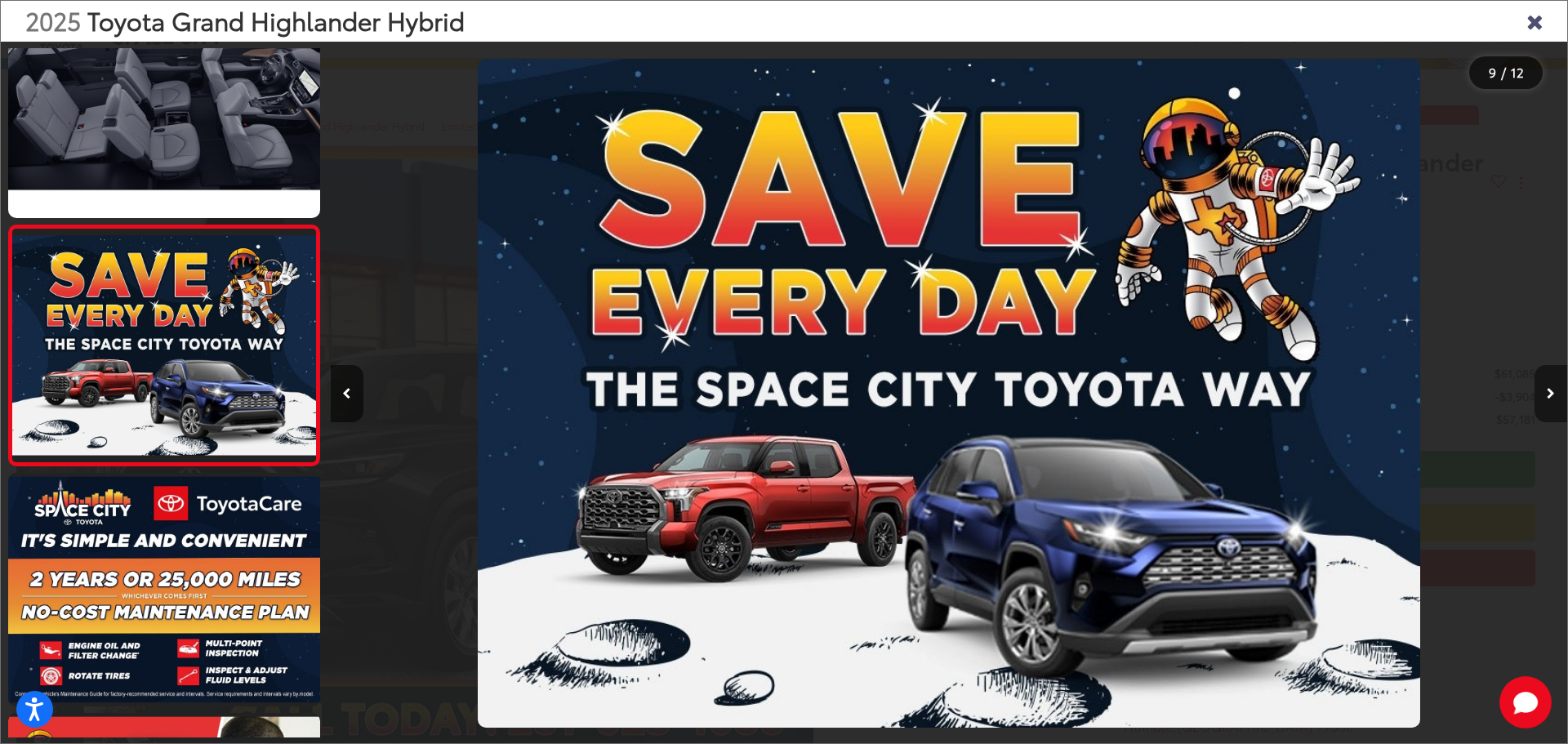
click at [1539, 391] on button "Next image" at bounding box center [1550, 393] width 33 height 57
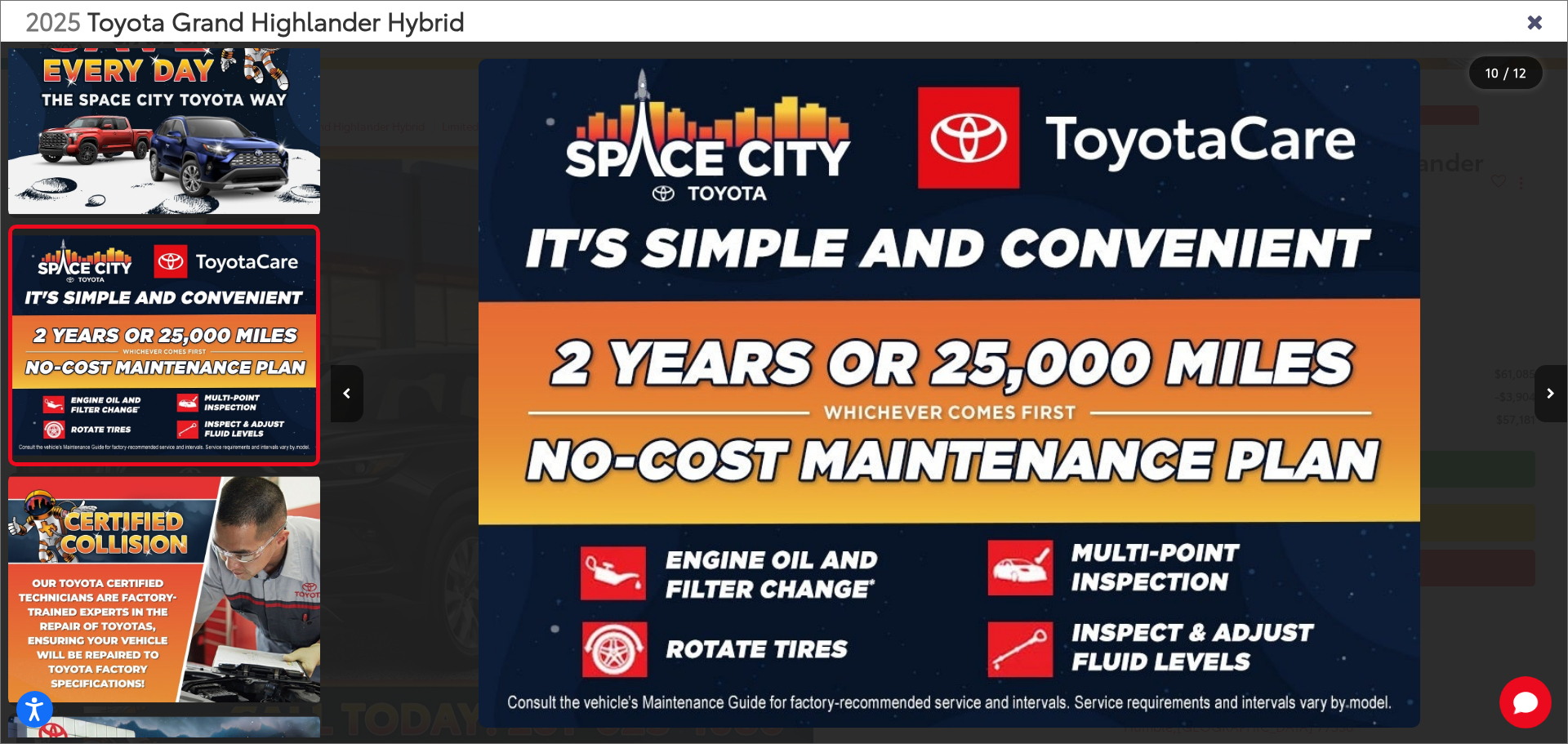
click at [1545, 391] on button "Next image" at bounding box center [1550, 393] width 33 height 57
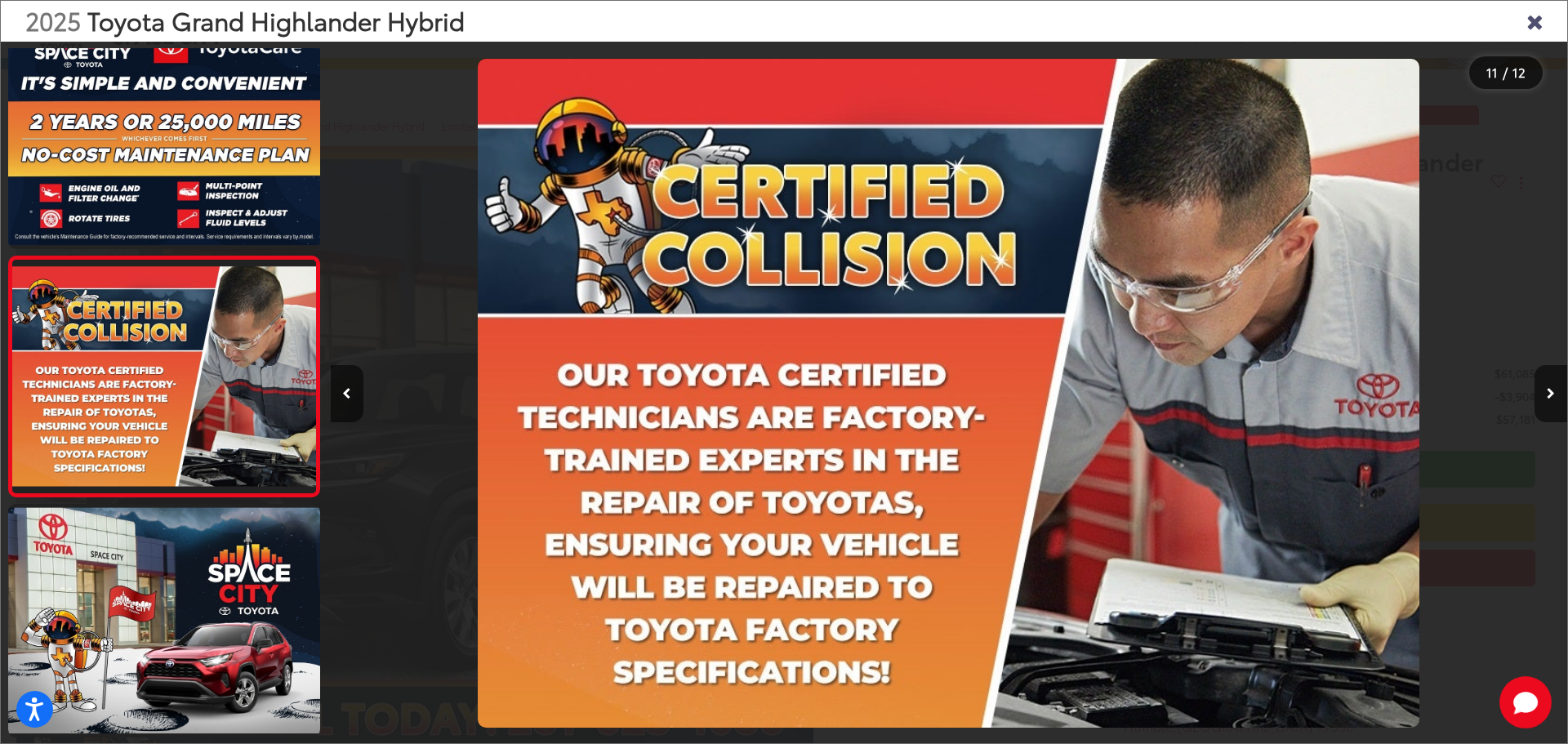
click at [1519, 26] on div "2025 Toyota Grand Highlander Hybrid" at bounding box center [784, 21] width 1566 height 41
click at [1547, 399] on button "Next image" at bounding box center [1550, 393] width 33 height 57
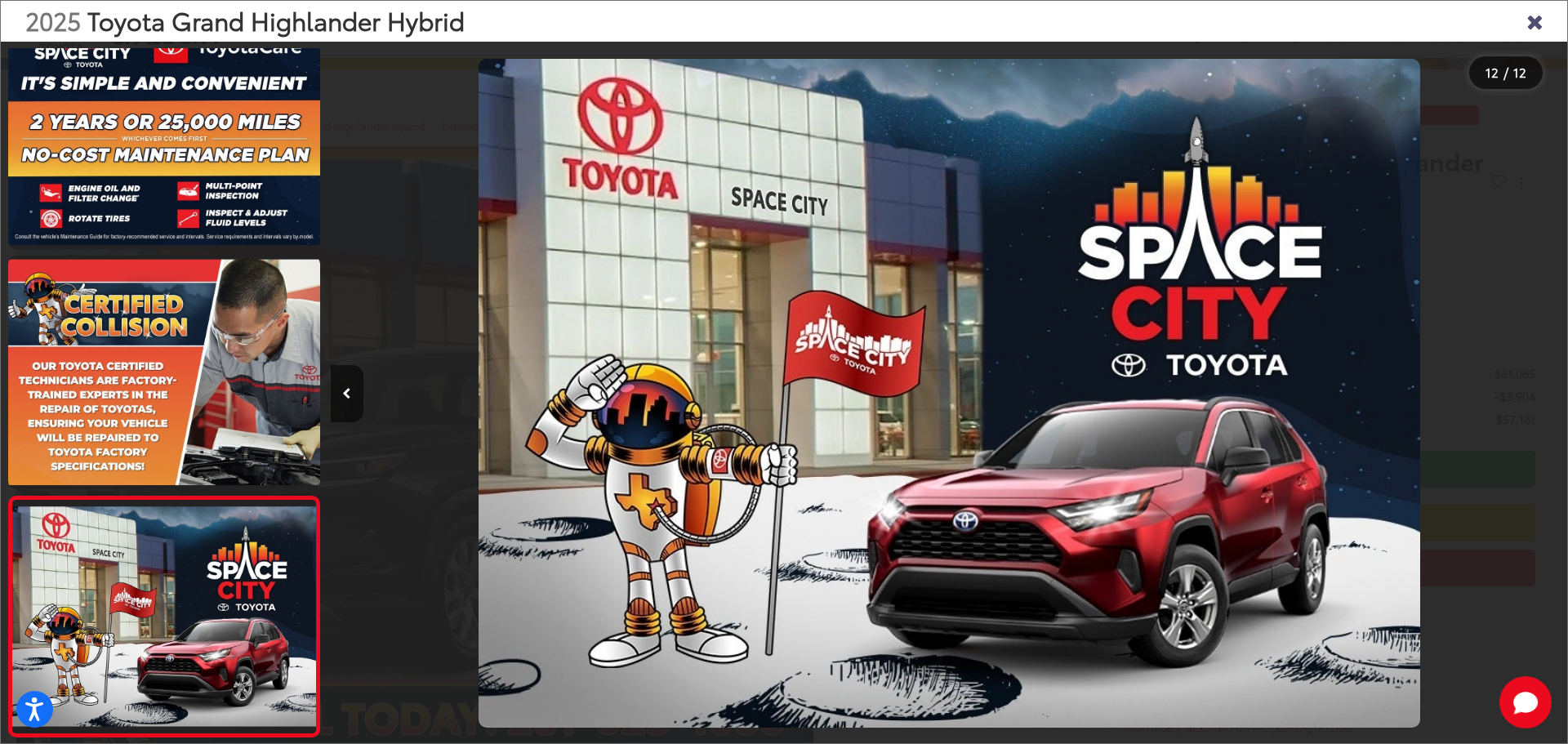
click at [1533, 24] on icon "Close gallery" at bounding box center [1535, 20] width 17 height 21
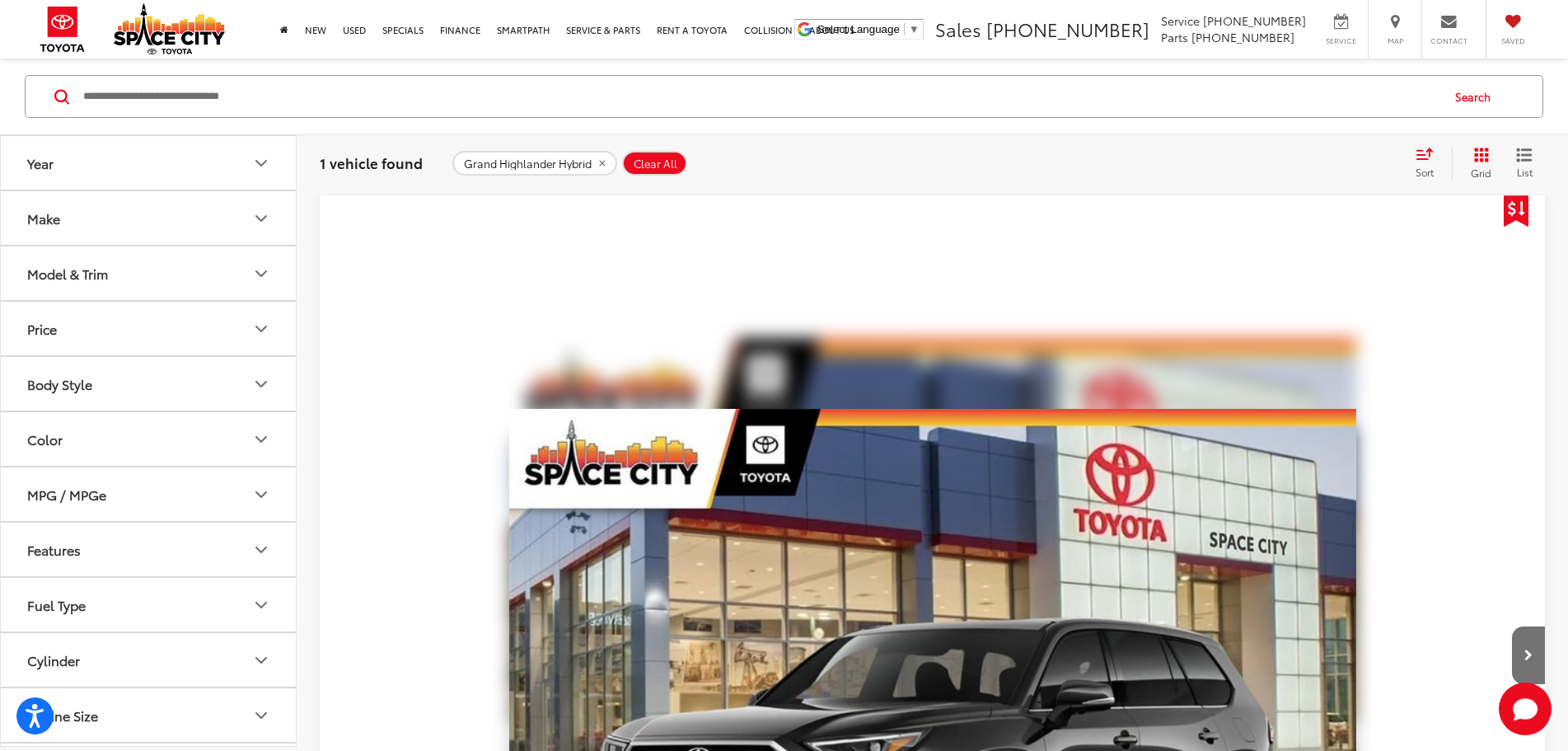
click at [152, 279] on button "Model & Trim" at bounding box center [149, 273] width 297 height 54
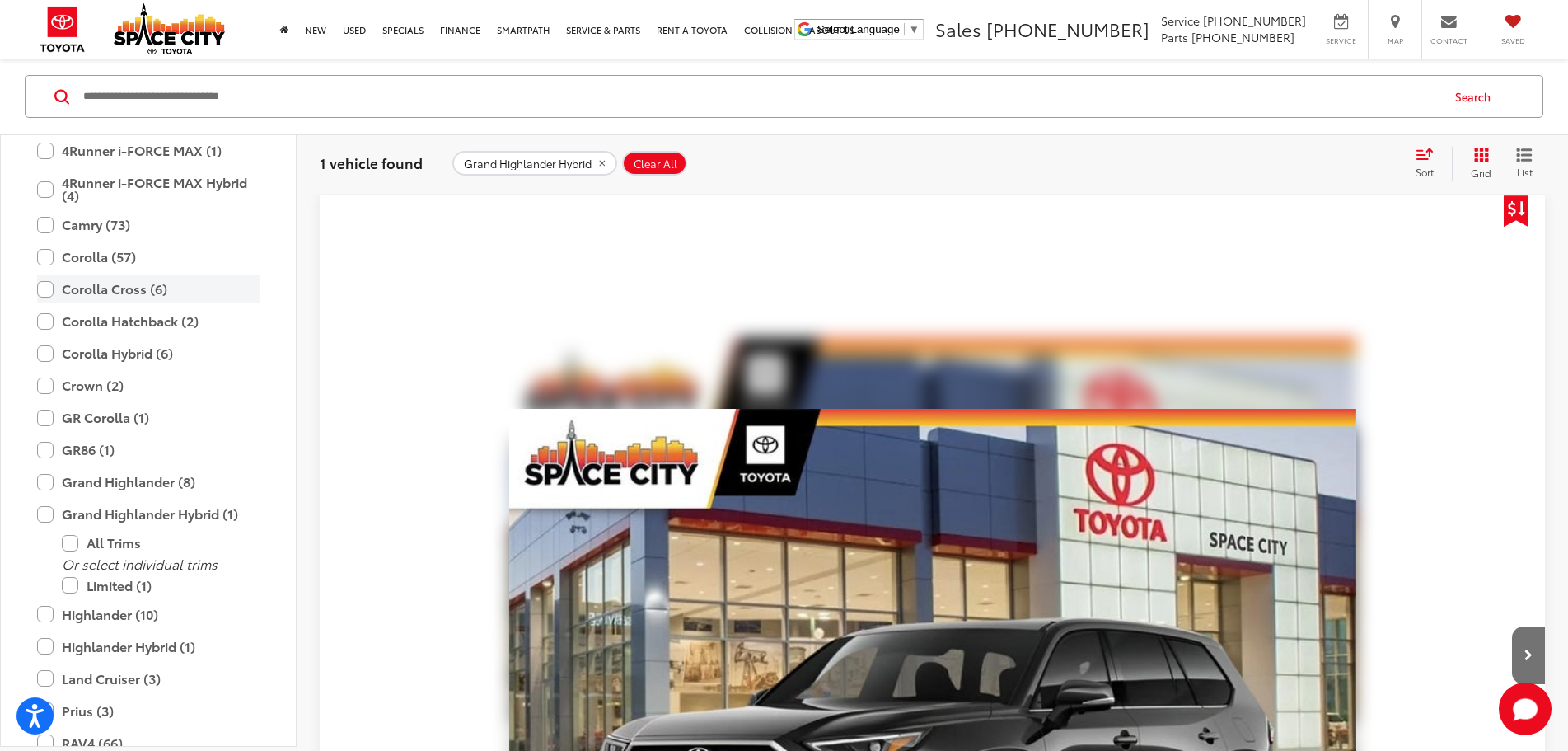
scroll to position [247, 0]
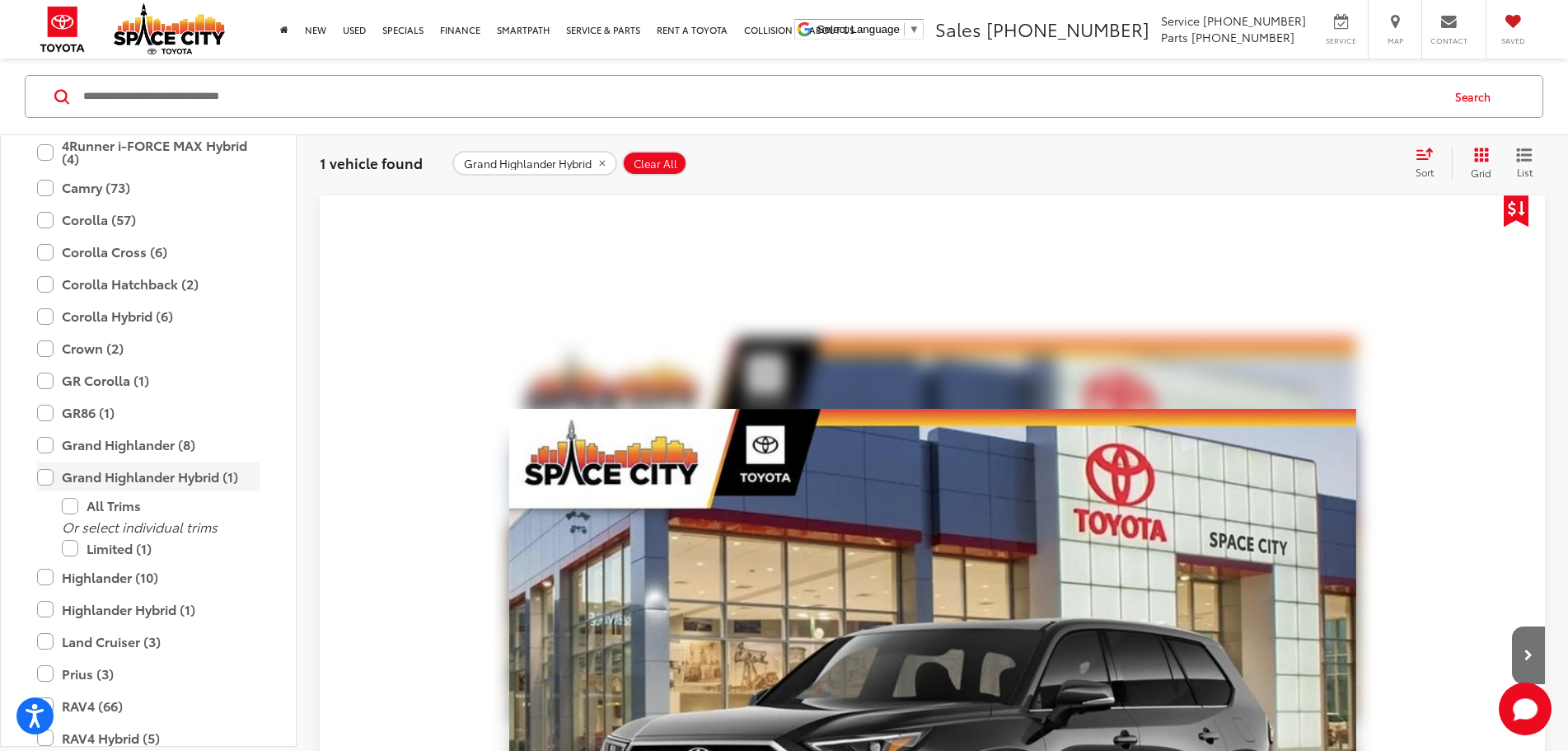
click at [45, 479] on label "Grand Highlander Hybrid (1)" at bounding box center [148, 477] width 222 height 29
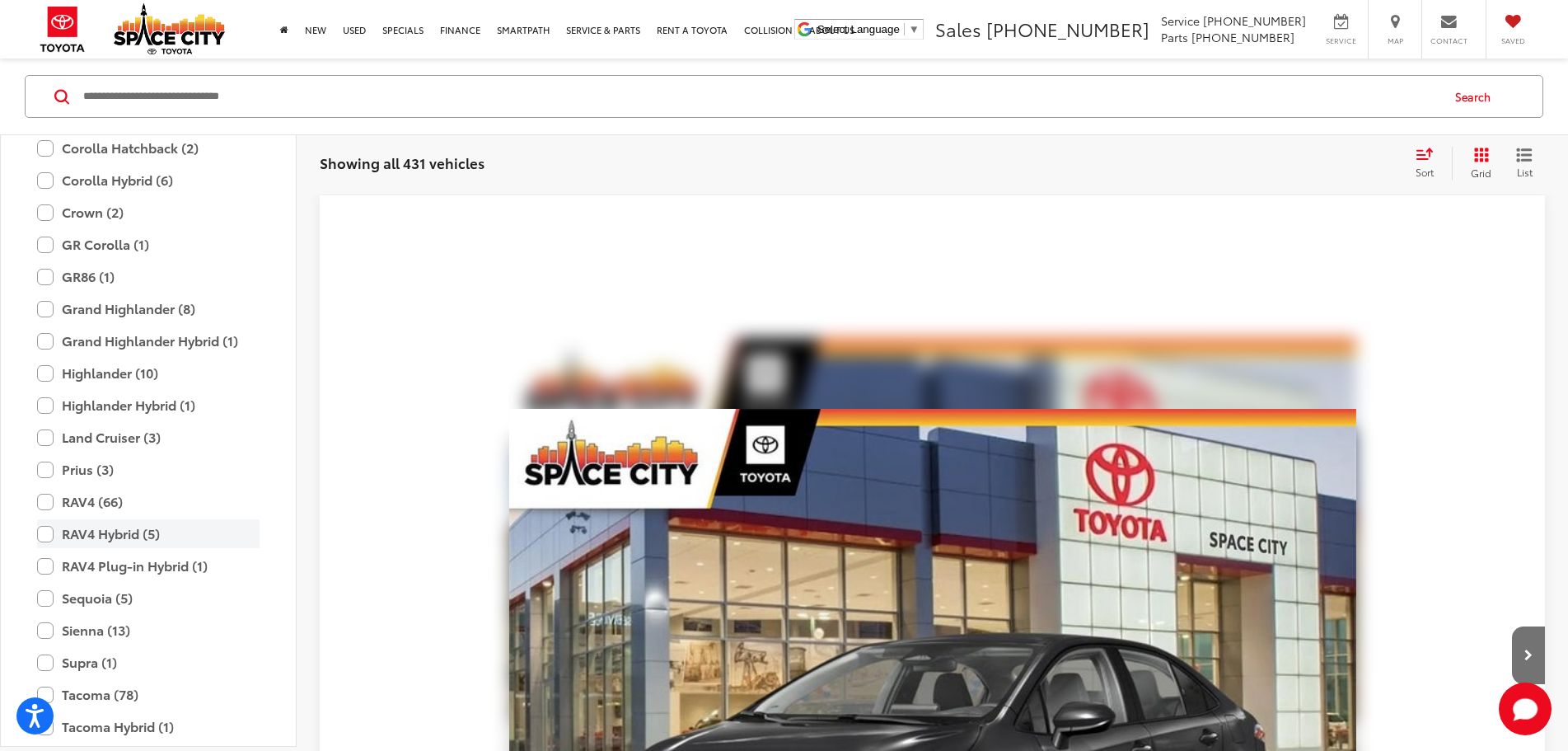
scroll to position [402, 0]
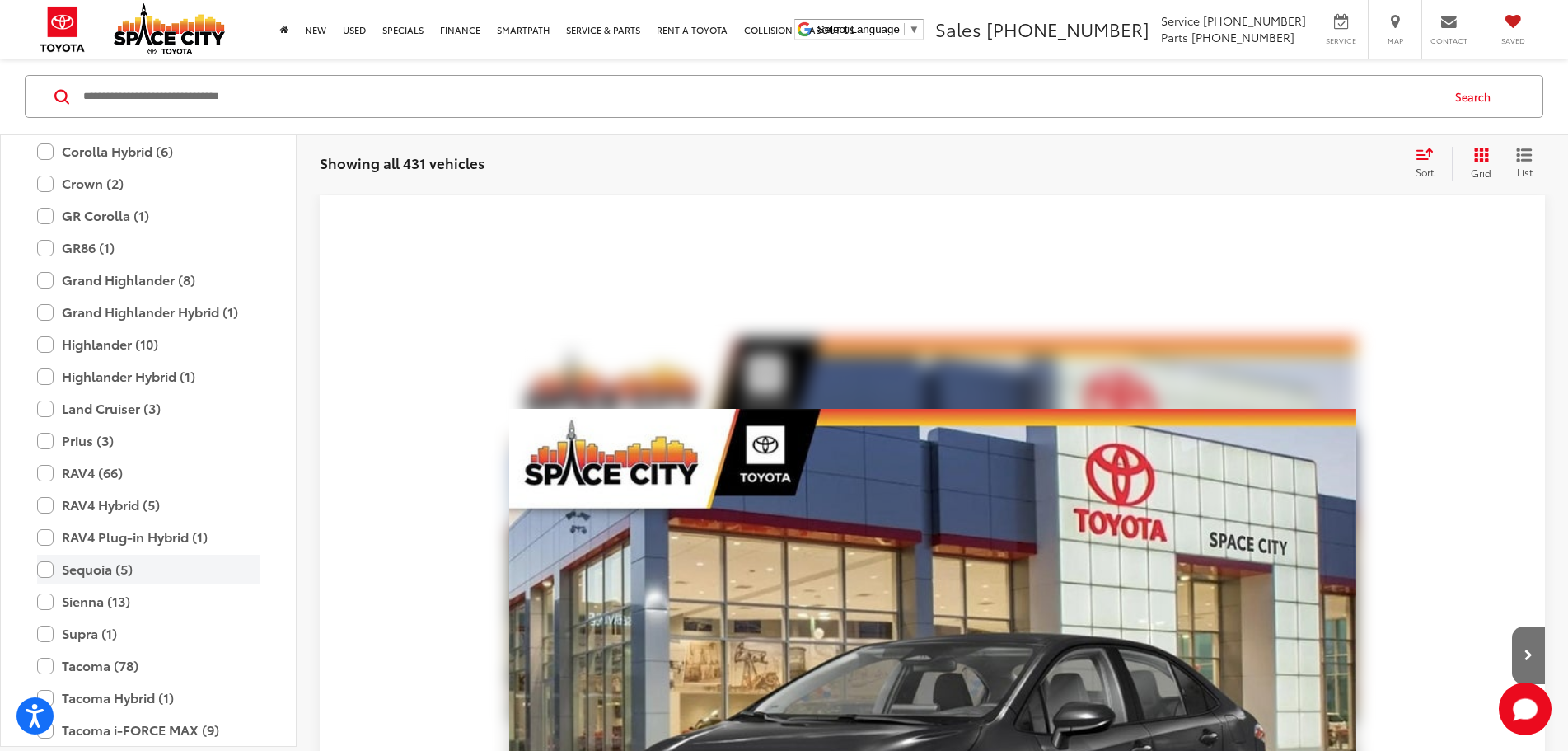
click at [46, 574] on label "Sequoia (5)" at bounding box center [148, 569] width 222 height 29
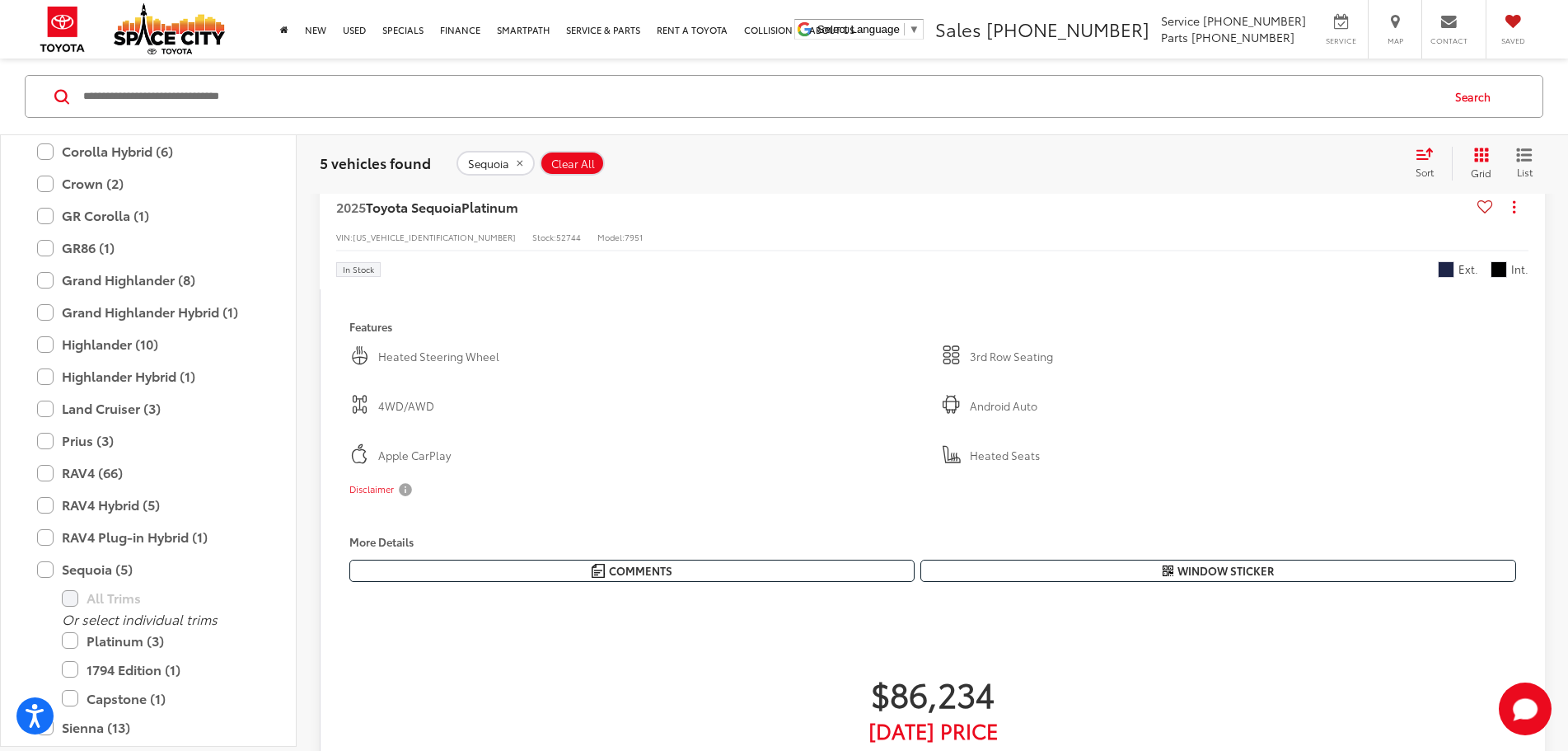
scroll to position [3131, 0]
